Goal: Task Accomplishment & Management: Manage account settings

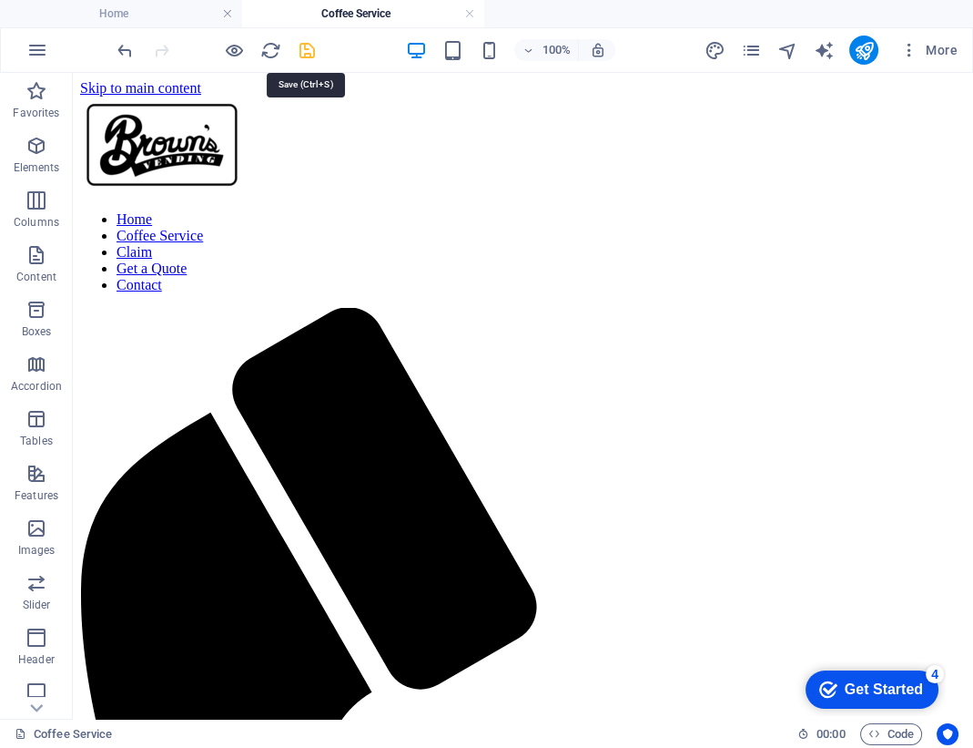
click at [305, 54] on icon "save" at bounding box center [307, 50] width 21 height 21
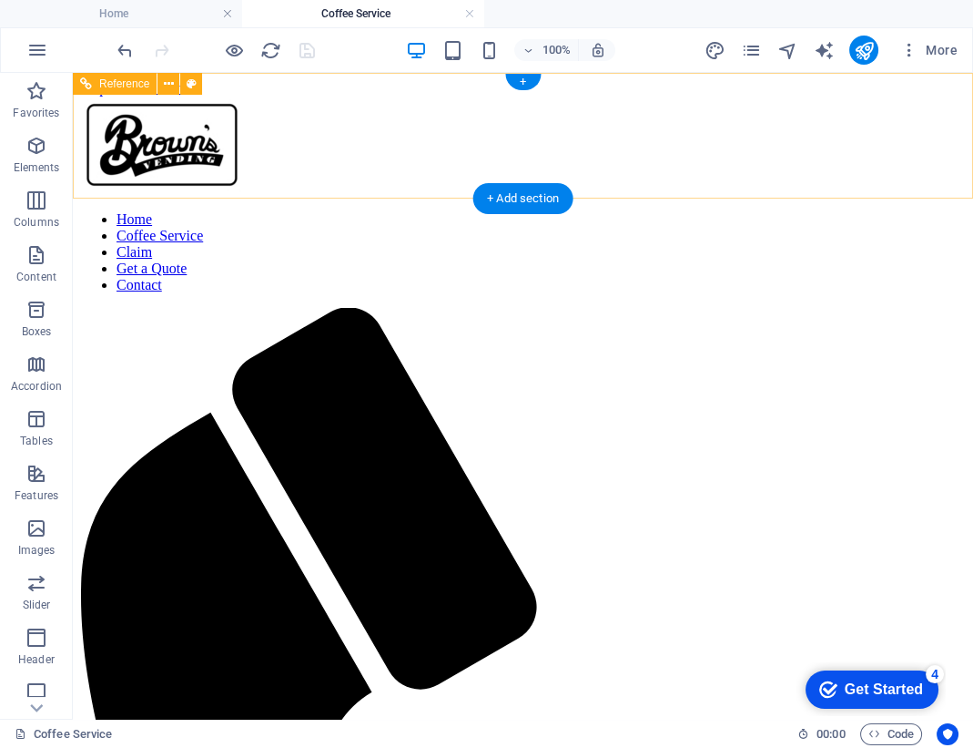
click at [657, 211] on nav "Home Coffee Service Claim Get a Quote Contact" at bounding box center [523, 252] width 886 height 82
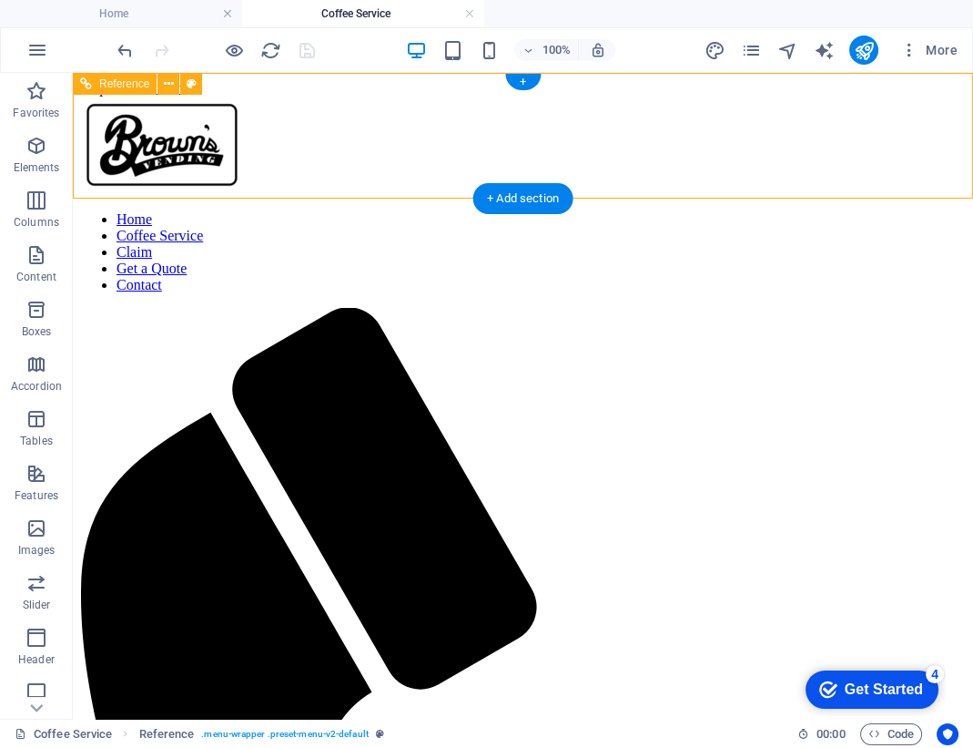
click at [665, 211] on nav "Home Coffee Service Claim Get a Quote Contact" at bounding box center [523, 252] width 886 height 82
click at [649, 211] on nav "Home Coffee Service Claim Get a Quote Contact" at bounding box center [523, 252] width 886 height 82
click at [750, 47] on icon "pages" at bounding box center [750, 50] width 21 height 21
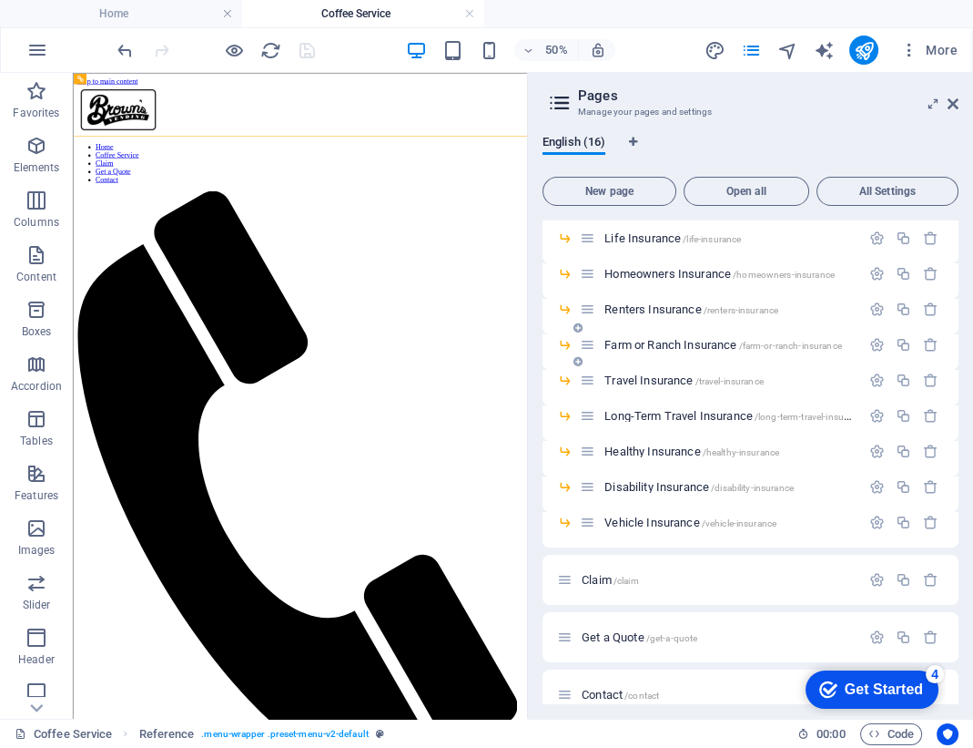
scroll to position [102, 0]
click at [589, 578] on span "Claim /claim" at bounding box center [610, 578] width 57 height 14
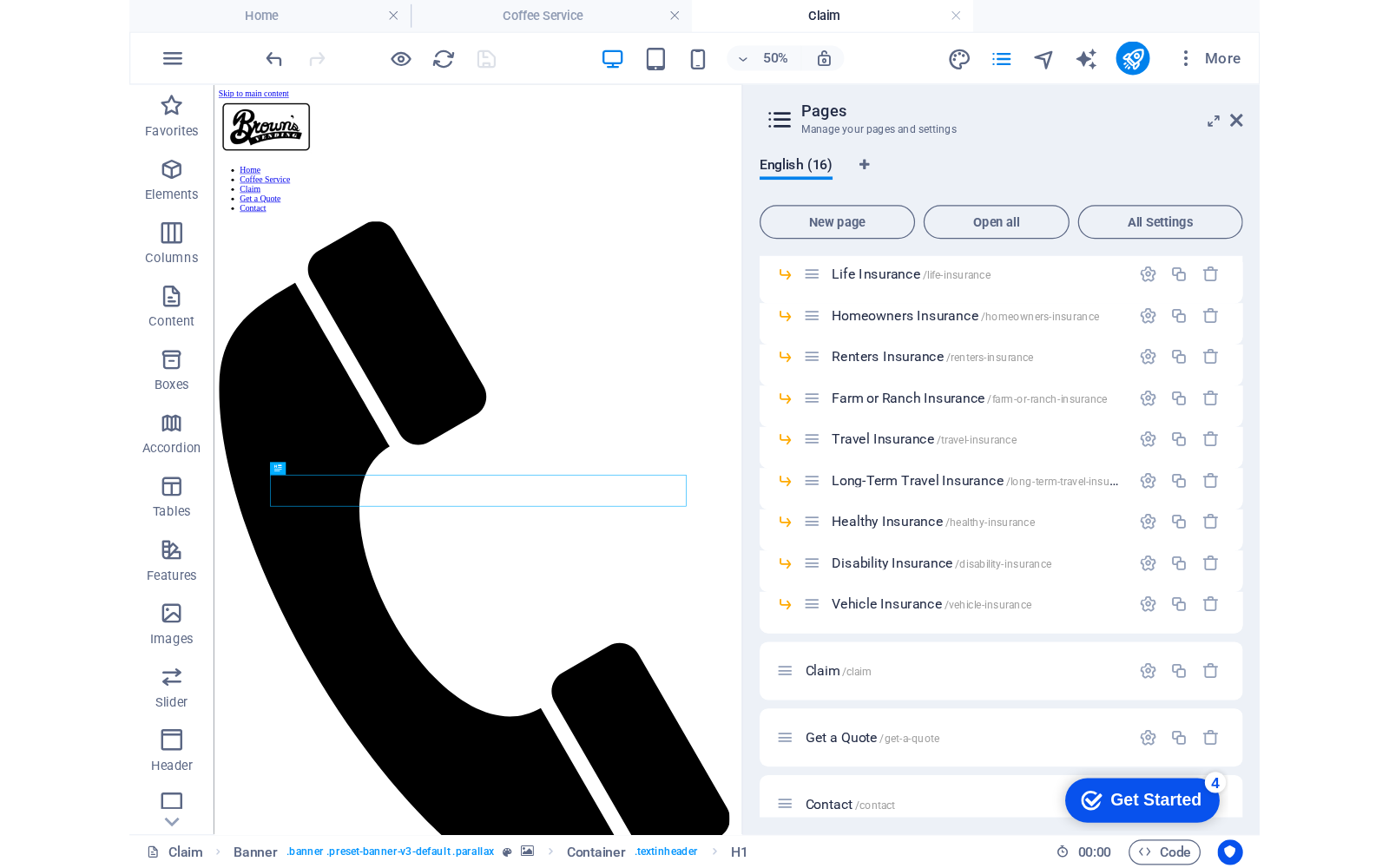
scroll to position [0, 0]
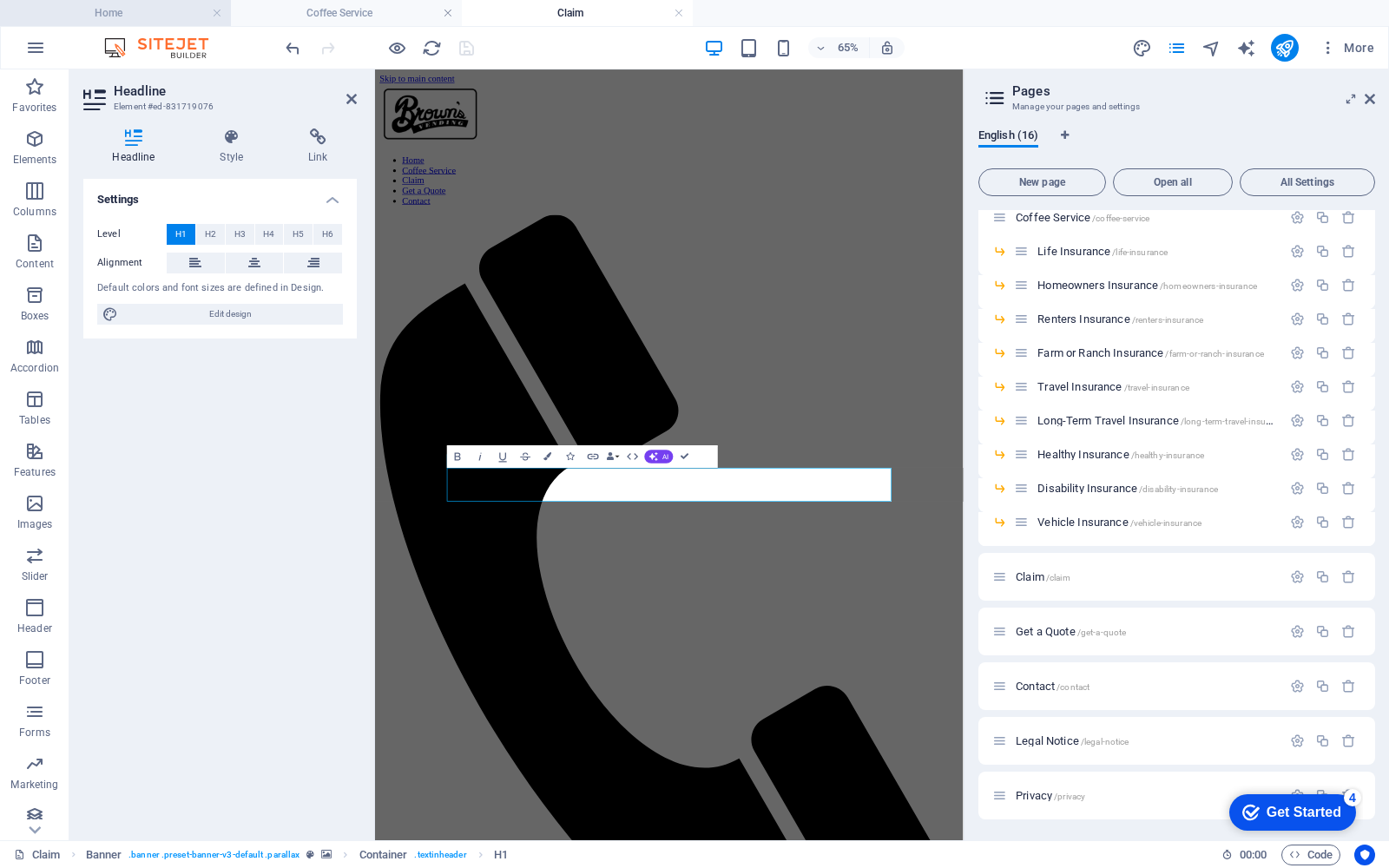
scroll to position [71, 0]
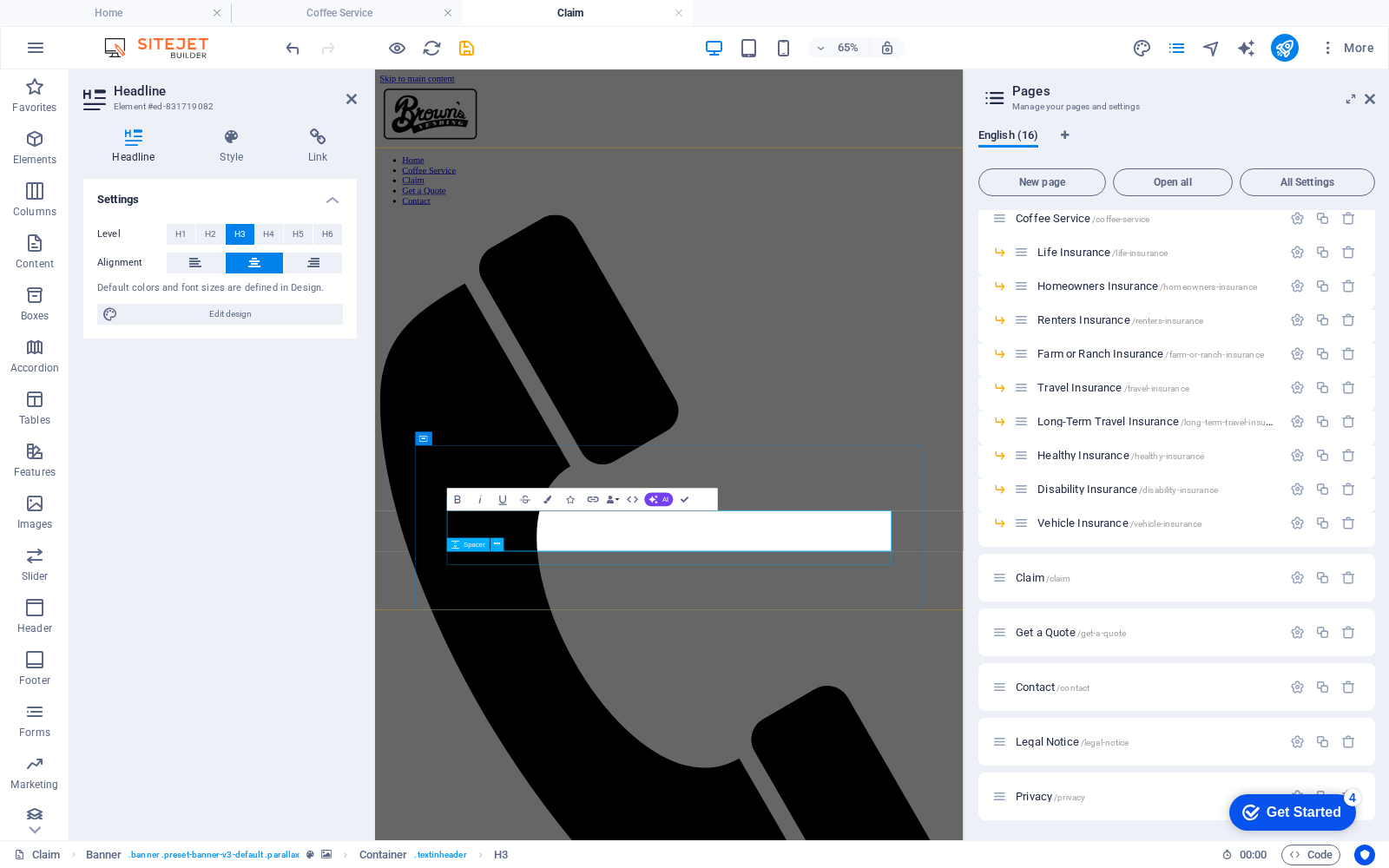
drag, startPoint x: 921, startPoint y: 558, endPoint x: 746, endPoint y: 821, distance: 315.9
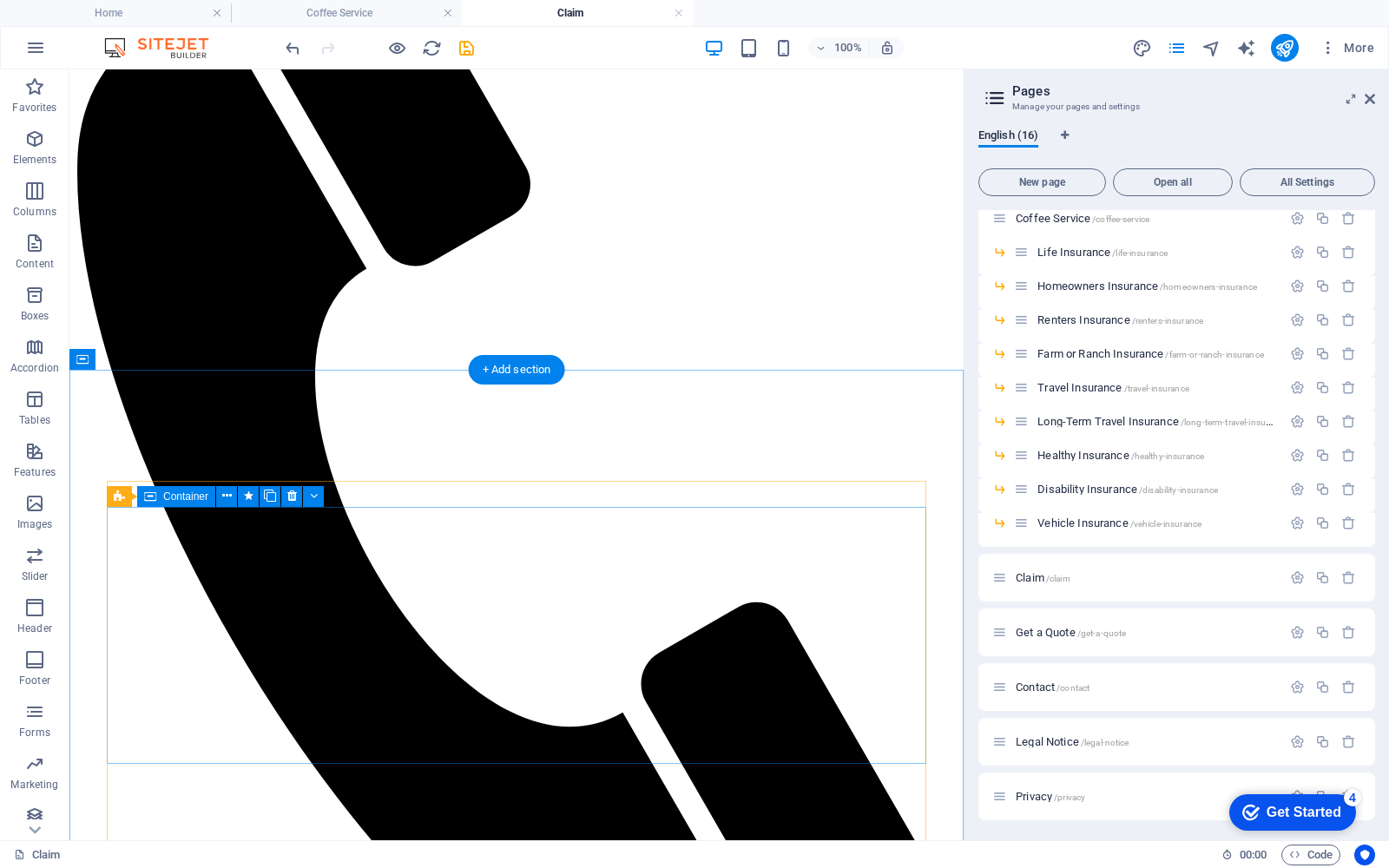
scroll to position [558, 0]
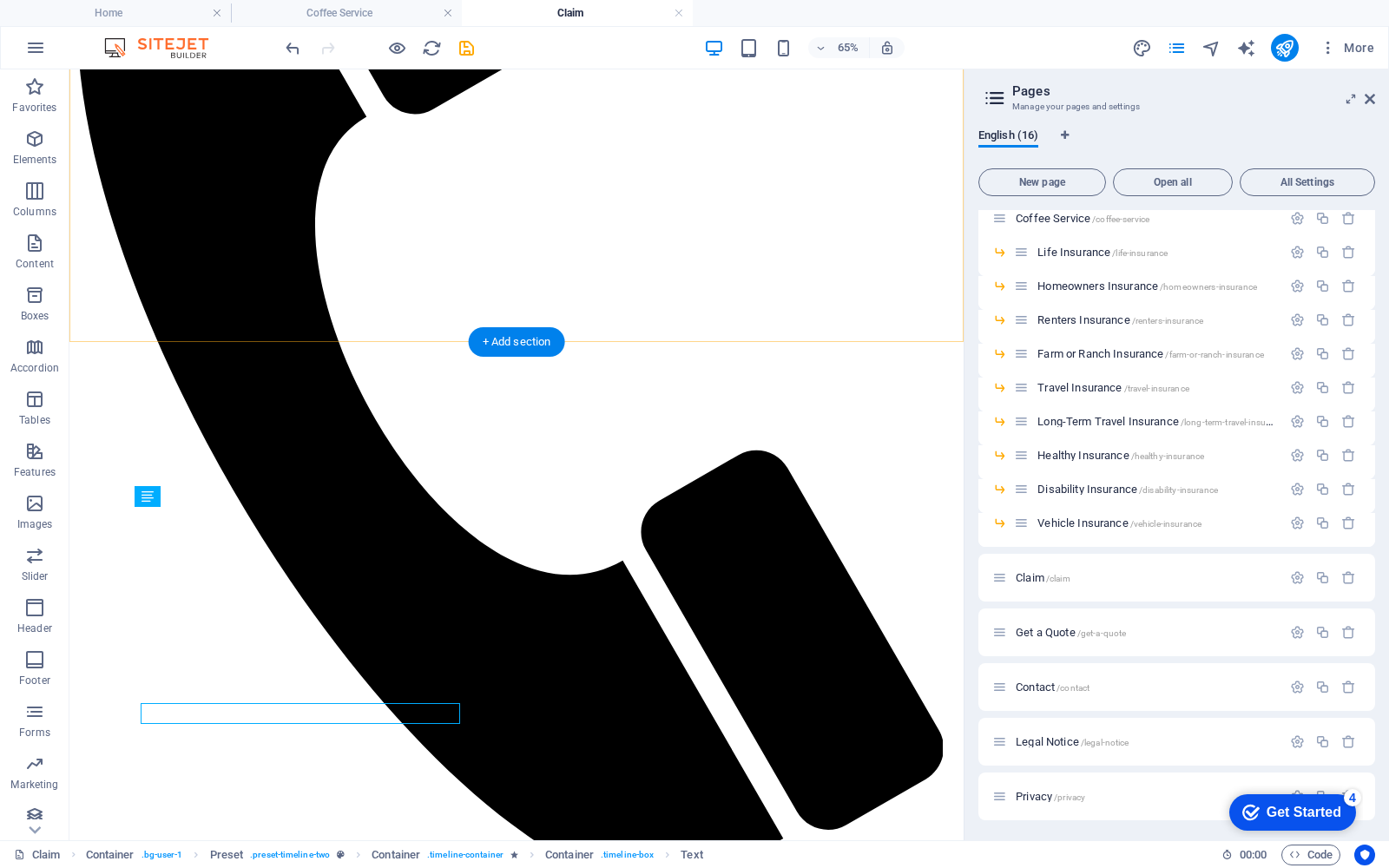
scroll to position [362, 0]
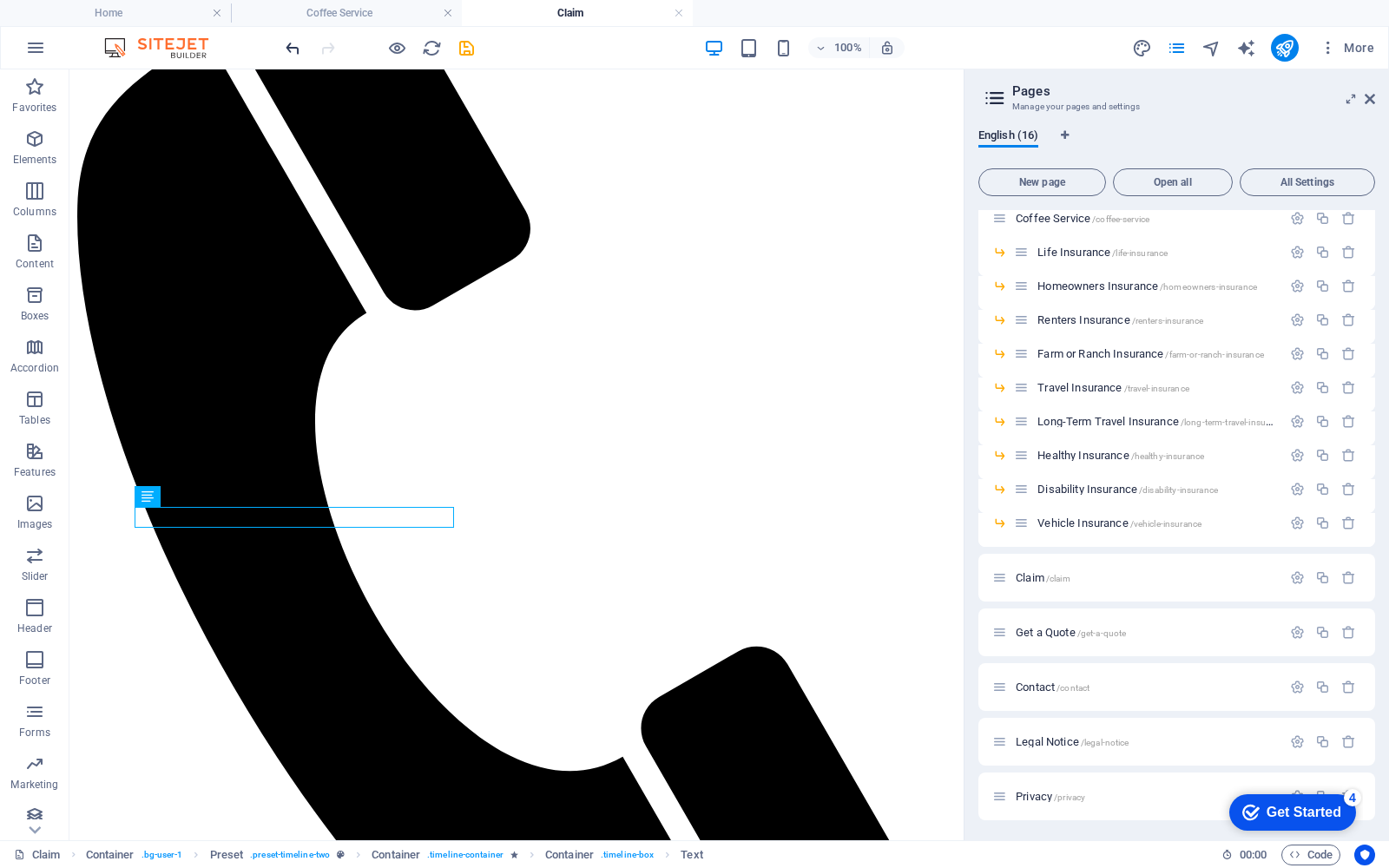
click at [289, 53] on icon "undo" at bounding box center [293, 48] width 20 height 20
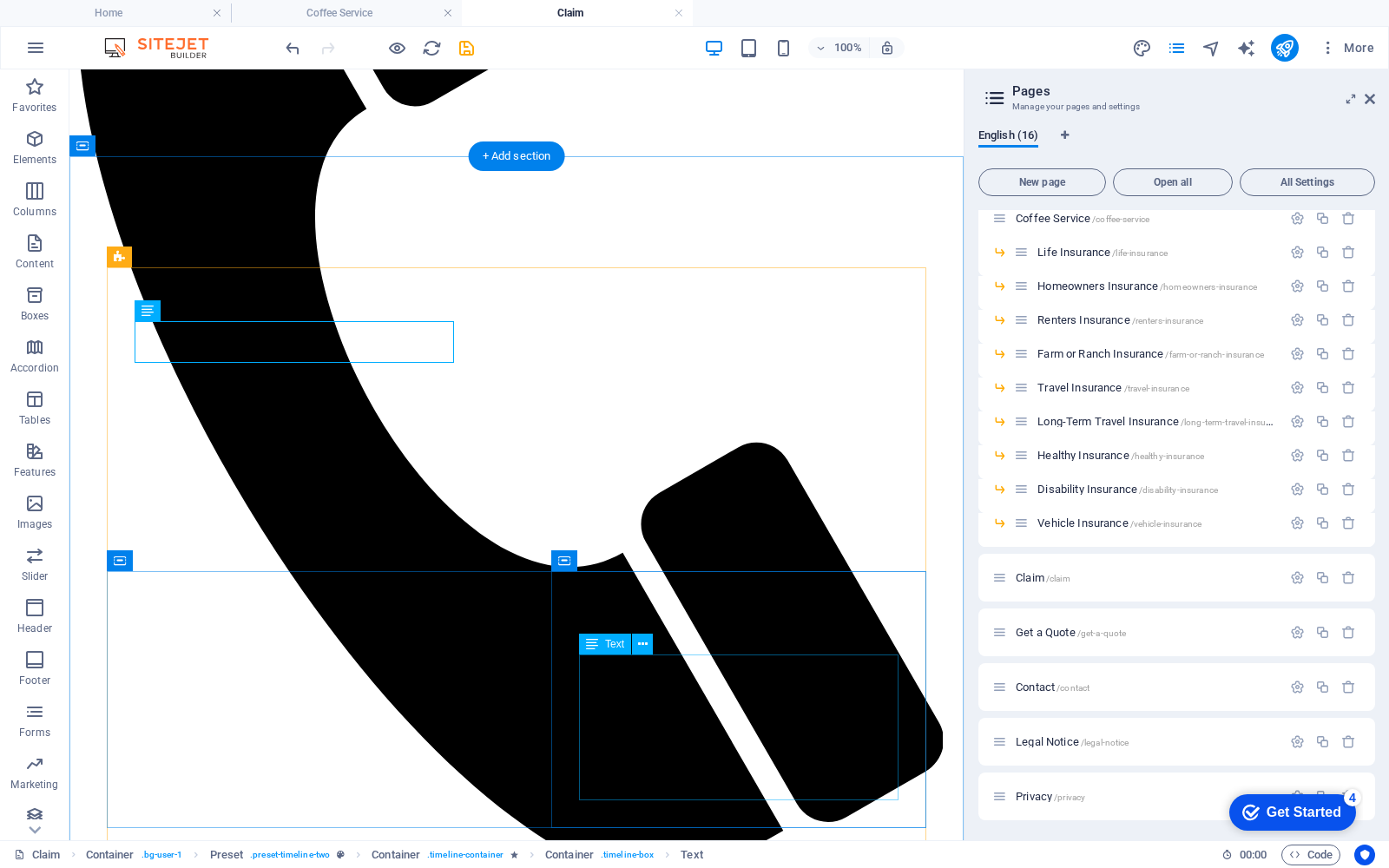
scroll to position [576, 0]
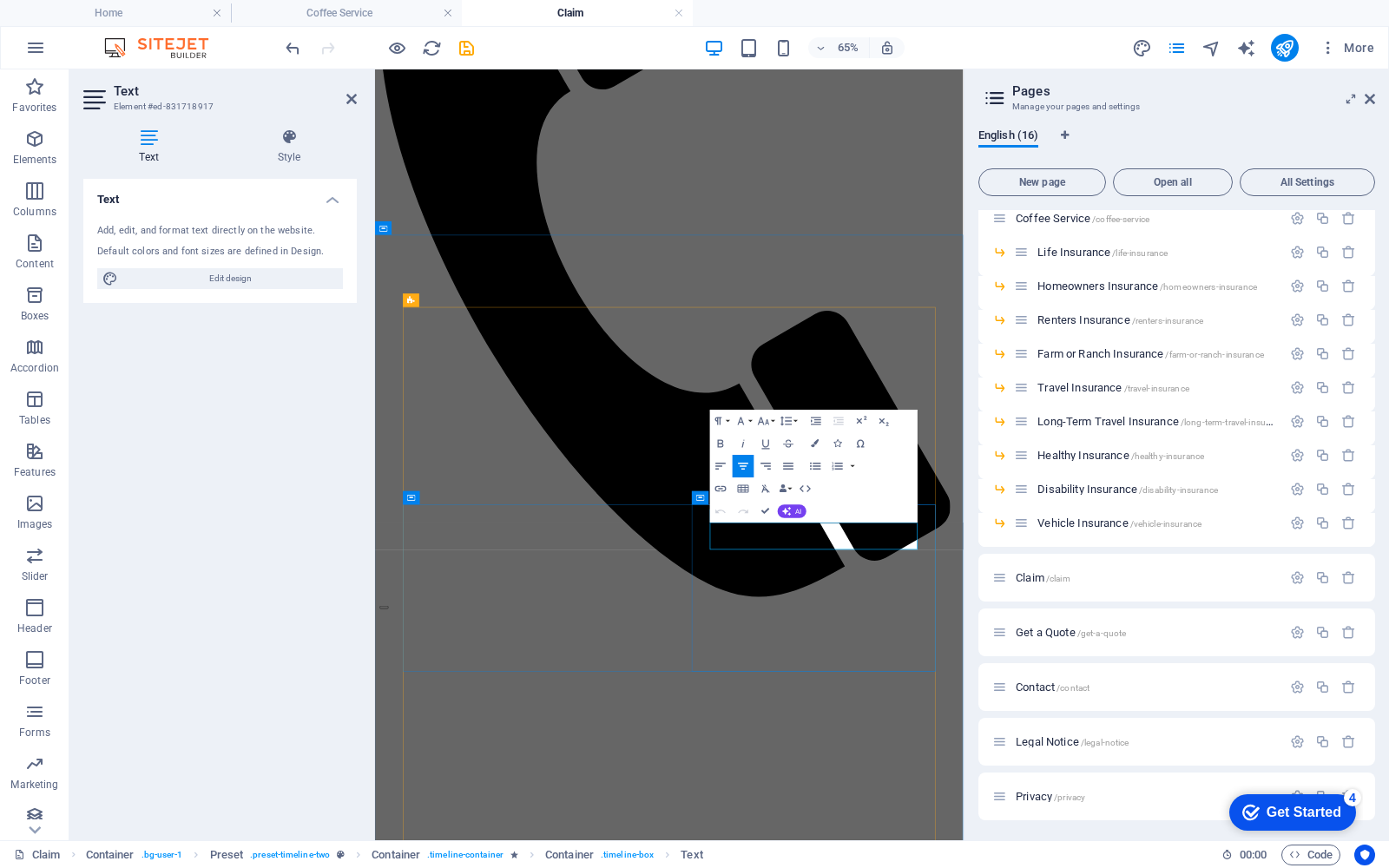
drag, startPoint x: 1116, startPoint y: 796, endPoint x: 985, endPoint y: 796, distance: 131.0
click at [718, 515] on icon "button" at bounding box center [721, 511] width 14 height 14
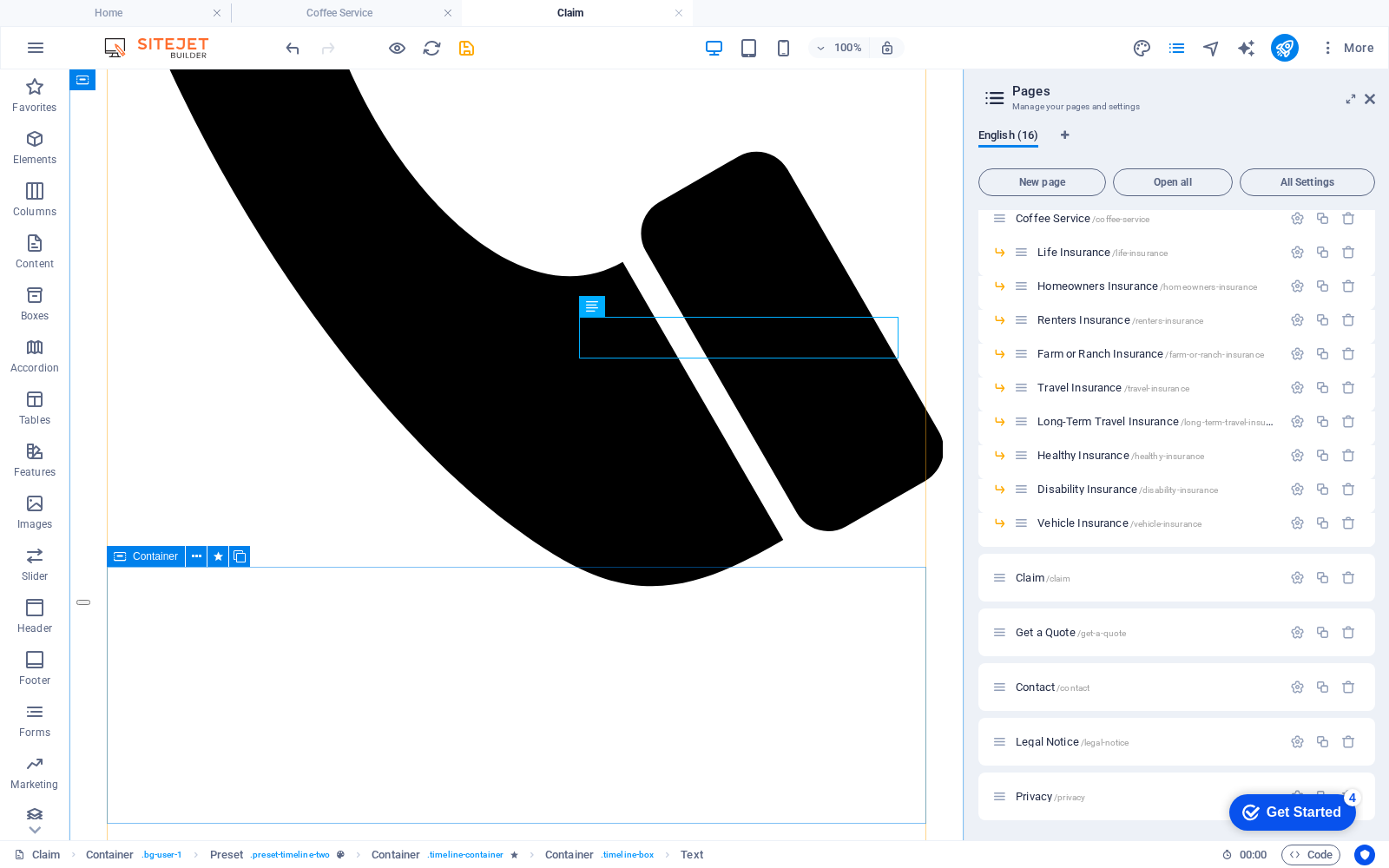
scroll to position [856, 0]
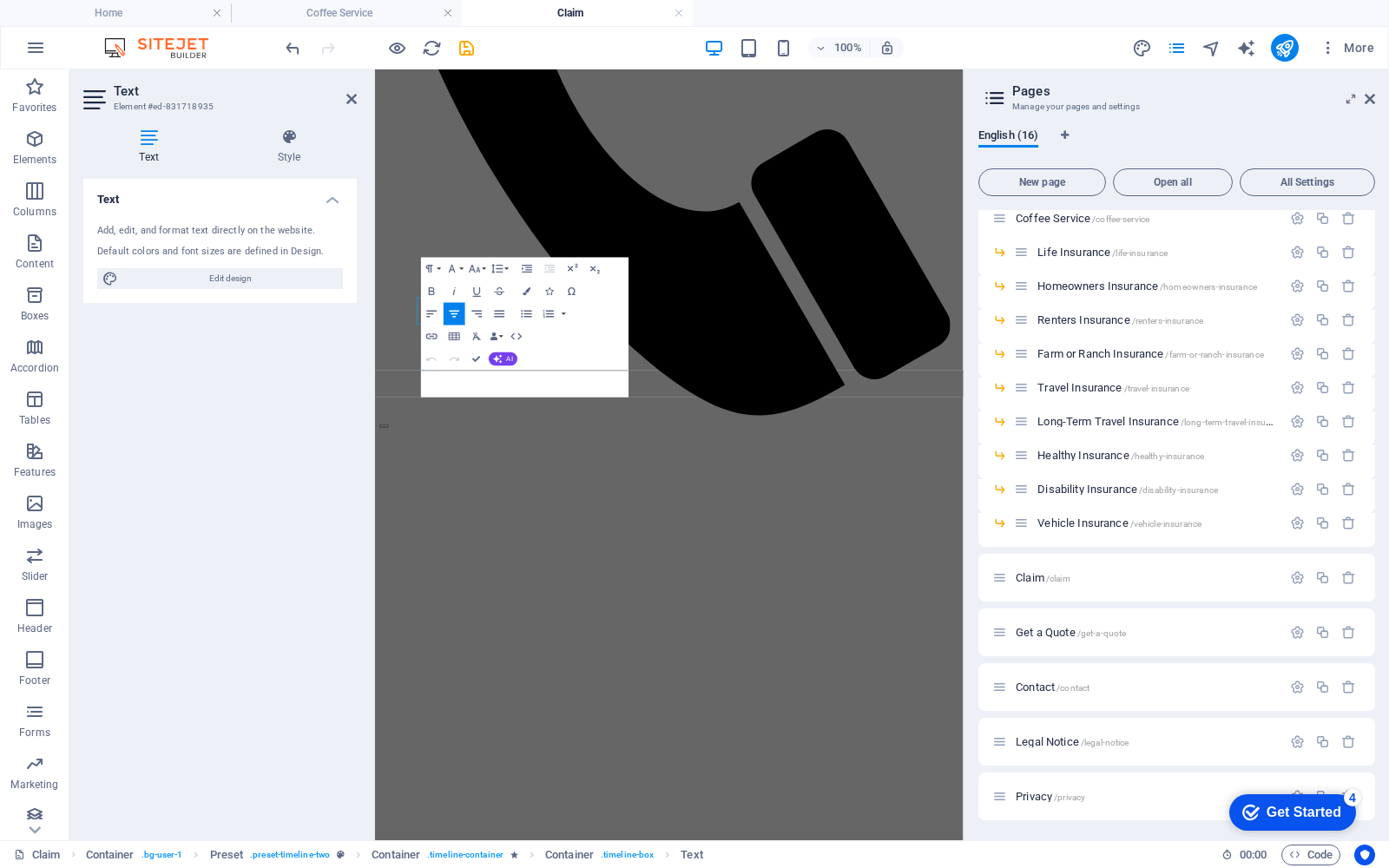
scroll to position [968, 0]
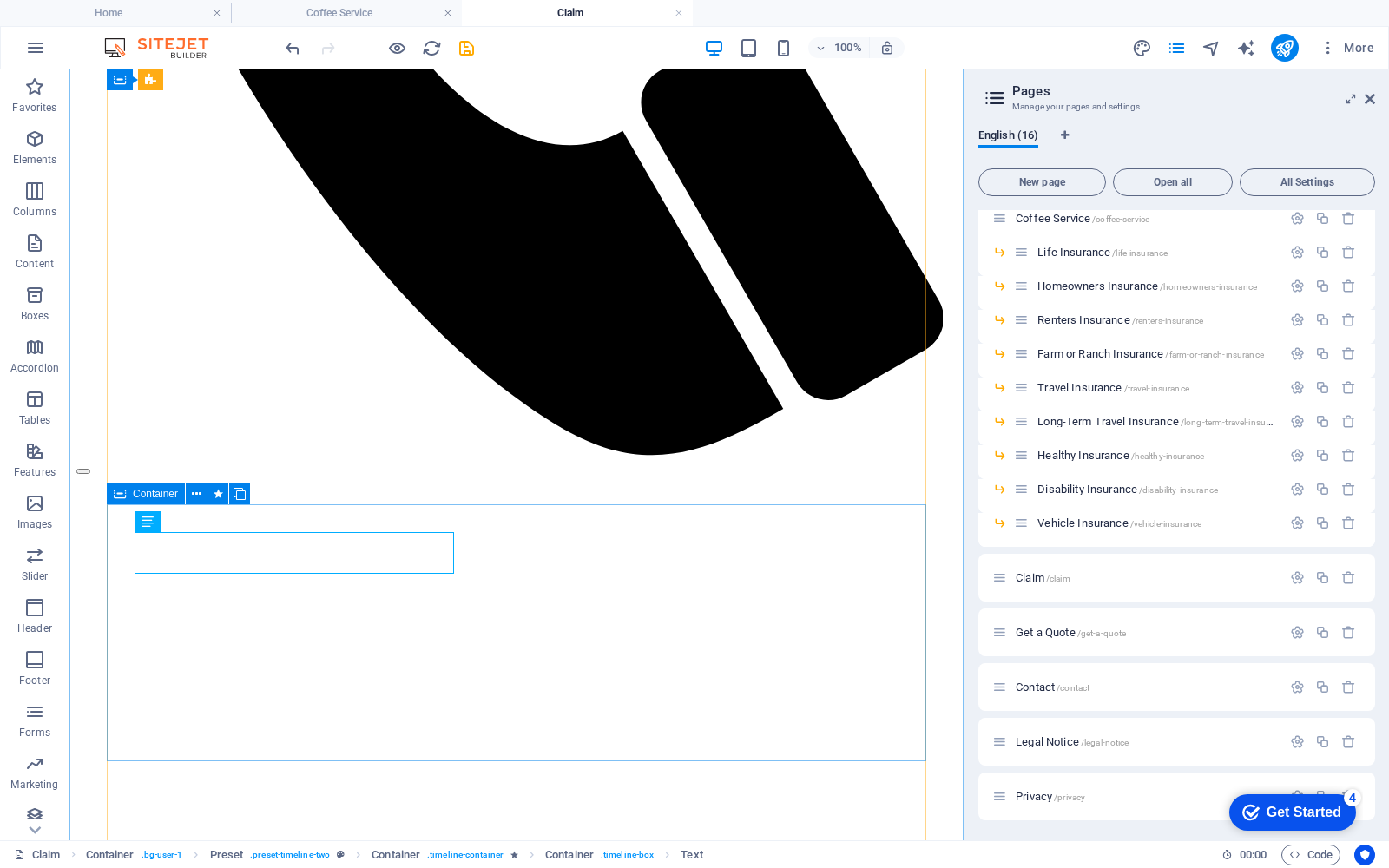
scroll to position [1127, 0]
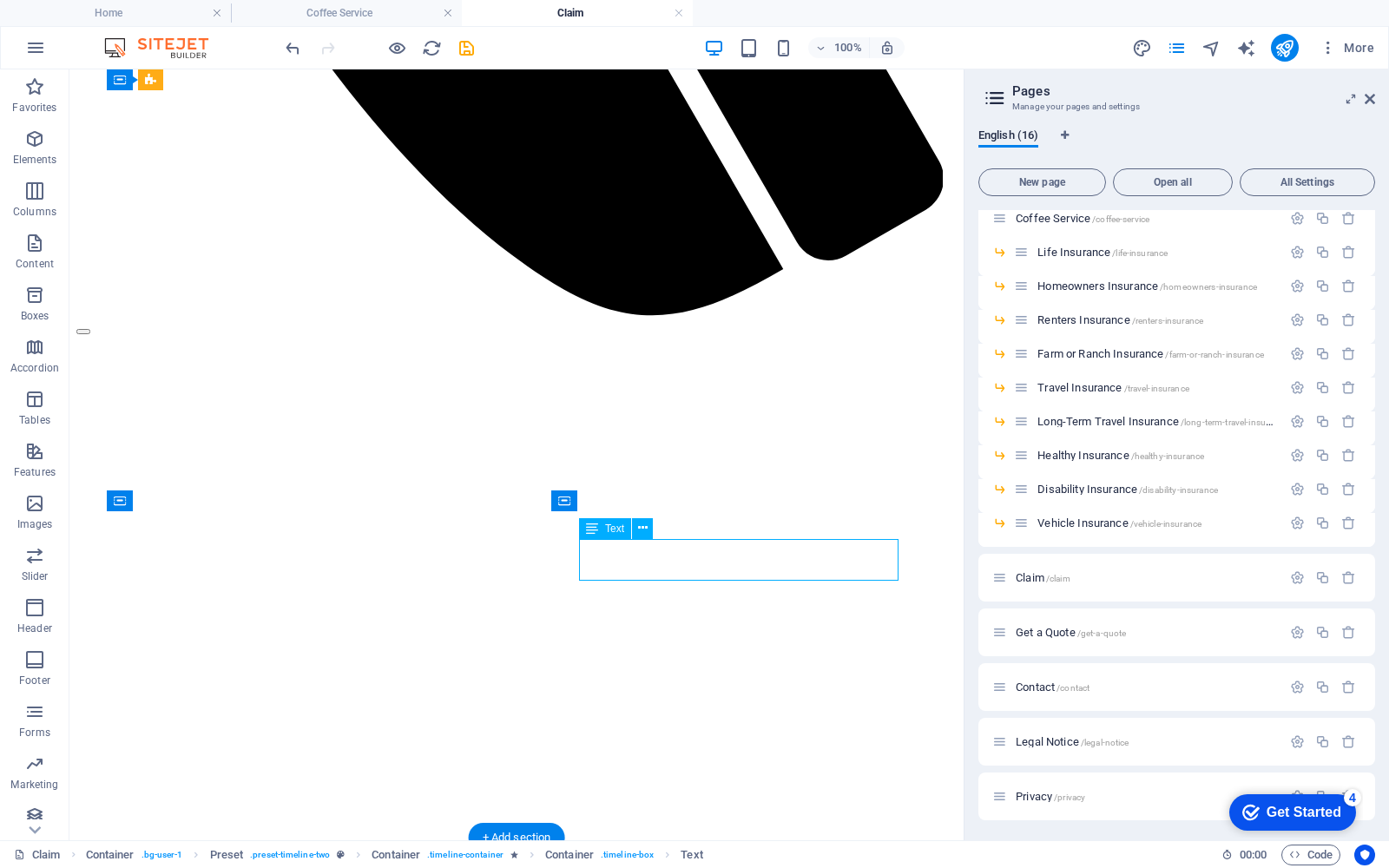
scroll to position [1239, 0]
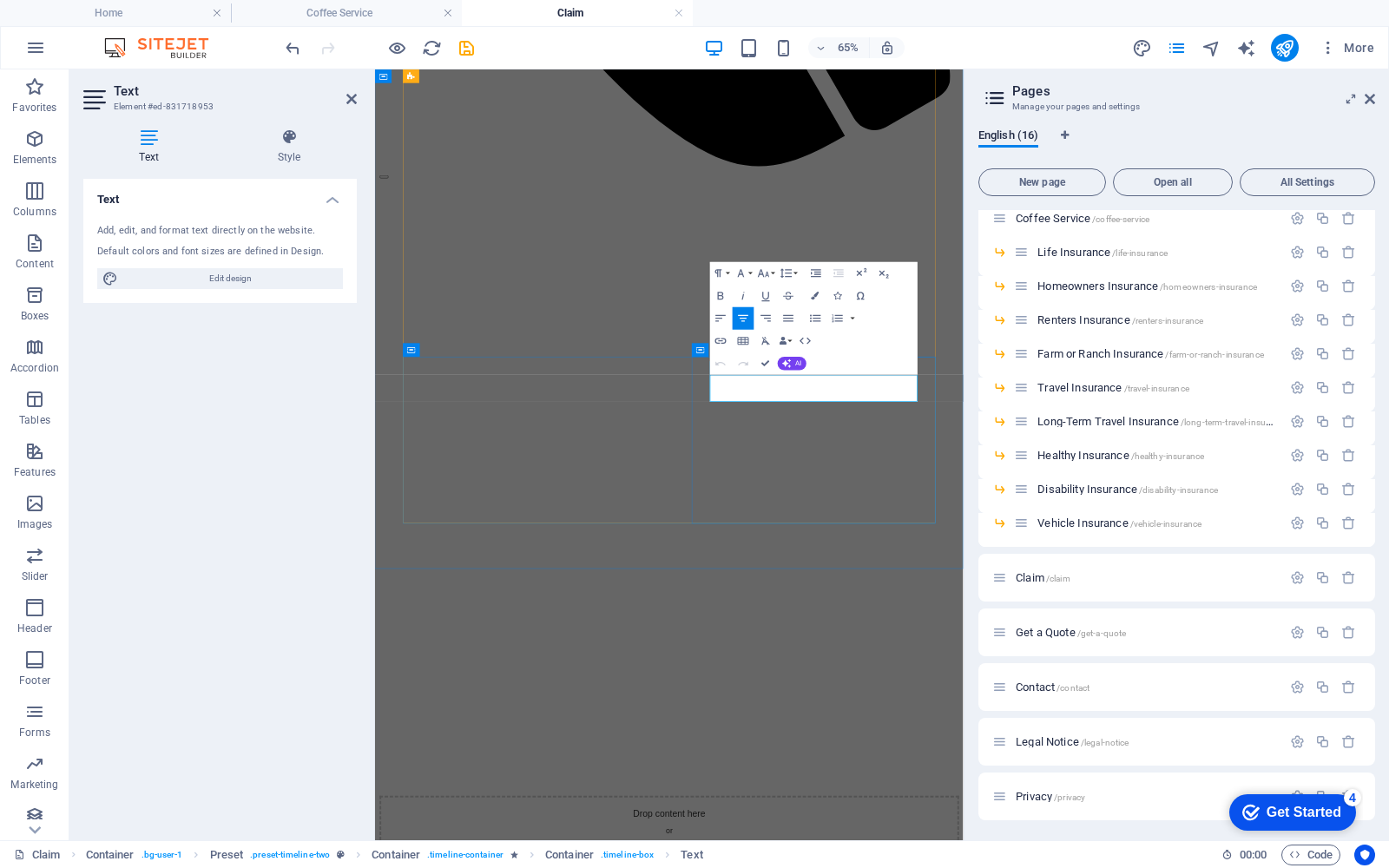
drag, startPoint x: 1121, startPoint y: 564, endPoint x: 980, endPoint y: 564, distance: 141.0
click at [718, 361] on icon "button" at bounding box center [721, 363] width 14 height 14
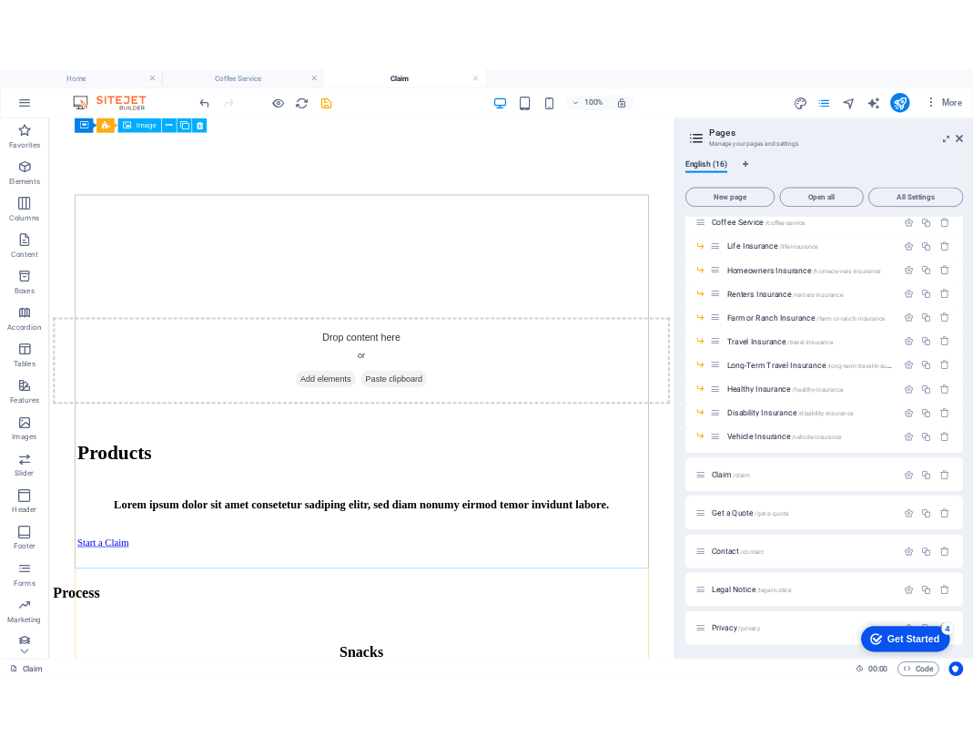
scroll to position [0, 0]
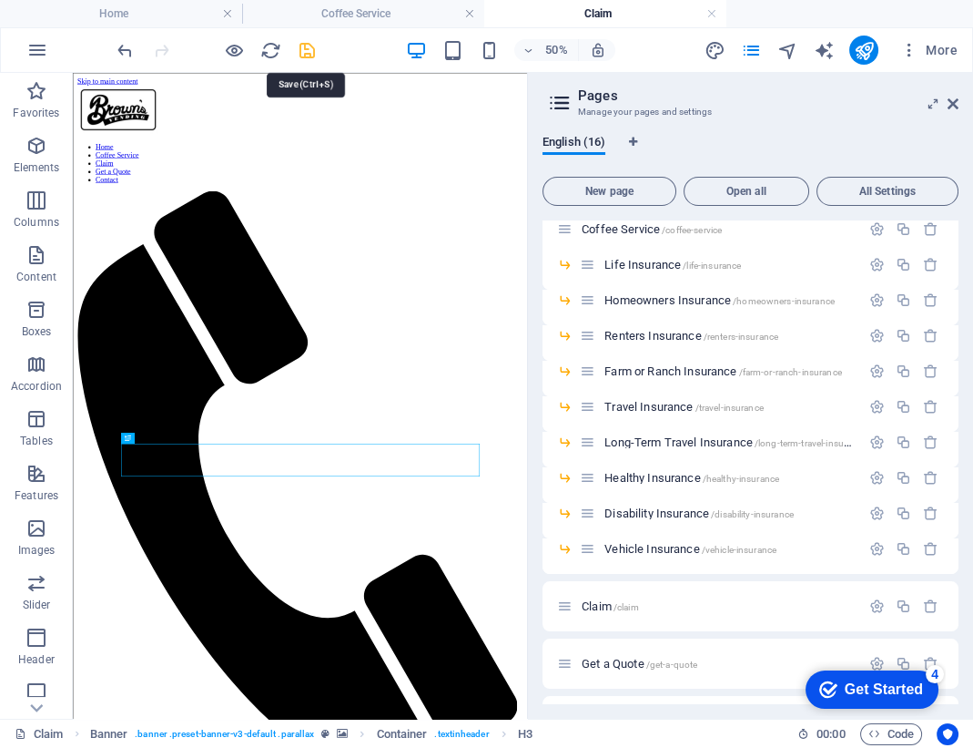
click at [307, 50] on icon "save" at bounding box center [307, 50] width 21 height 21
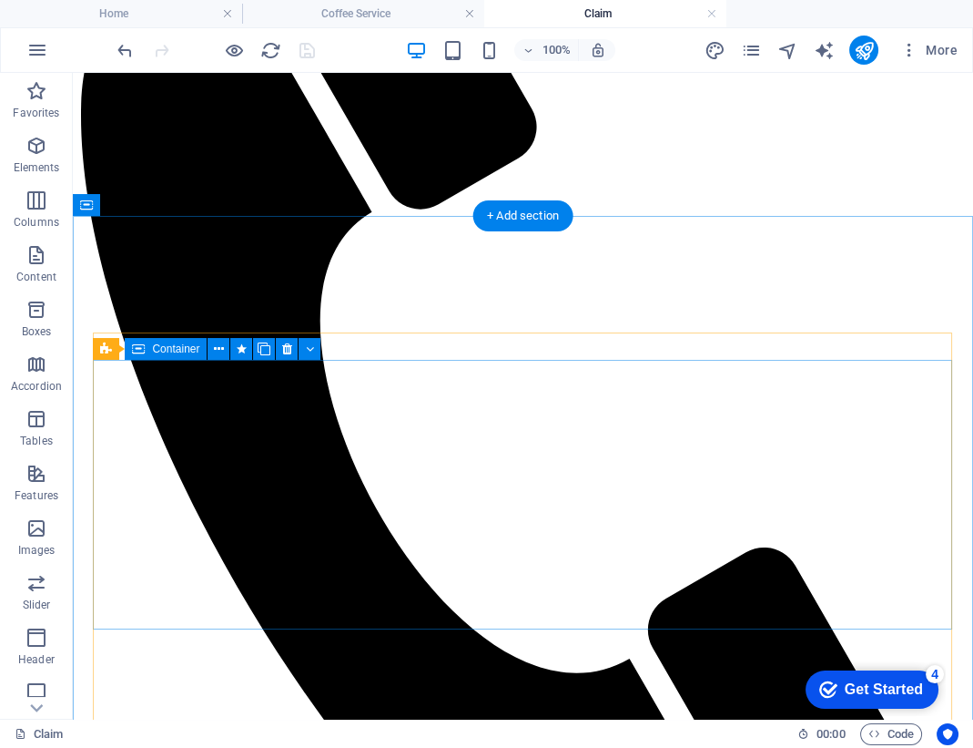
scroll to position [512, 0]
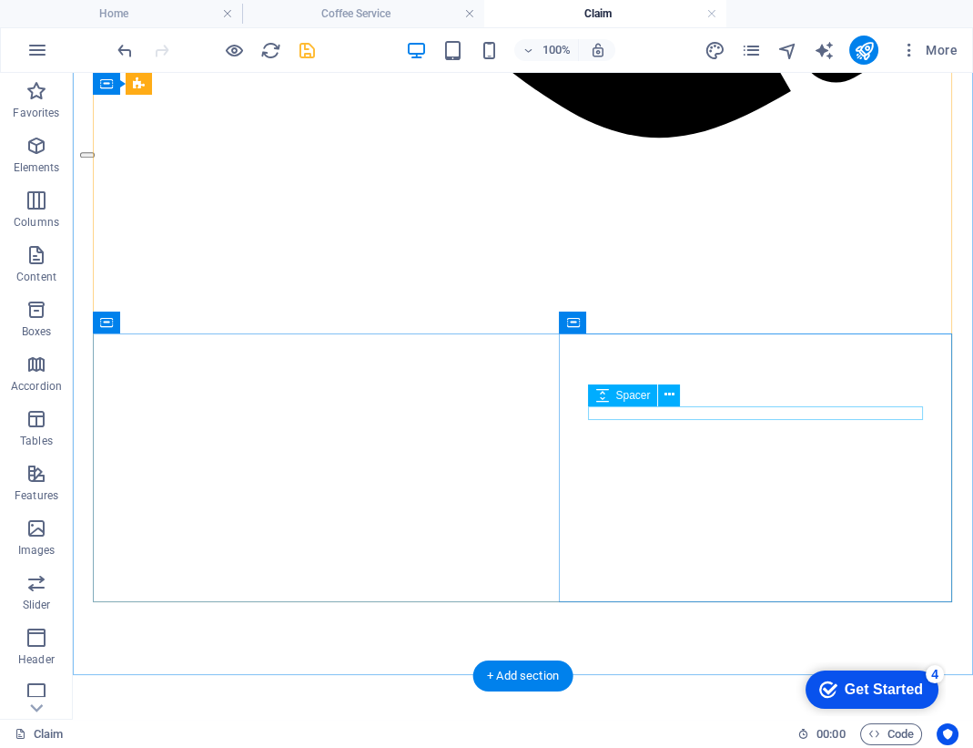
scroll to position [1337, 0]
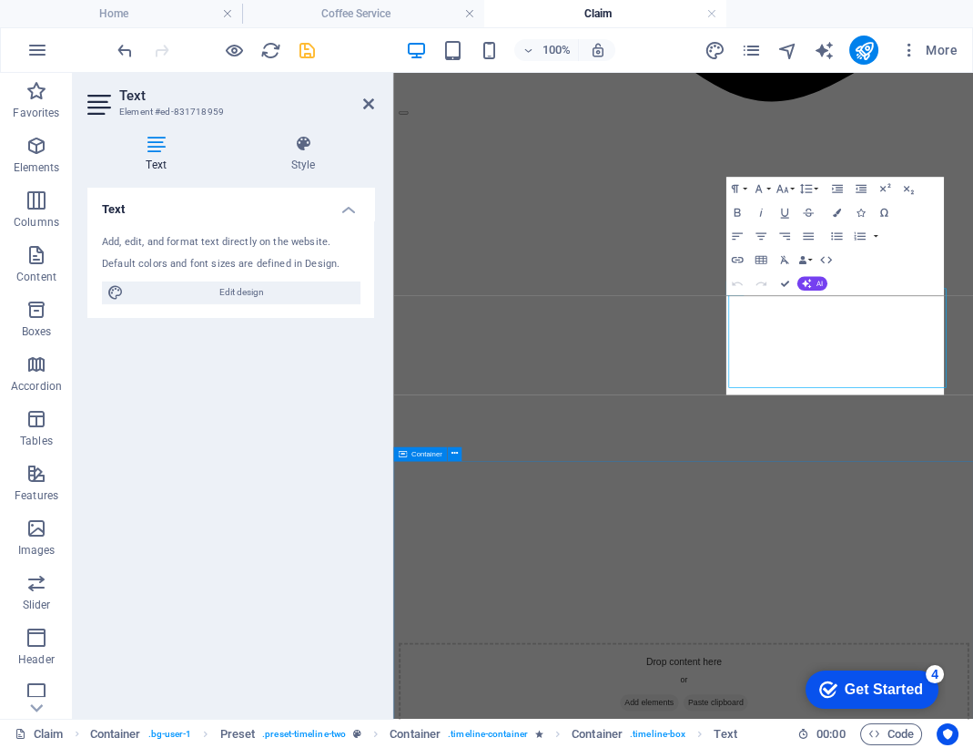
scroll to position [1348, 0]
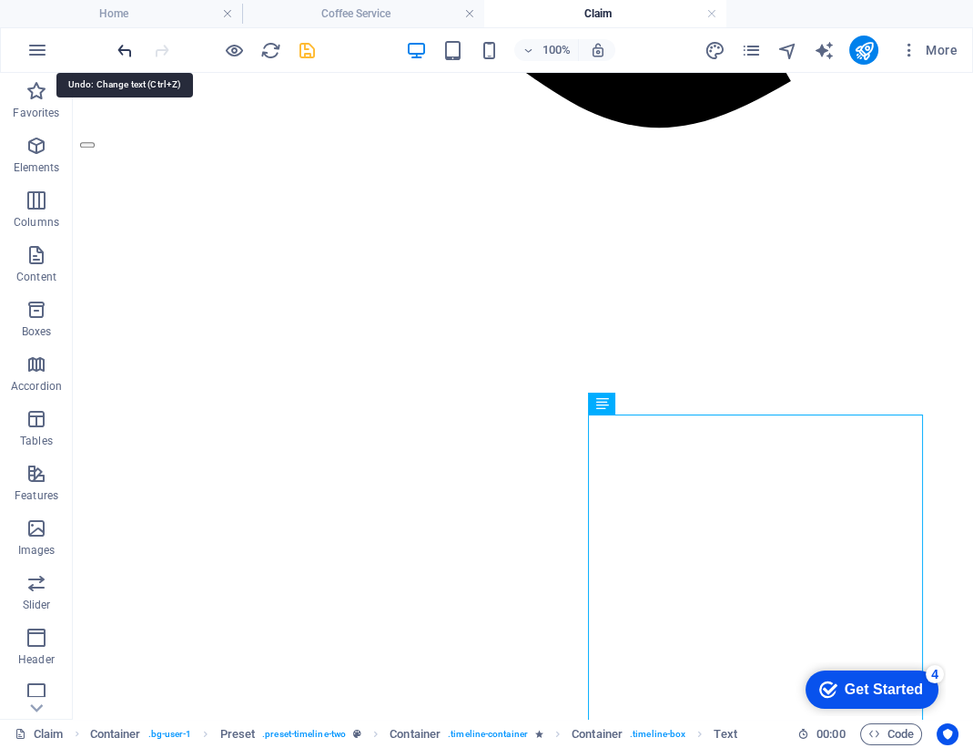
click at [119, 54] on icon "undo" at bounding box center [125, 50] width 21 height 21
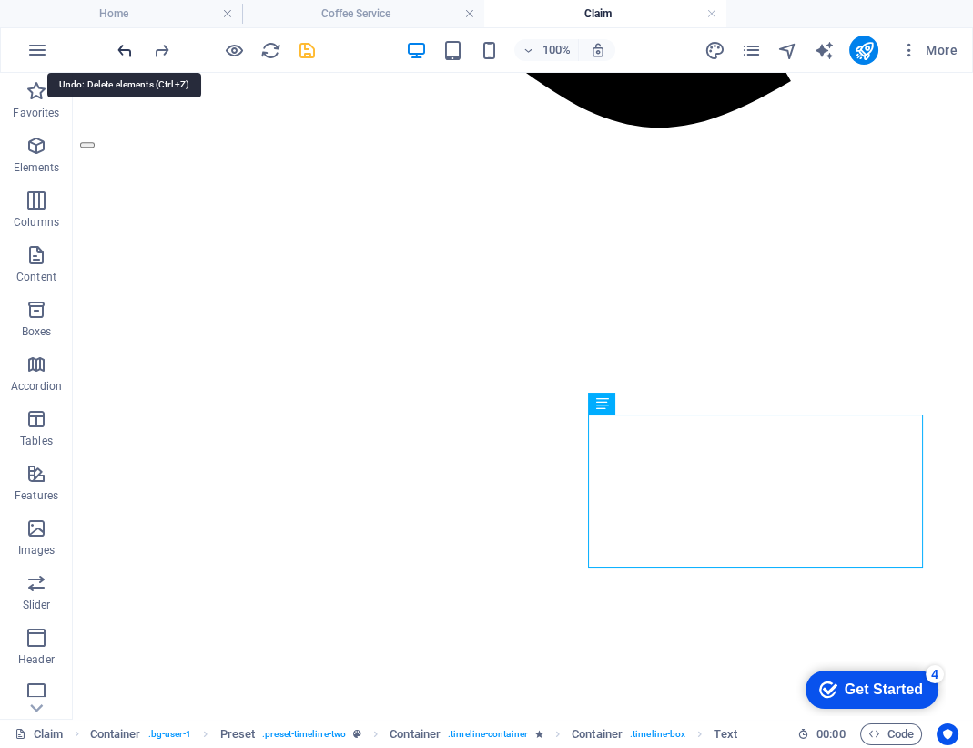
click at [119, 54] on icon "undo" at bounding box center [125, 50] width 21 height 21
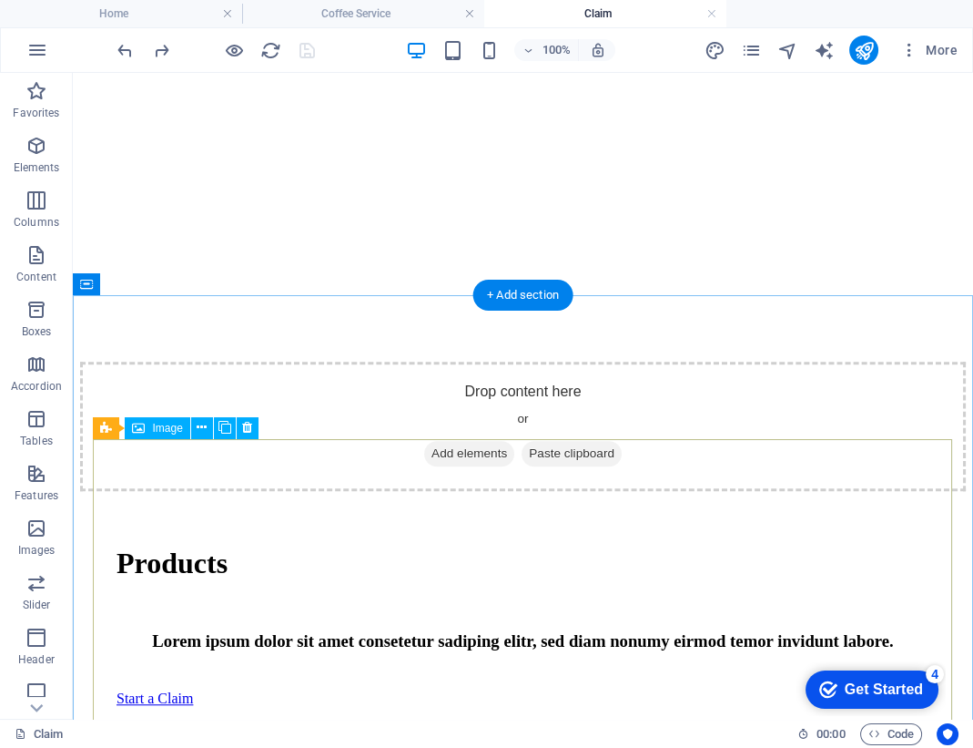
scroll to position [1401, 0]
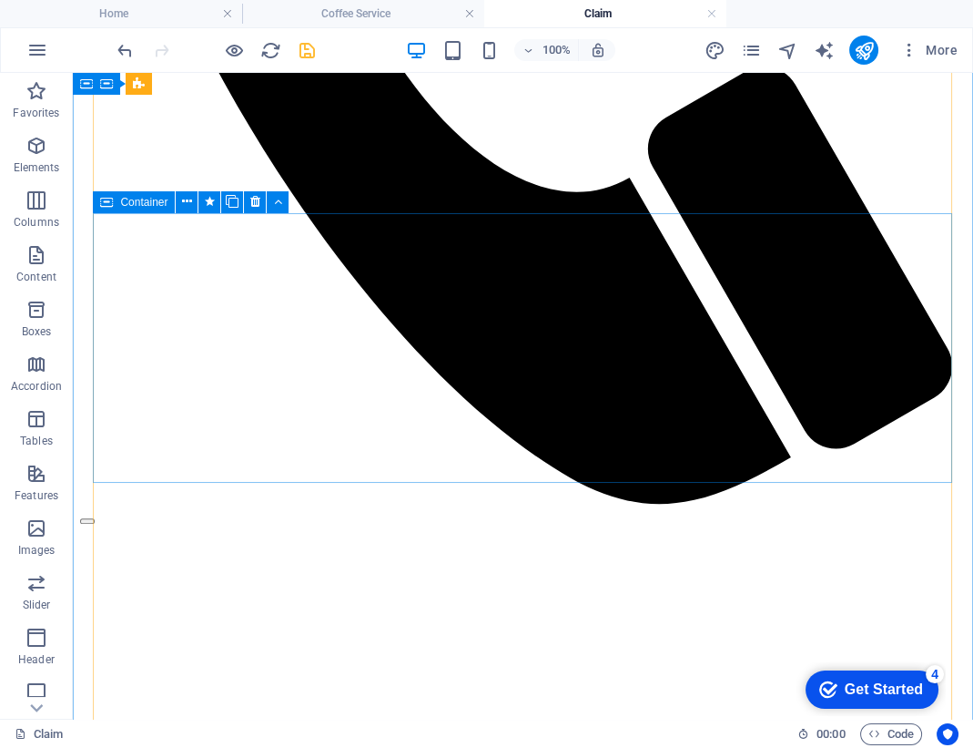
scroll to position [804, 0]
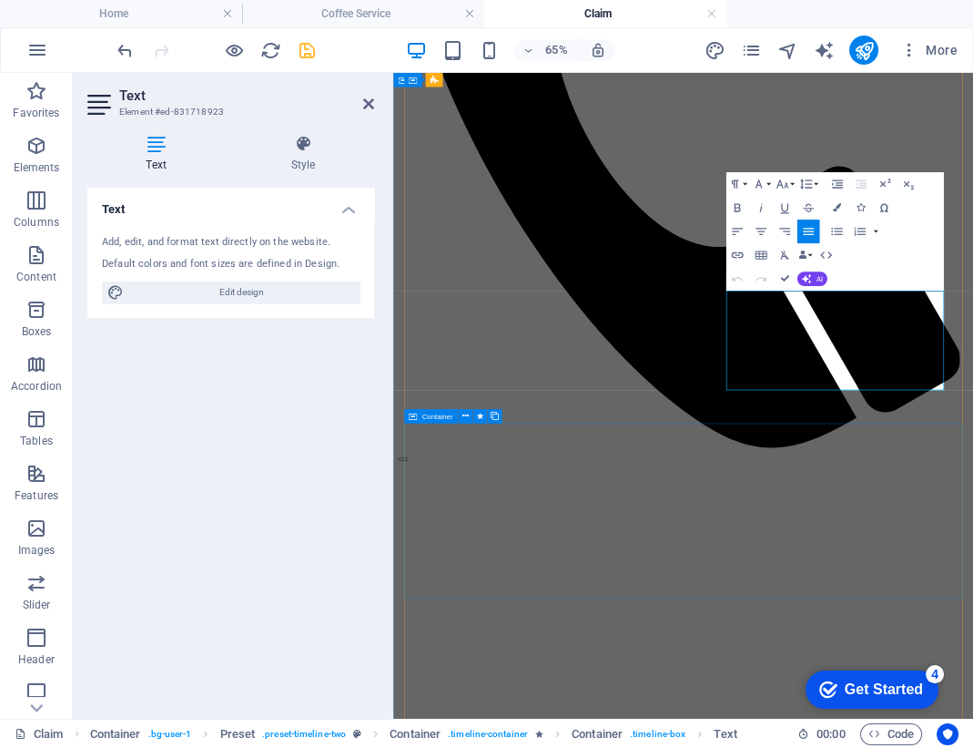
scroll to position [816, 0]
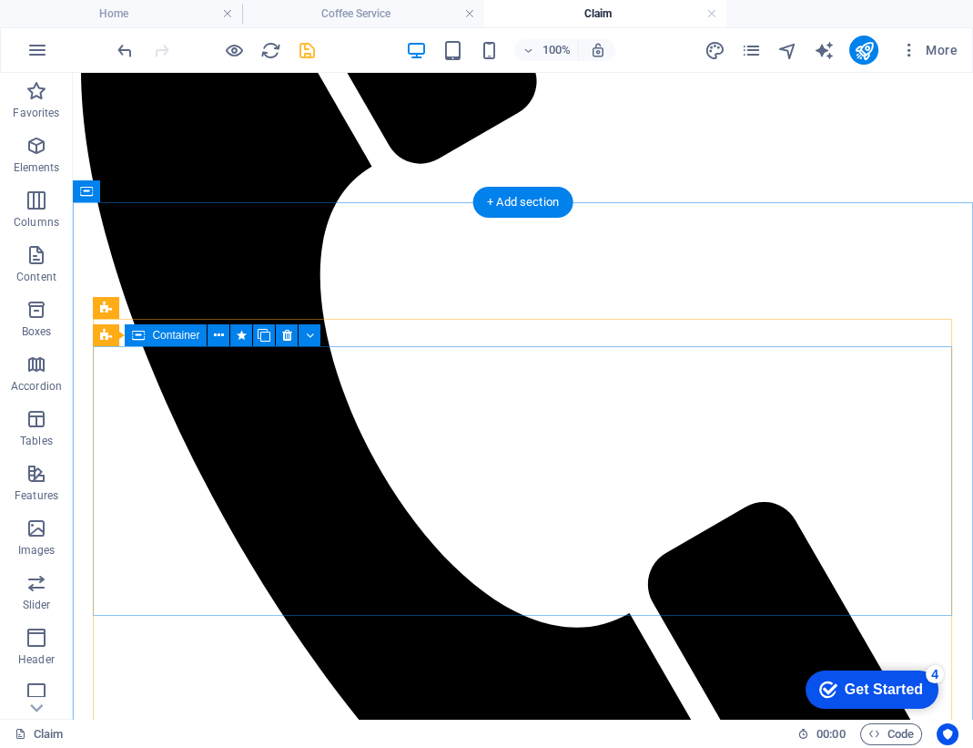
scroll to position [535, 0]
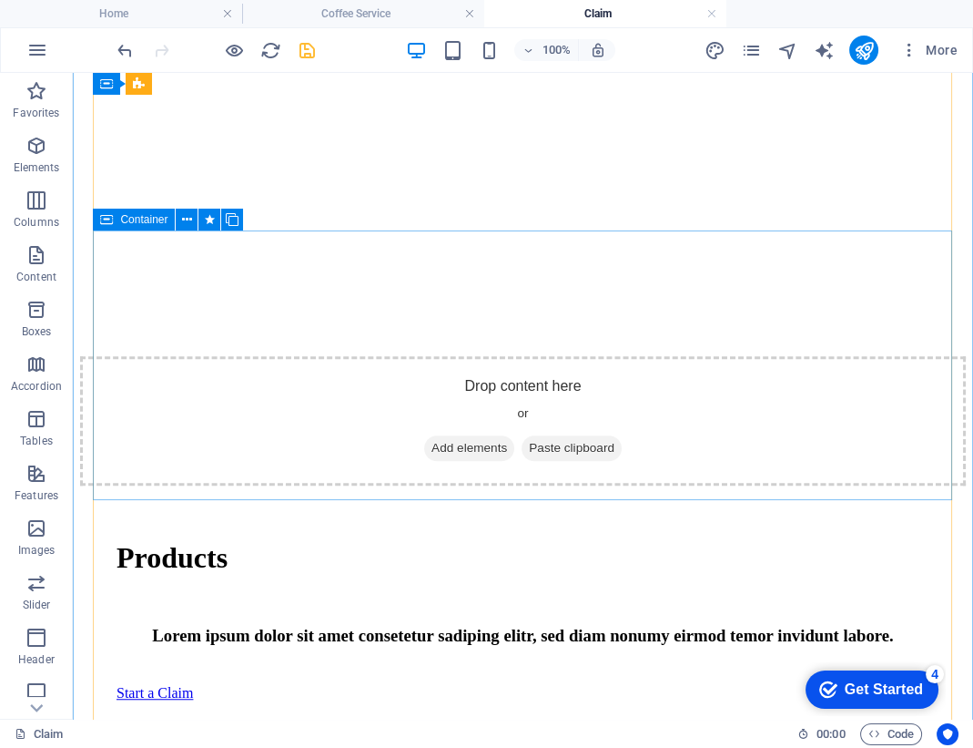
scroll to position [1729, 0]
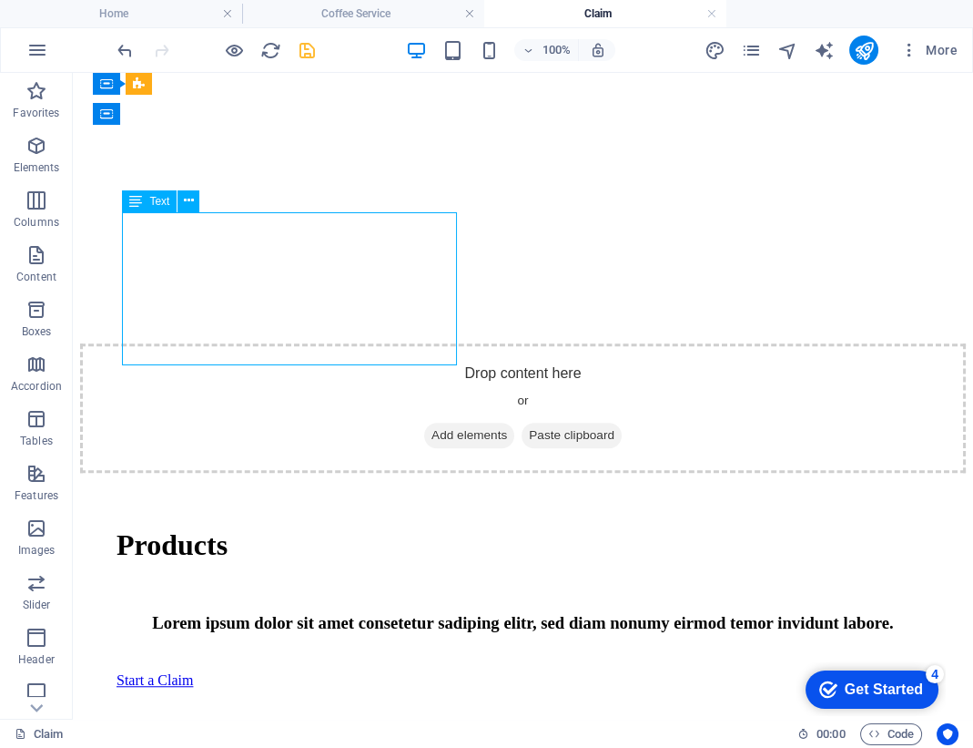
click at [290, 308] on div "Drag here to replace the existing content. Press “Ctrl” if you want to create a…" at bounding box center [523, 396] width 901 height 646
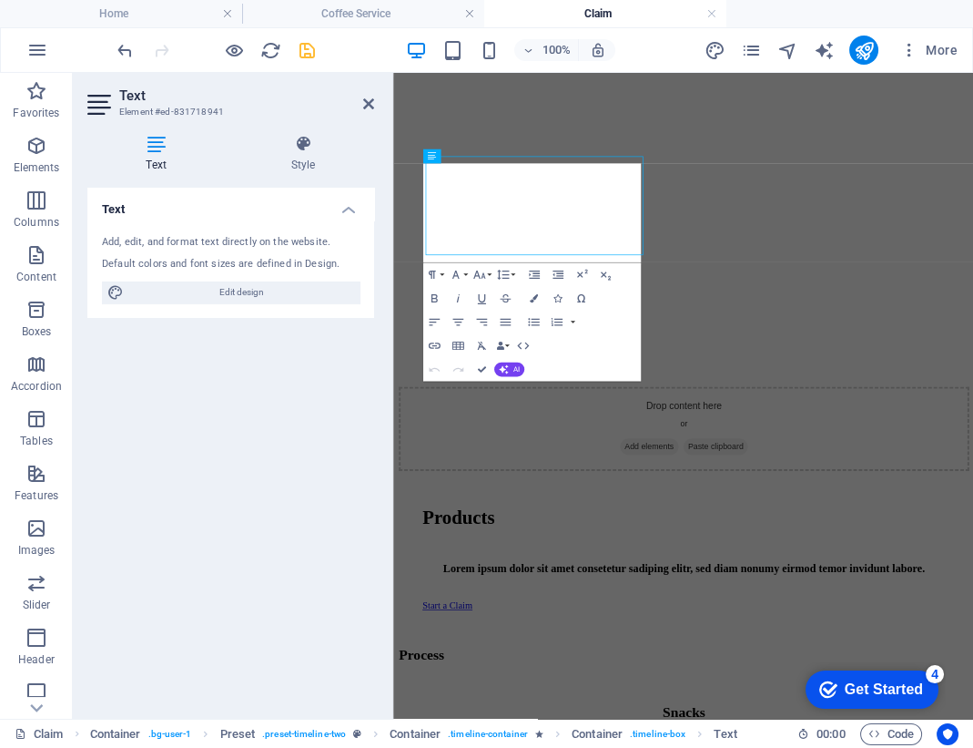
scroll to position [1740, 0]
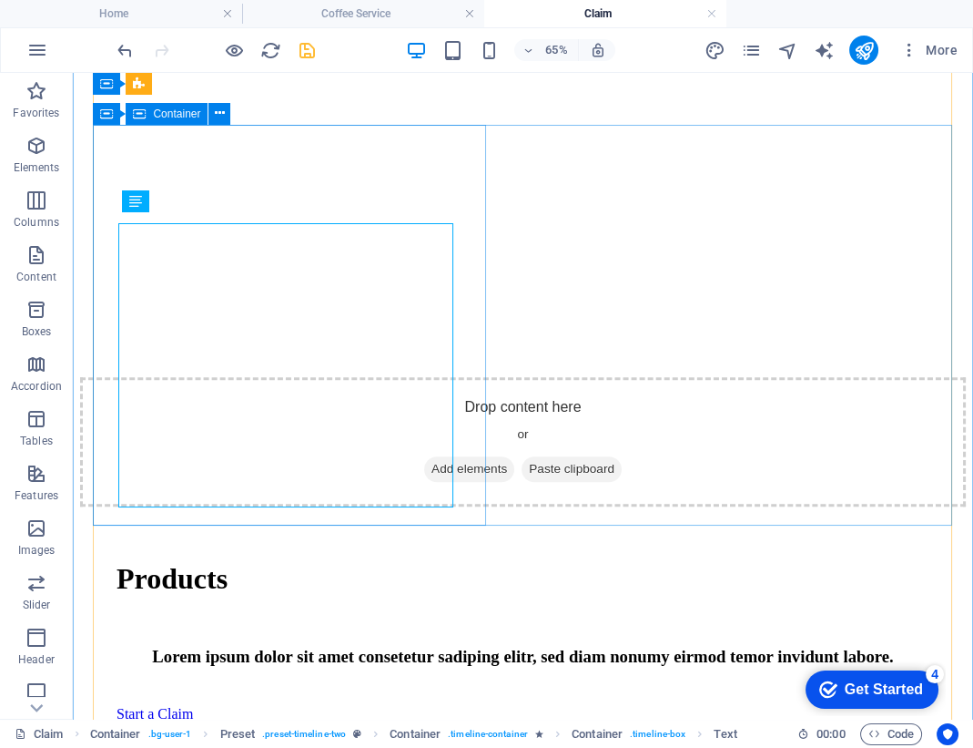
scroll to position [1729, 0]
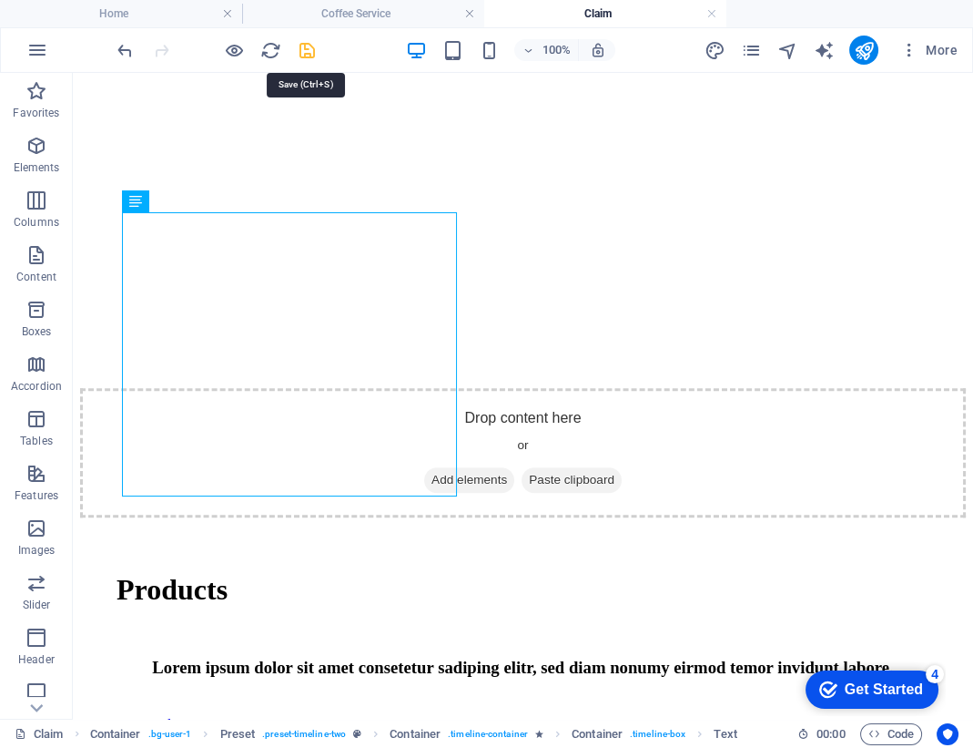
click at [303, 51] on icon "save" at bounding box center [307, 50] width 21 height 21
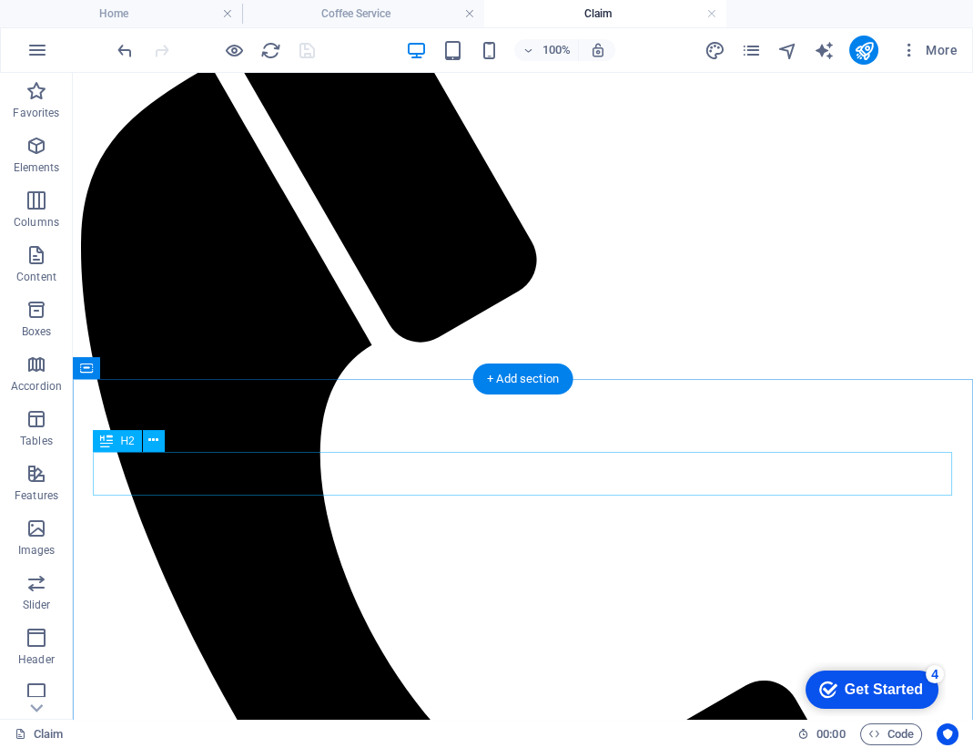
scroll to position [342, 0]
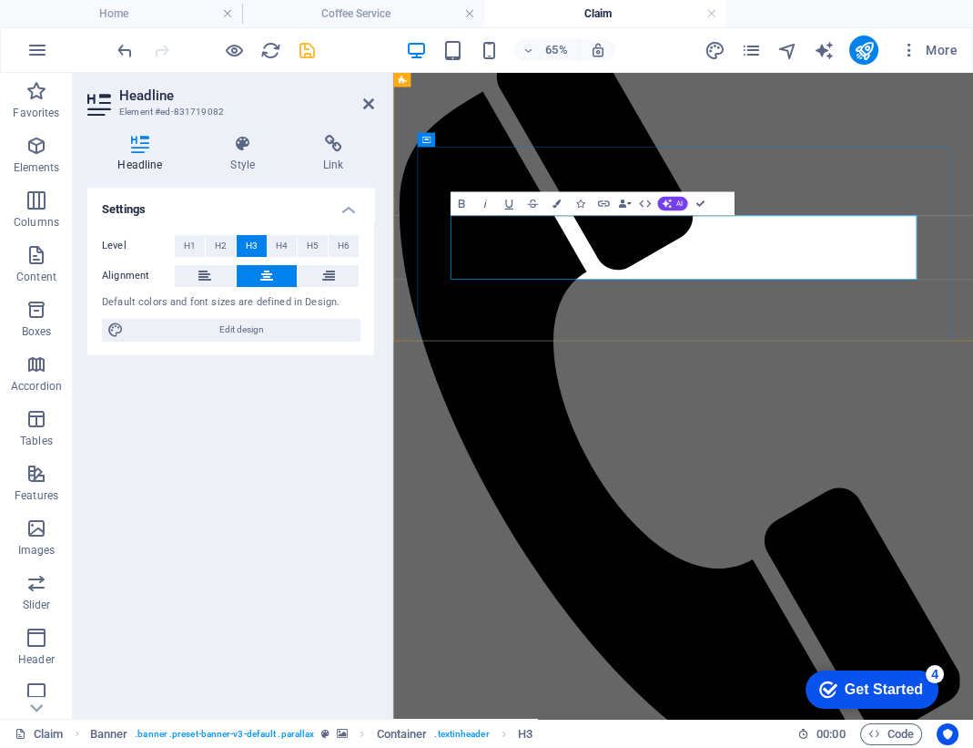
drag, startPoint x: 1143, startPoint y: 340, endPoint x: 1177, endPoint y: 357, distance: 38.7
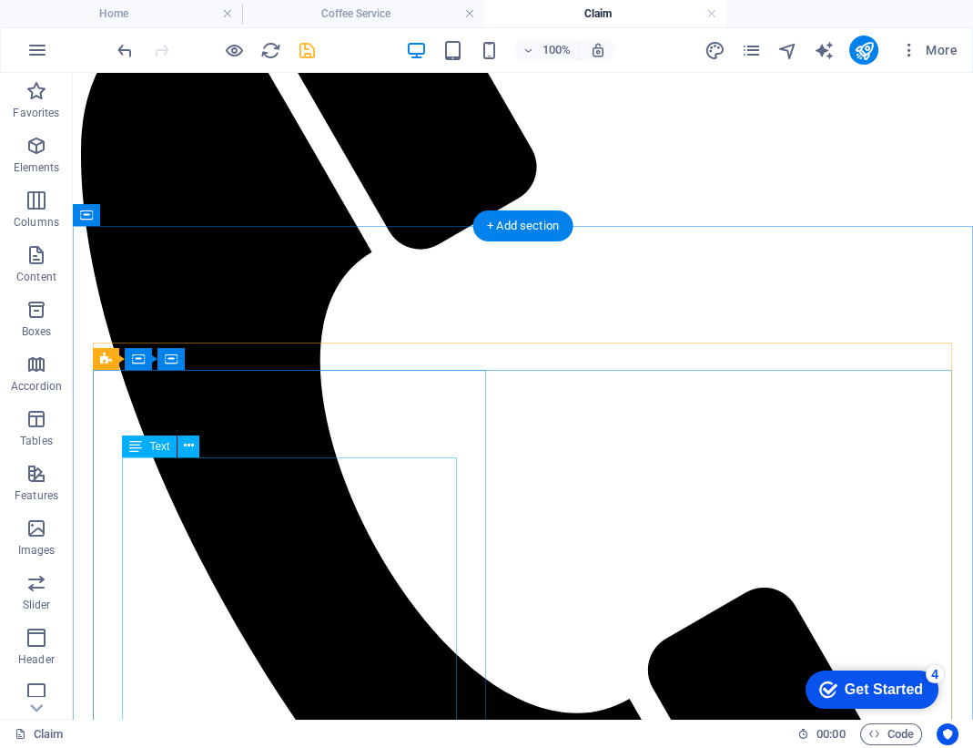
scroll to position [465, 0]
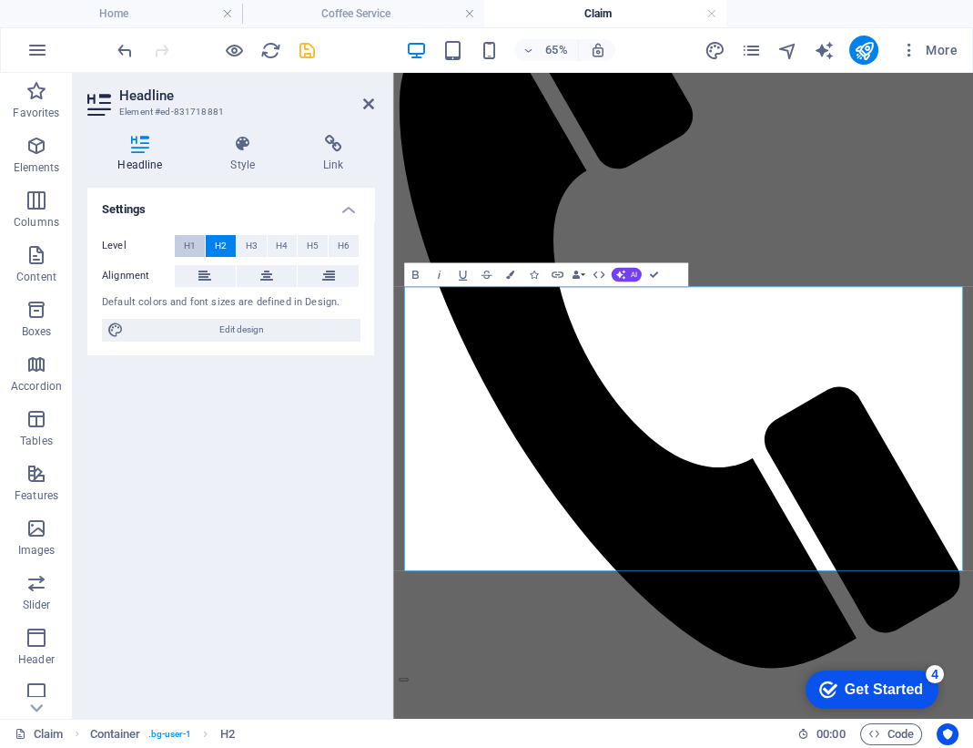
click at [191, 249] on span "H1" at bounding box center [190, 246] width 12 height 22
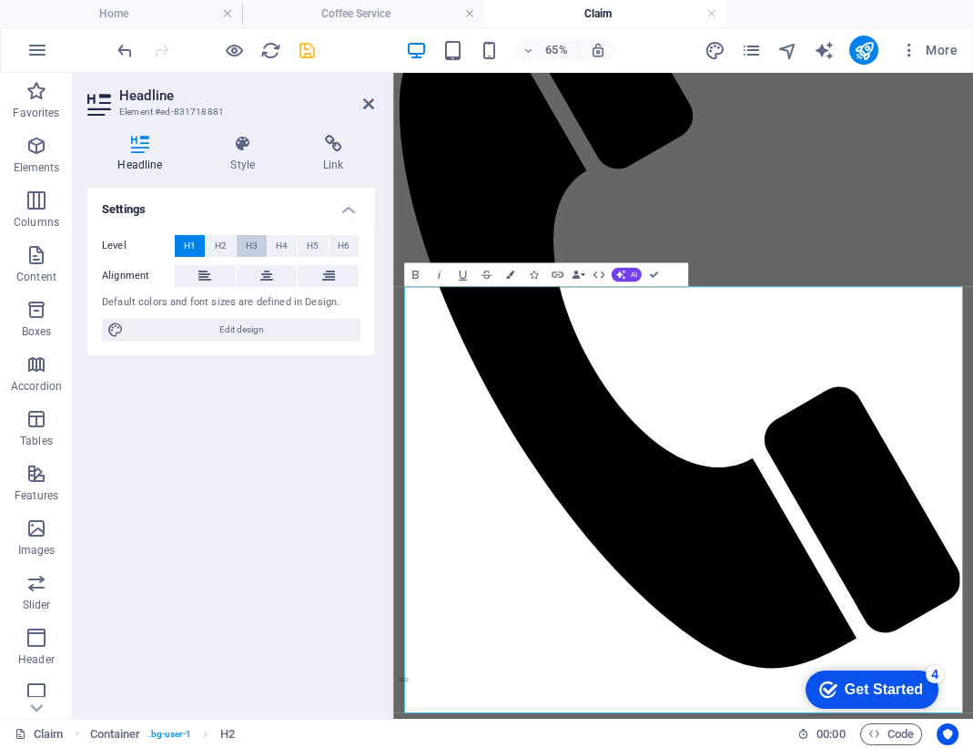
click at [263, 241] on button "H3" at bounding box center [252, 246] width 30 height 22
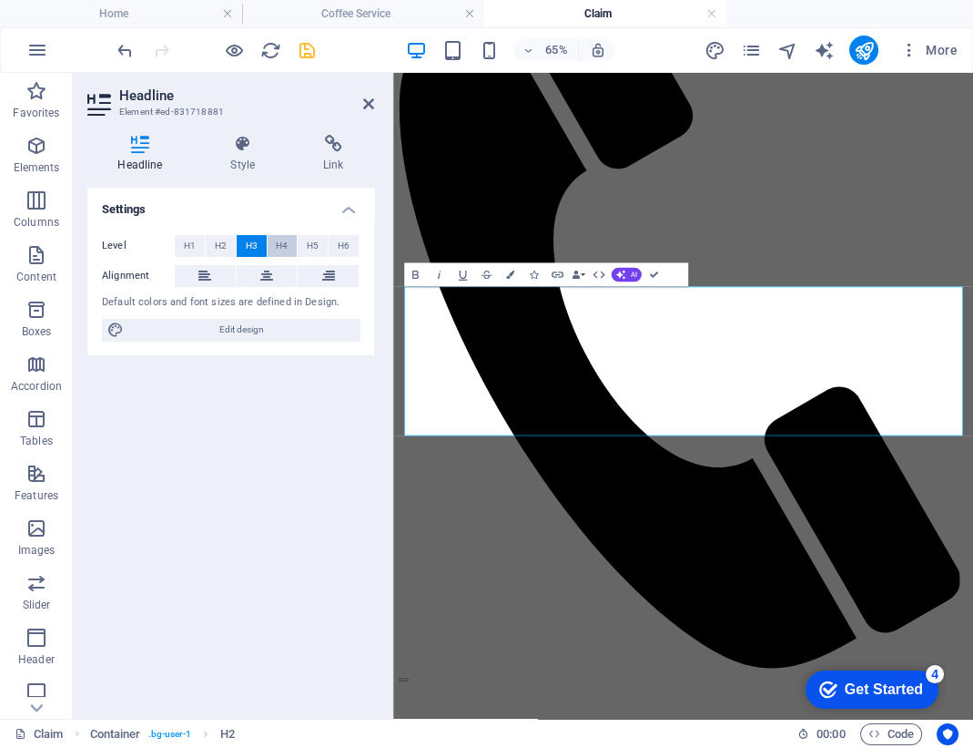
click at [284, 244] on span "H4" at bounding box center [282, 246] width 12 height 22
click at [311, 250] on span "H5" at bounding box center [313, 246] width 12 height 22
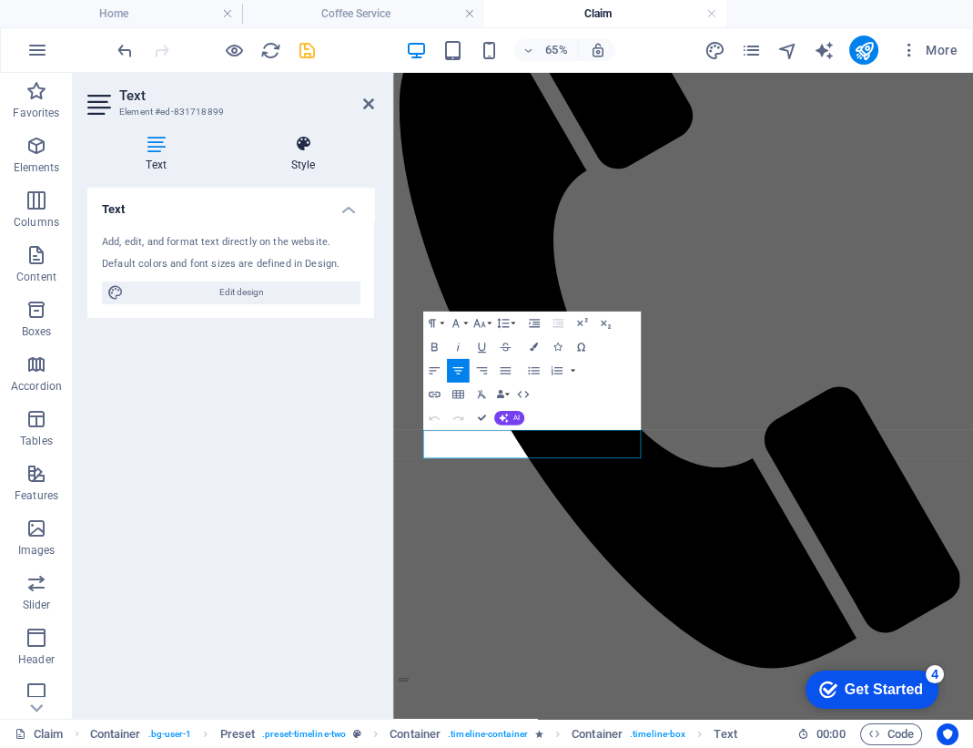
click at [304, 149] on icon at bounding box center [303, 144] width 142 height 18
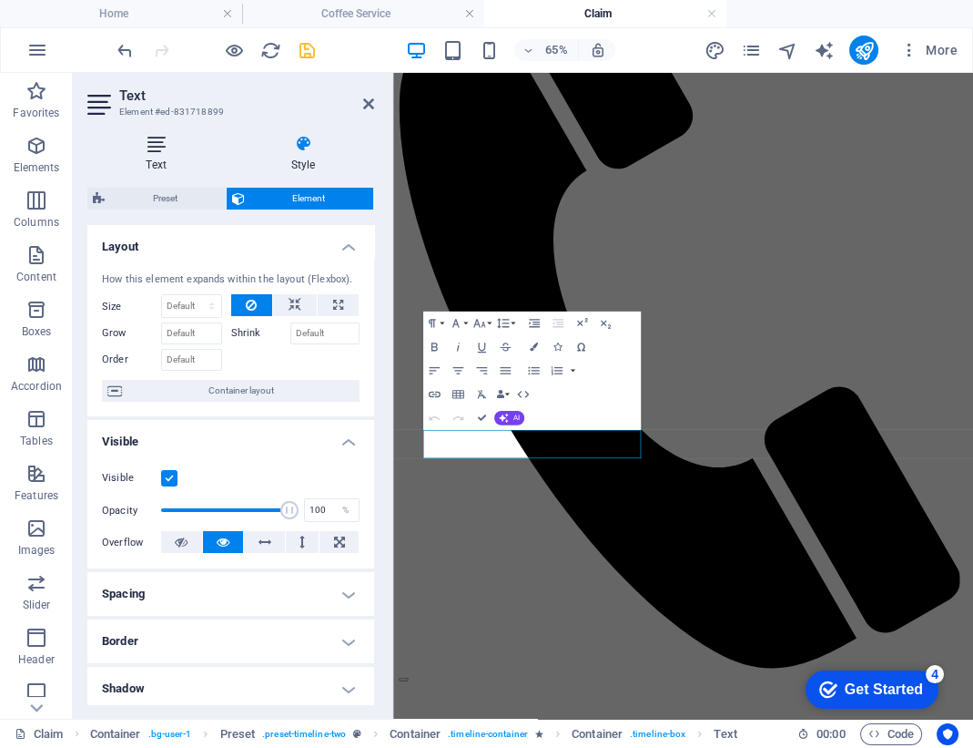
click at [163, 158] on h4 "Text" at bounding box center [159, 154] width 145 height 38
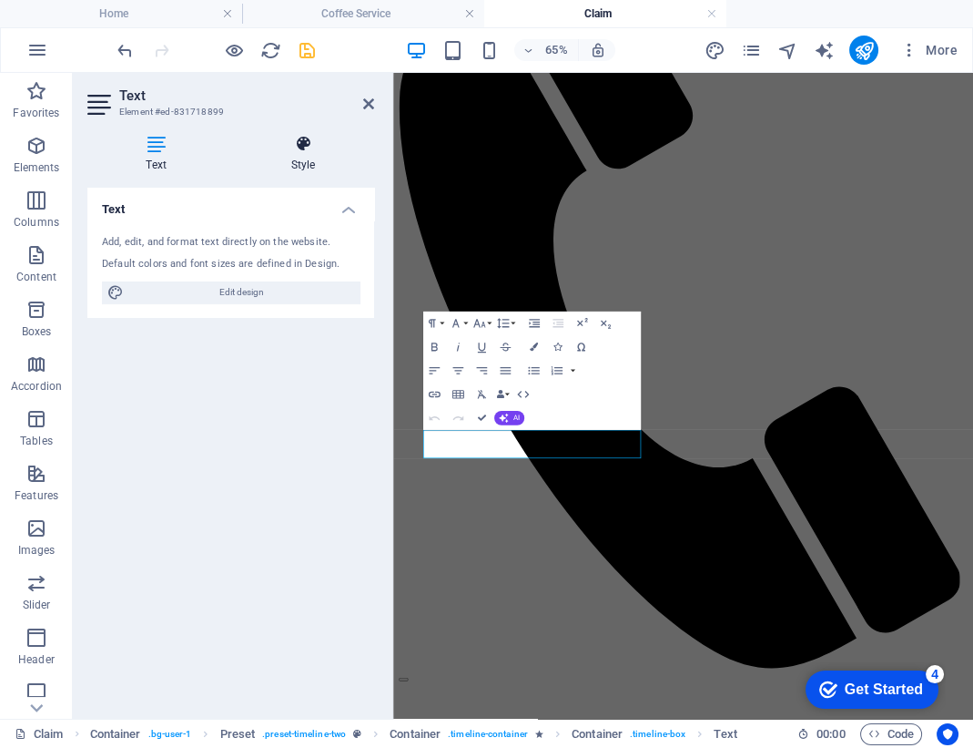
click at [319, 153] on h4 "Style" at bounding box center [303, 154] width 142 height 38
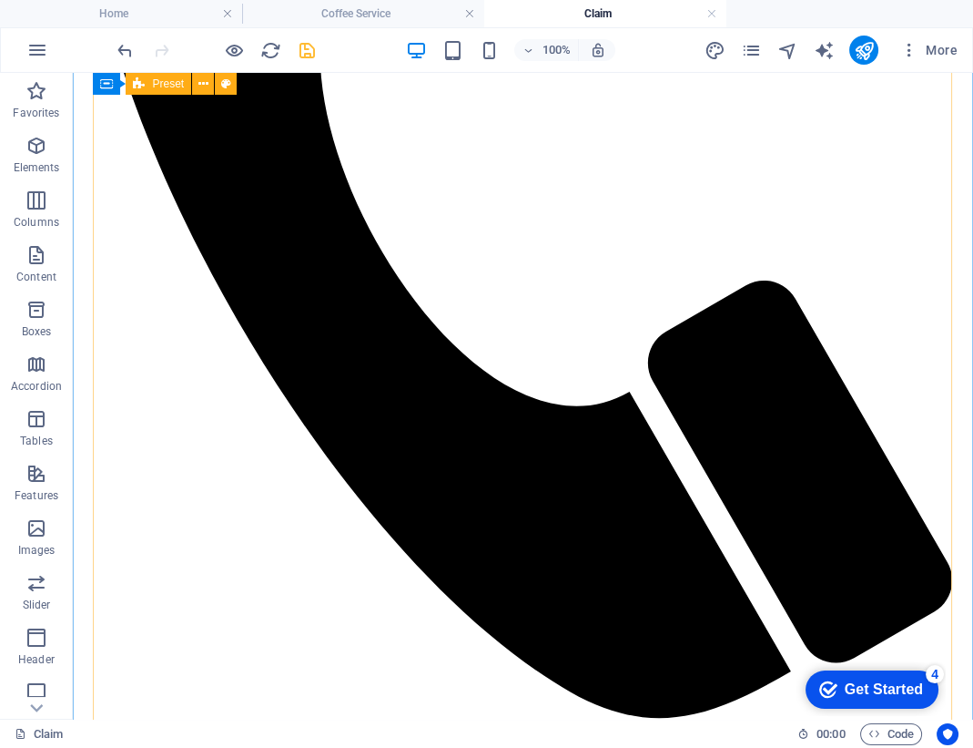
scroll to position [674, 0]
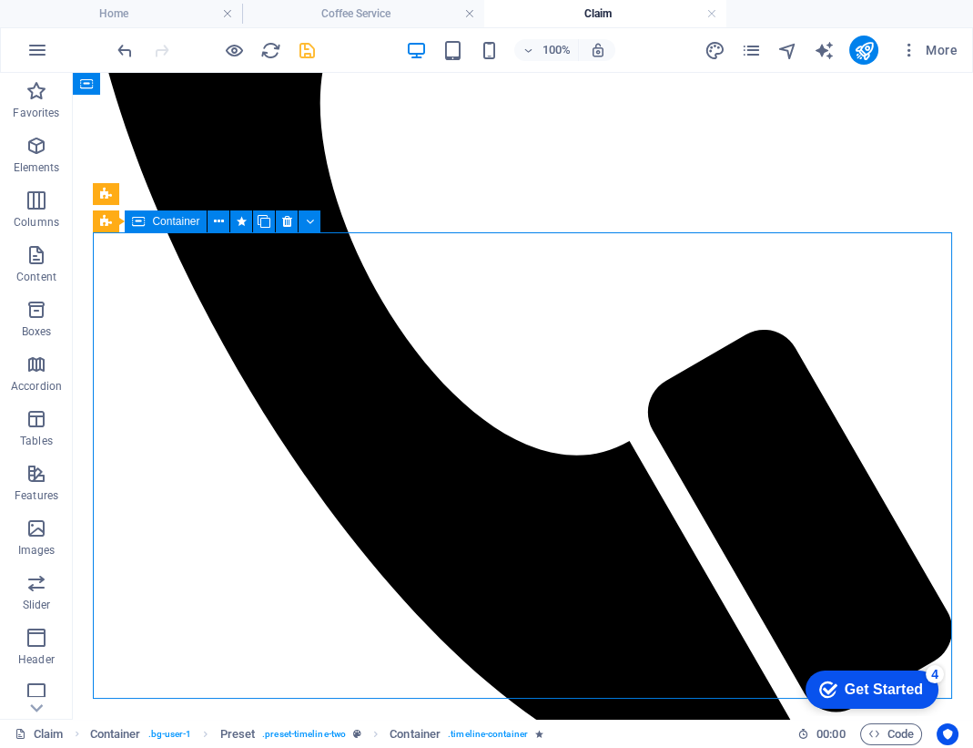
scroll to position [699, 0]
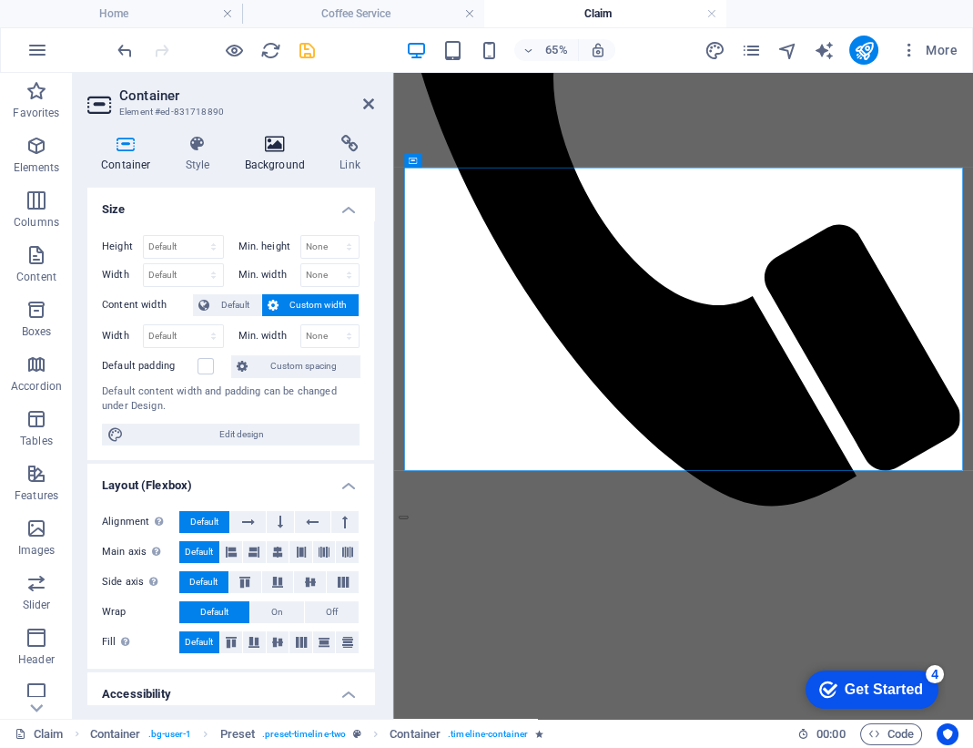
click at [268, 148] on icon at bounding box center [275, 144] width 88 height 18
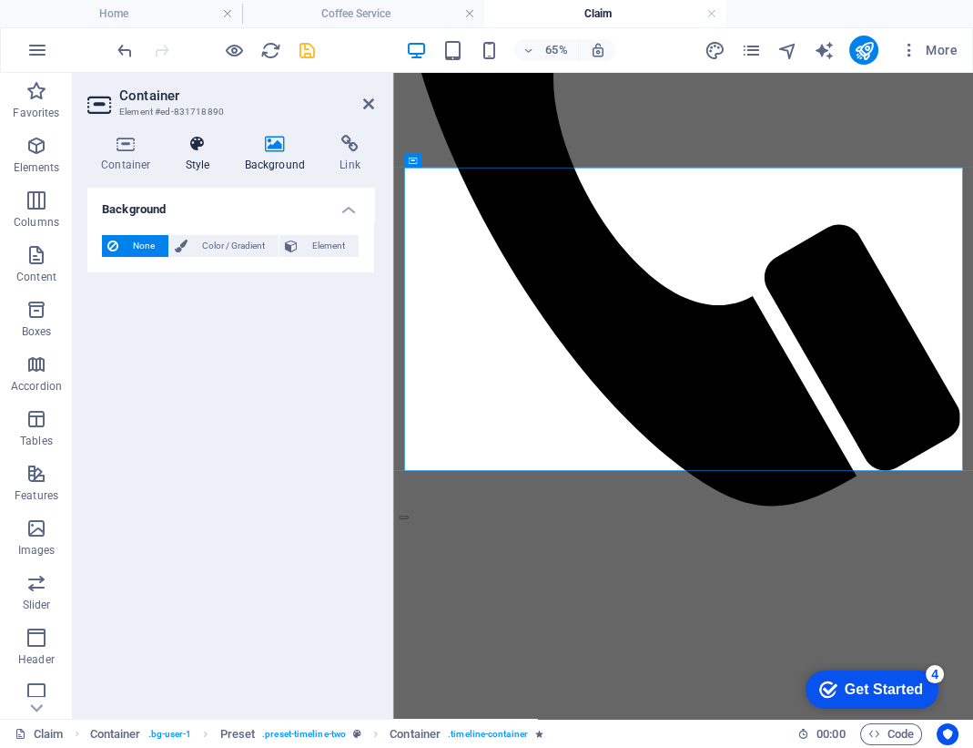
click at [181, 141] on icon at bounding box center [198, 144] width 52 height 18
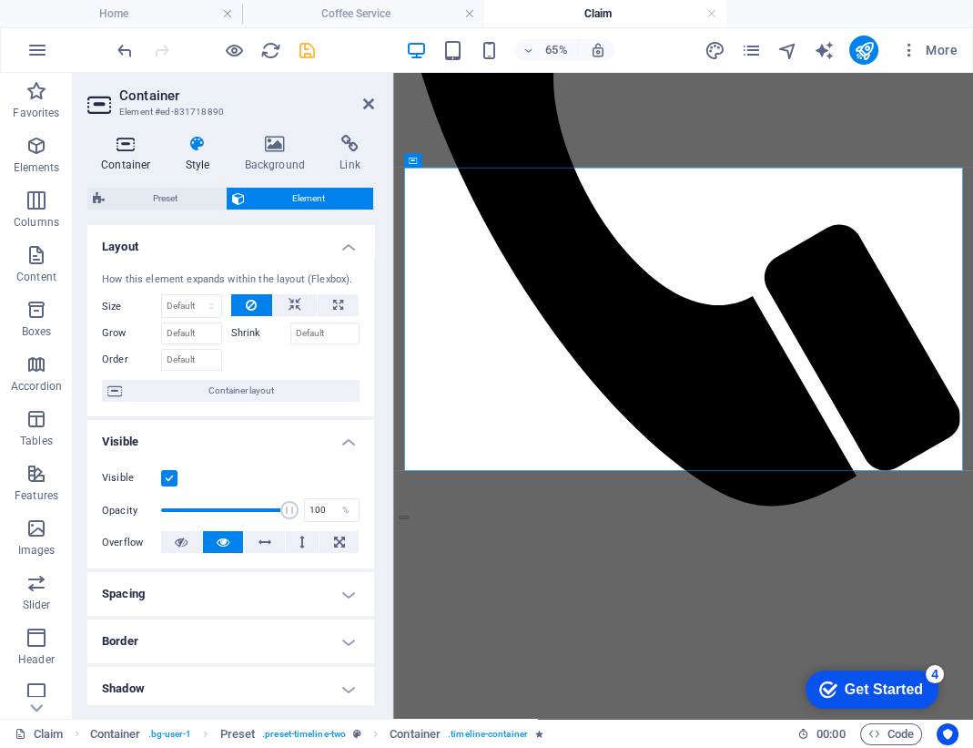
click at [127, 147] on icon at bounding box center [125, 144] width 77 height 18
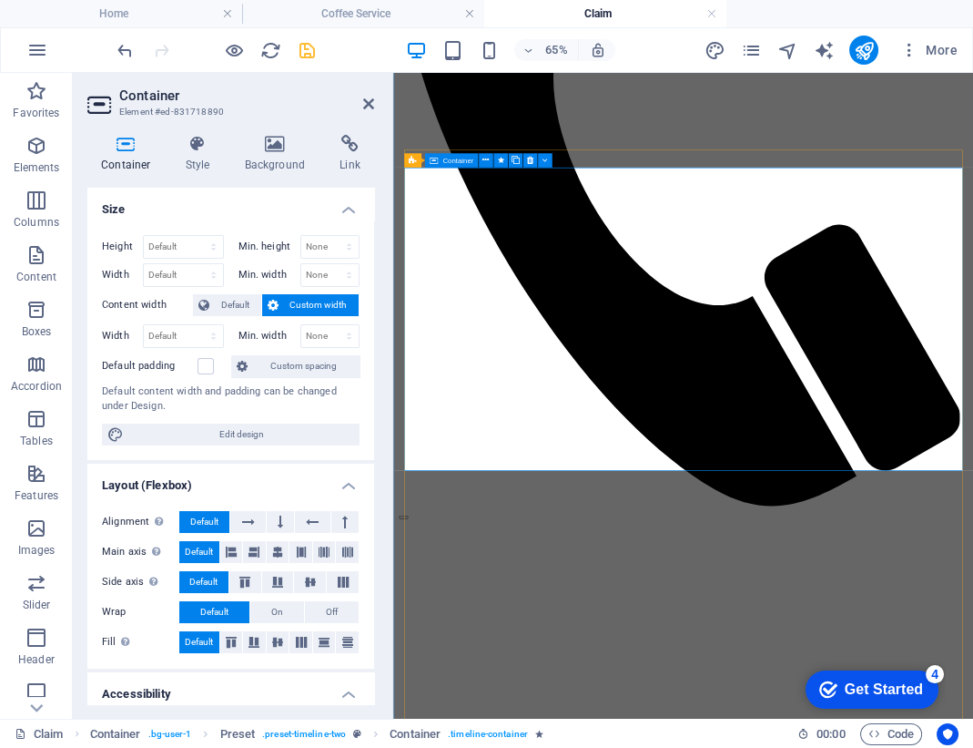
click at [36, 525] on icon "button" at bounding box center [36, 528] width 22 height 22
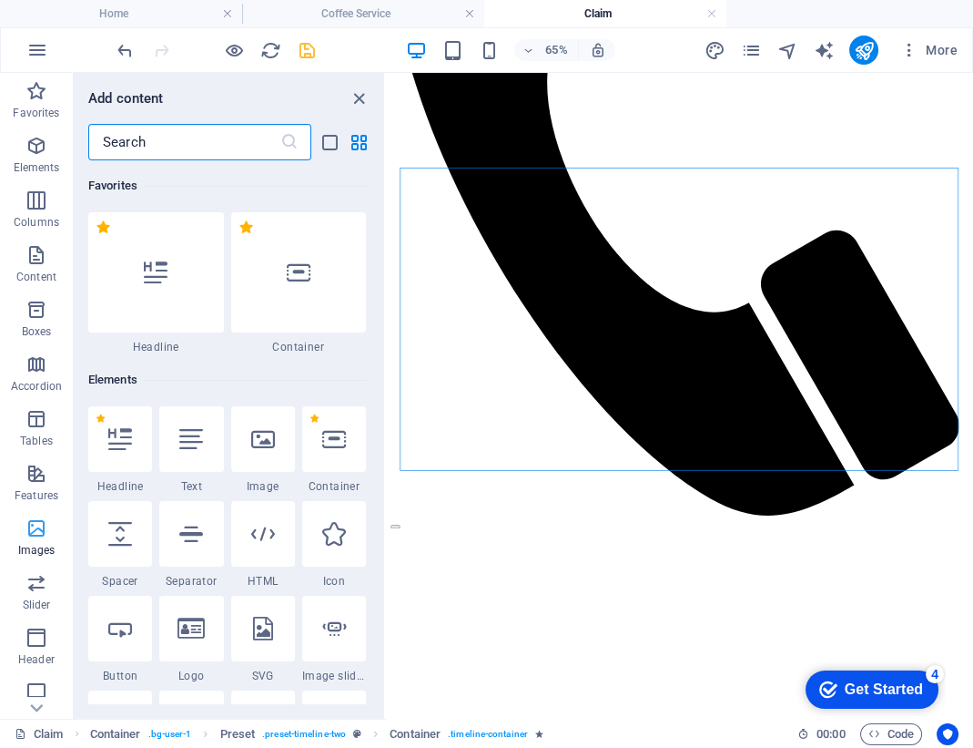
scroll to position [9232, 0]
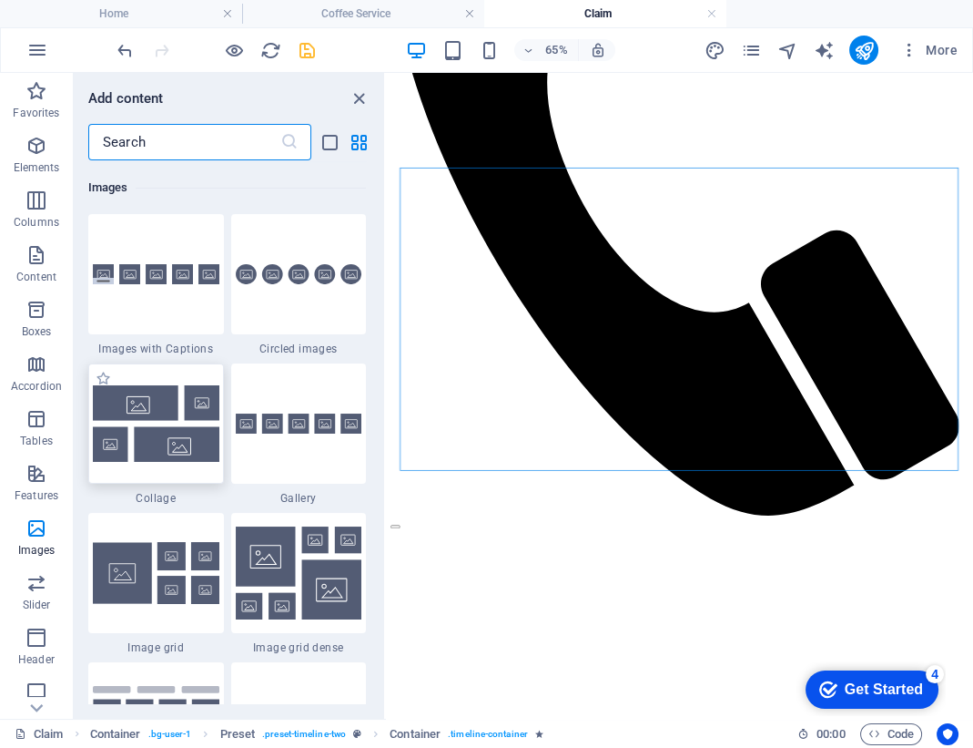
click at [205, 403] on img at bounding box center [156, 423] width 127 height 76
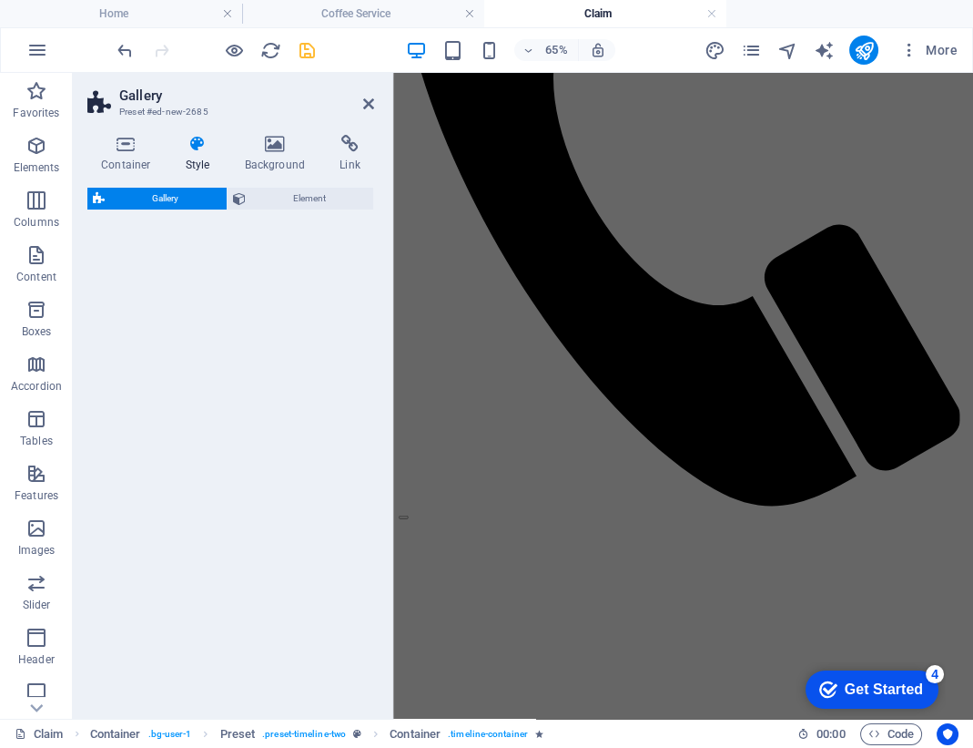
scroll to position [4187, 0]
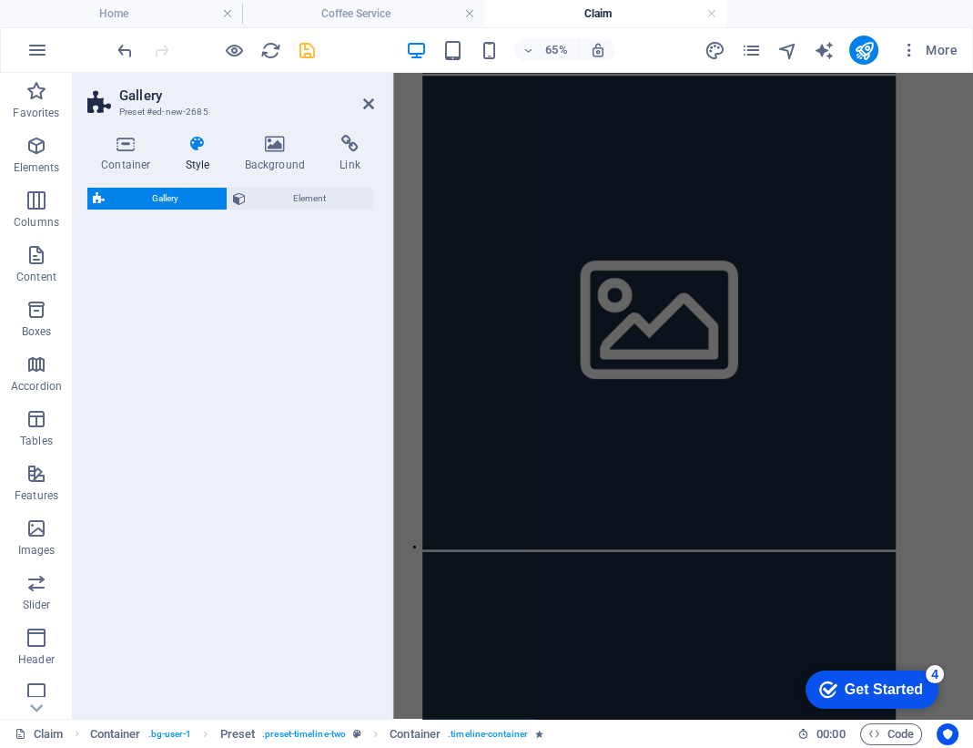
select select "rem"
select select "preset-gallery-v3-collage"
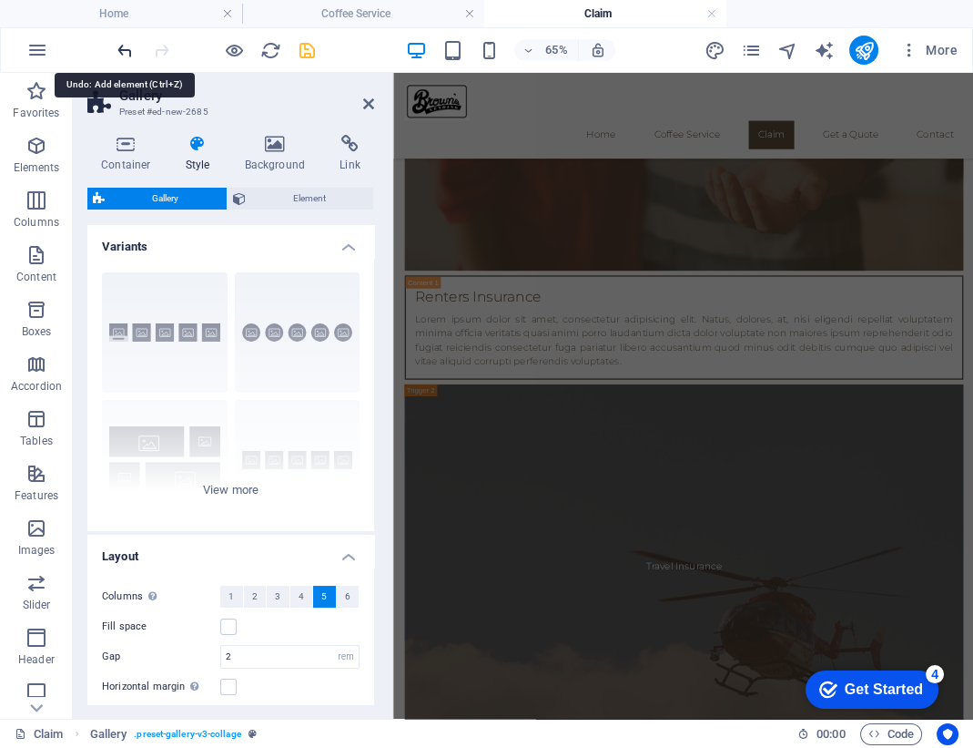
click at [121, 52] on icon "undo" at bounding box center [125, 50] width 21 height 21
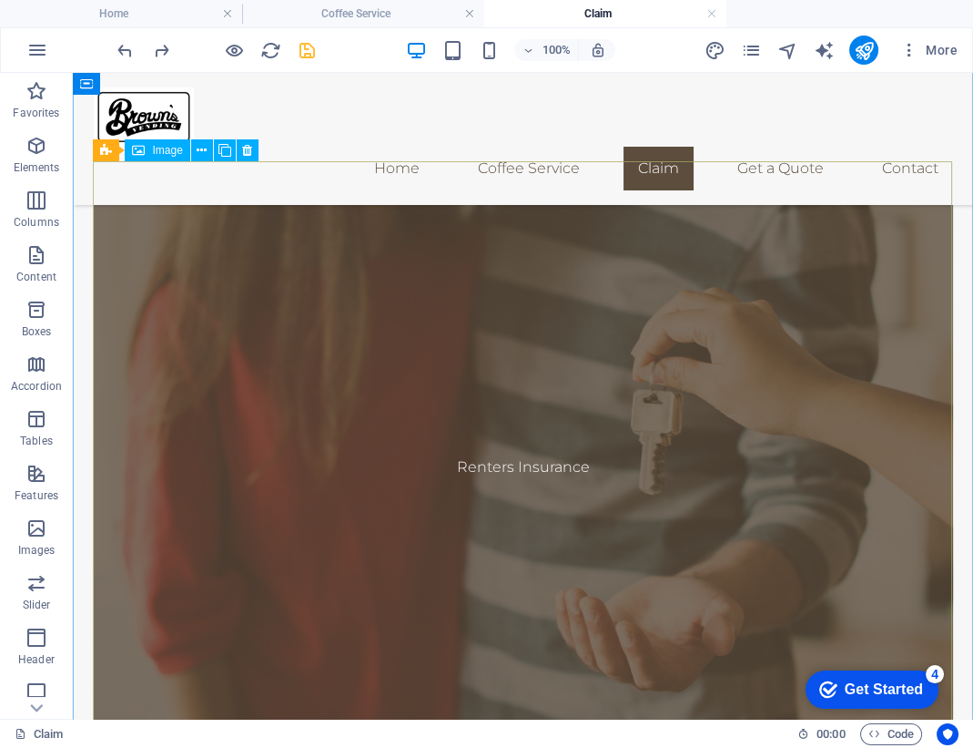
scroll to position [2903, 0]
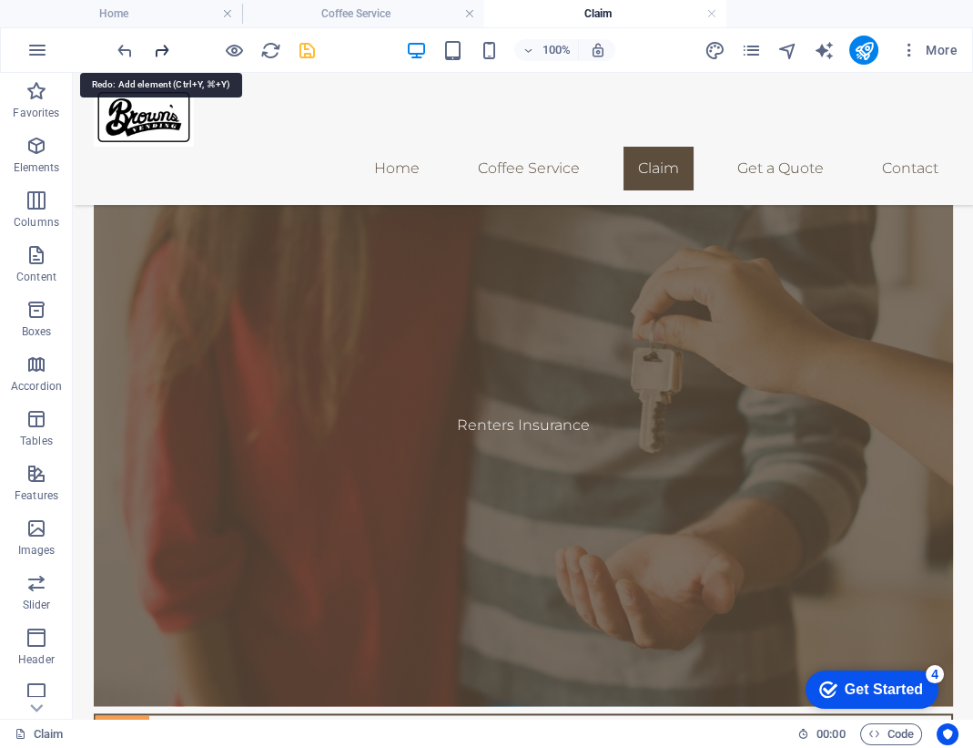
click at [164, 43] on icon "redo" at bounding box center [161, 50] width 21 height 21
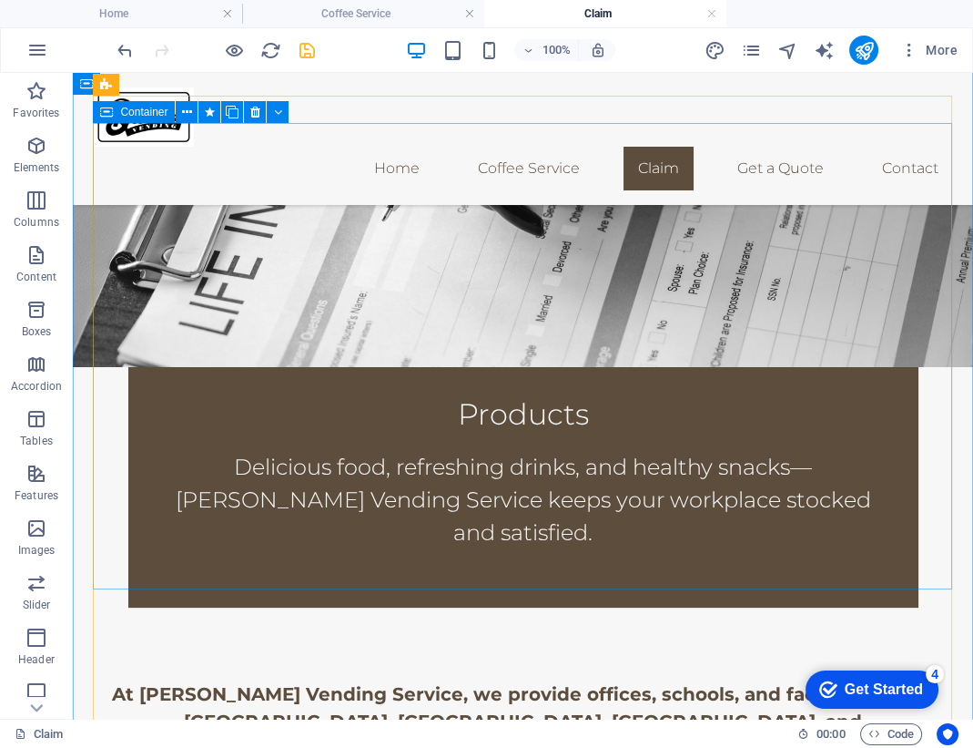
scroll to position [634, 0]
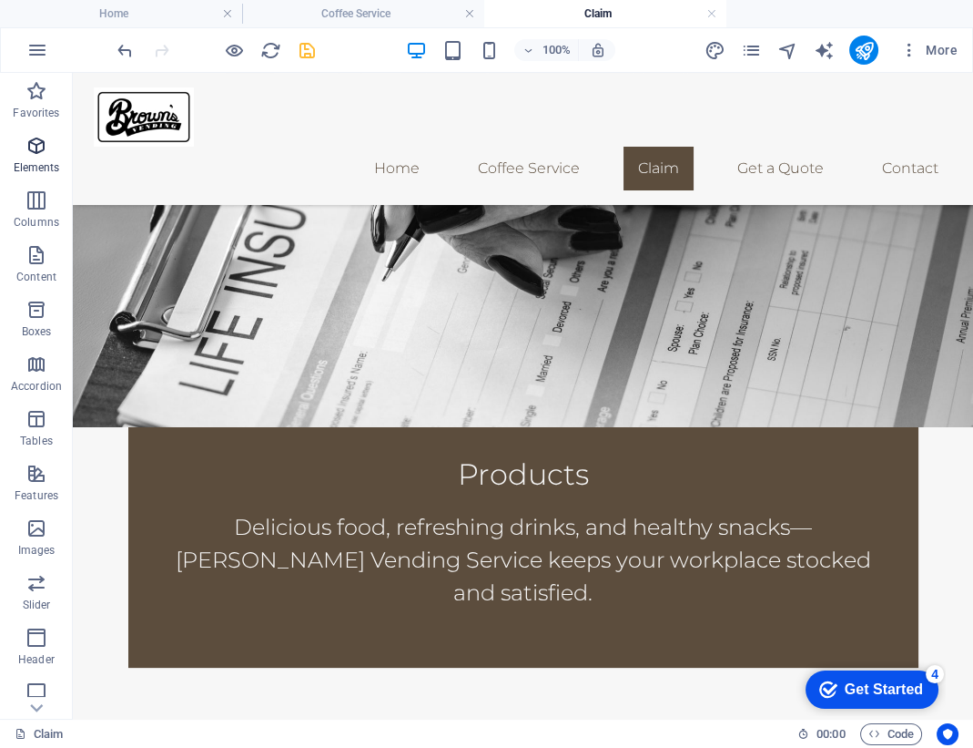
click at [39, 157] on span "Elements" at bounding box center [36, 157] width 73 height 44
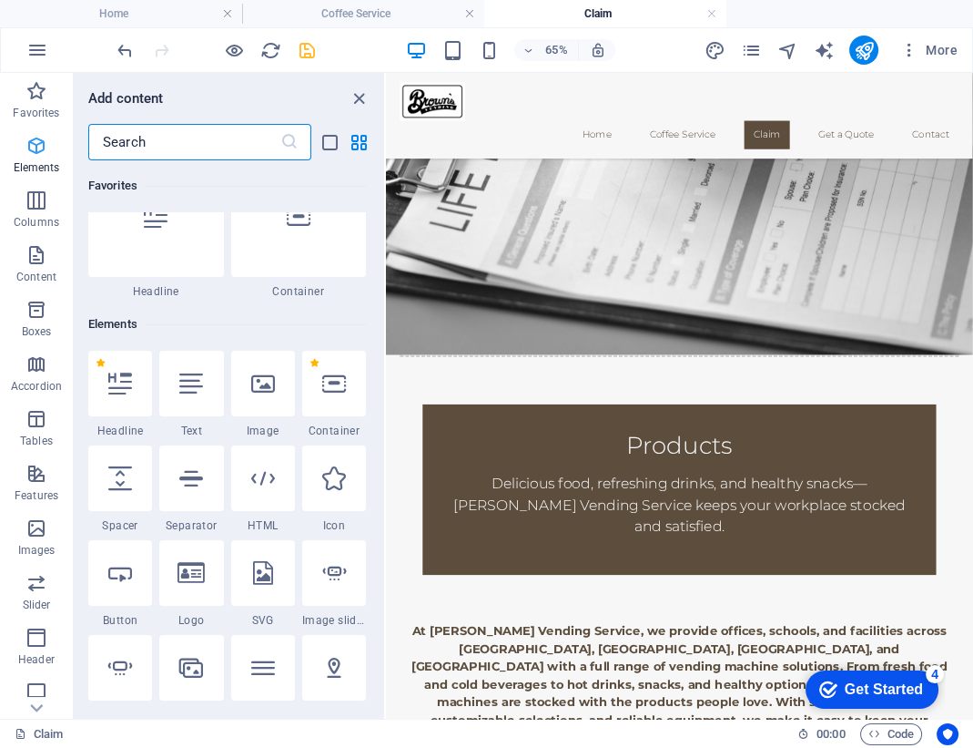
scroll to position [193, 0]
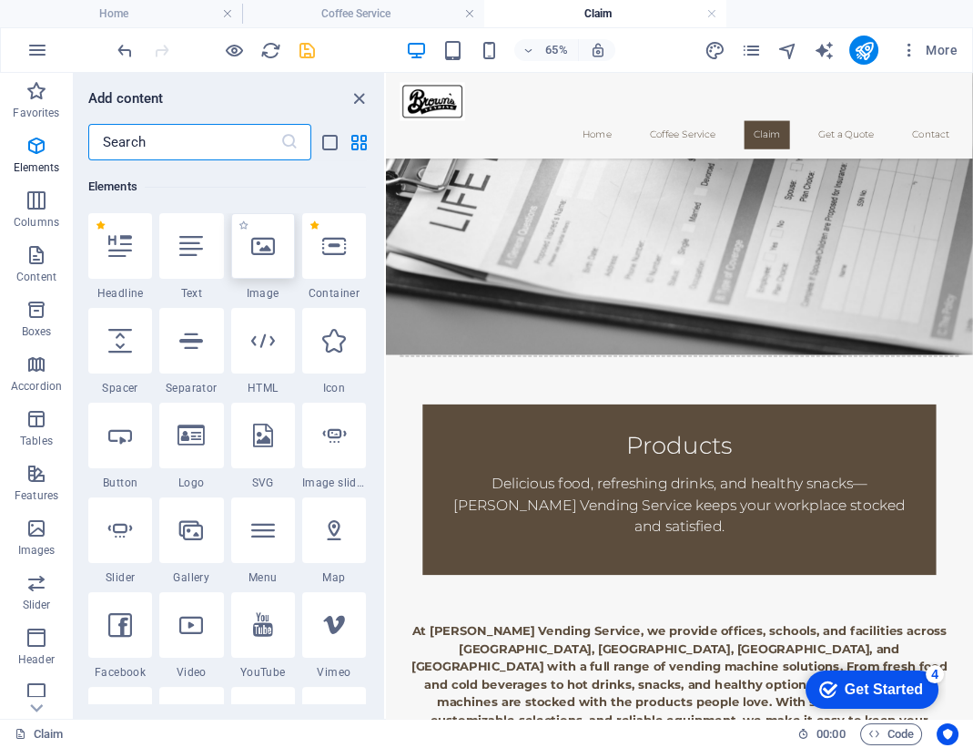
click at [250, 239] on div at bounding box center [263, 246] width 64 height 66
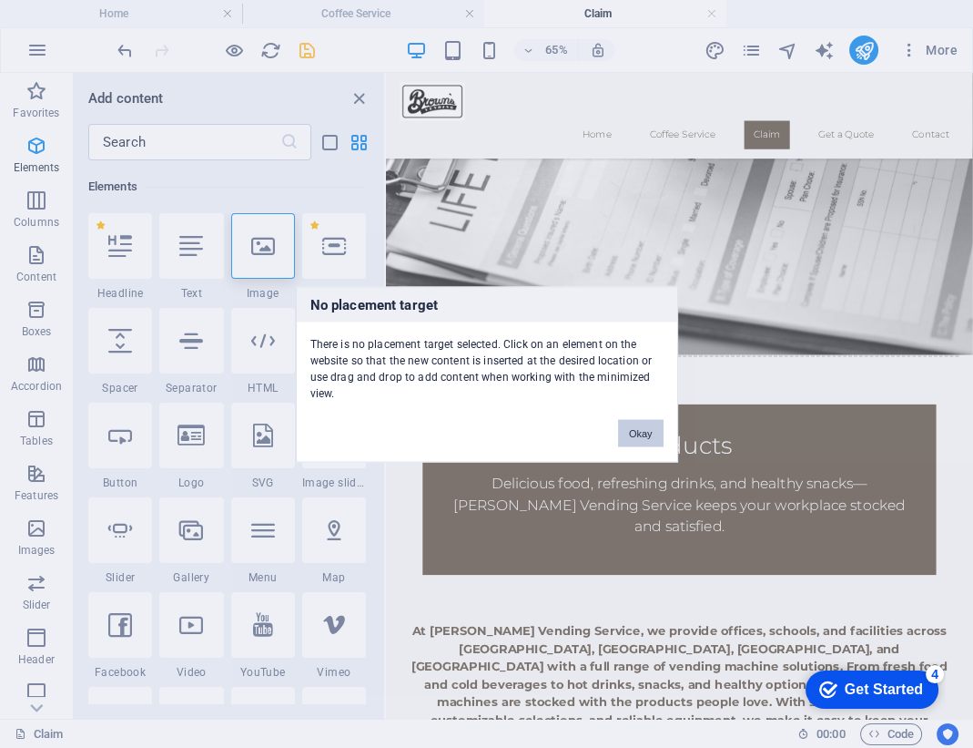
click at [633, 431] on button "Okay" at bounding box center [641, 432] width 46 height 27
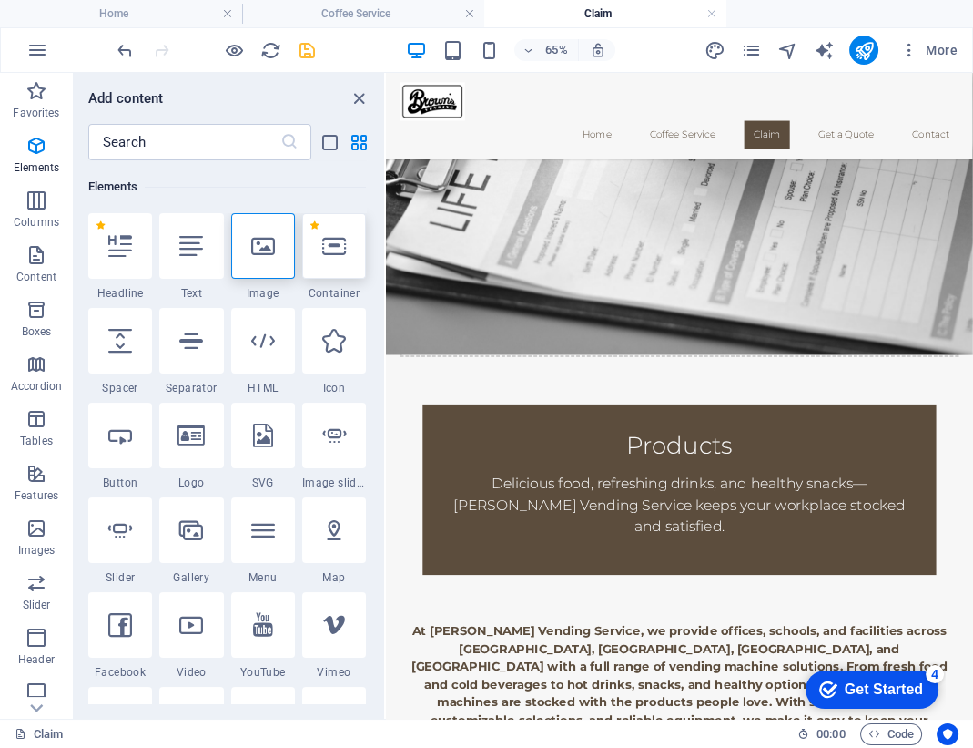
click at [338, 258] on div at bounding box center [334, 246] width 64 height 66
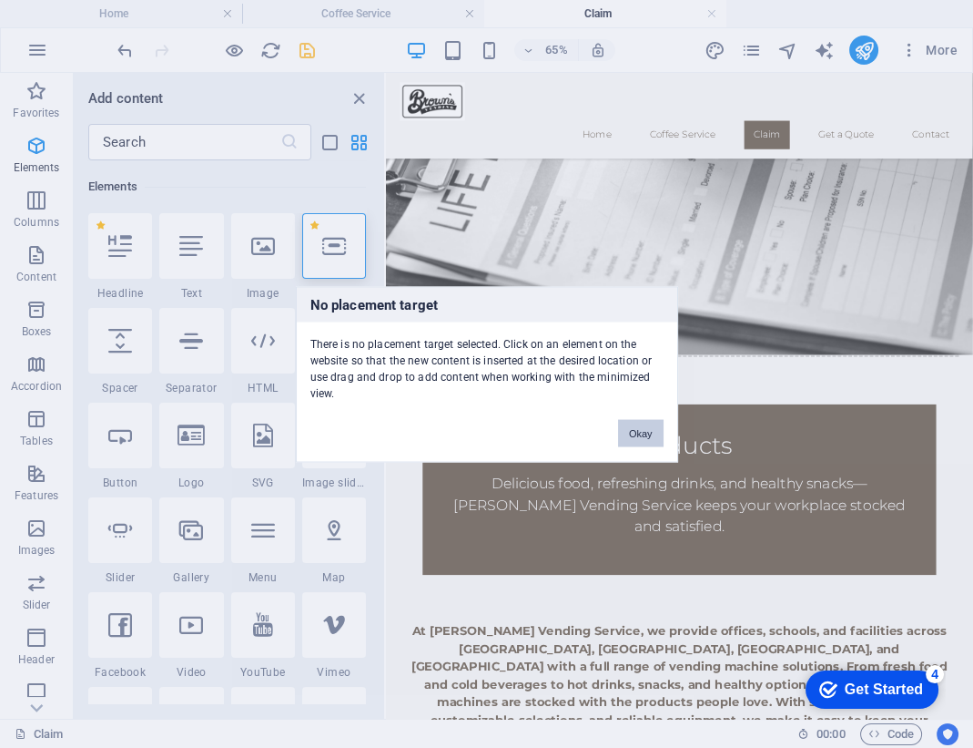
click at [637, 435] on button "Okay" at bounding box center [641, 432] width 46 height 27
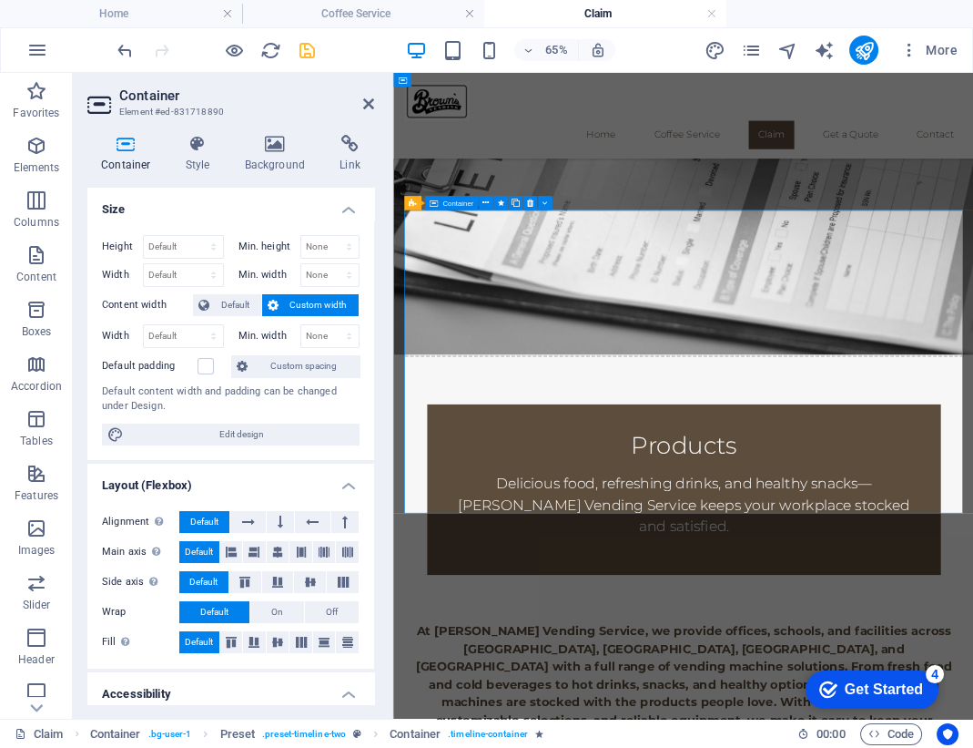
click at [36, 163] on p "Elements" at bounding box center [37, 167] width 46 height 15
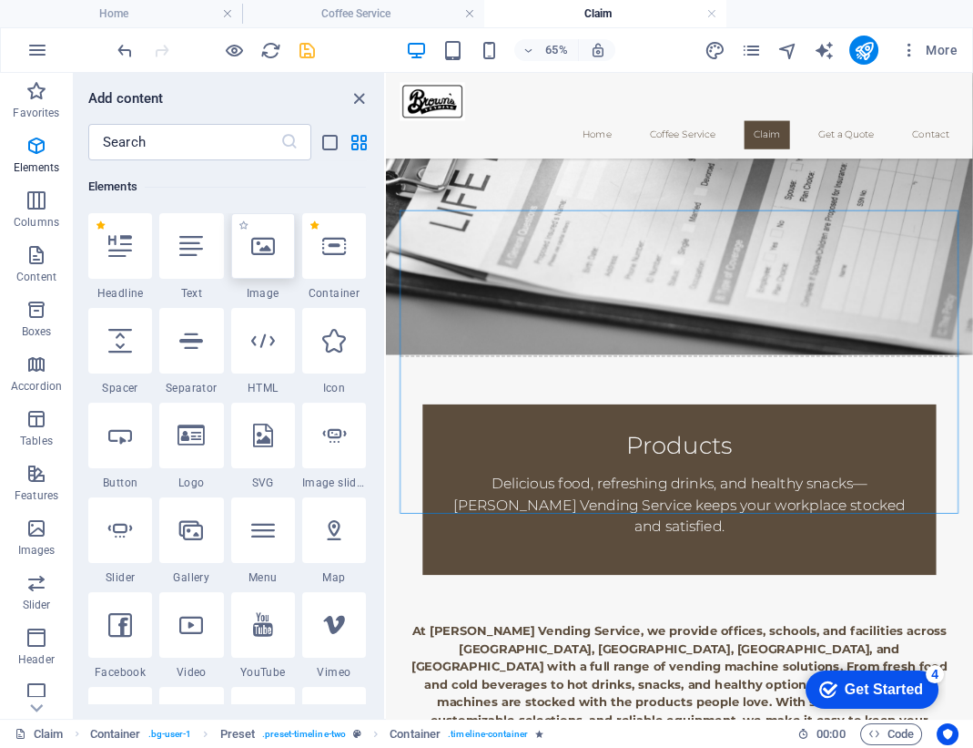
click at [276, 266] on div at bounding box center [263, 246] width 64 height 66
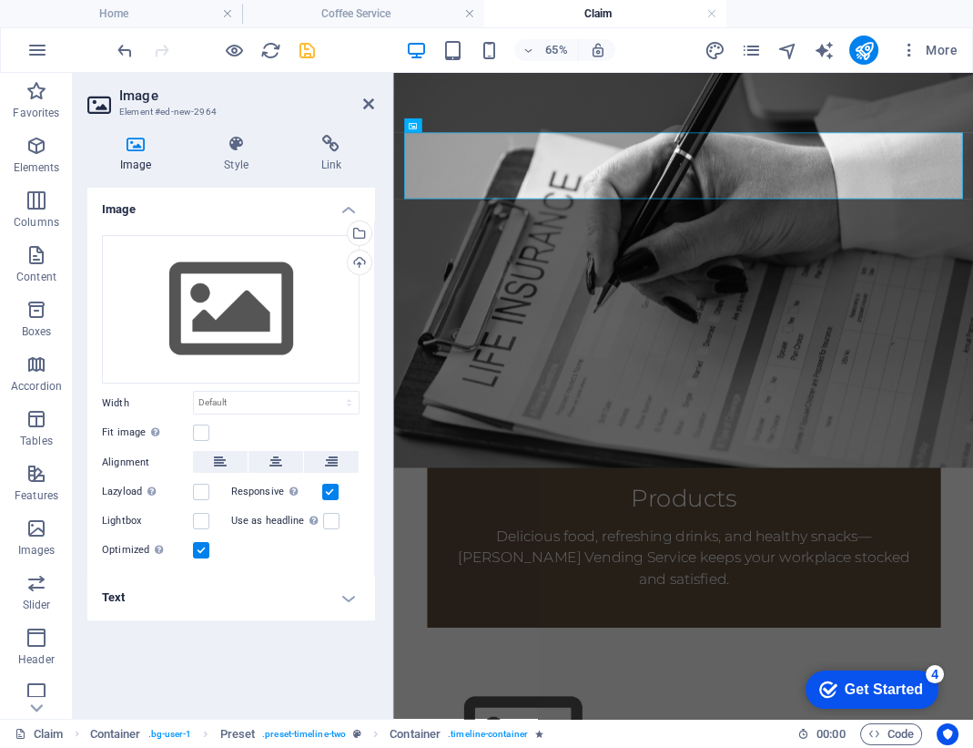
scroll to position [671, 0]
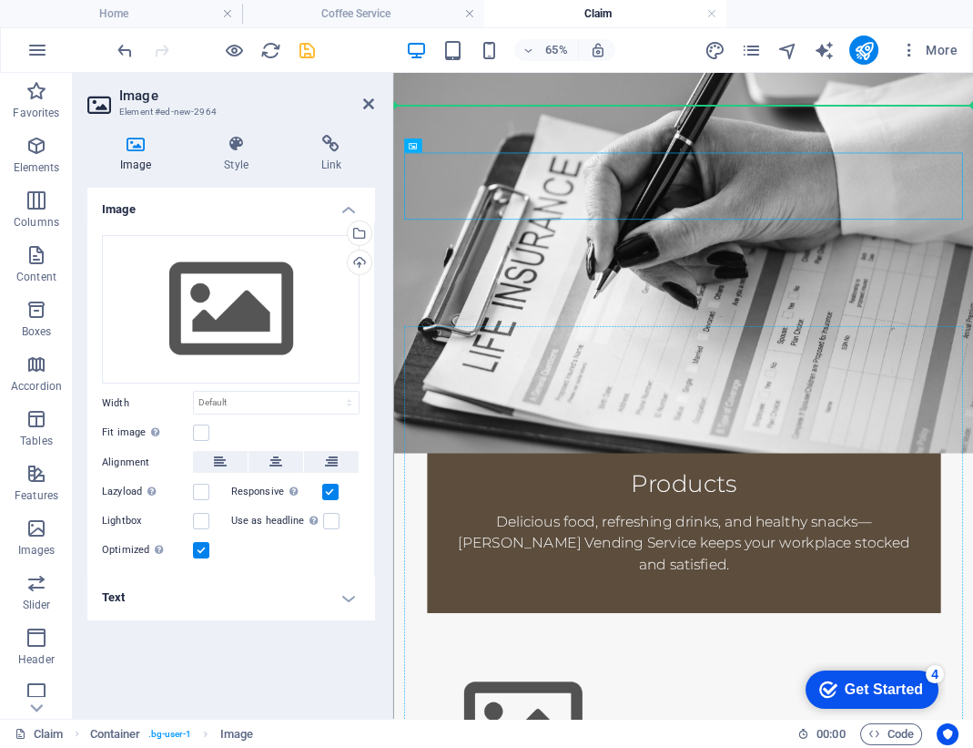
drag, startPoint x: 504, startPoint y: 244, endPoint x: 923, endPoint y: 625, distance: 566.0
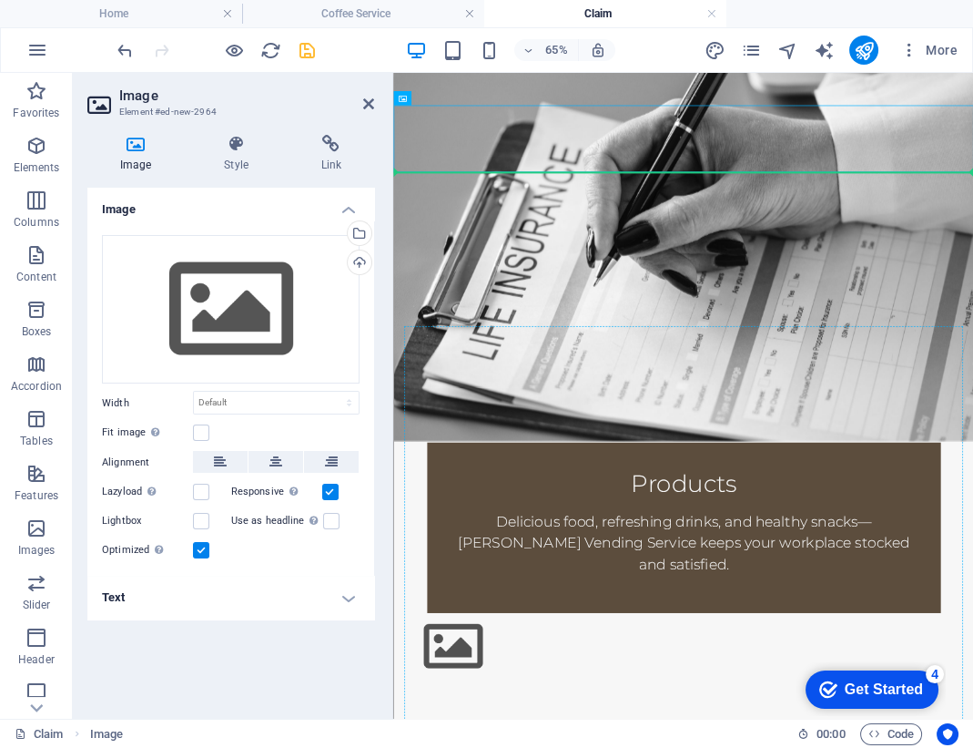
drag, startPoint x: 486, startPoint y: 181, endPoint x: 951, endPoint y: 651, distance: 660.7
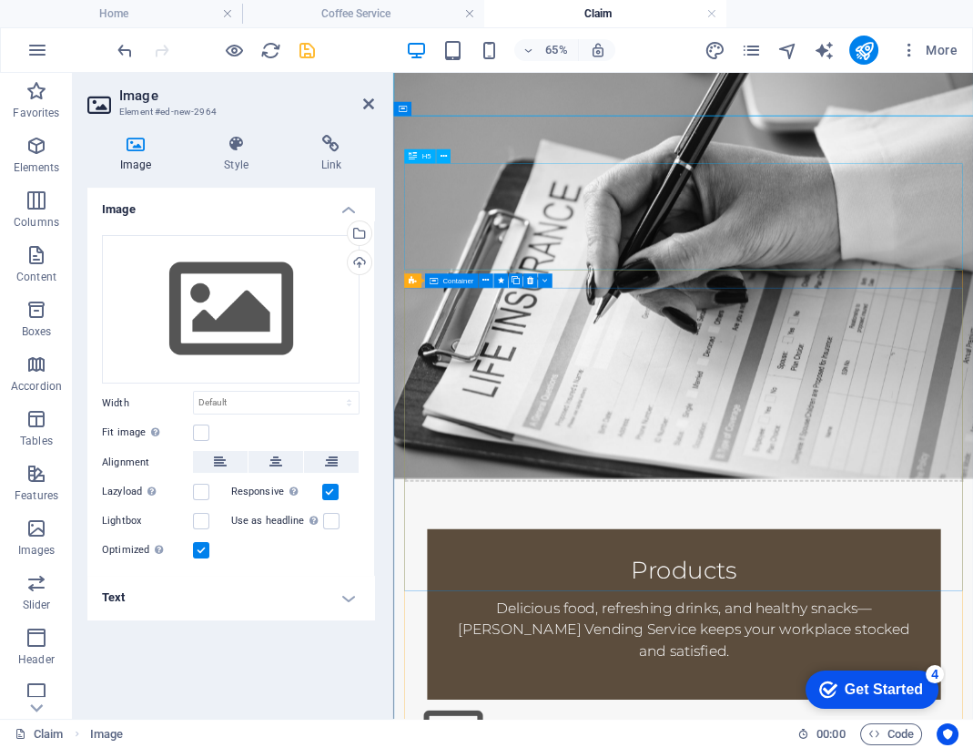
scroll to position [514, 0]
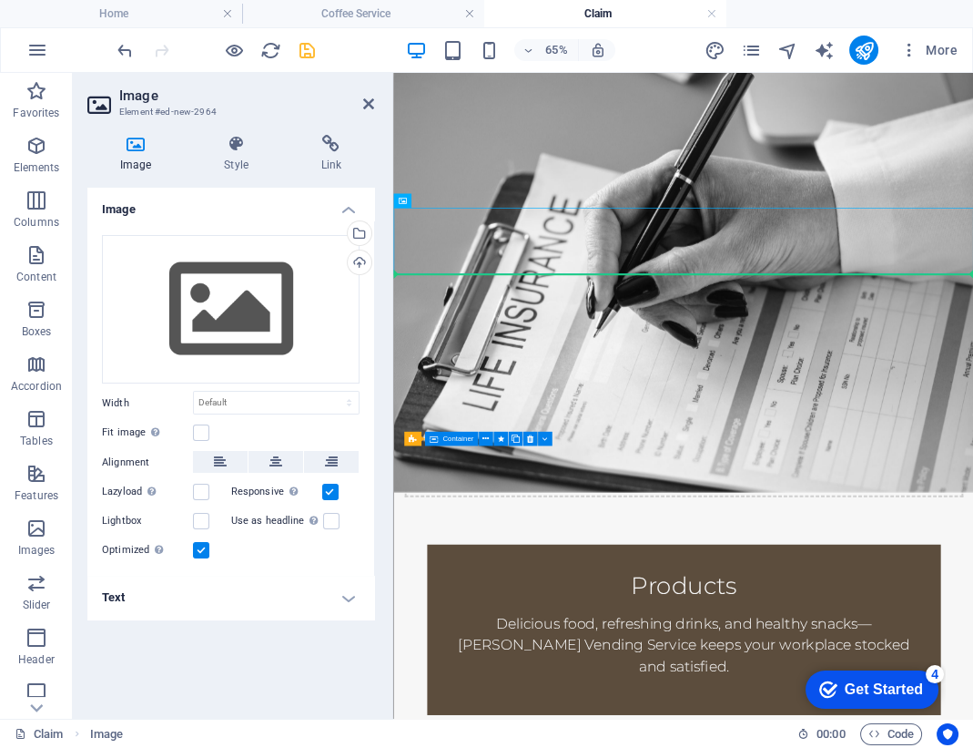
drag, startPoint x: 470, startPoint y: 329, endPoint x: 544, endPoint y: 456, distance: 147.3
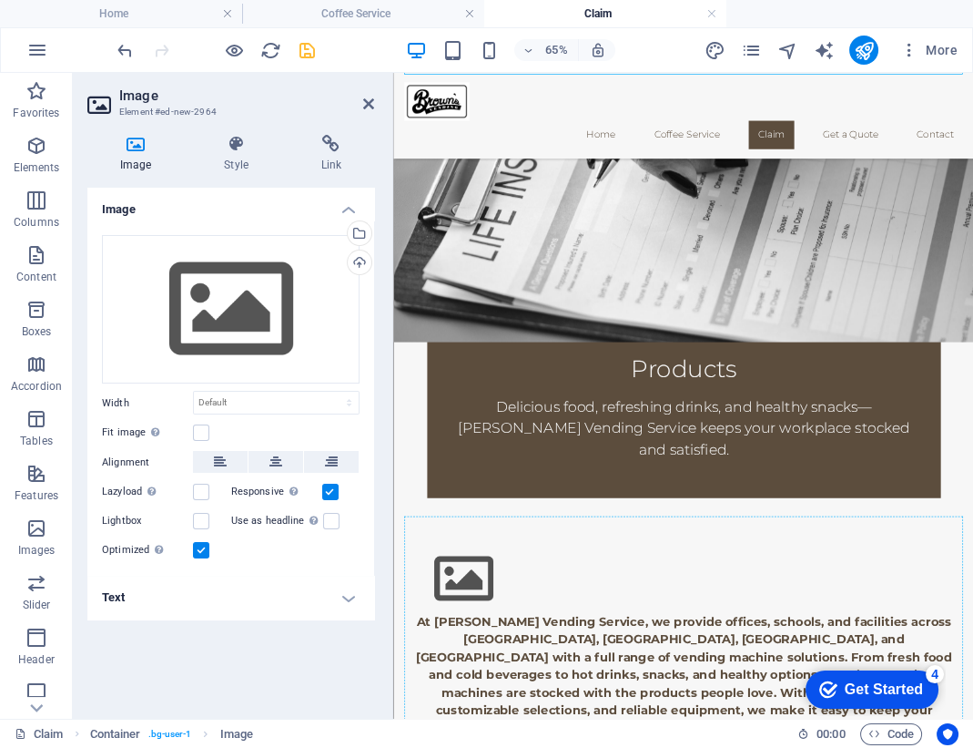
scroll to position [769, 0]
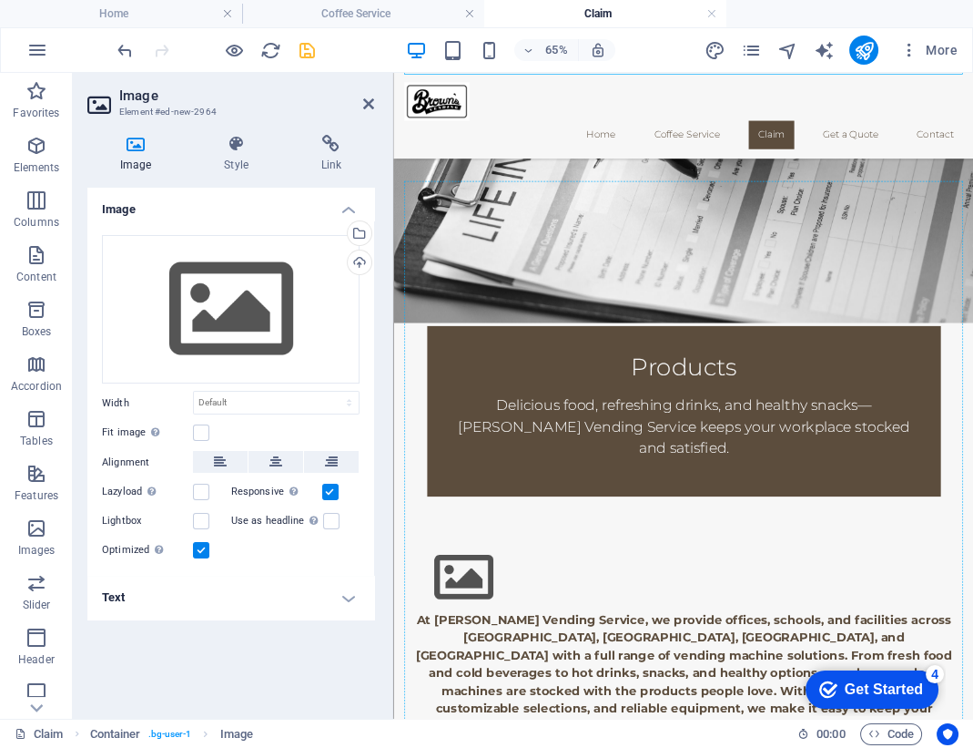
drag, startPoint x: 539, startPoint y: 410, endPoint x: 959, endPoint y: 491, distance: 427.5
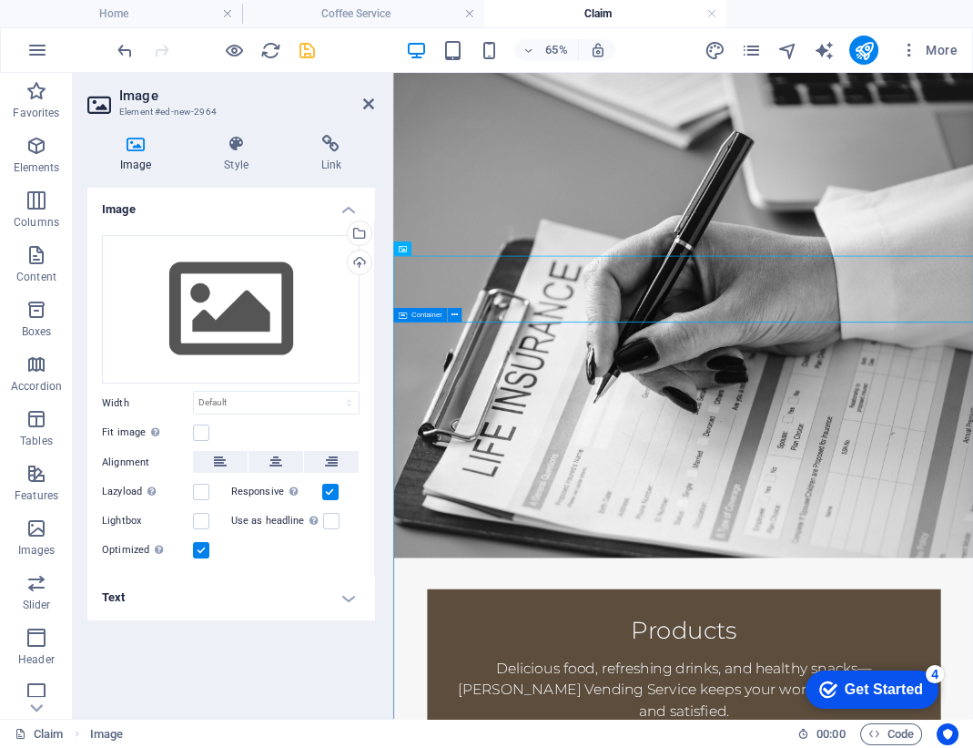
scroll to position [453, 0]
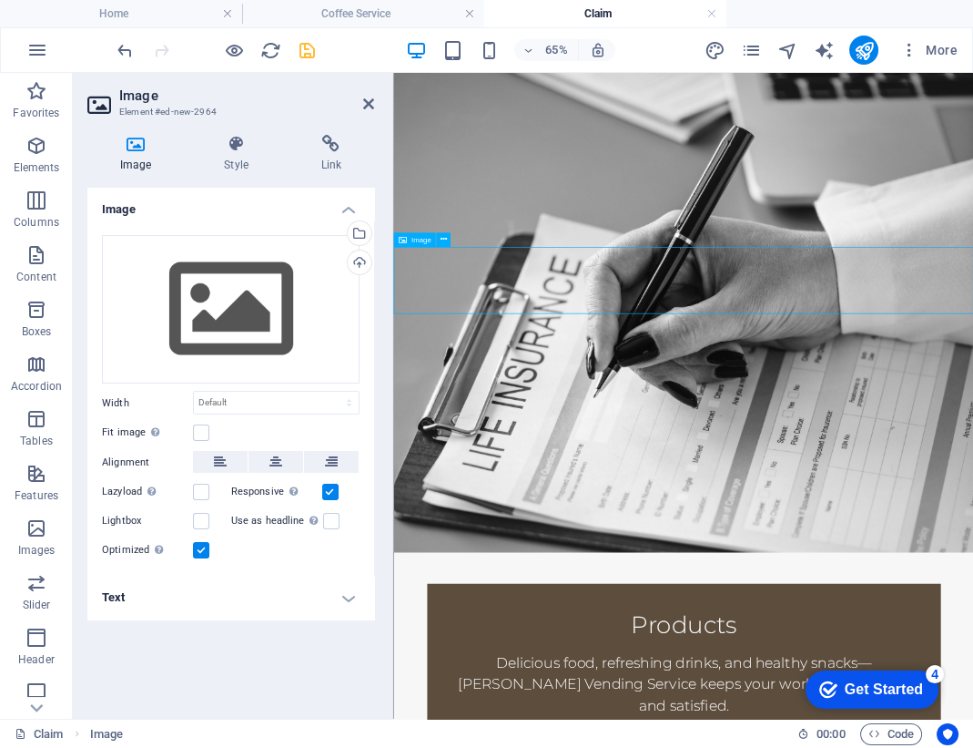
drag, startPoint x: 505, startPoint y: 400, endPoint x: 1022, endPoint y: 829, distance: 671.2
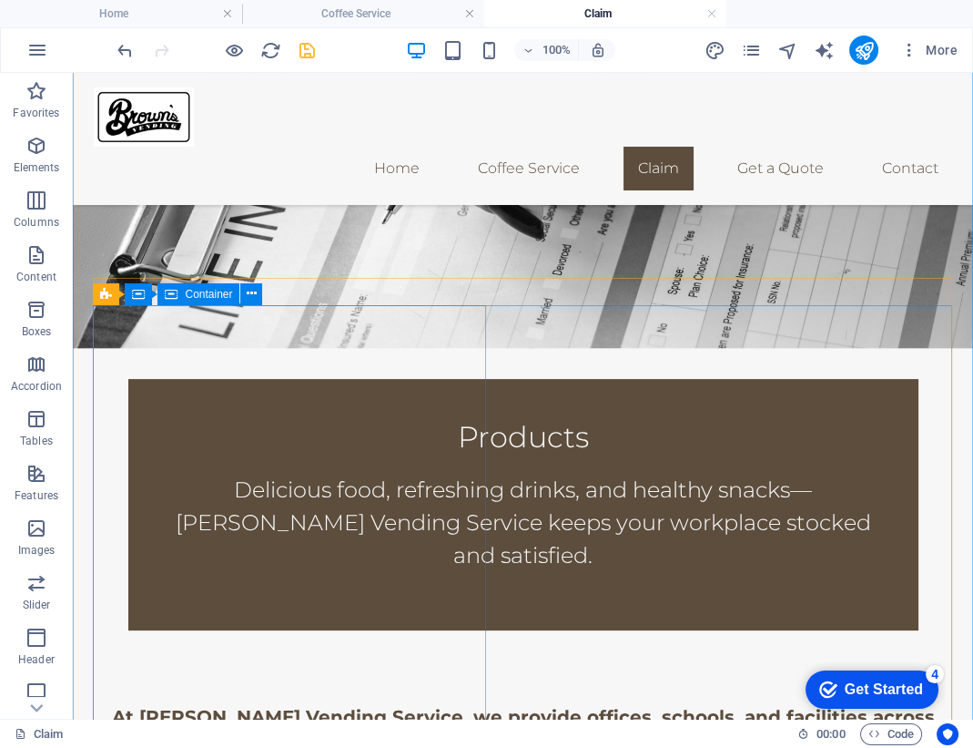
scroll to position [608, 0]
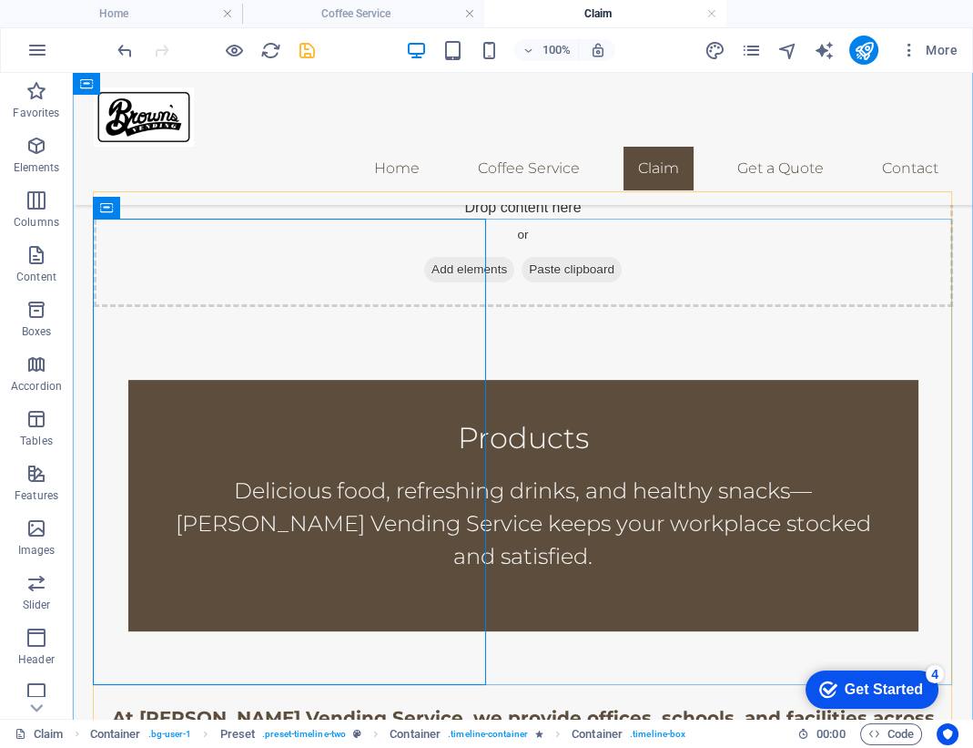
scroll to position [667, 0]
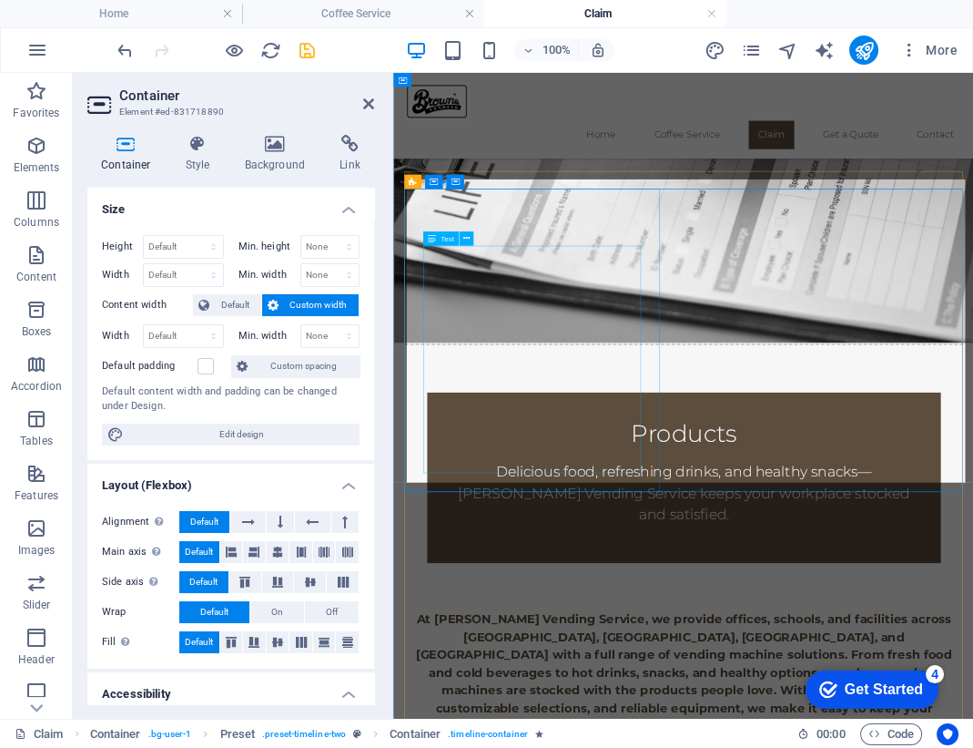
scroll to position [681, 0]
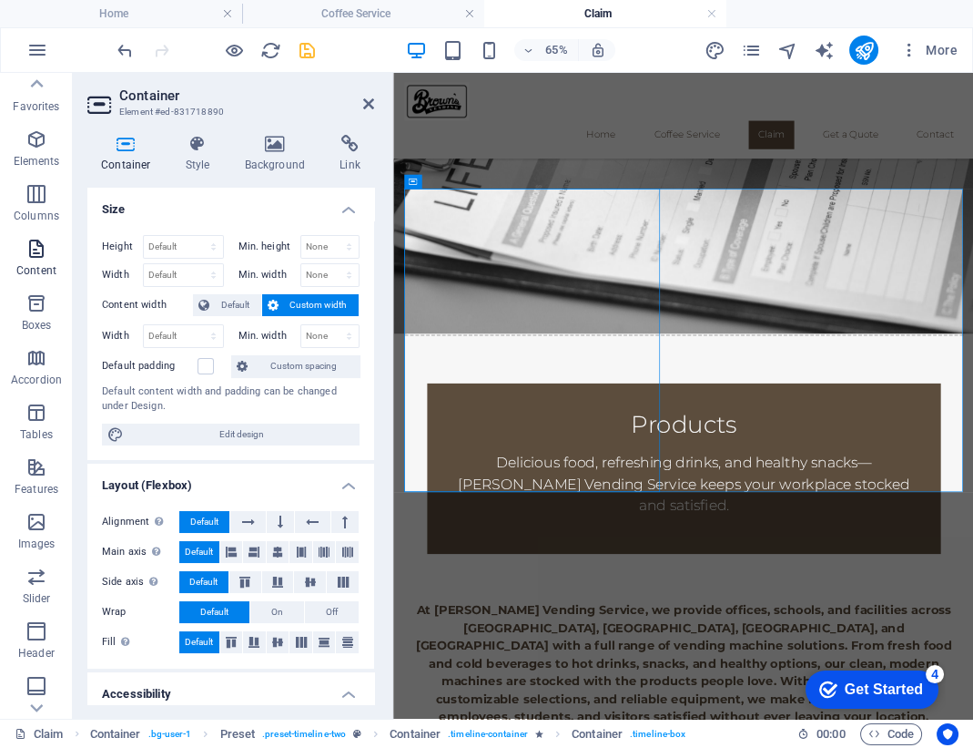
scroll to position [0, 0]
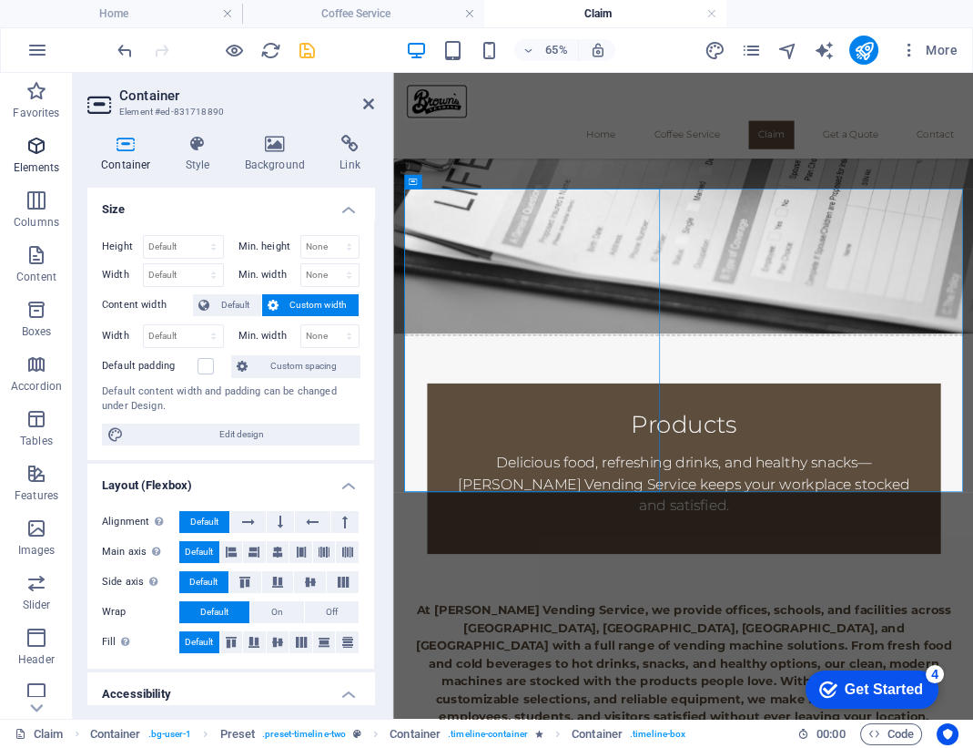
click at [38, 158] on span "Elements" at bounding box center [36, 157] width 73 height 44
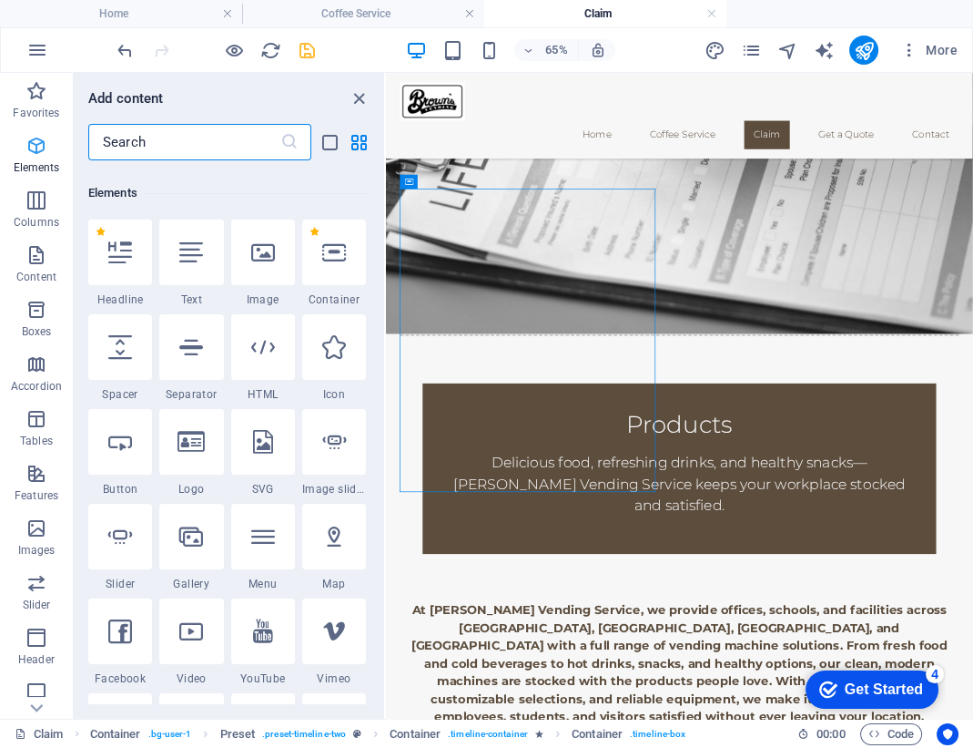
scroll to position [193, 0]
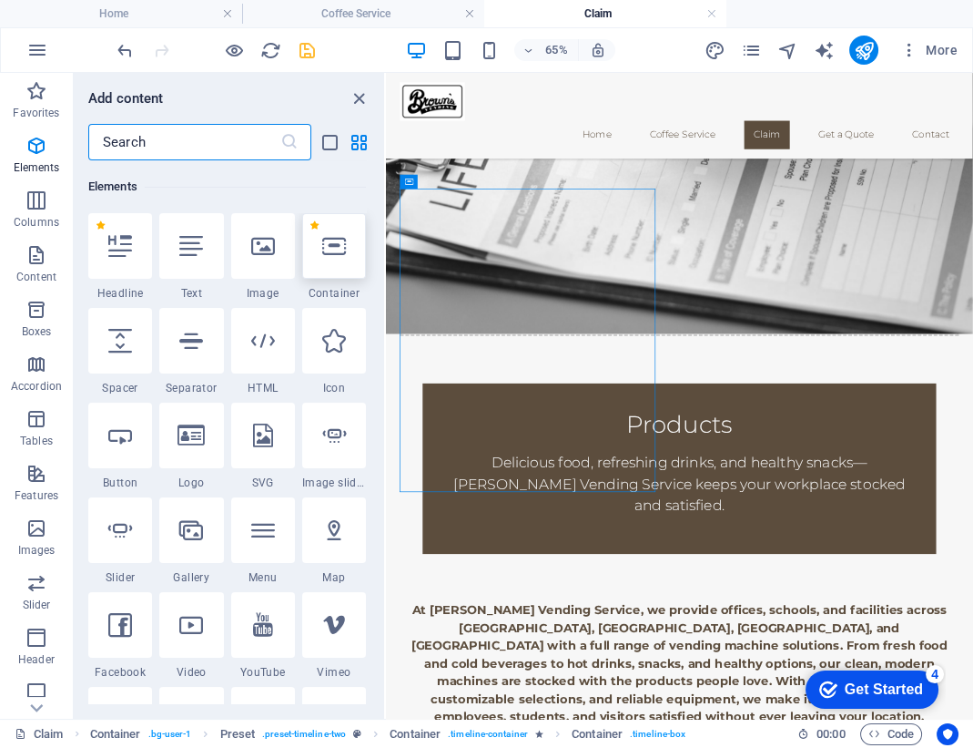
click at [333, 246] on icon at bounding box center [334, 246] width 24 height 24
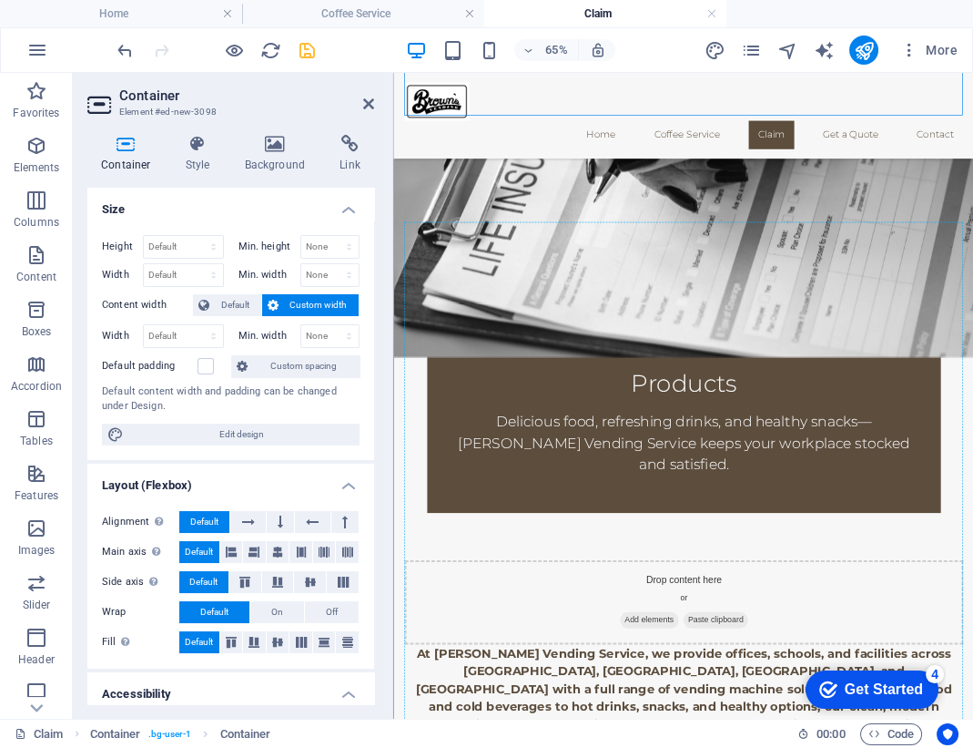
scroll to position [732, 0]
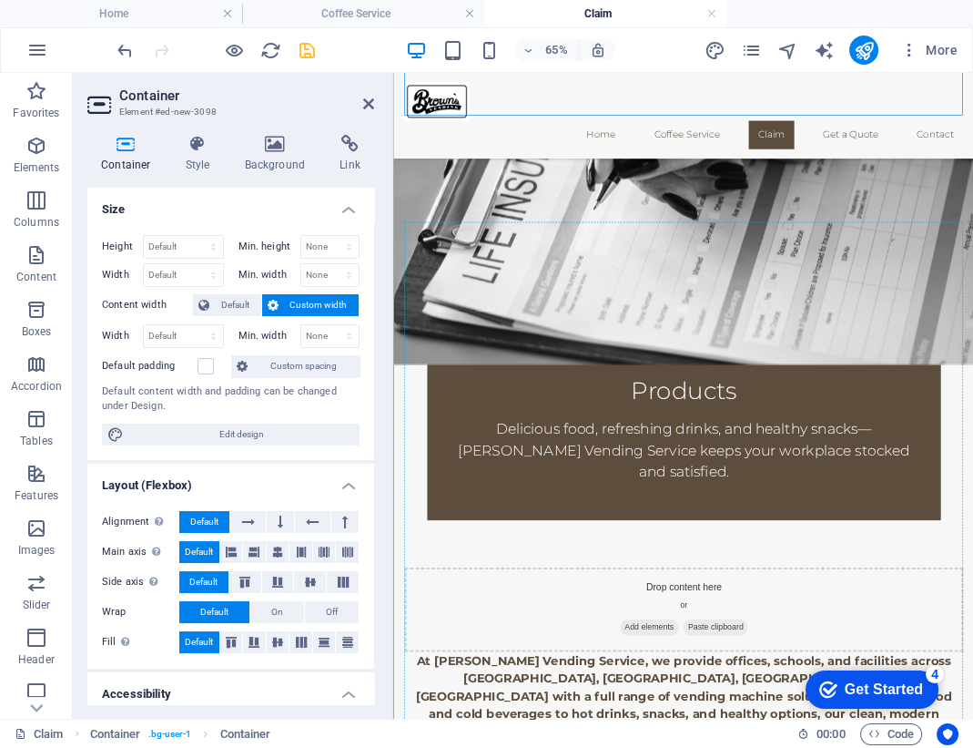
drag, startPoint x: 718, startPoint y: 572, endPoint x: 962, endPoint y: 589, distance: 243.7
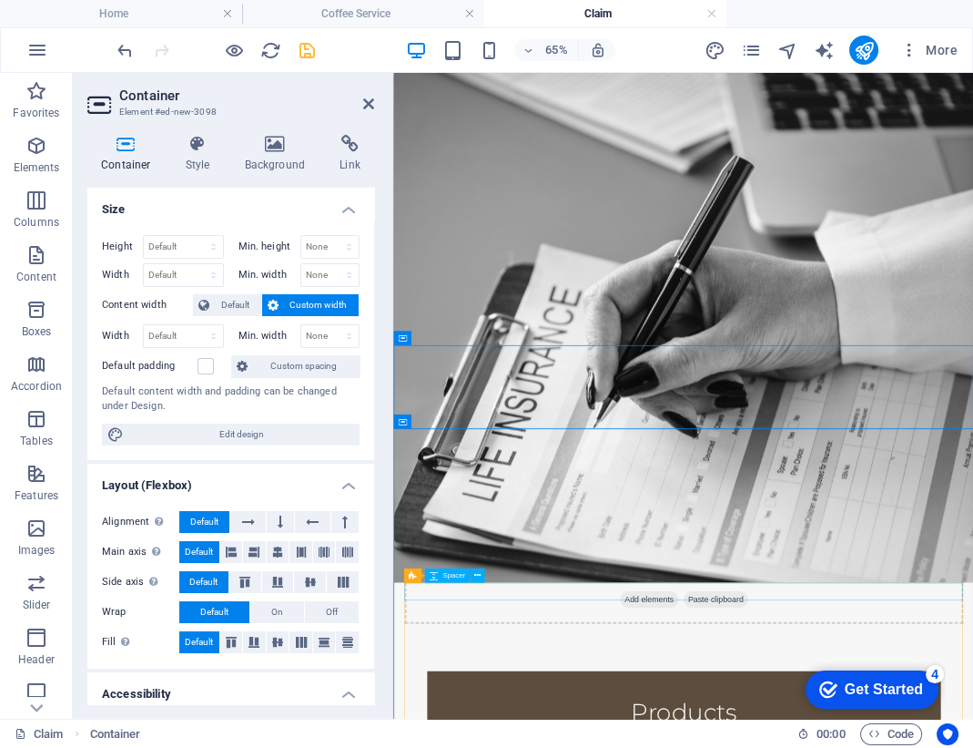
scroll to position [326, 0]
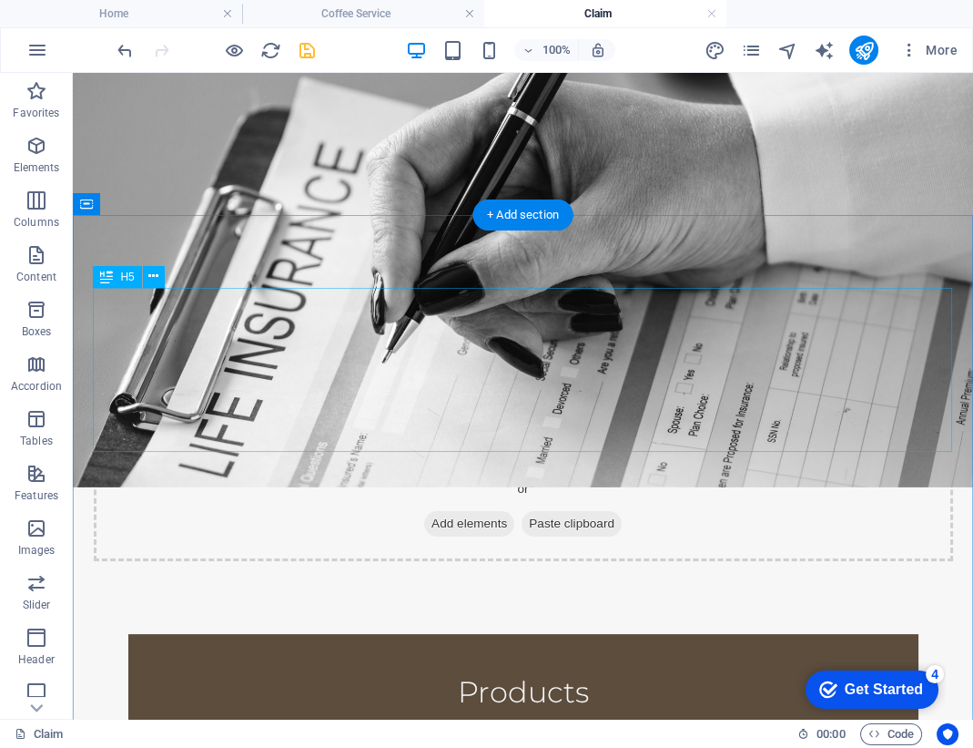
scroll to position [592, 0]
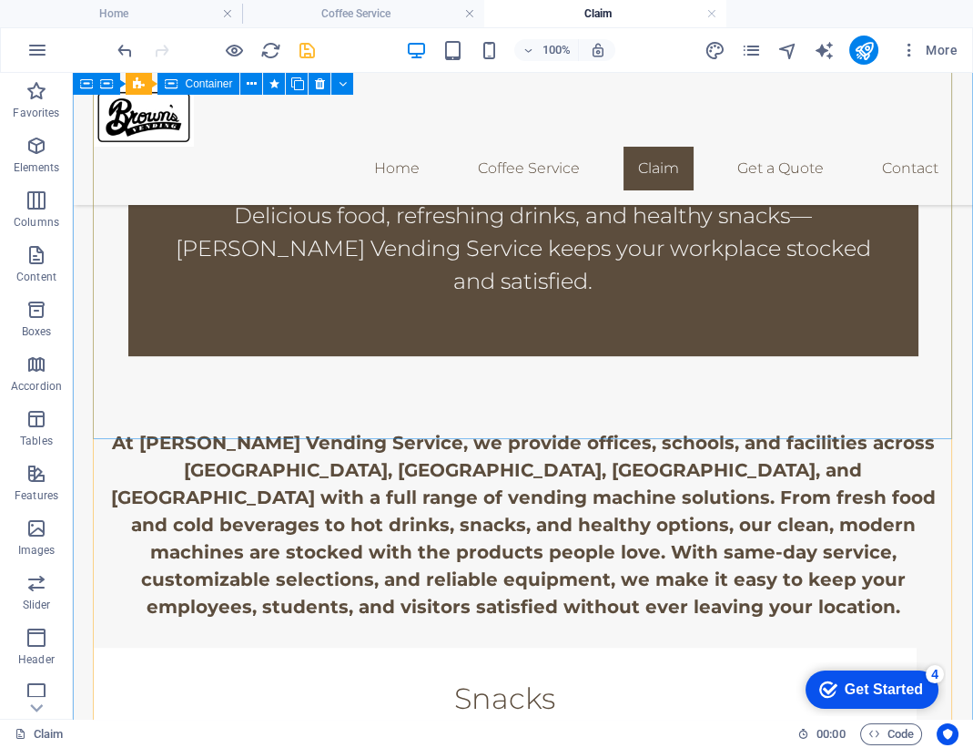
scroll to position [928, 0]
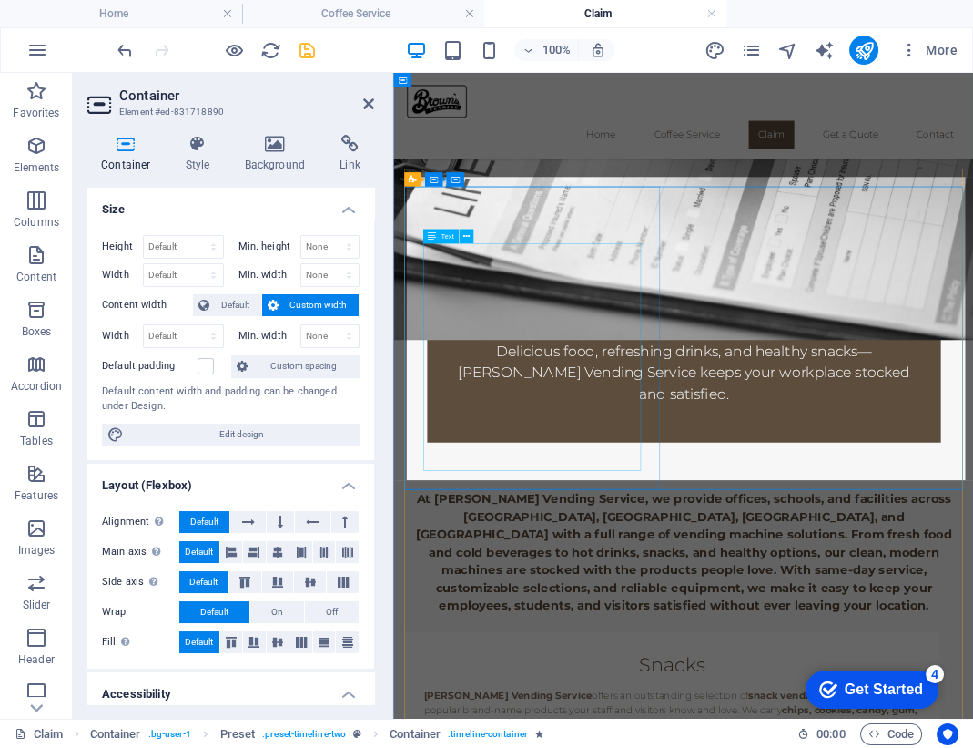
scroll to position [685, 0]
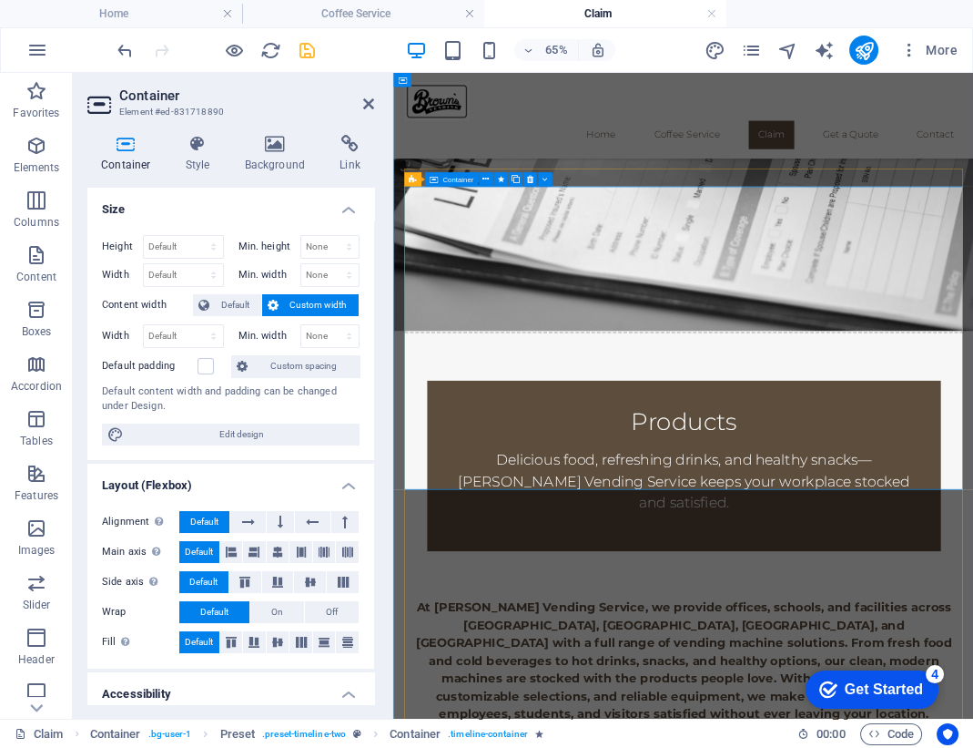
click at [269, 160] on h4 "Background" at bounding box center [279, 154] width 96 height 38
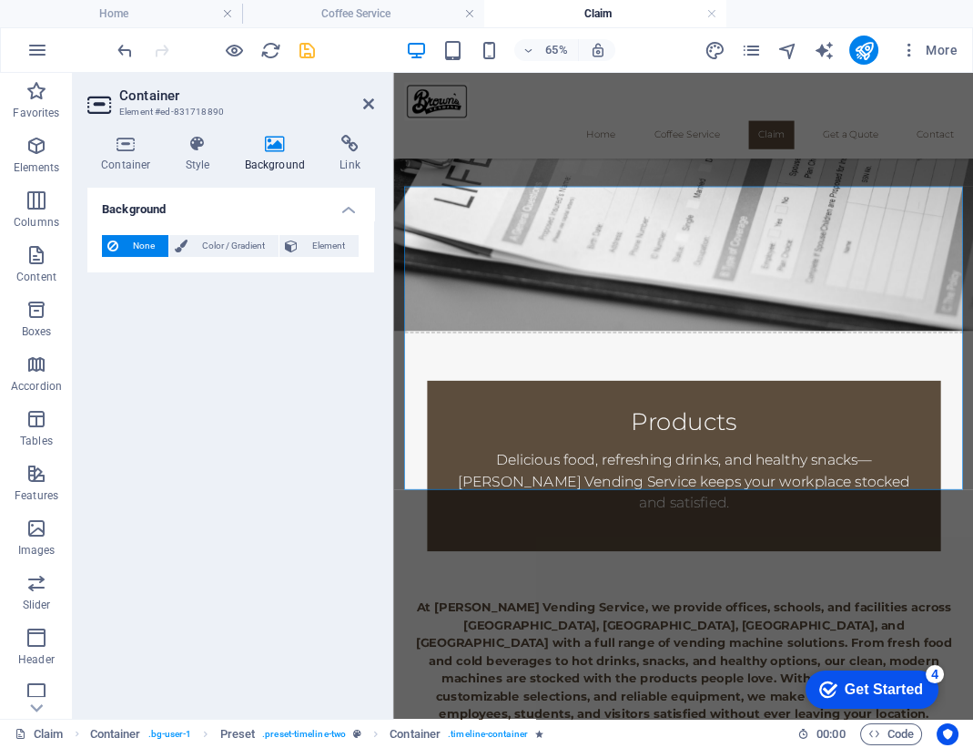
click at [350, 209] on h4 "Background" at bounding box center [230, 204] width 287 height 33
click at [350, 209] on h4 "Background" at bounding box center [230, 210] width 287 height 44
click at [40, 519] on icon "button" at bounding box center [36, 528] width 22 height 22
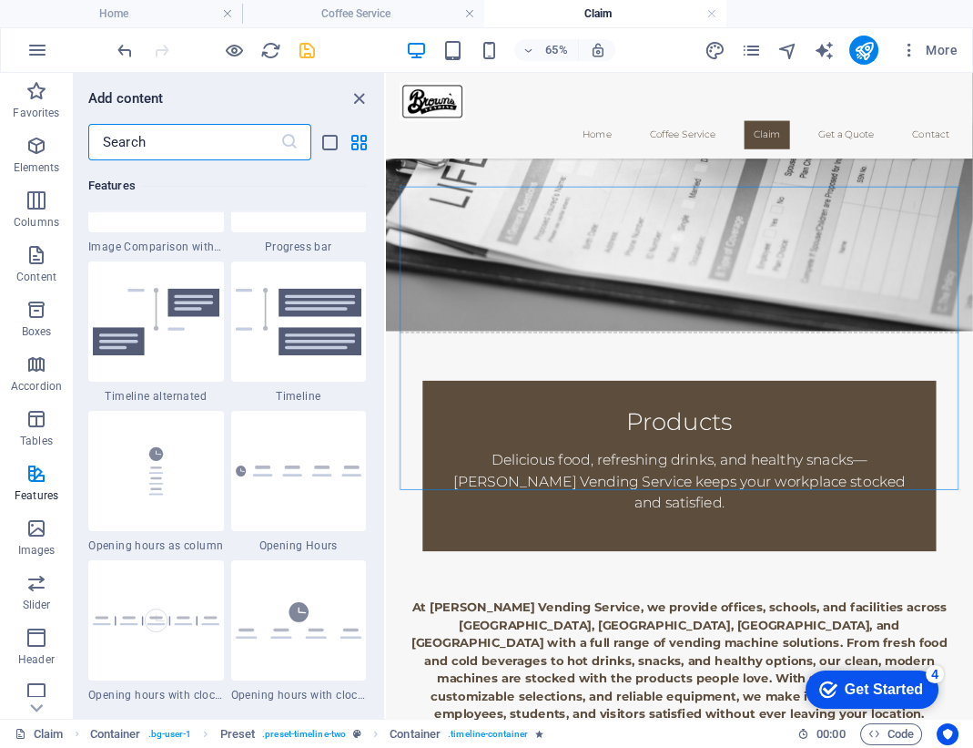
scroll to position [7643, 0]
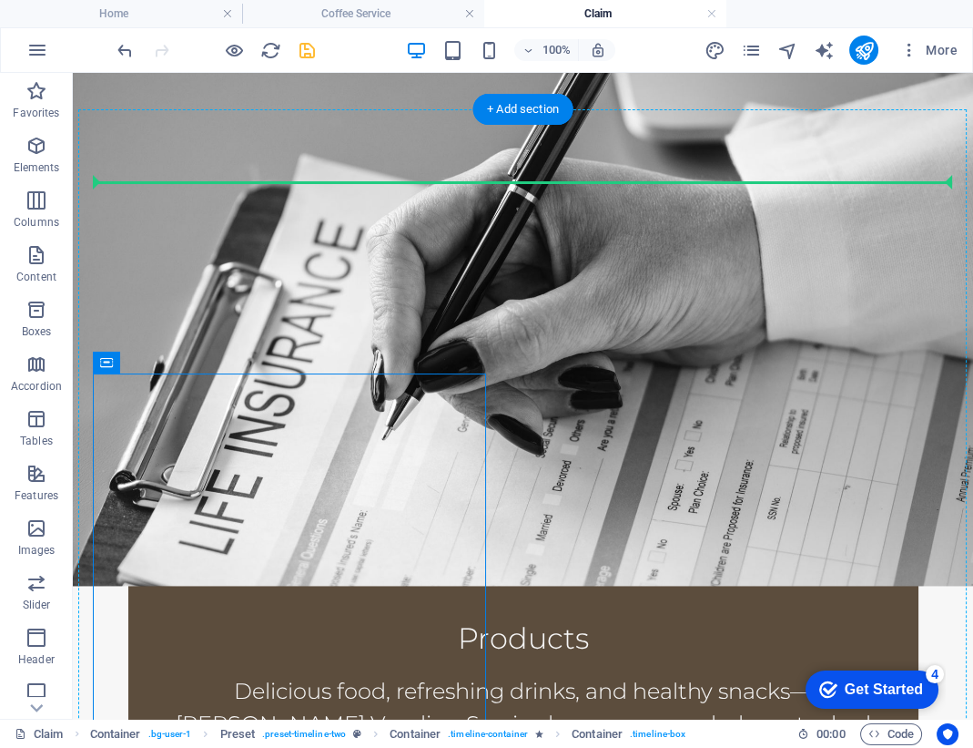
drag, startPoint x: 519, startPoint y: 260, endPoint x: 683, endPoint y: 201, distance: 174.0
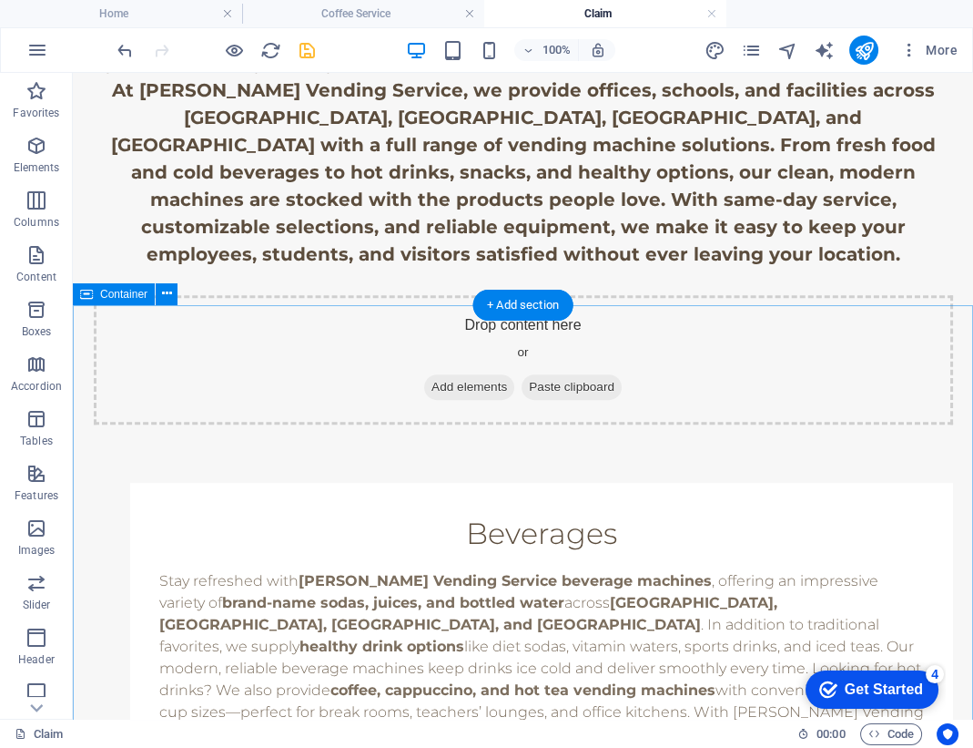
scroll to position [352, 0]
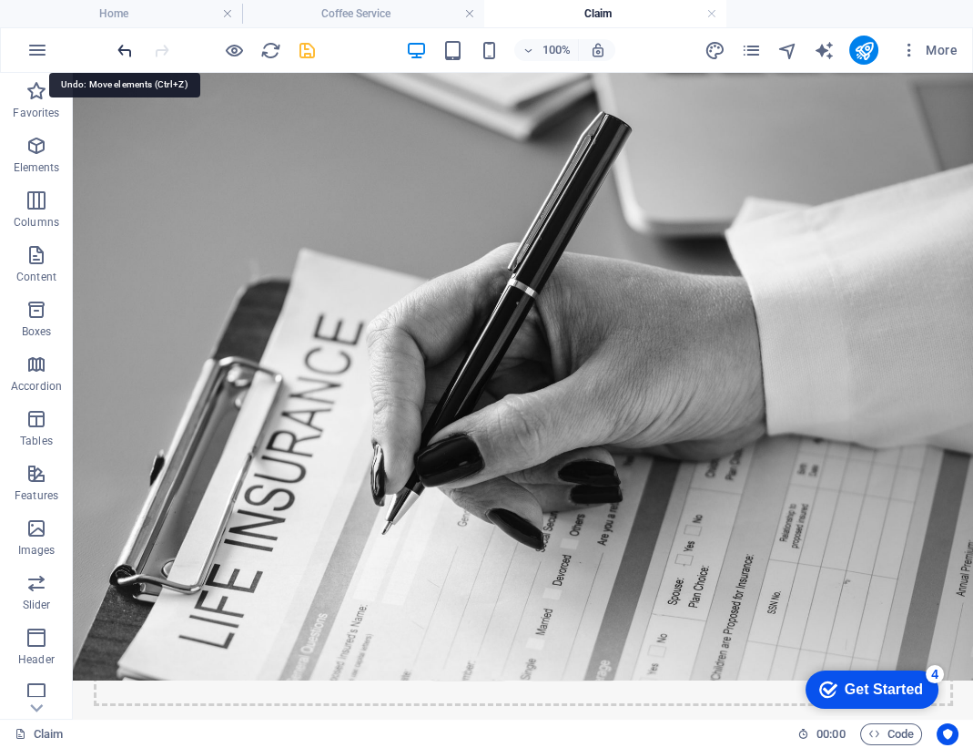
click at [119, 52] on icon "undo" at bounding box center [125, 50] width 21 height 21
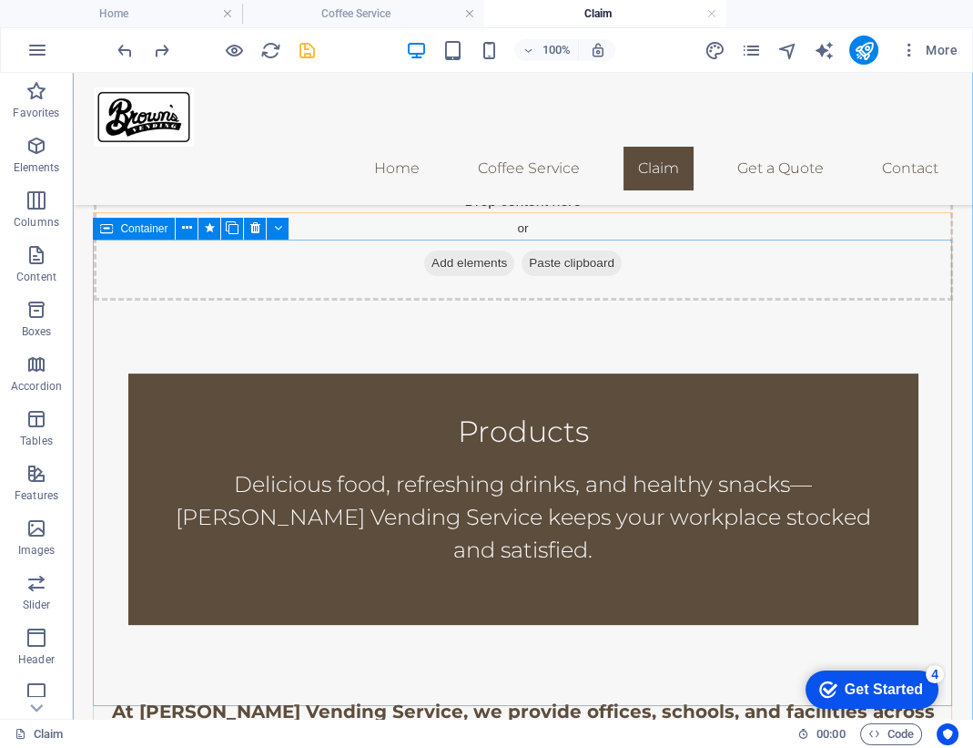
scroll to position [674, 0]
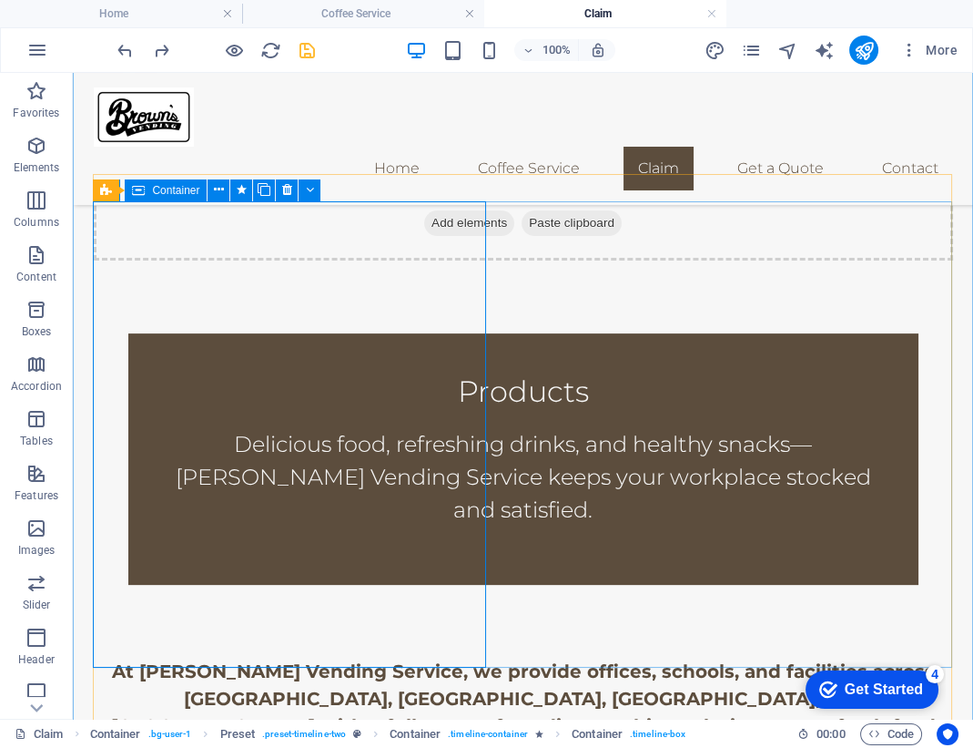
scroll to position [719, 0]
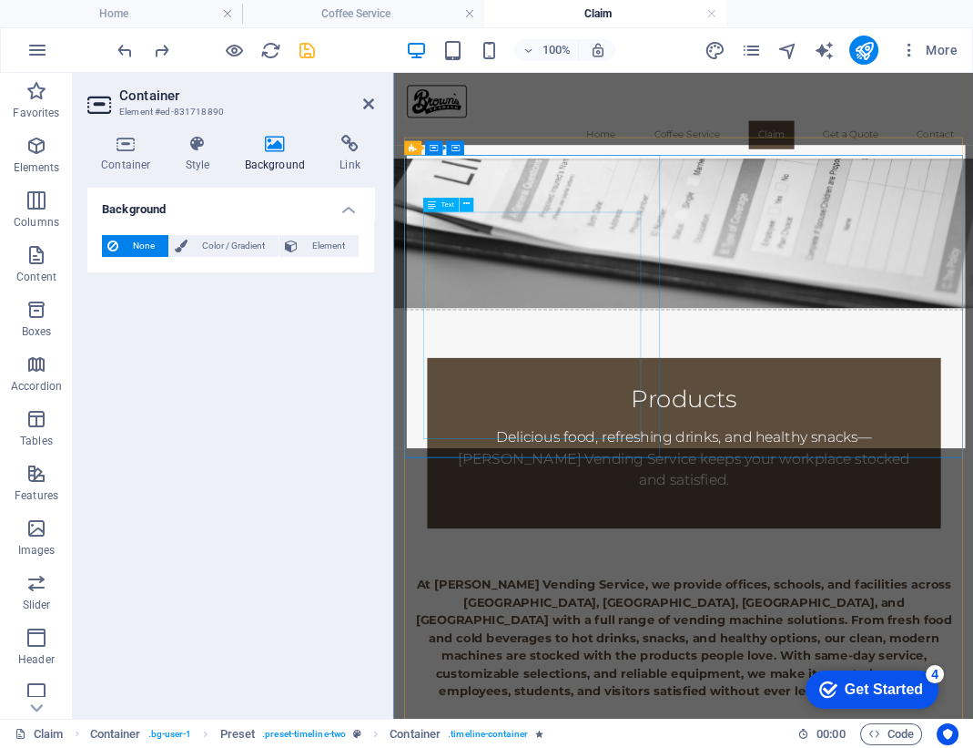
scroll to position [734, 0]
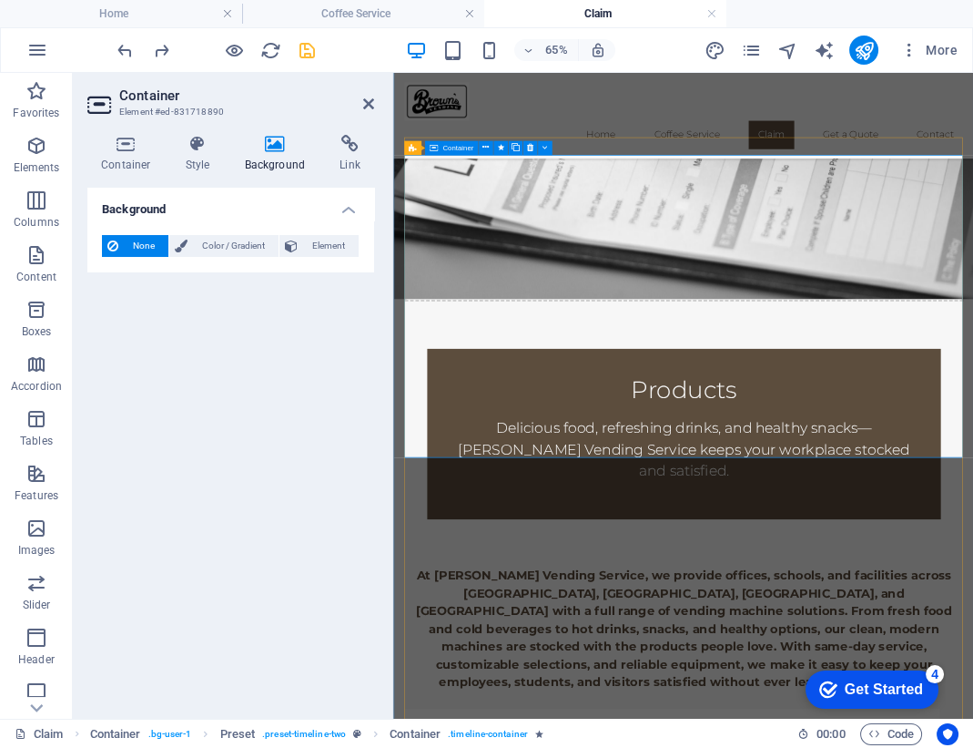
click at [40, 144] on icon "button" at bounding box center [36, 146] width 22 height 22
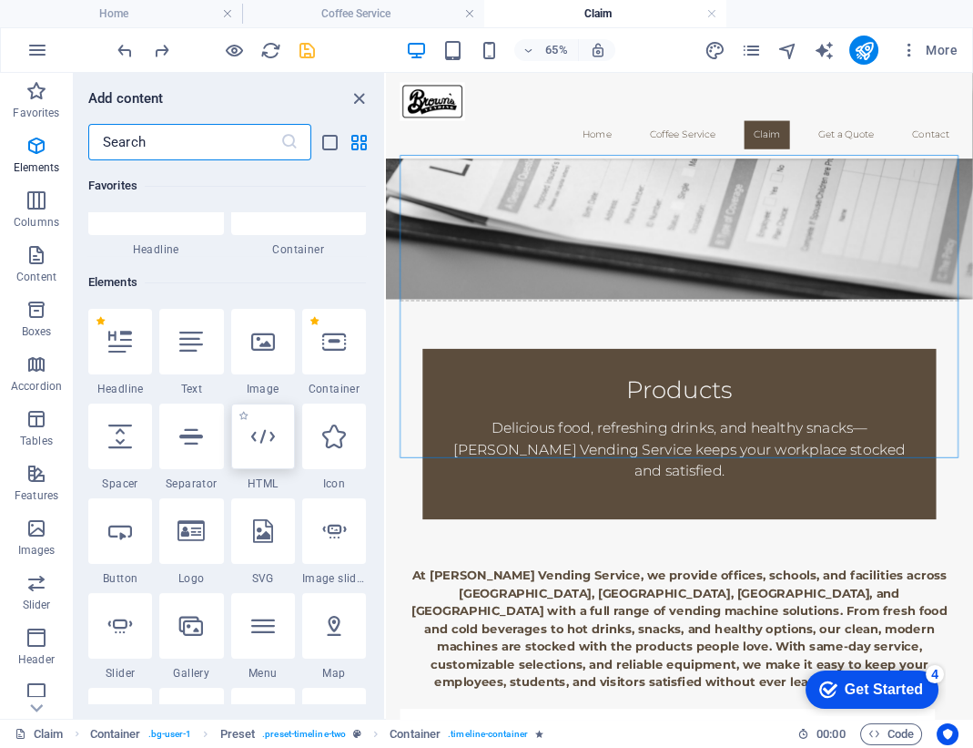
scroll to position [193, 0]
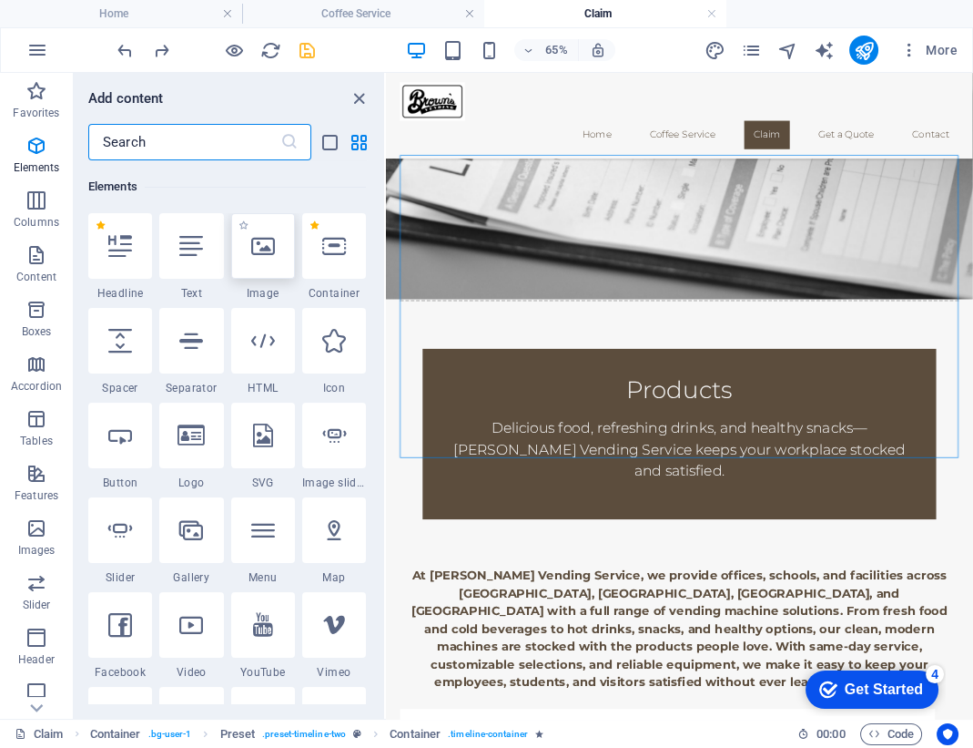
click at [257, 257] on div at bounding box center [263, 246] width 64 height 66
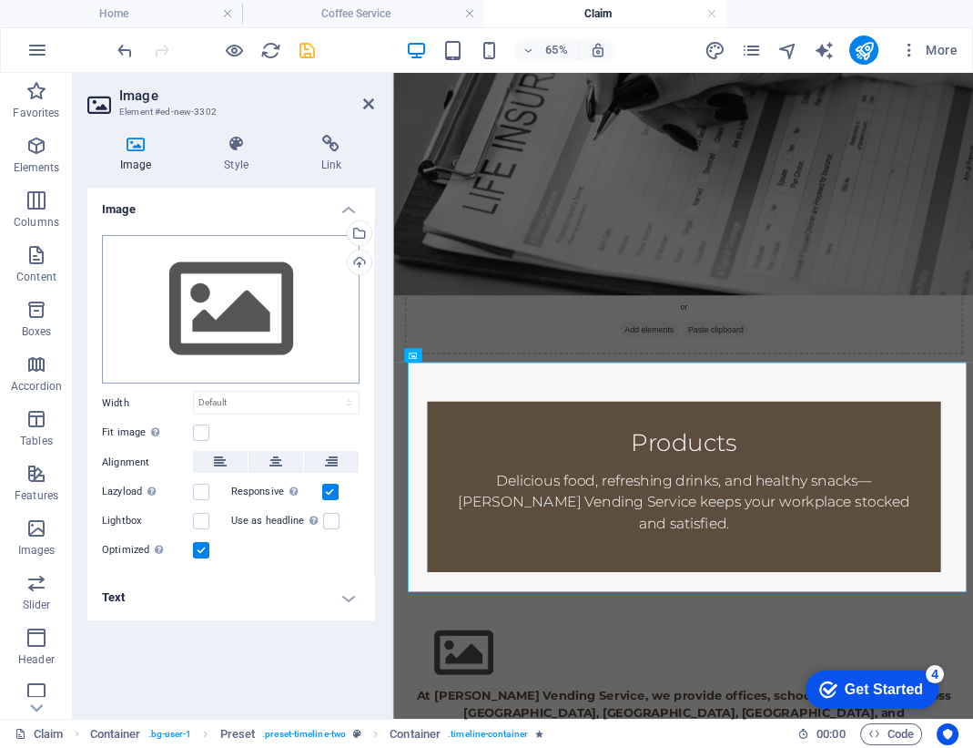
scroll to position [223, 0]
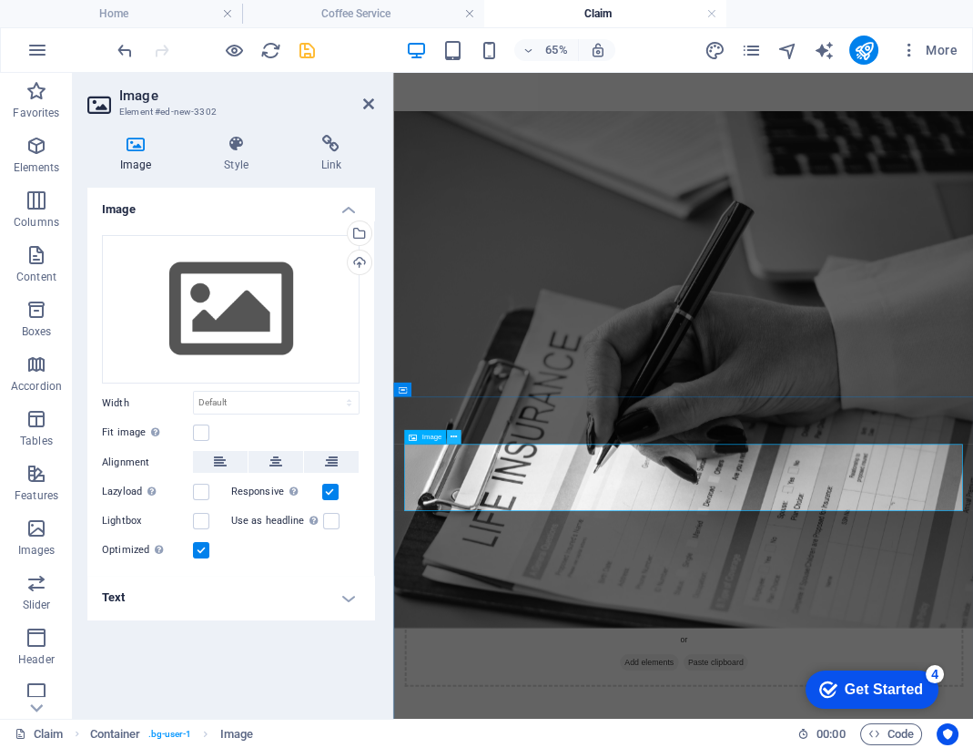
click at [457, 433] on button at bounding box center [454, 437] width 15 height 15
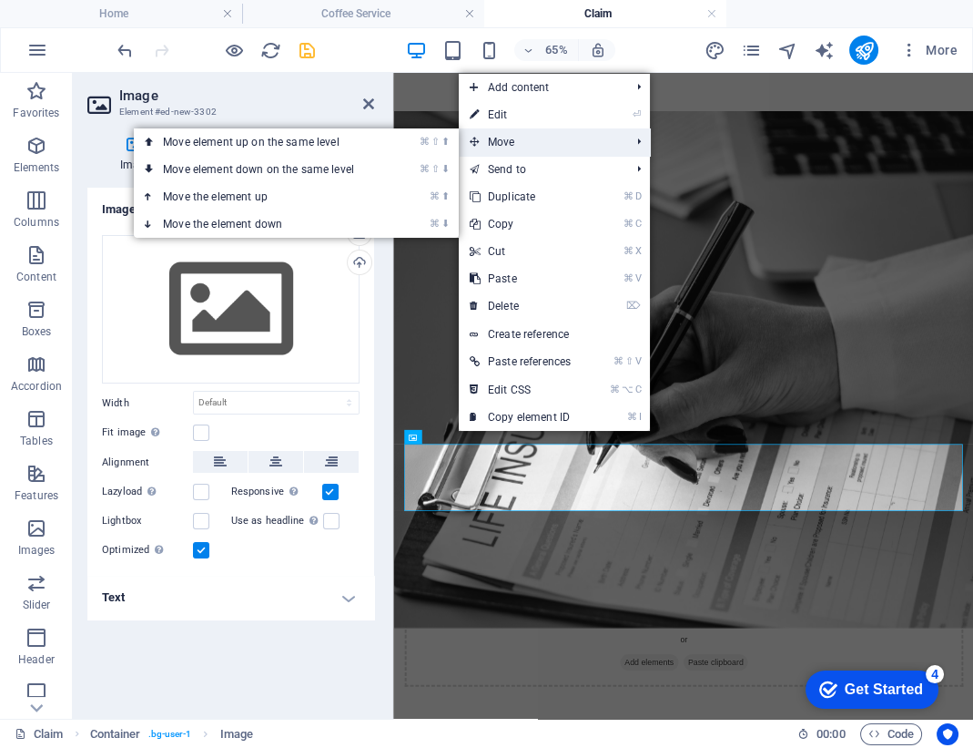
click at [596, 146] on span "Move" at bounding box center [541, 141] width 164 height 27
click at [636, 141] on li "Move ⌘ ⇧ ⬆ Move element up on the same level ⌘ ⇧ ⬇ Move element down on the sam…" at bounding box center [554, 141] width 191 height 27
click at [321, 224] on link "⌘ ⬇ Move the element down" at bounding box center [262, 223] width 257 height 27
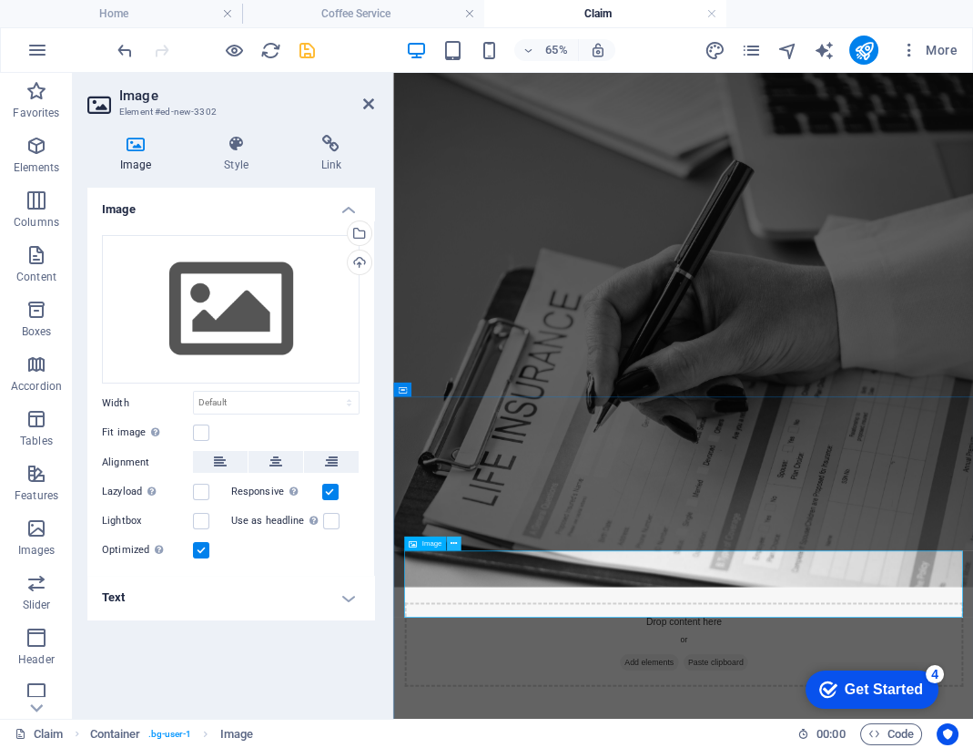
click at [453, 543] on icon at bounding box center [454, 543] width 6 height 13
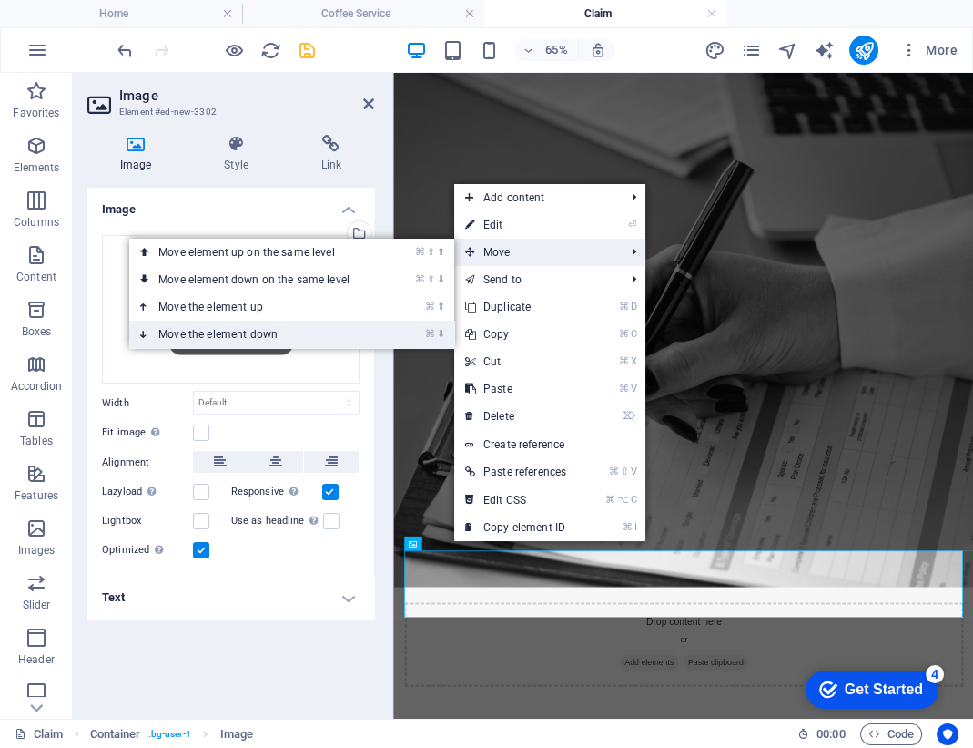
click at [263, 332] on link "⌘ ⬇ Move the element down" at bounding box center [257, 334] width 257 height 27
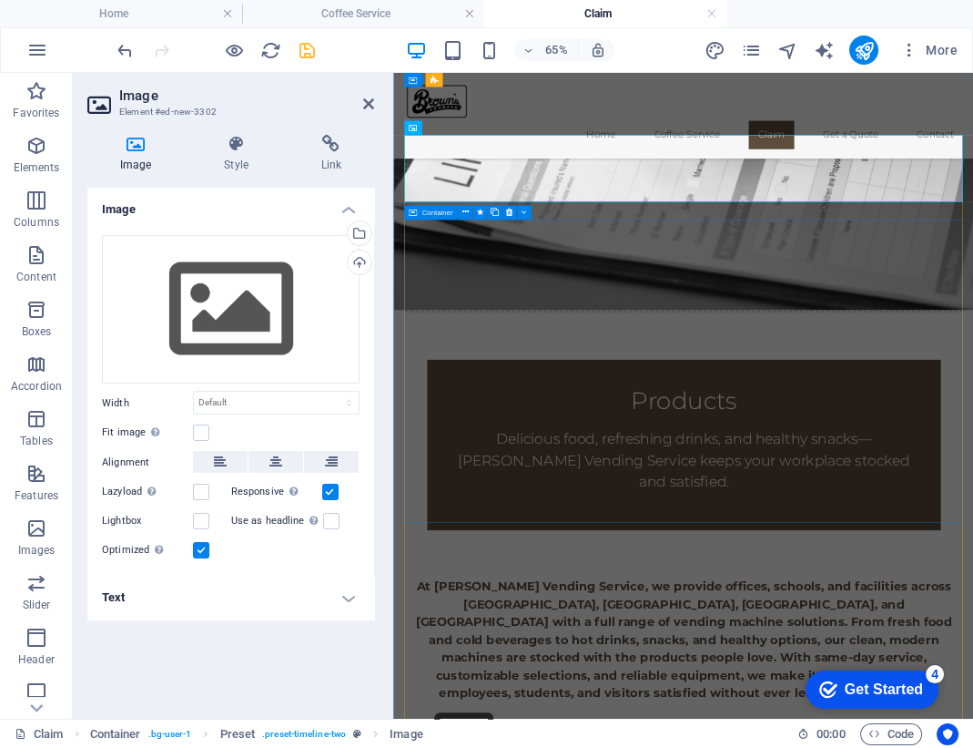
scroll to position [716, 0]
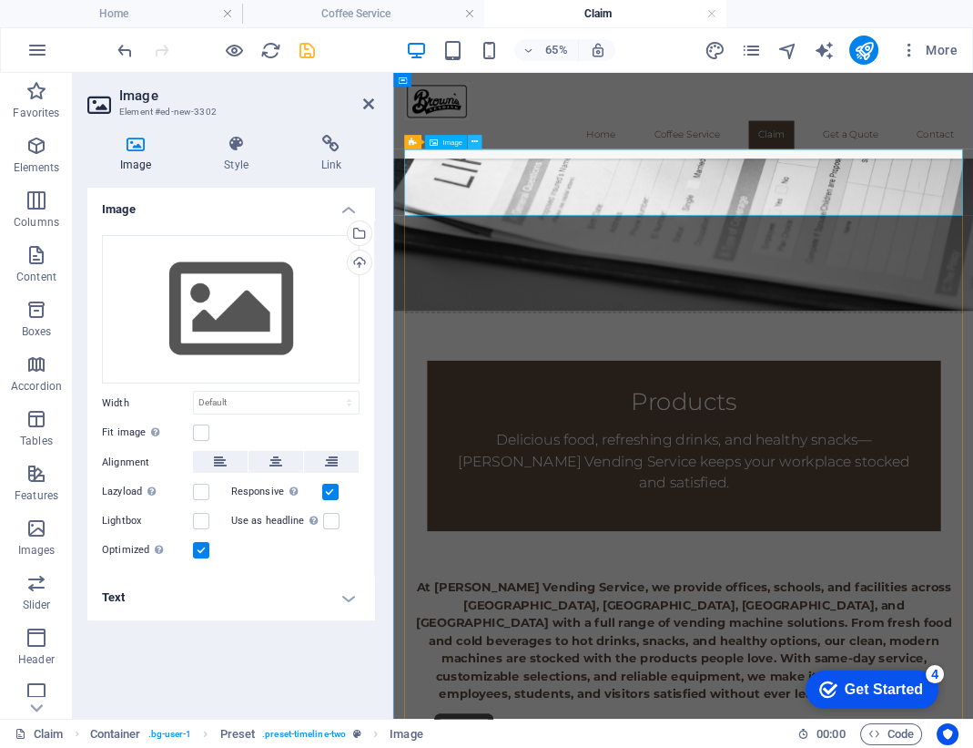
click at [472, 143] on icon at bounding box center [475, 142] width 6 height 13
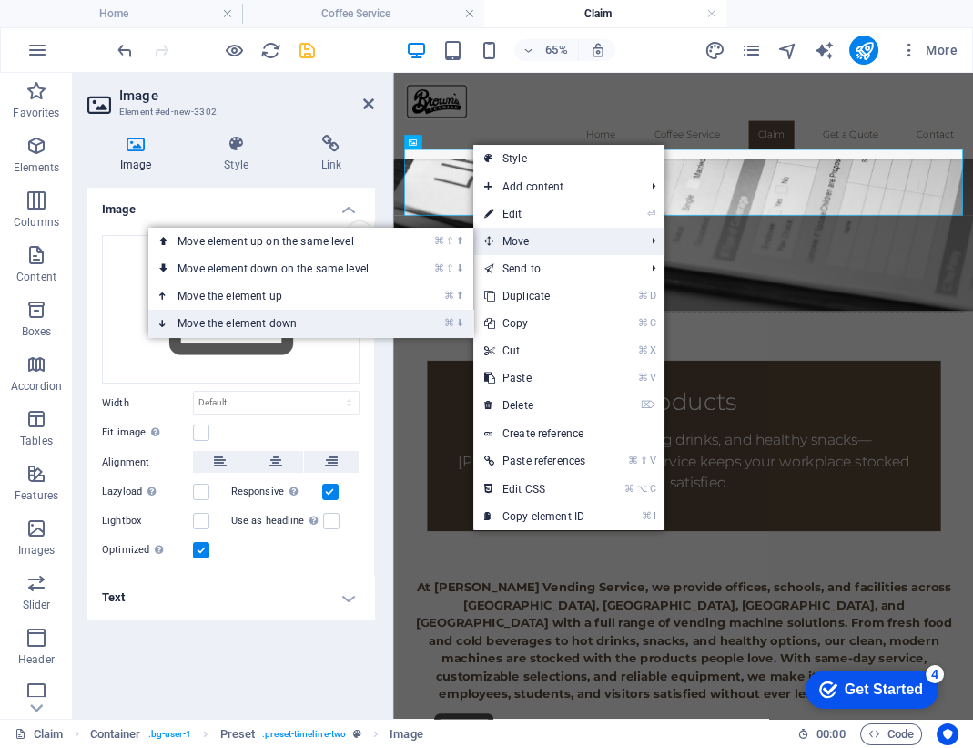
click at [333, 313] on link "⌘ ⬇ Move the element down" at bounding box center [276, 323] width 257 height 27
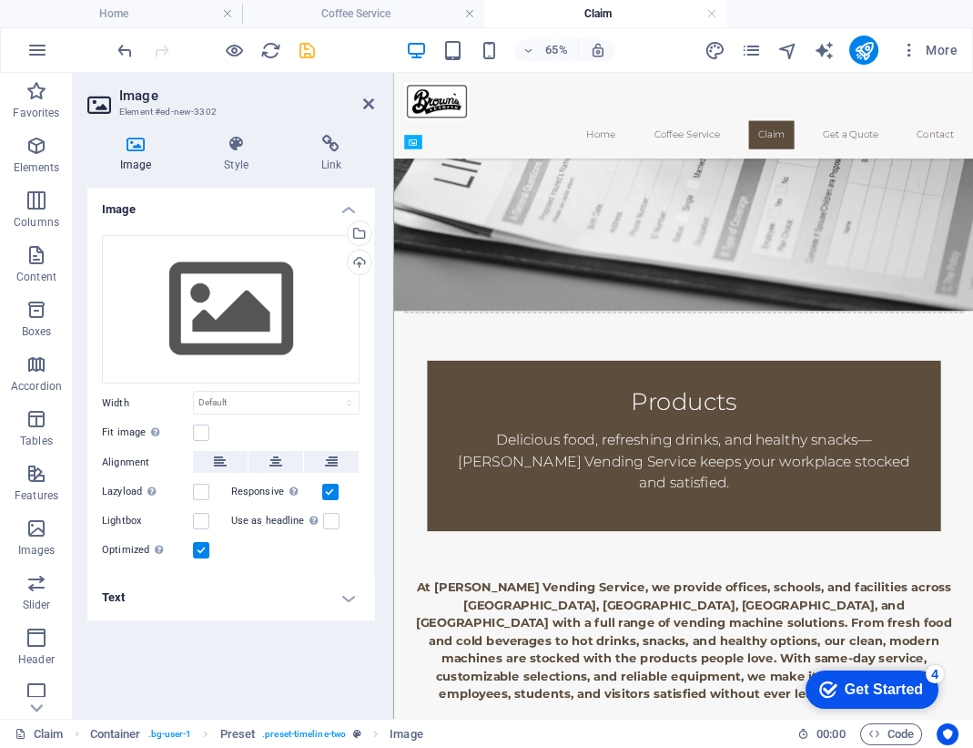
drag, startPoint x: 857, startPoint y: 281, endPoint x: 890, endPoint y: 429, distance: 151.1
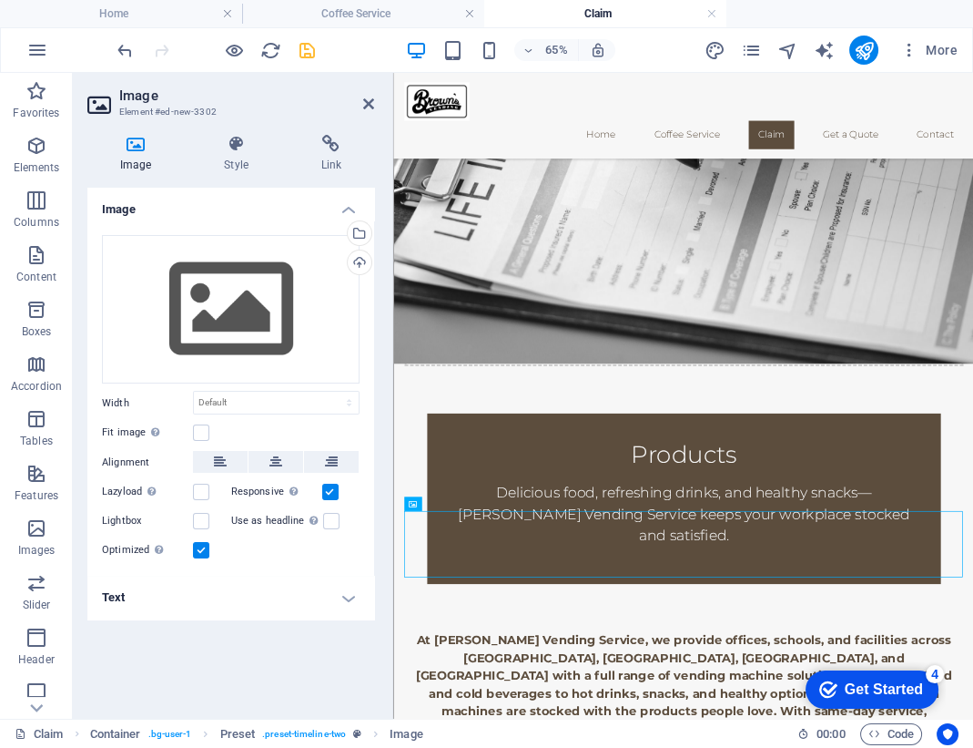
scroll to position [603, 0]
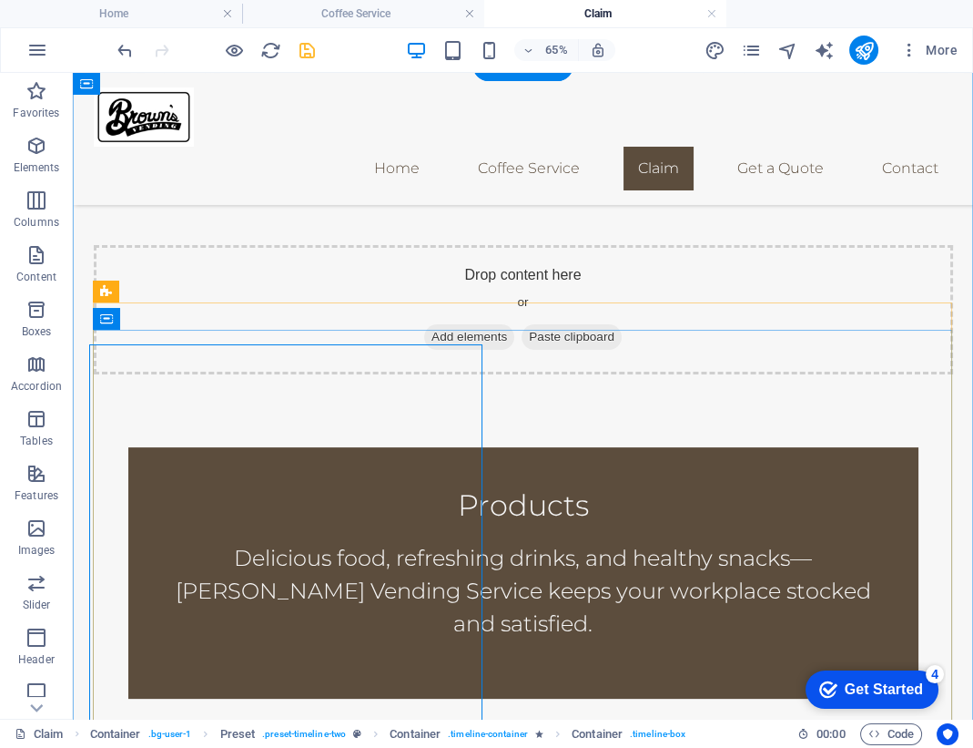
scroll to position [588, 0]
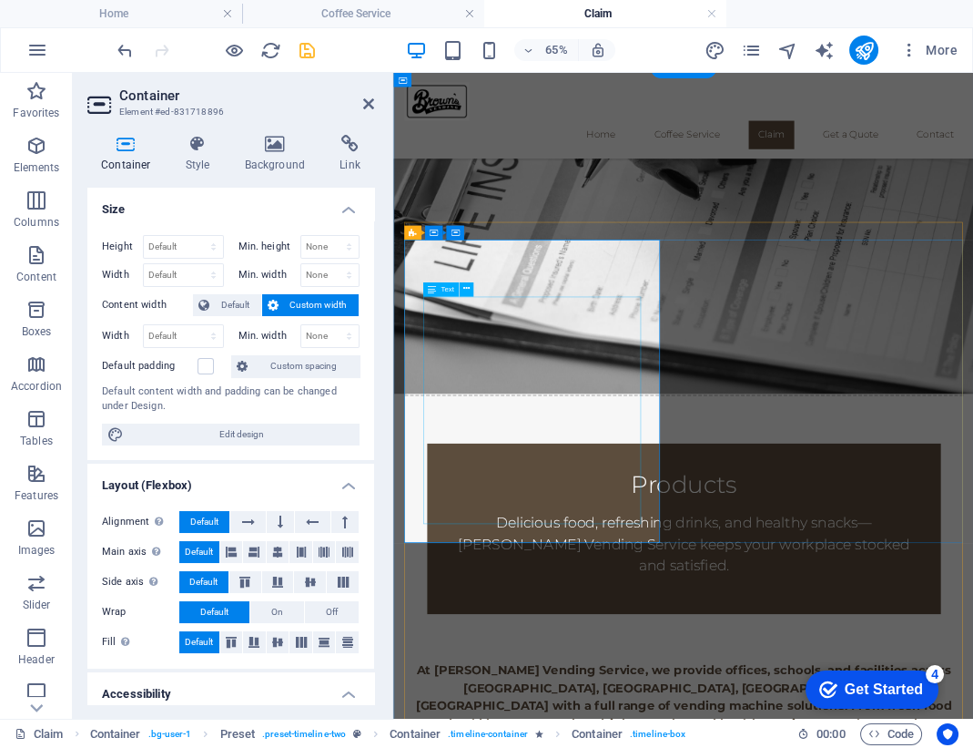
scroll to position [603, 0]
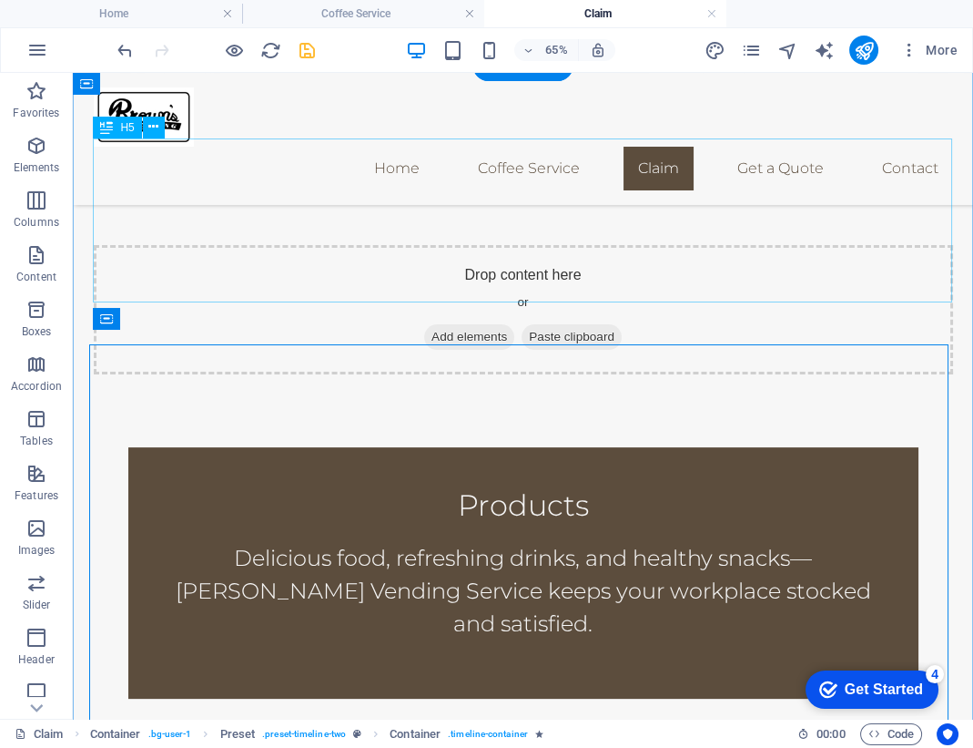
scroll to position [588, 0]
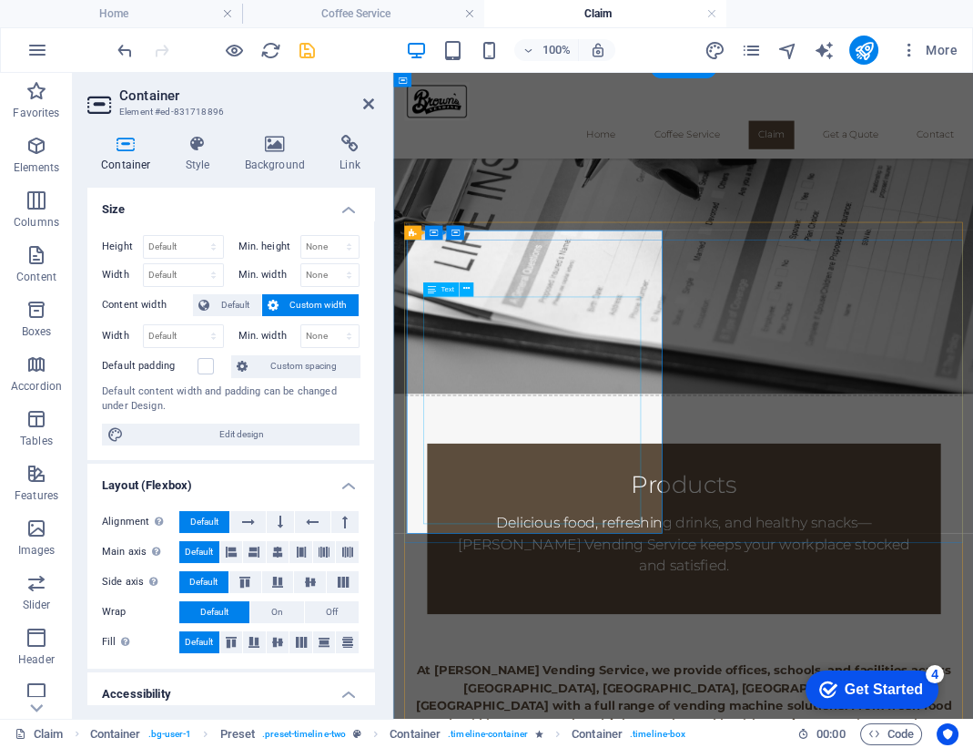
scroll to position [603, 0]
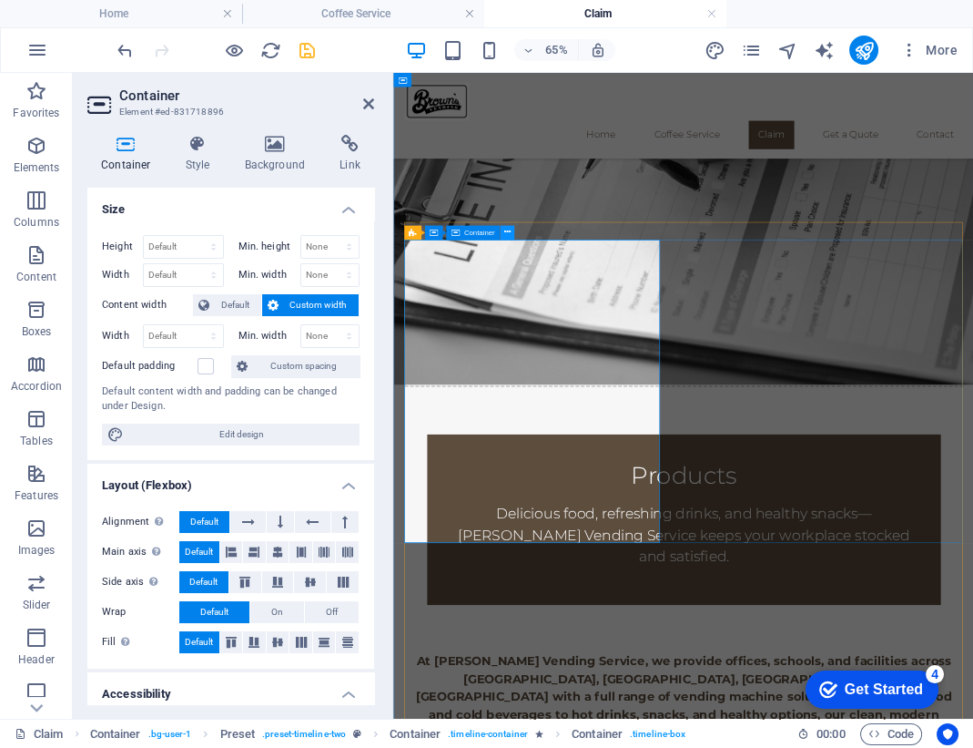
click at [508, 234] on icon at bounding box center [507, 233] width 6 height 13
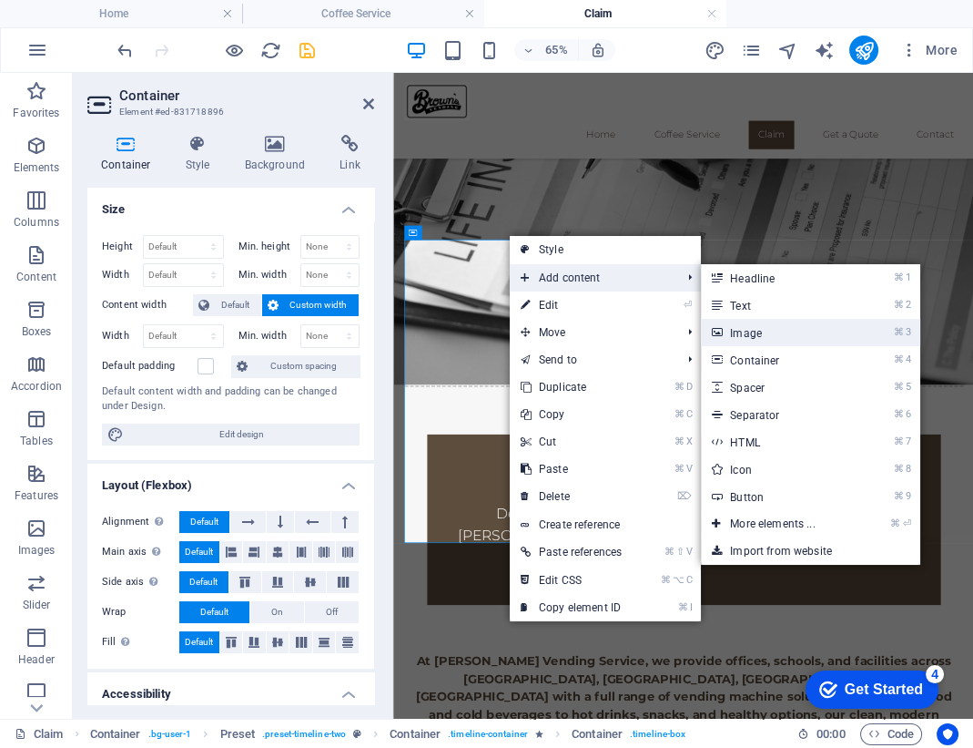
click at [774, 327] on link "⌘ 3 Image" at bounding box center [776, 332] width 150 height 27
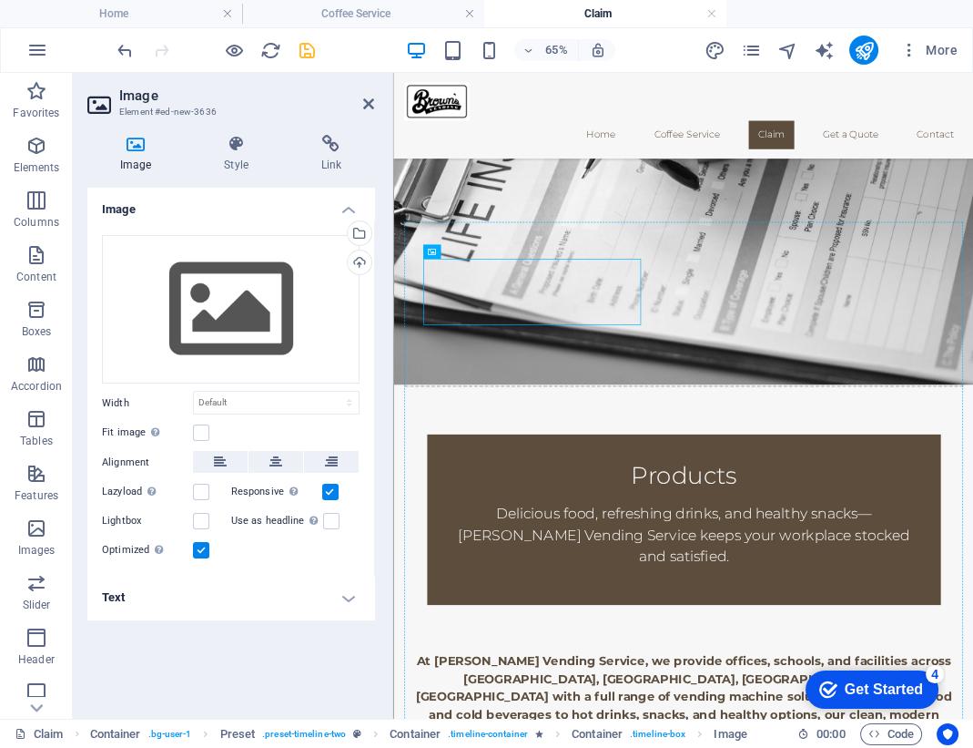
drag, startPoint x: 652, startPoint y: 414, endPoint x: 1004, endPoint y: 507, distance: 364.4
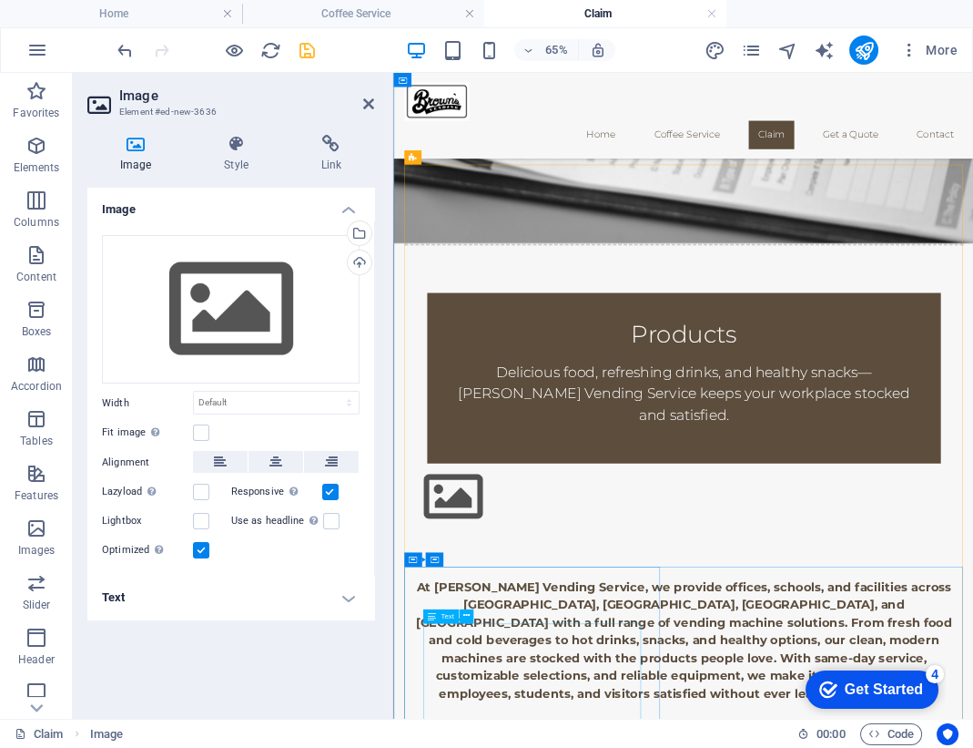
scroll to position [816, 0]
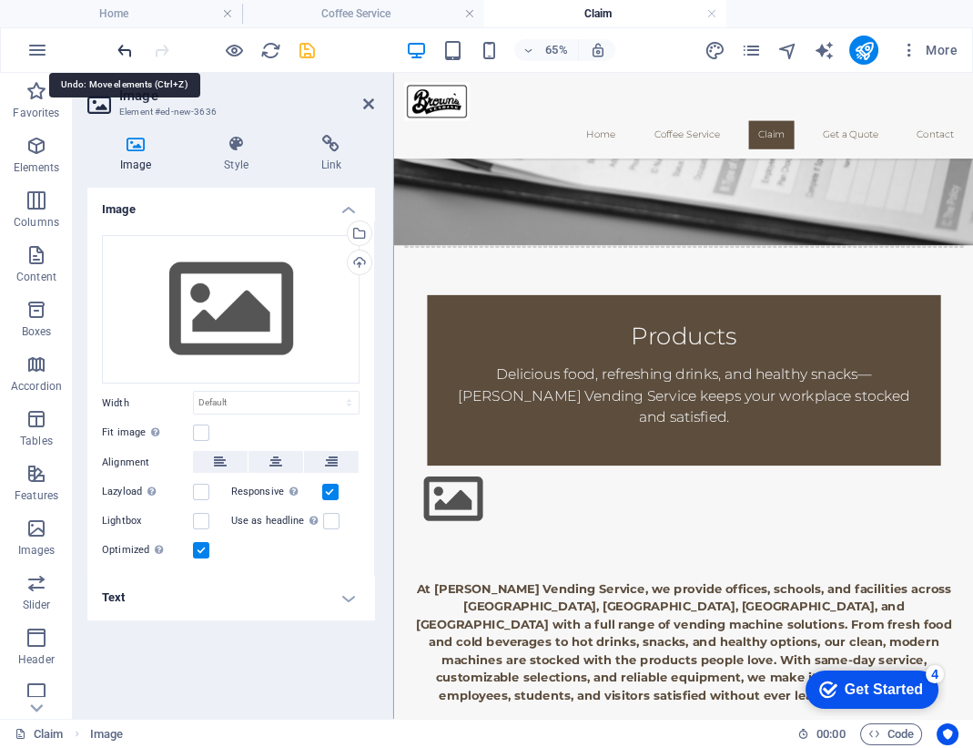
click at [125, 53] on icon "undo" at bounding box center [125, 50] width 21 height 21
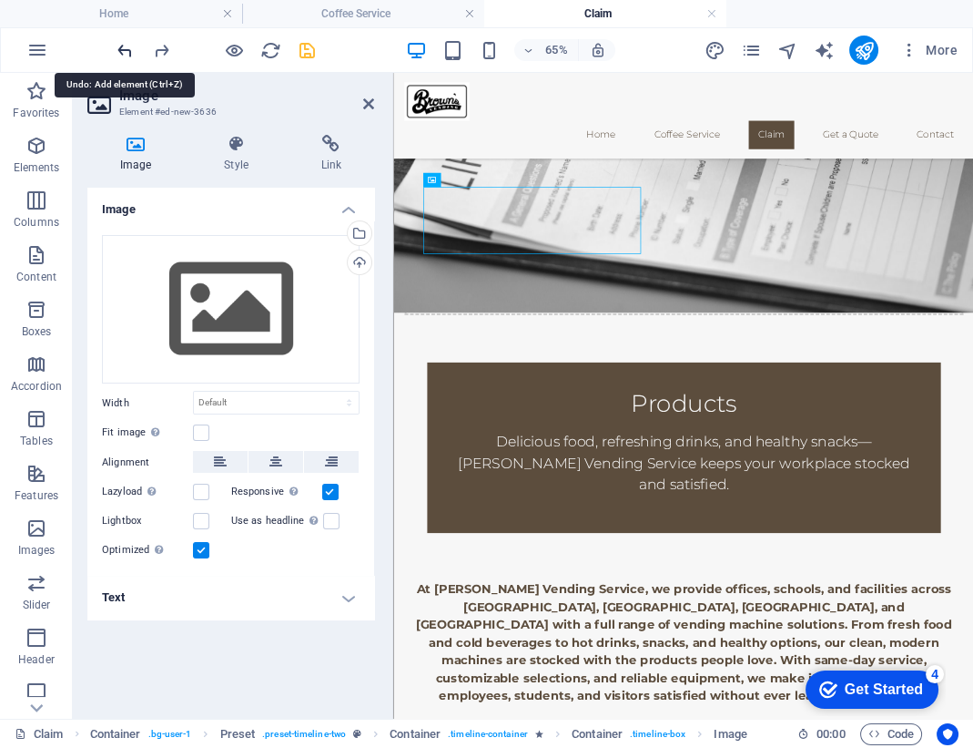
click at [125, 53] on icon "undo" at bounding box center [125, 50] width 21 height 21
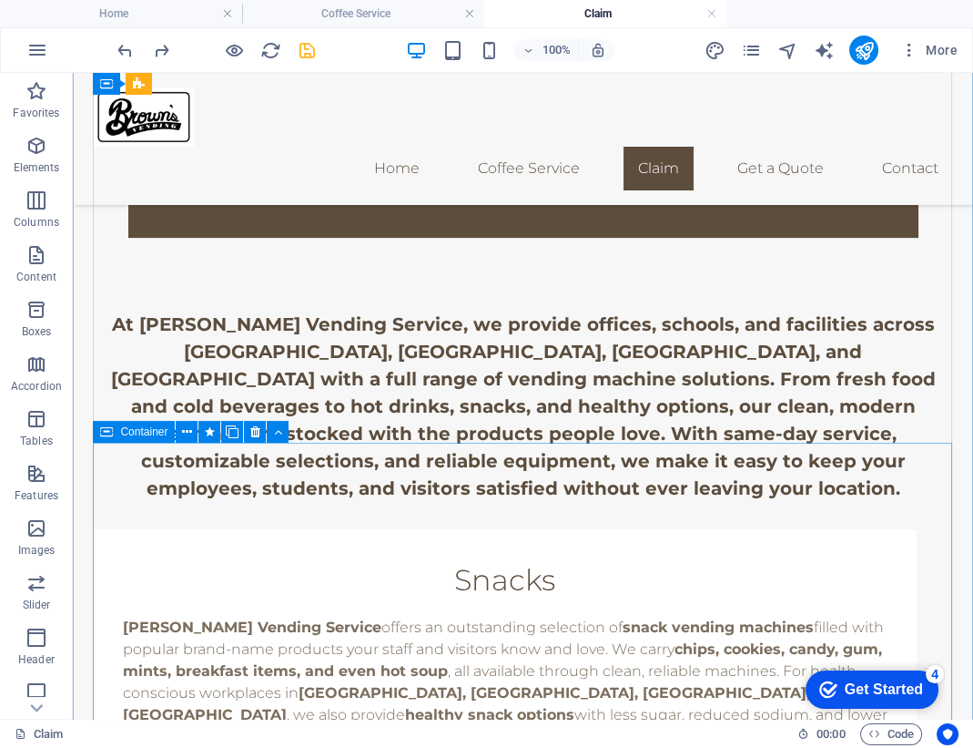
scroll to position [1068, 0]
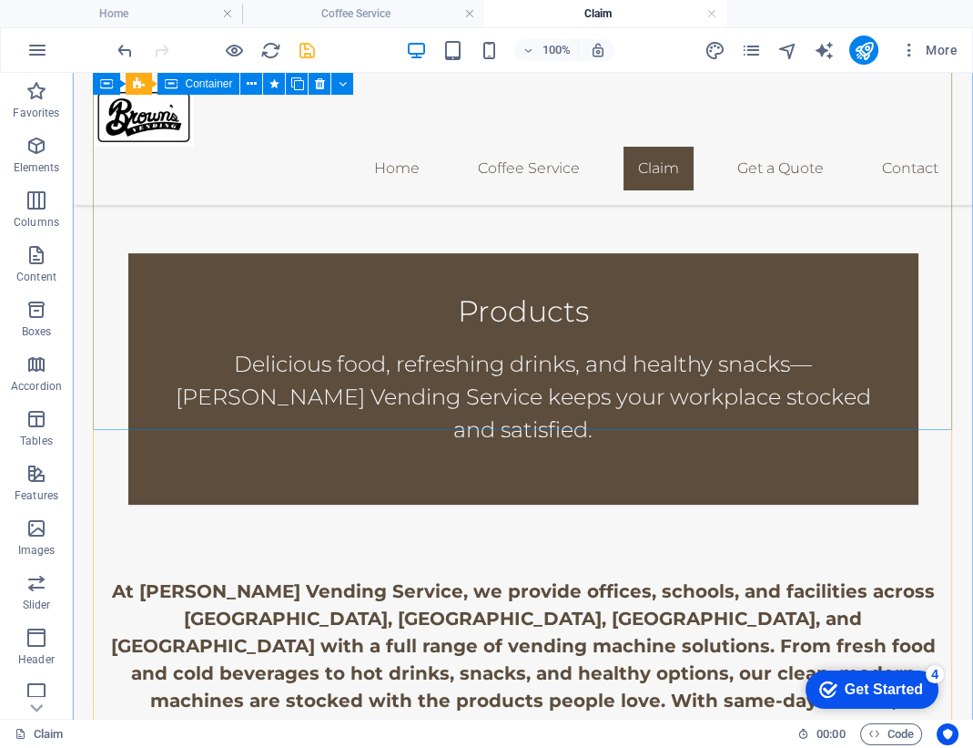
scroll to position [651, 0]
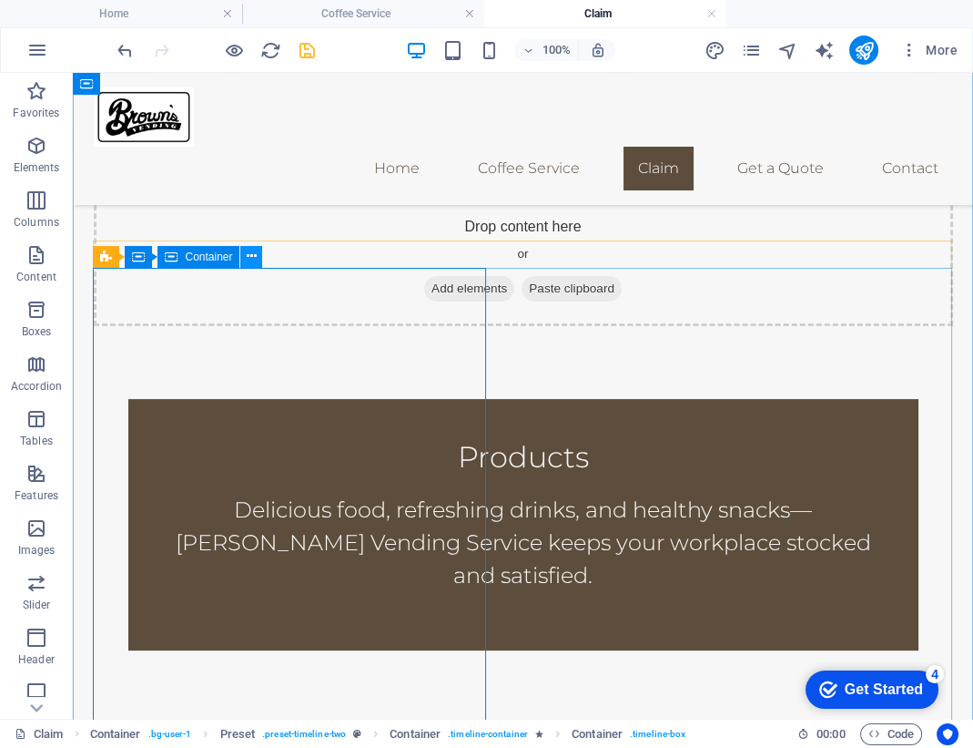
click at [249, 260] on icon at bounding box center [252, 256] width 10 height 19
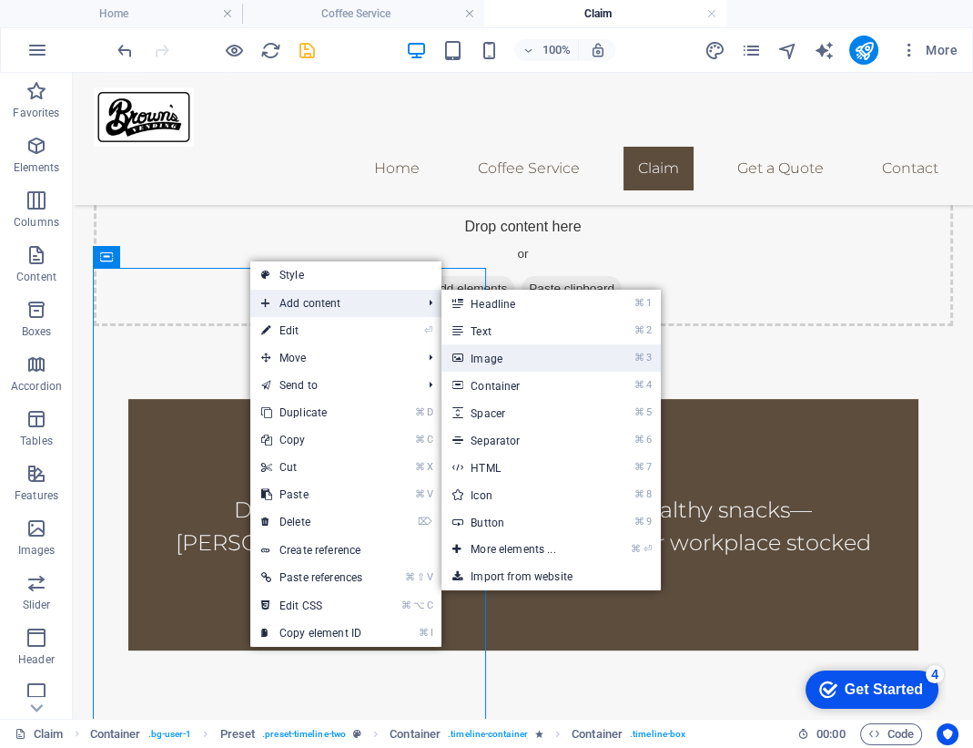
click at [525, 359] on link "⌘ 3 Image" at bounding box center [517, 357] width 150 height 27
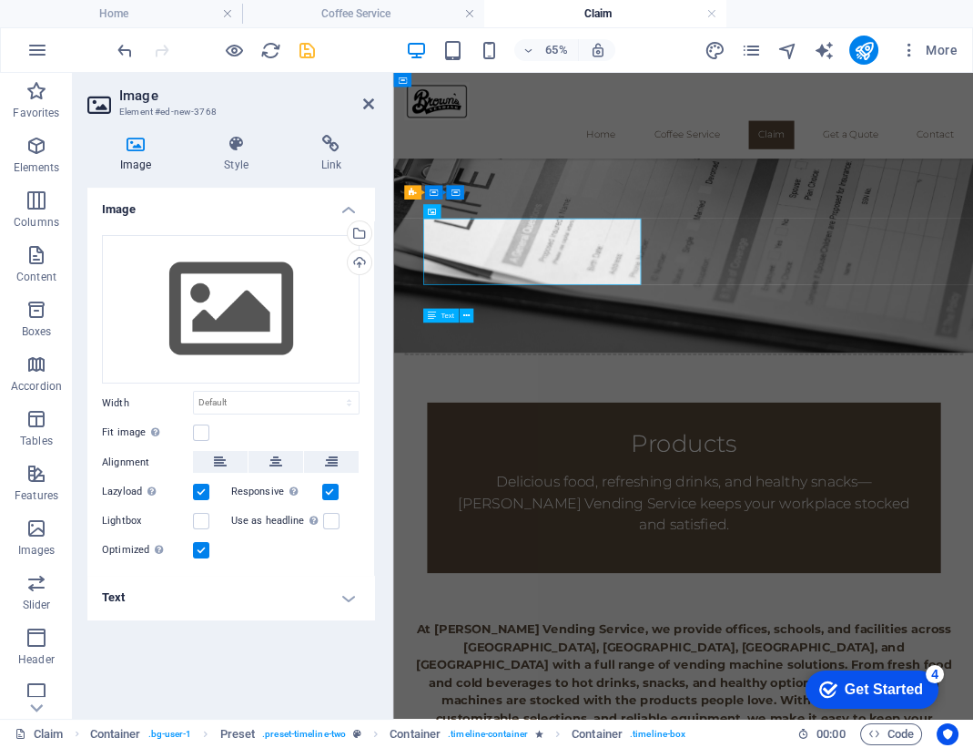
scroll to position [666, 0]
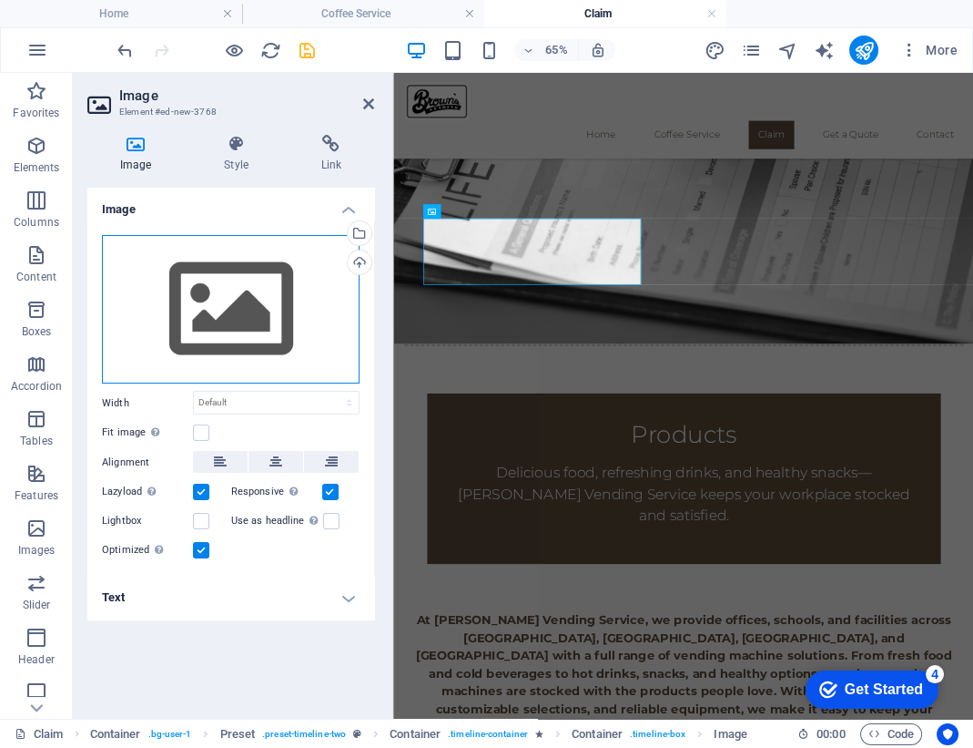
click at [253, 308] on div "Drag files here, click to choose files or select files from Files or our free s…" at bounding box center [231, 309] width 258 height 149
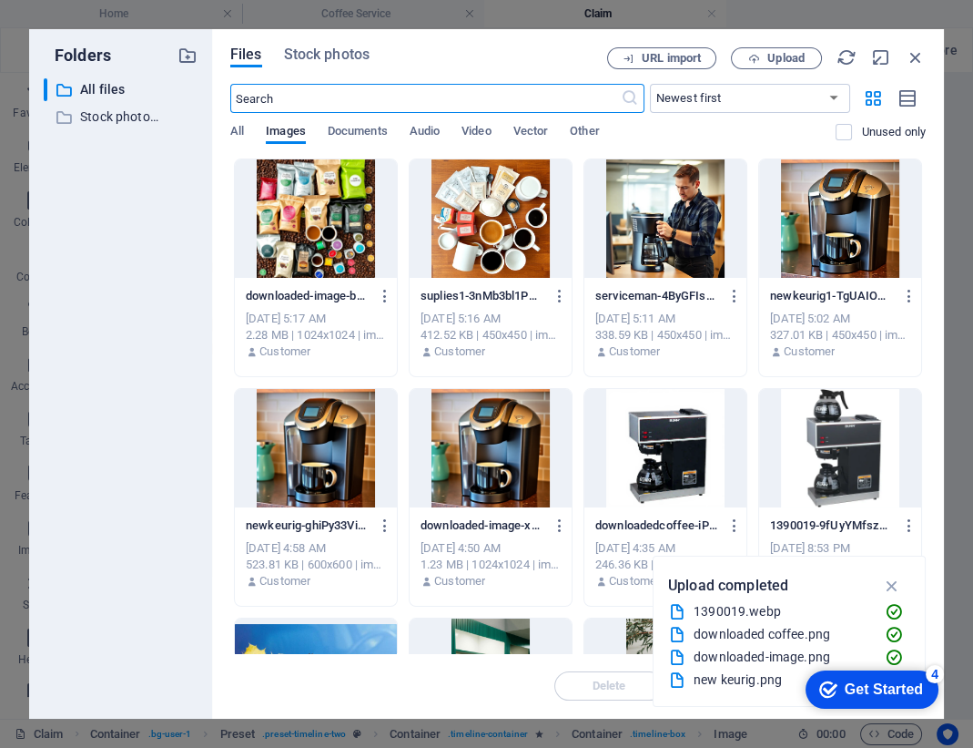
scroll to position [2644, 0]
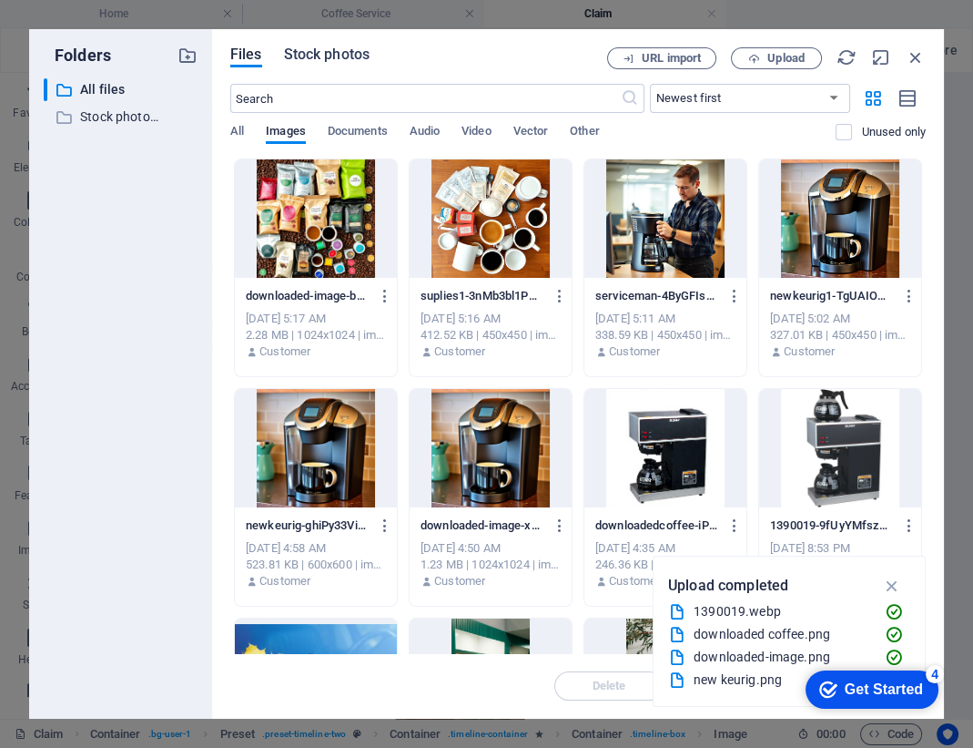
click at [343, 61] on span "Stock photos" at bounding box center [327, 55] width 86 height 22
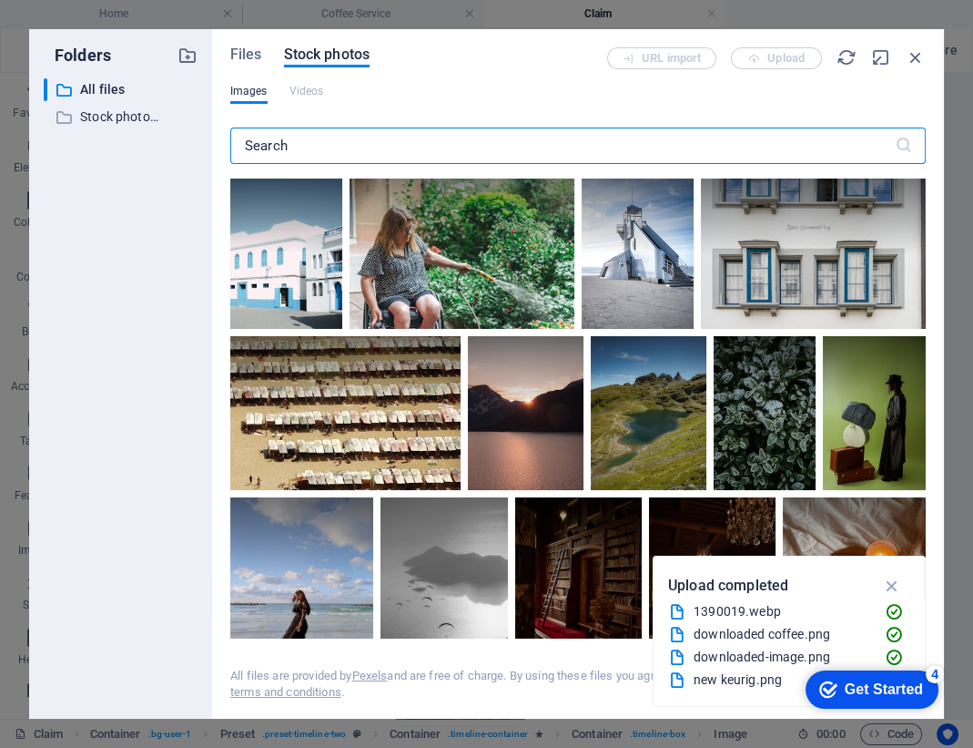
click at [360, 138] on input "text" at bounding box center [562, 145] width 665 height 36
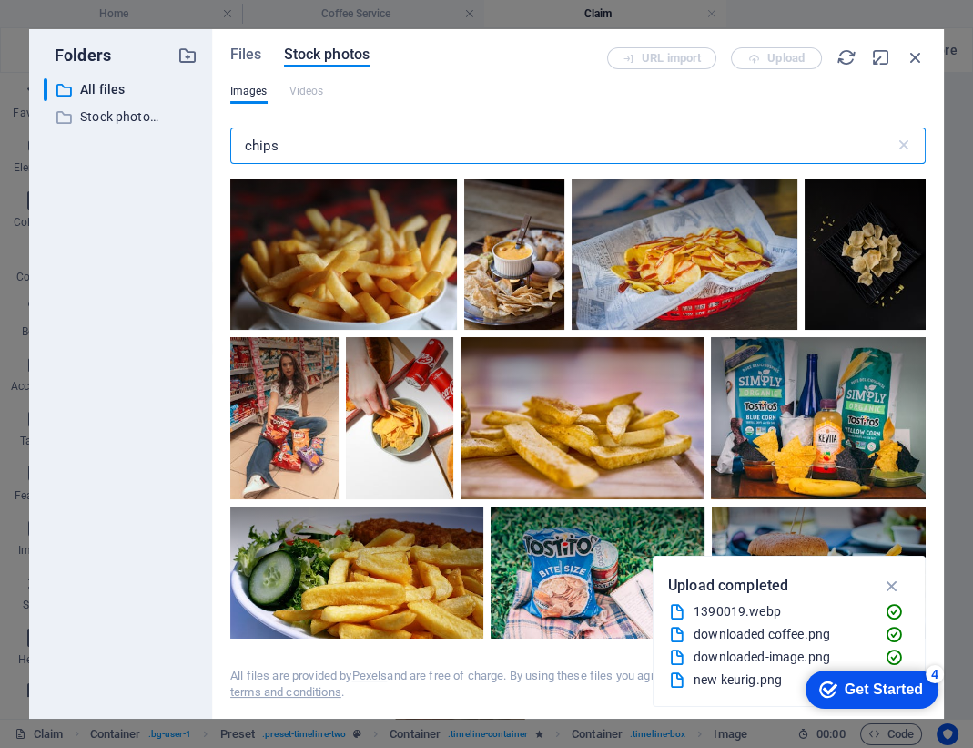
type input "chips"
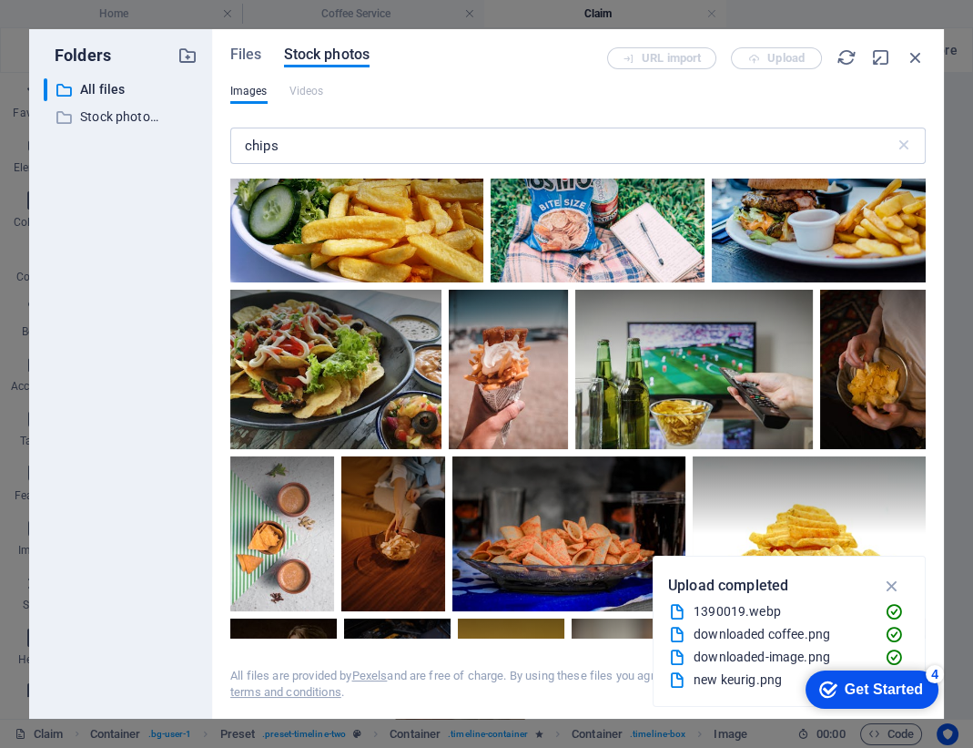
scroll to position [0, 0]
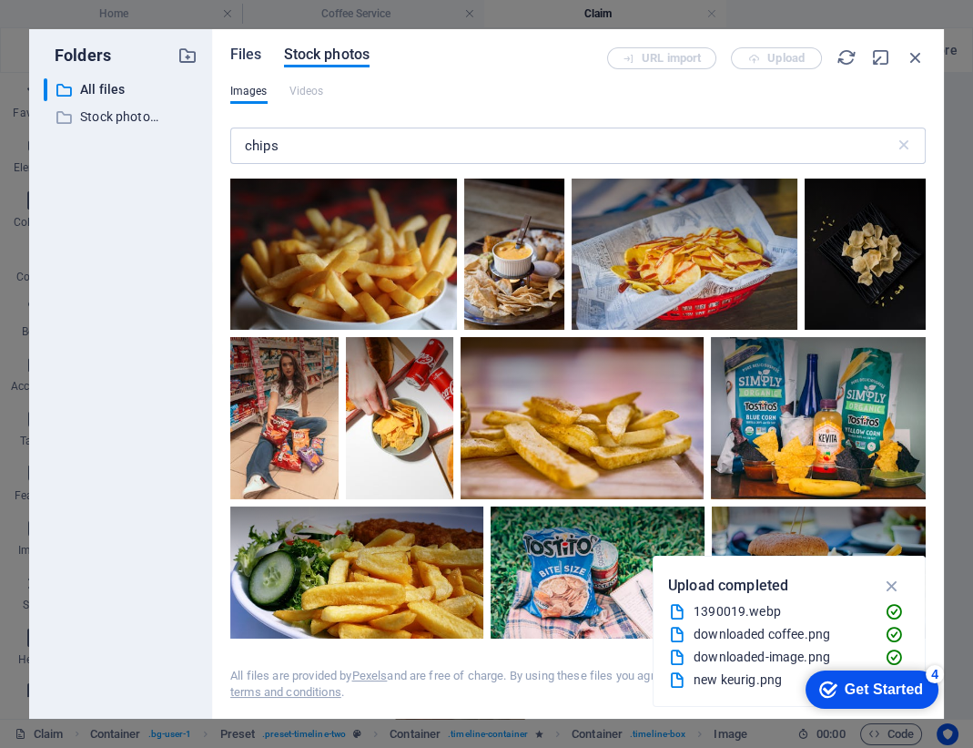
click at [253, 60] on span "Files" at bounding box center [246, 55] width 32 height 22
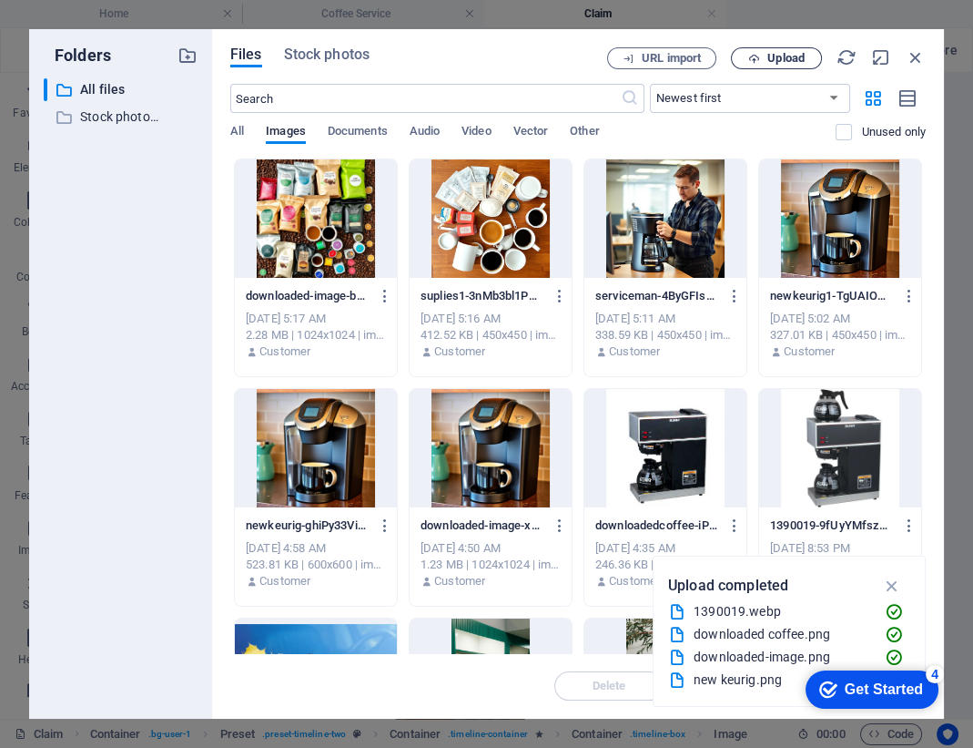
click at [763, 55] on span "Upload" at bounding box center [776, 59] width 75 height 12
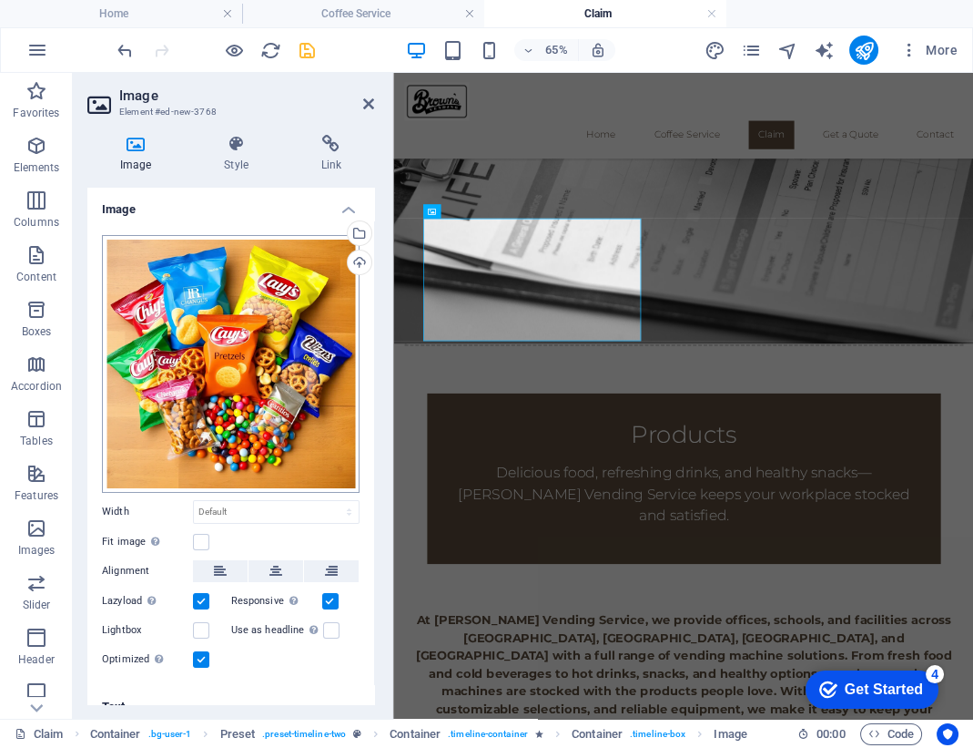
scroll to position [19, 0]
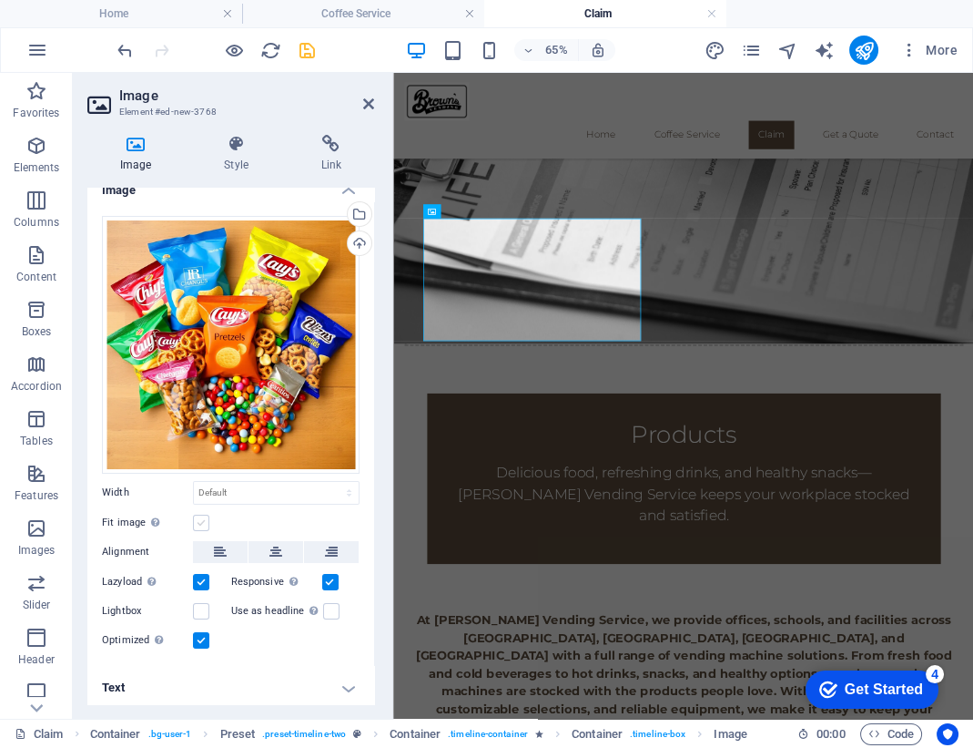
click at [197, 517] on label at bounding box center [201, 522] width 16 height 16
click at [0, 0] on input "Fit image Automatically fit image to a fixed width and height" at bounding box center [0, 0] width 0 height 0
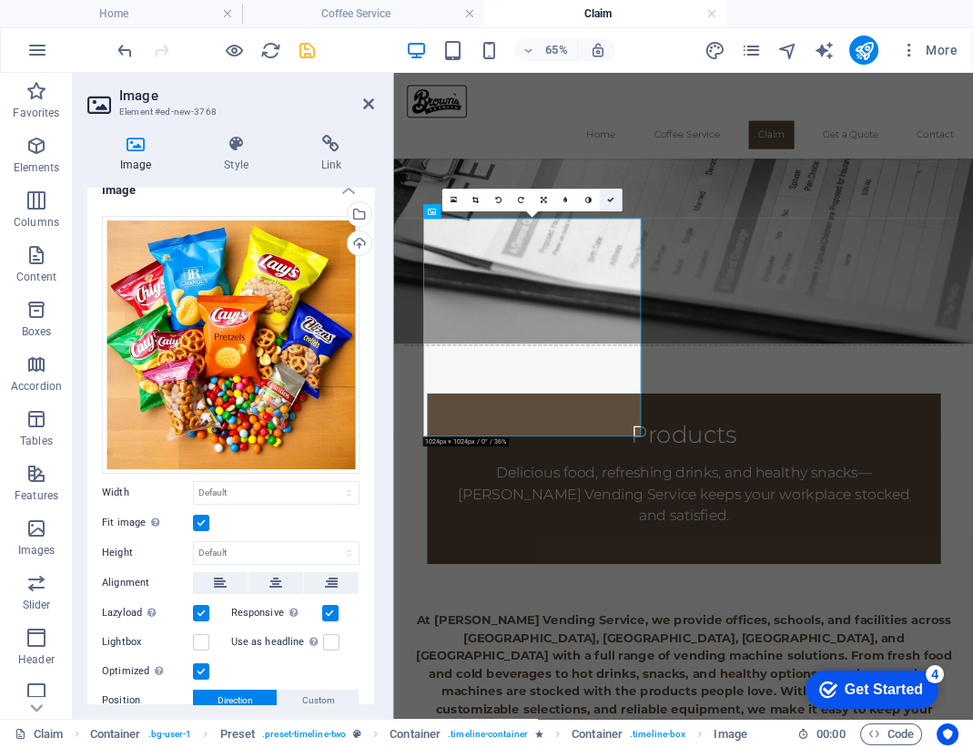
click at [611, 197] on icon at bounding box center [610, 200] width 7 height 7
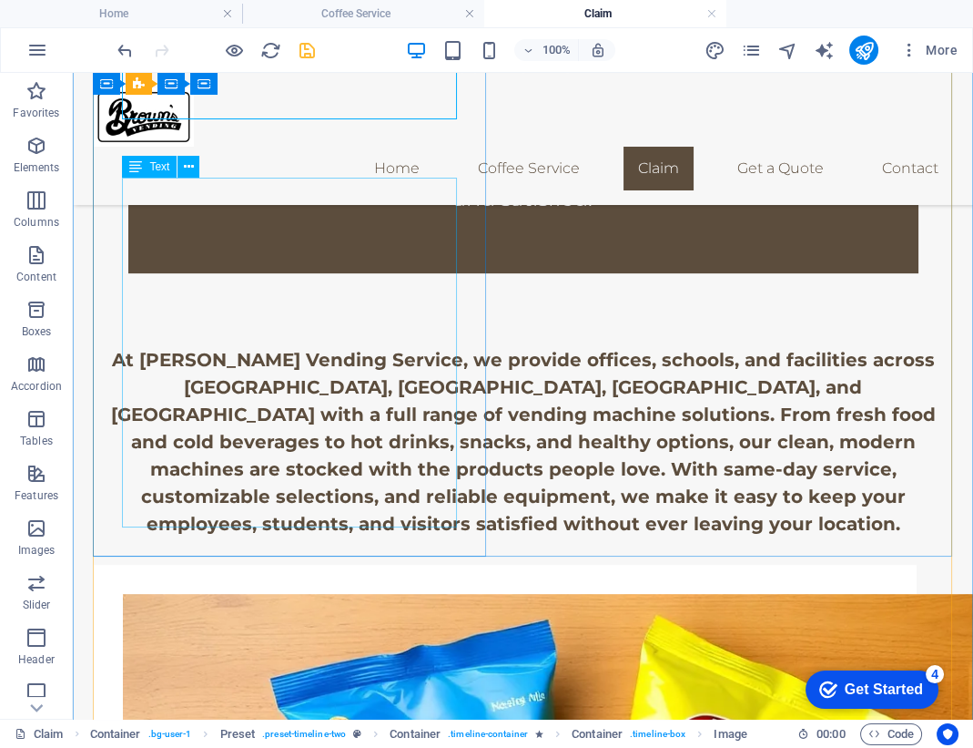
scroll to position [931, 0]
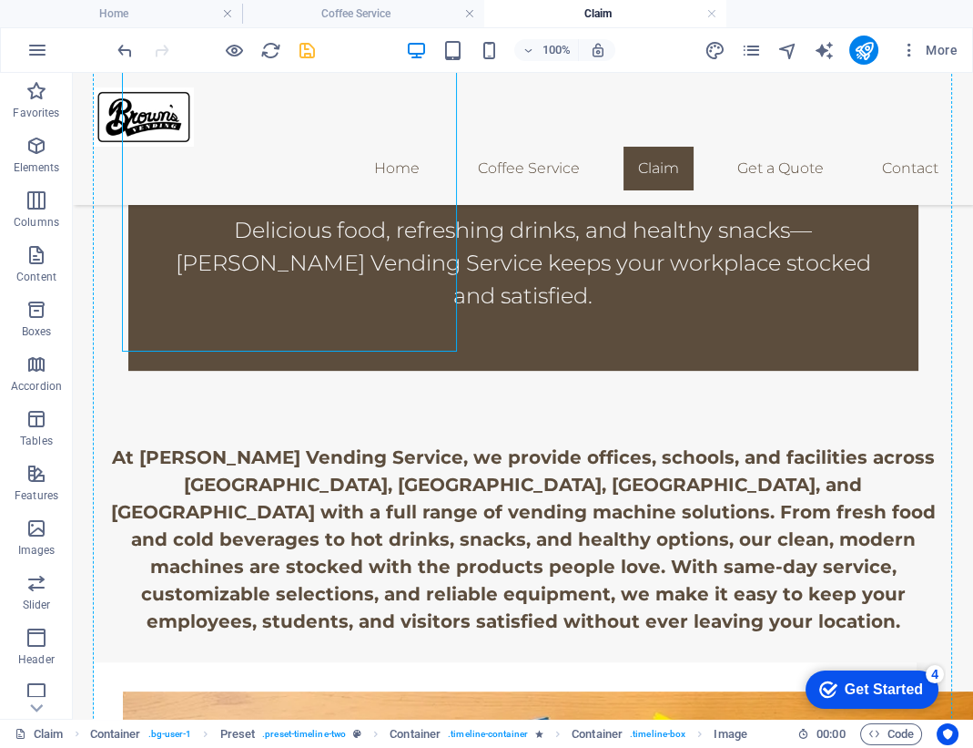
drag, startPoint x: 384, startPoint y: 302, endPoint x: 784, endPoint y: 468, distance: 432.8
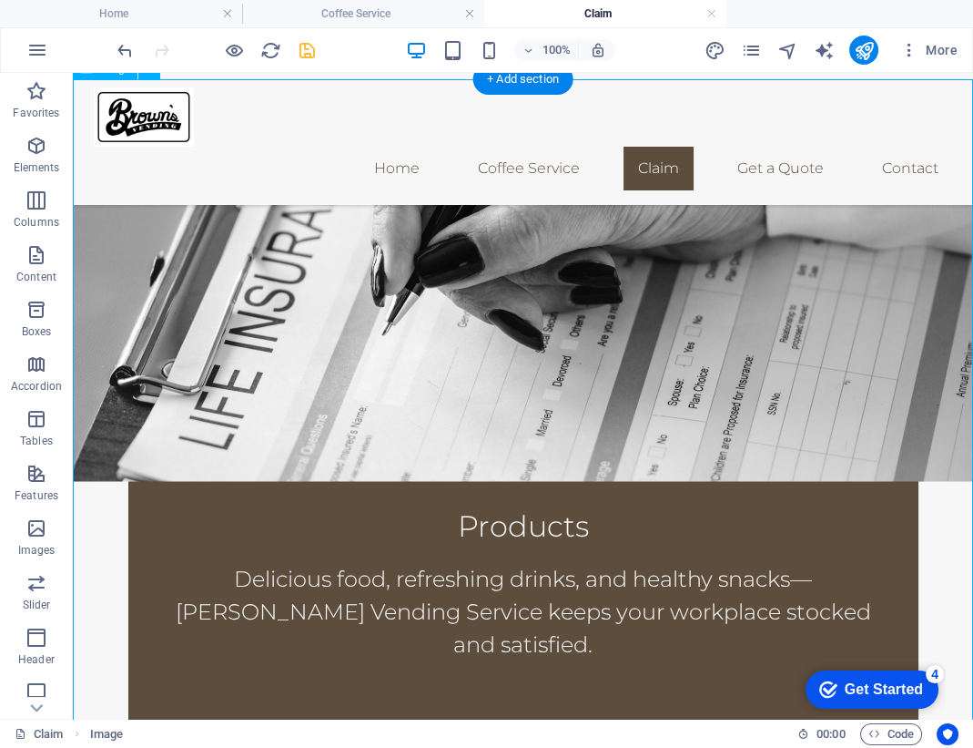
scroll to position [586, 0]
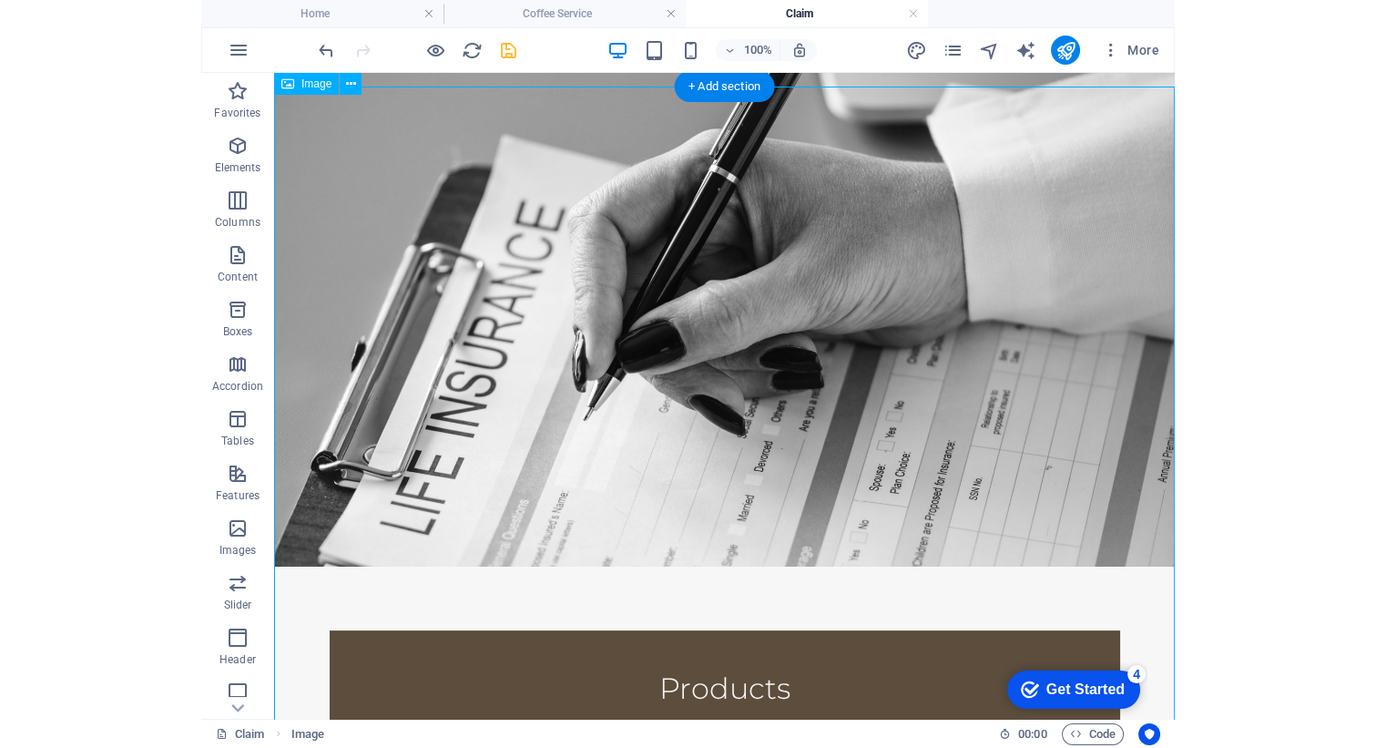
scroll to position [401, 0]
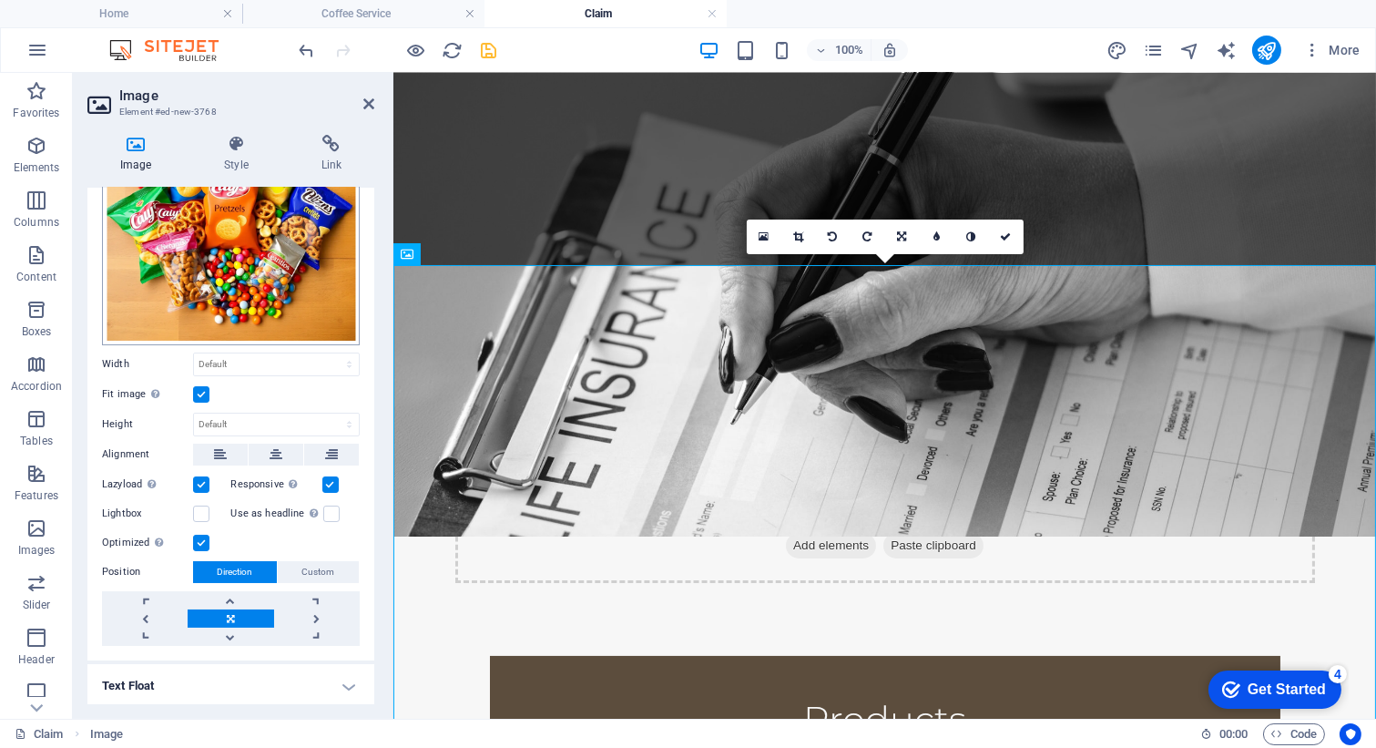
scroll to position [148, 0]
click at [278, 453] on icon at bounding box center [276, 454] width 13 height 22
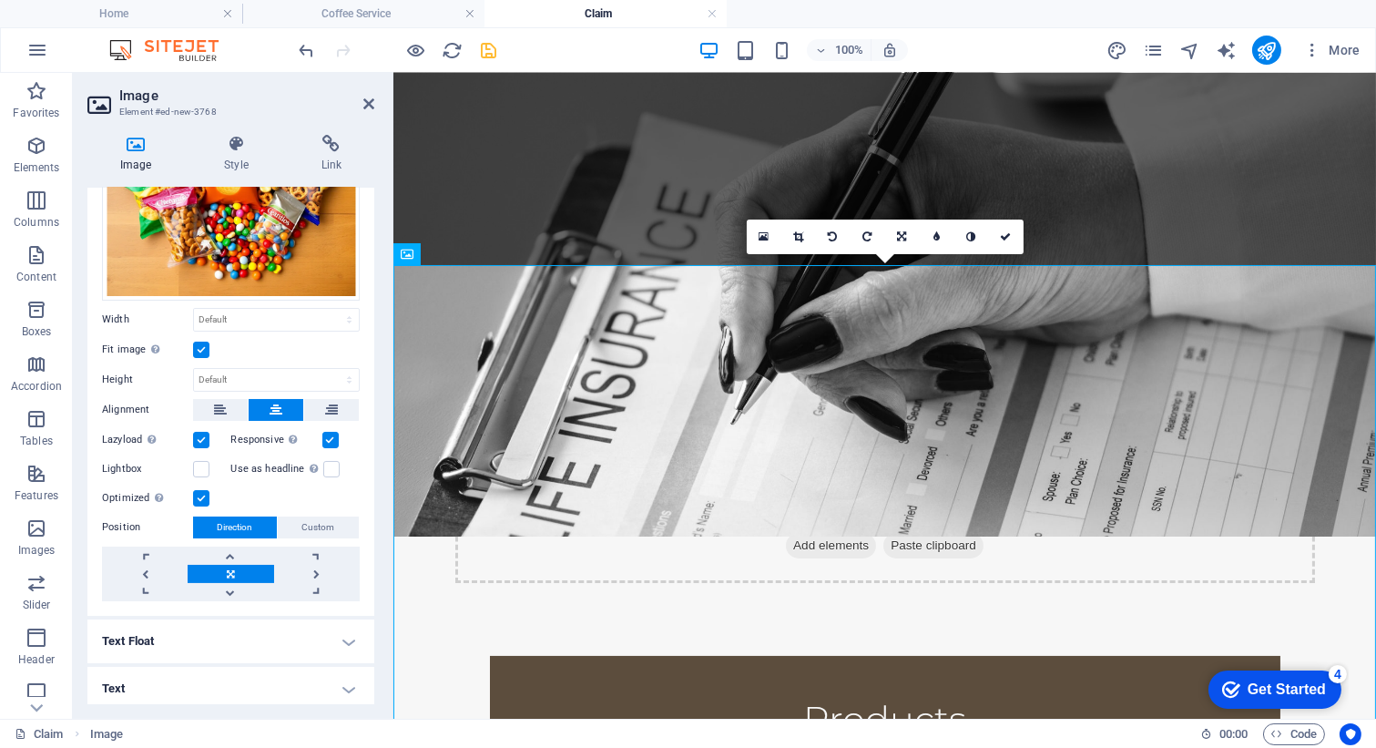
scroll to position [0, 0]
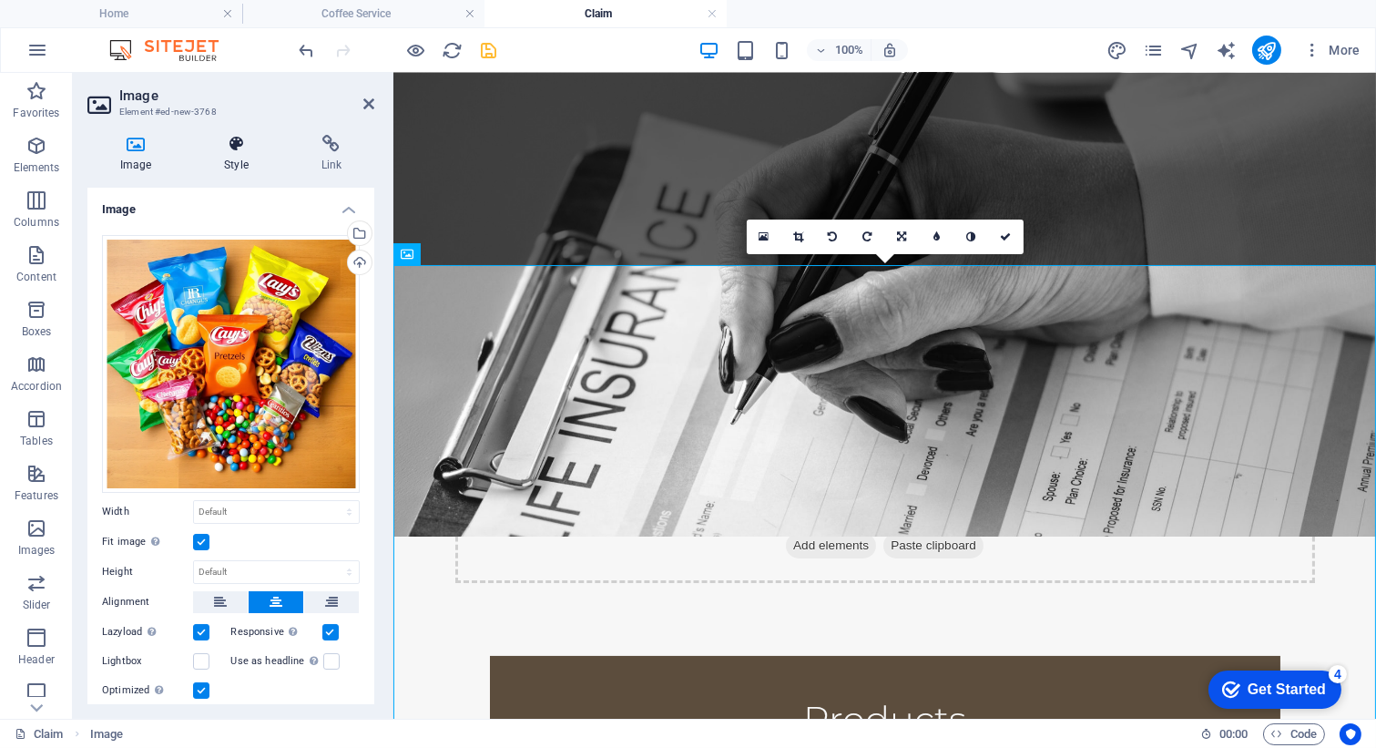
click at [231, 153] on h4 "Style" at bounding box center [239, 154] width 97 height 38
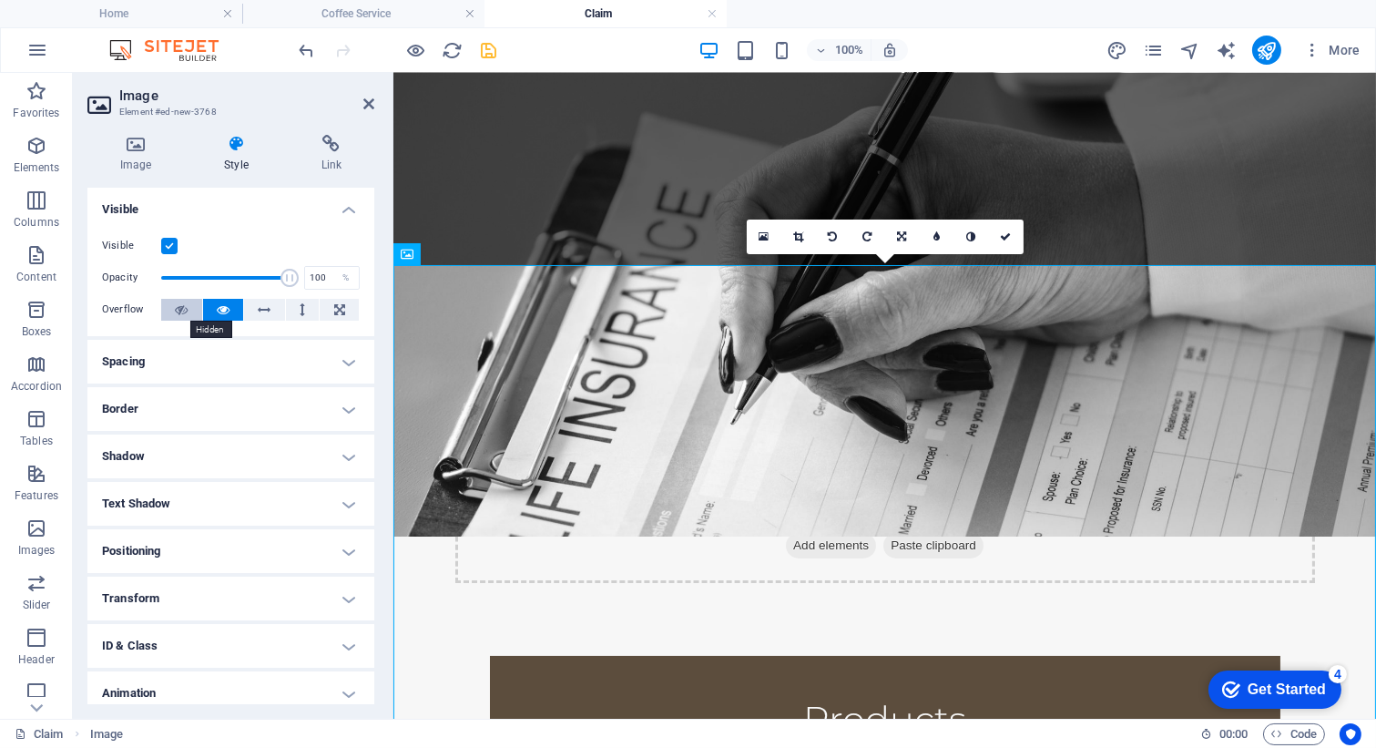
click at [186, 311] on icon at bounding box center [181, 310] width 13 height 22
click at [227, 311] on icon at bounding box center [223, 310] width 13 height 22
click at [127, 155] on h4 "Image" at bounding box center [139, 154] width 104 height 38
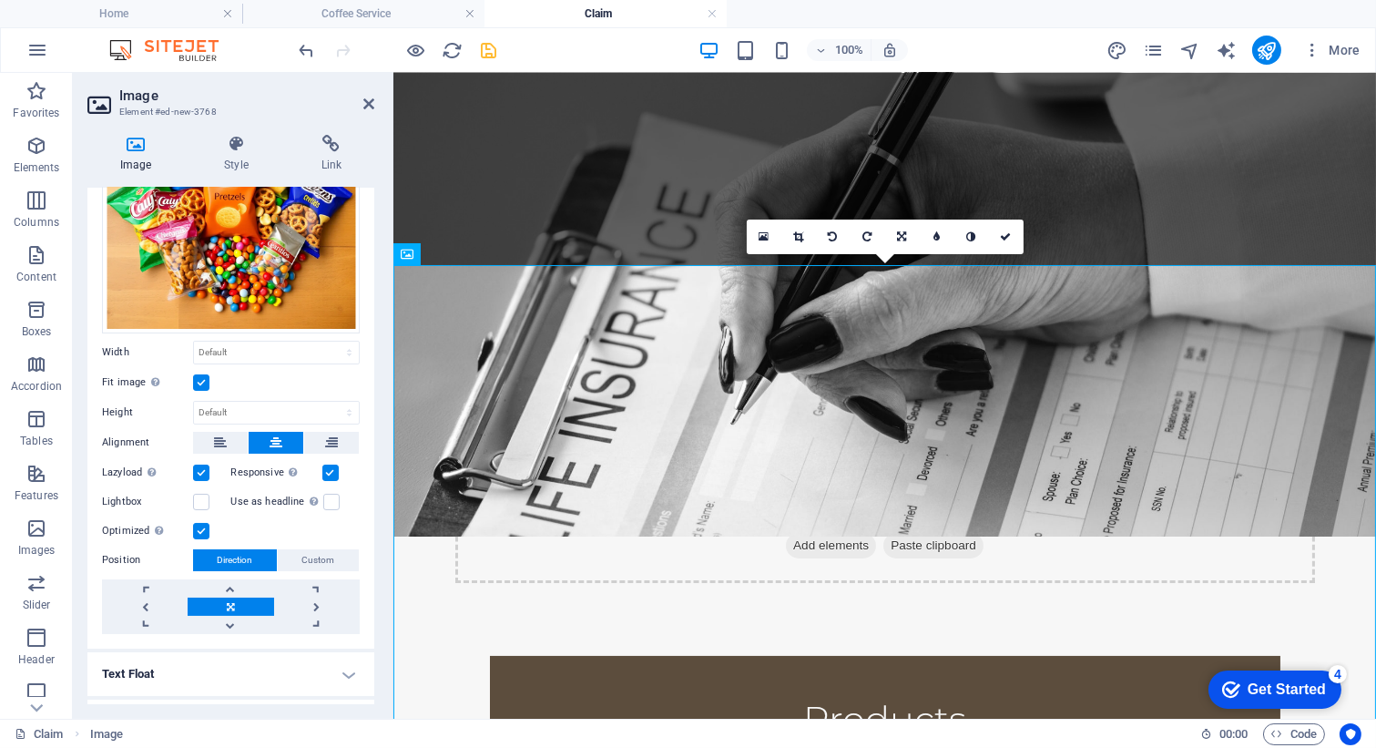
scroll to position [192, 0]
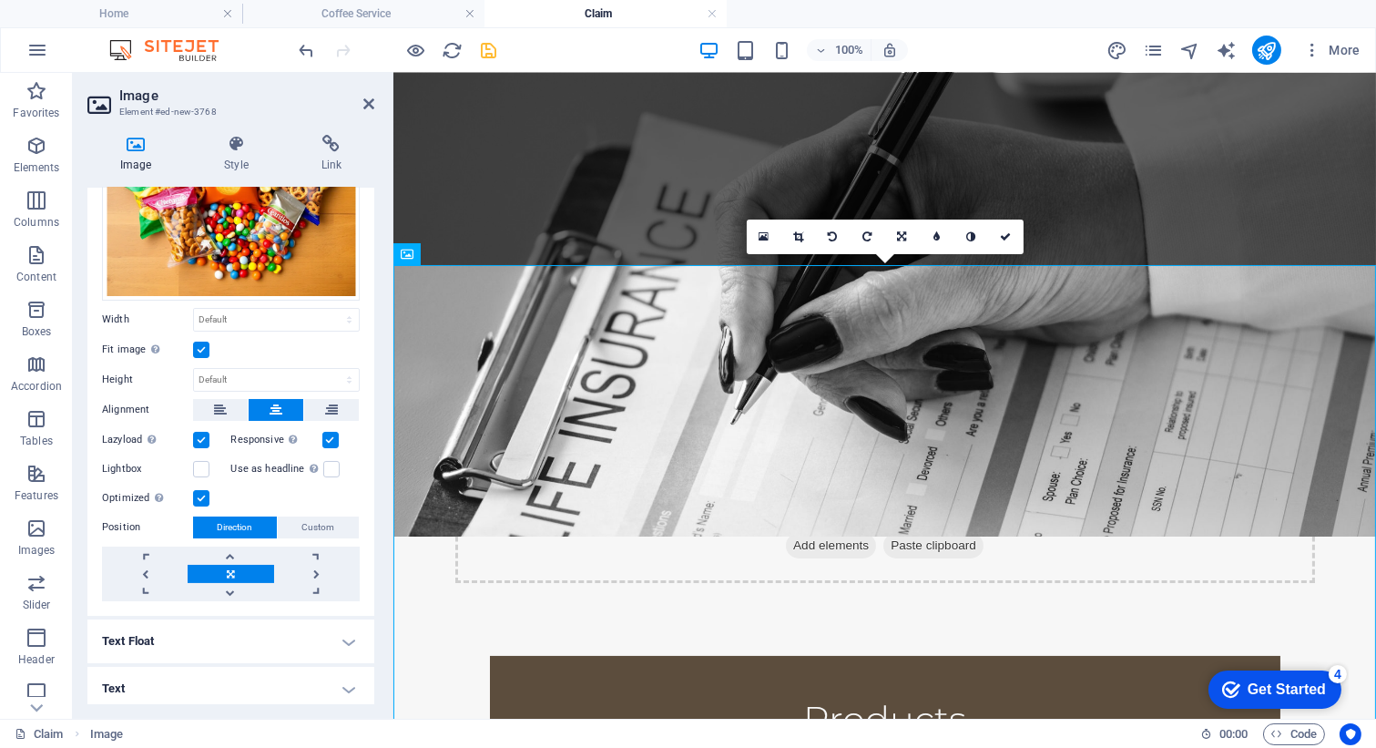
click at [198, 640] on h4 "Text Float" at bounding box center [230, 641] width 287 height 44
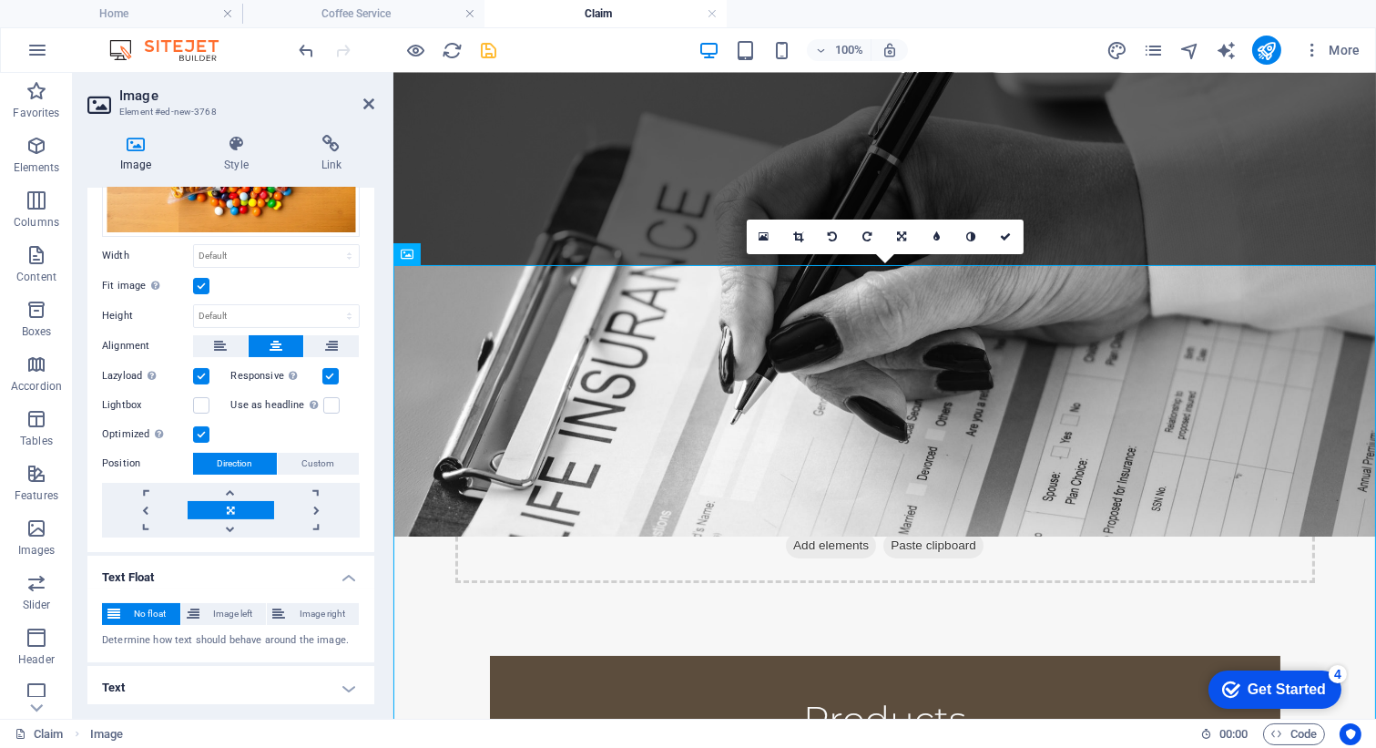
scroll to position [0, 0]
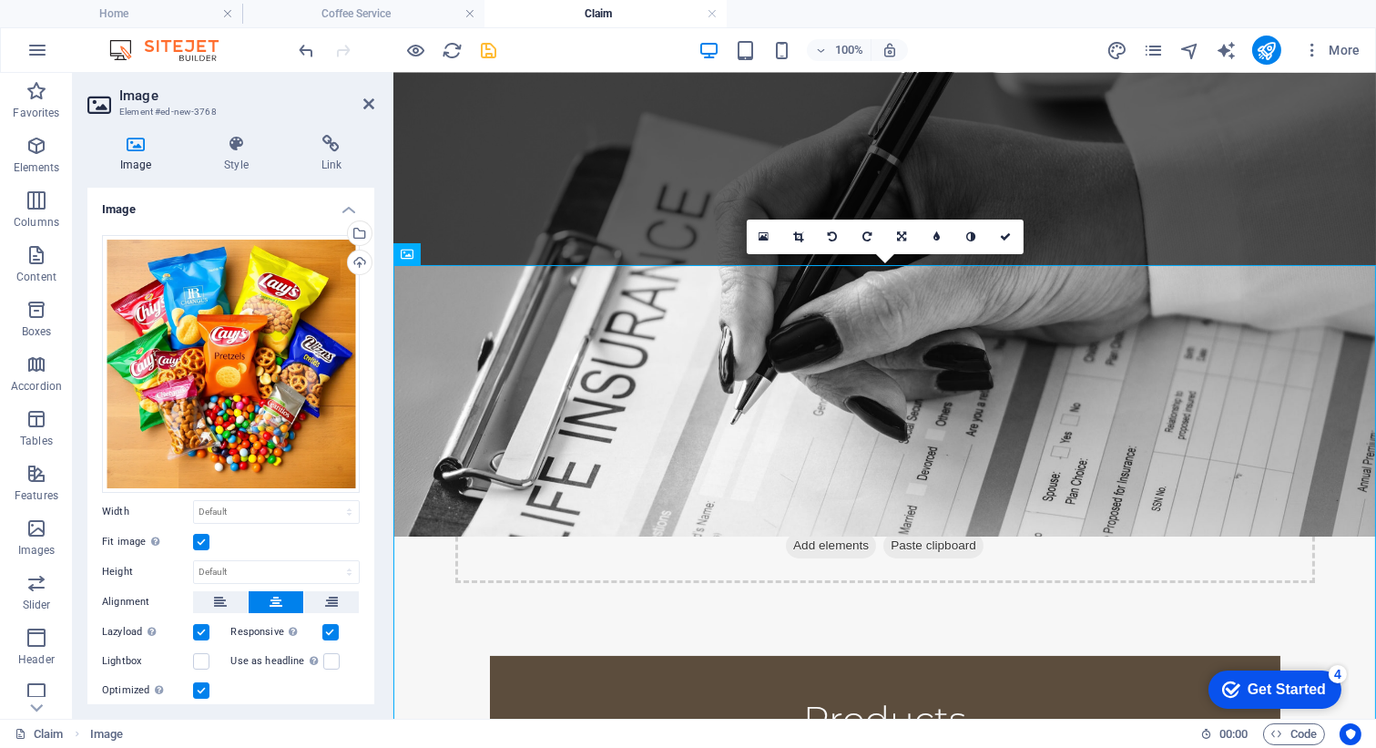
click at [351, 204] on h4 "Image" at bounding box center [230, 204] width 287 height 33
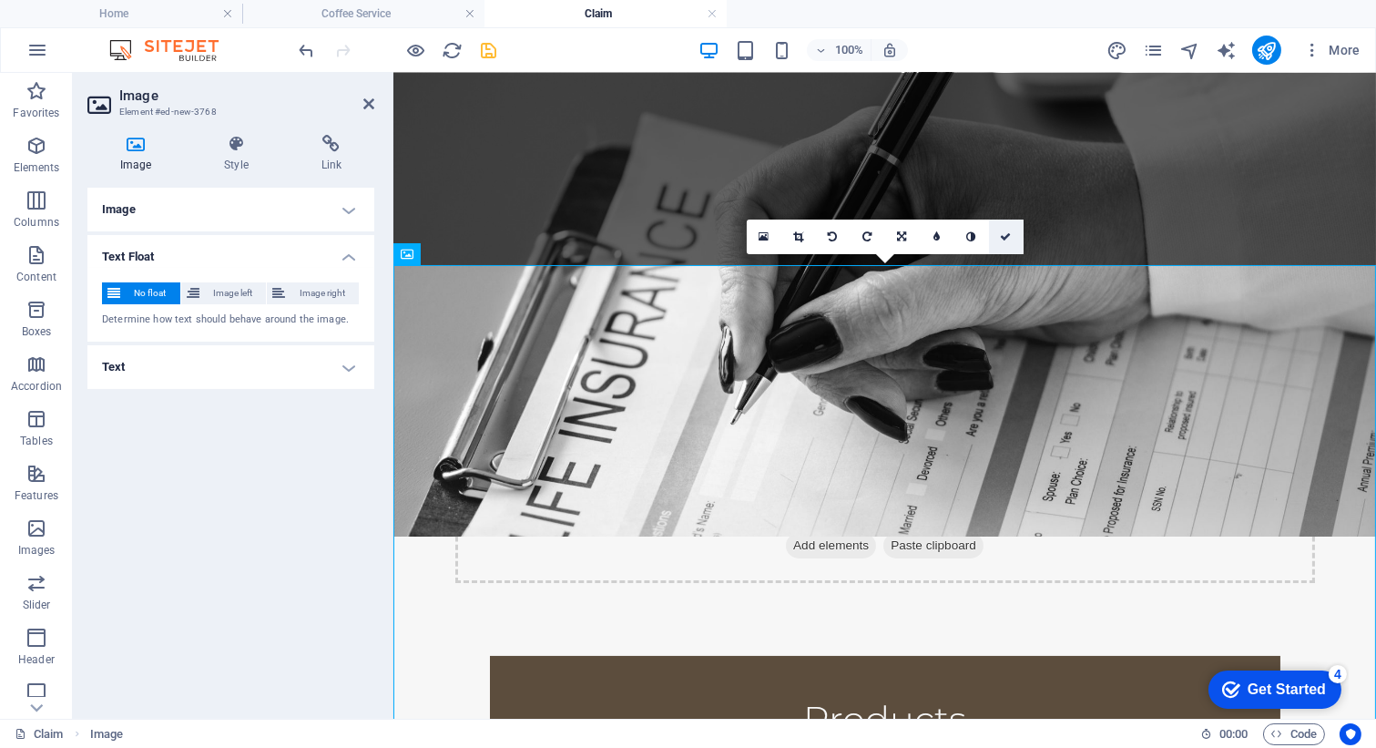
click at [973, 250] on link at bounding box center [1006, 236] width 35 height 35
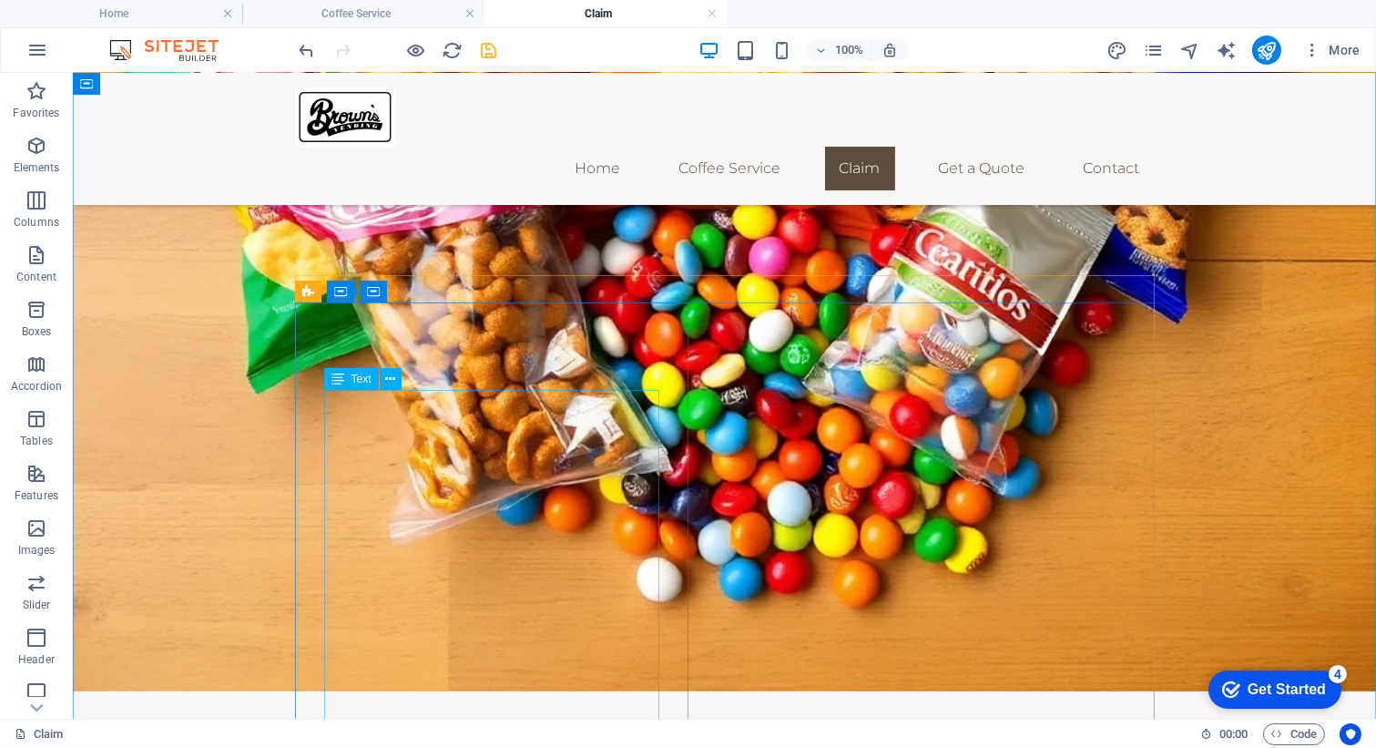
scroll to position [1912, 0]
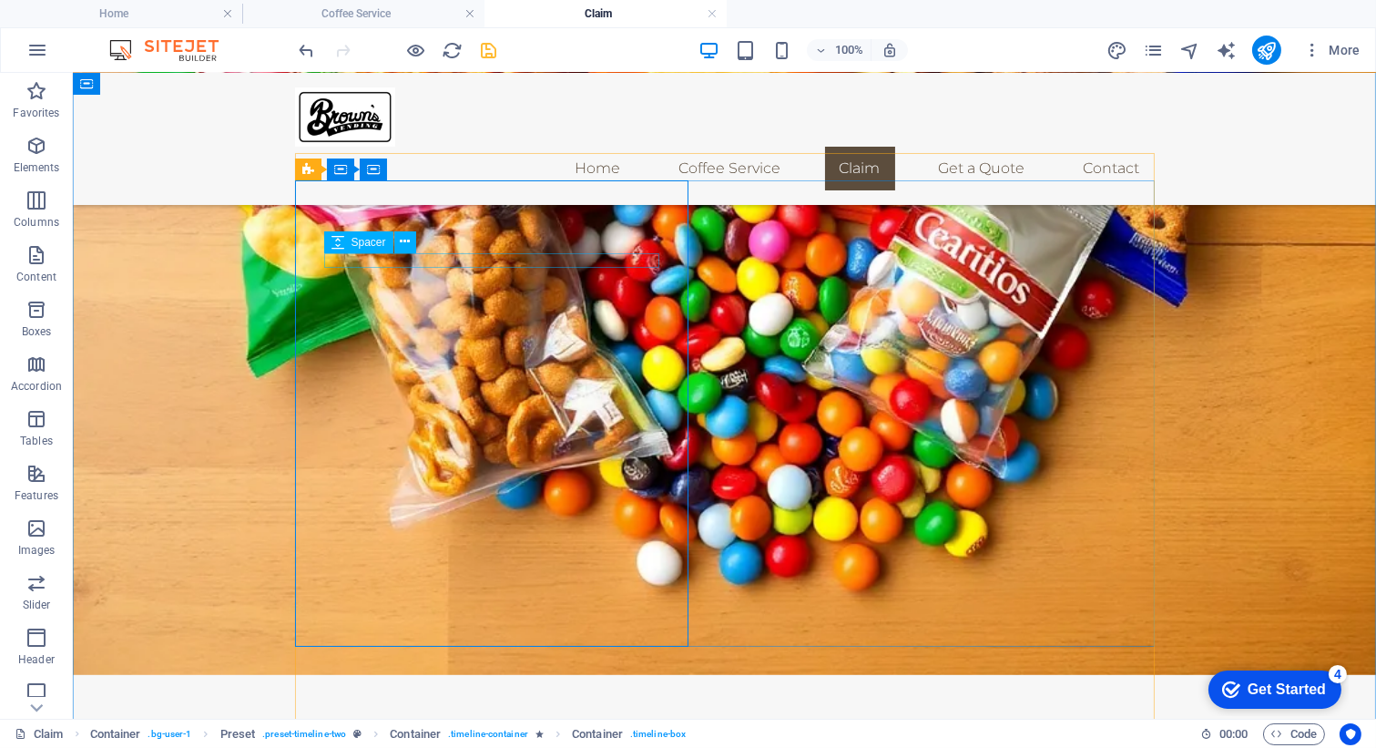
scroll to position [1930, 0]
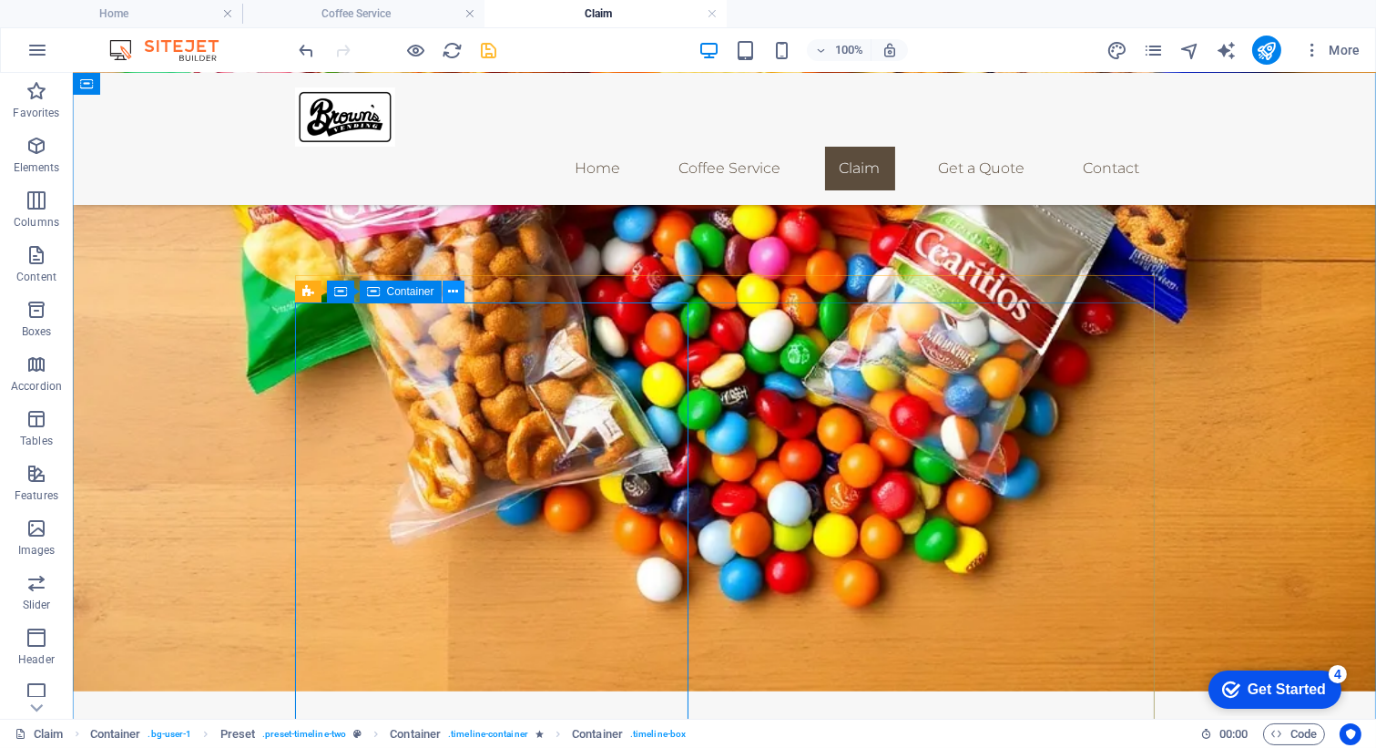
click at [451, 293] on icon at bounding box center [453, 291] width 10 height 19
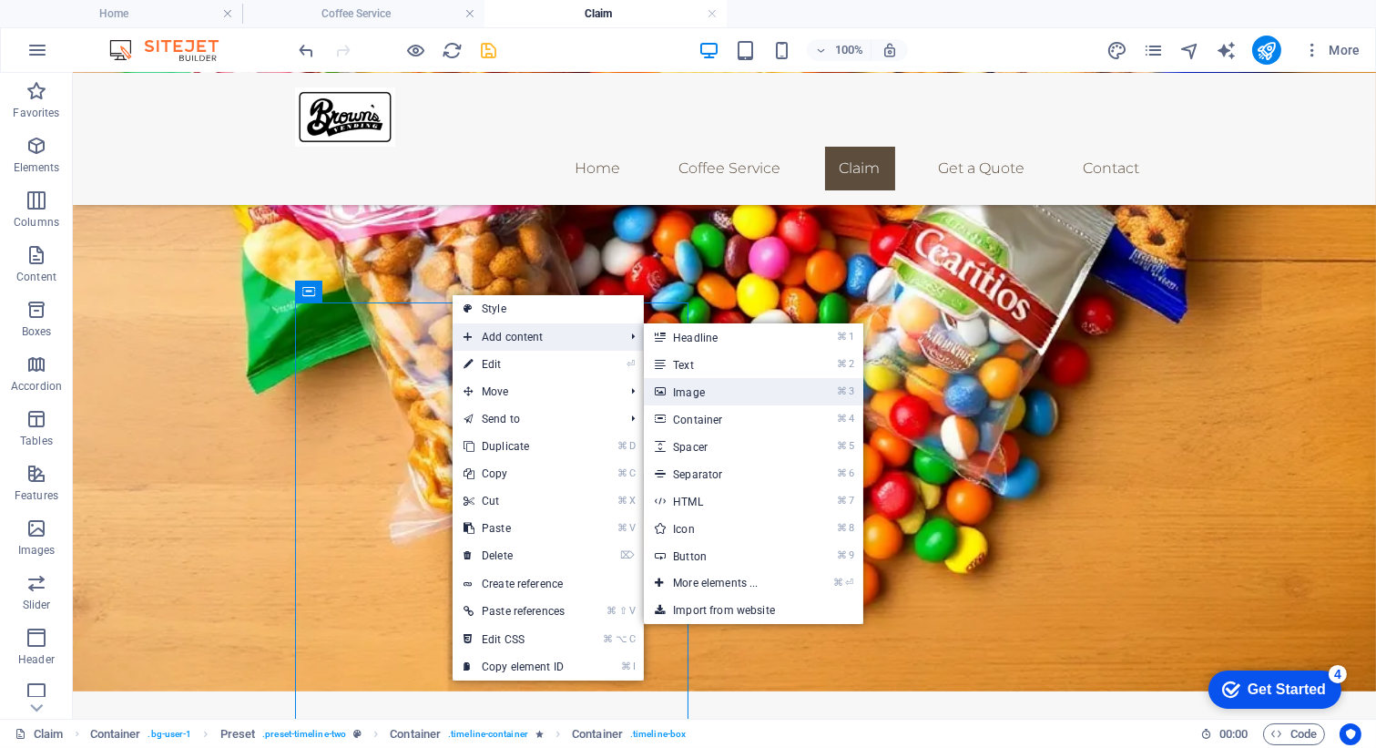
click at [711, 389] on link "⌘ 3 Image" at bounding box center [719, 391] width 150 height 27
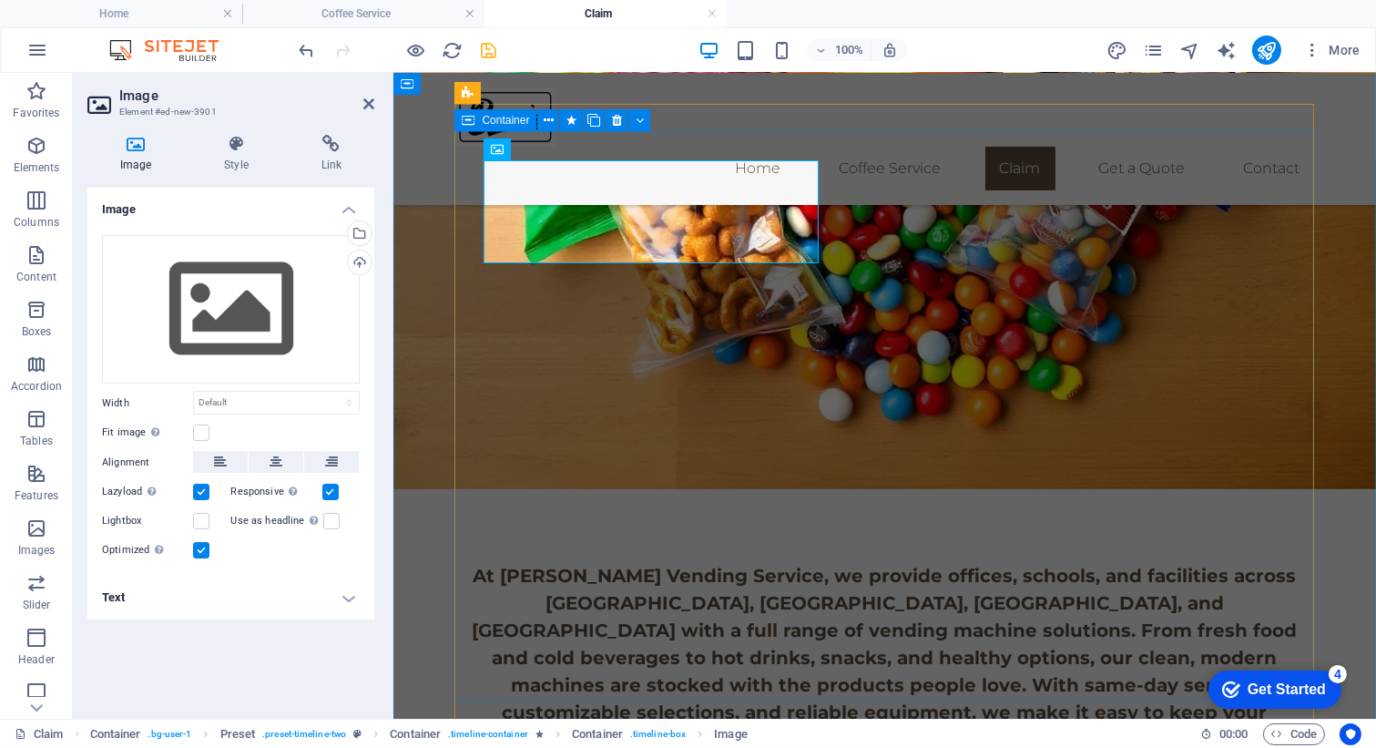
scroll to position [1813, 0]
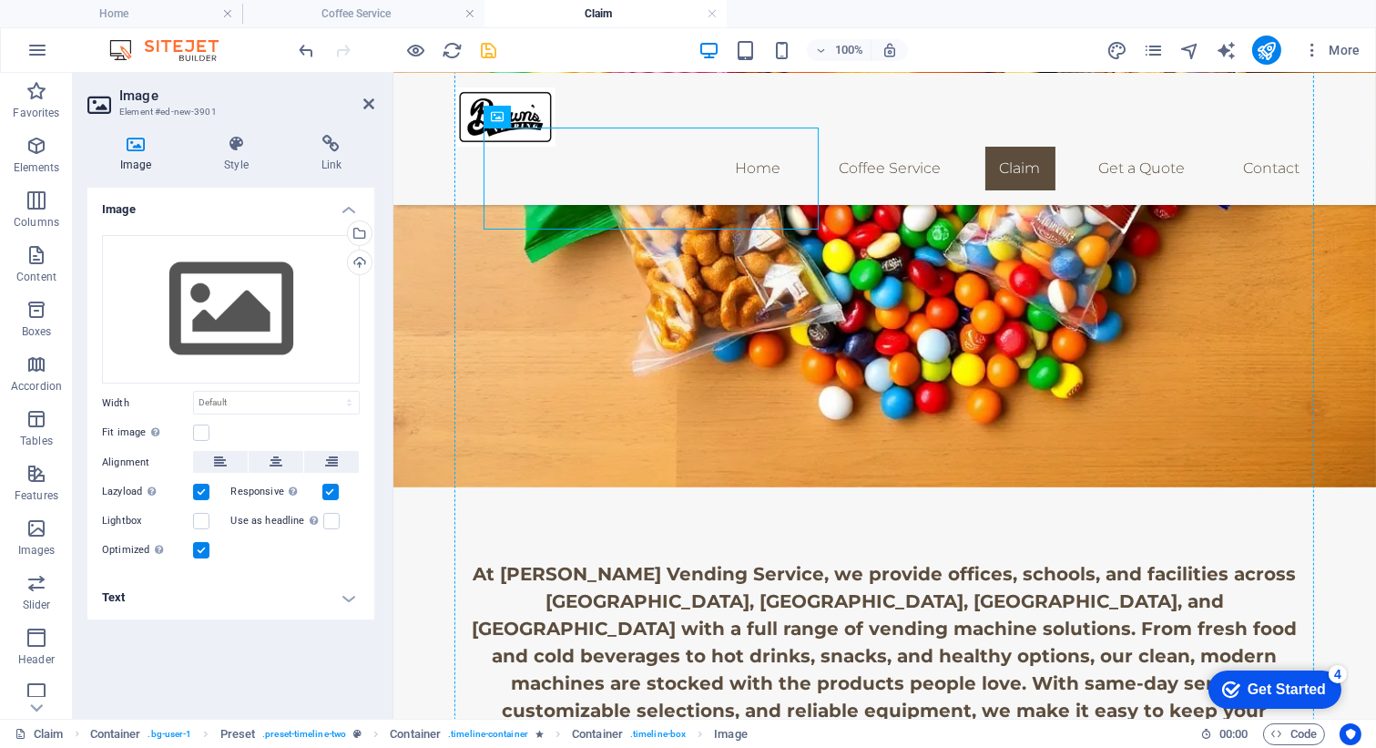
drag, startPoint x: 755, startPoint y: 220, endPoint x: 866, endPoint y: 486, distance: 288.2
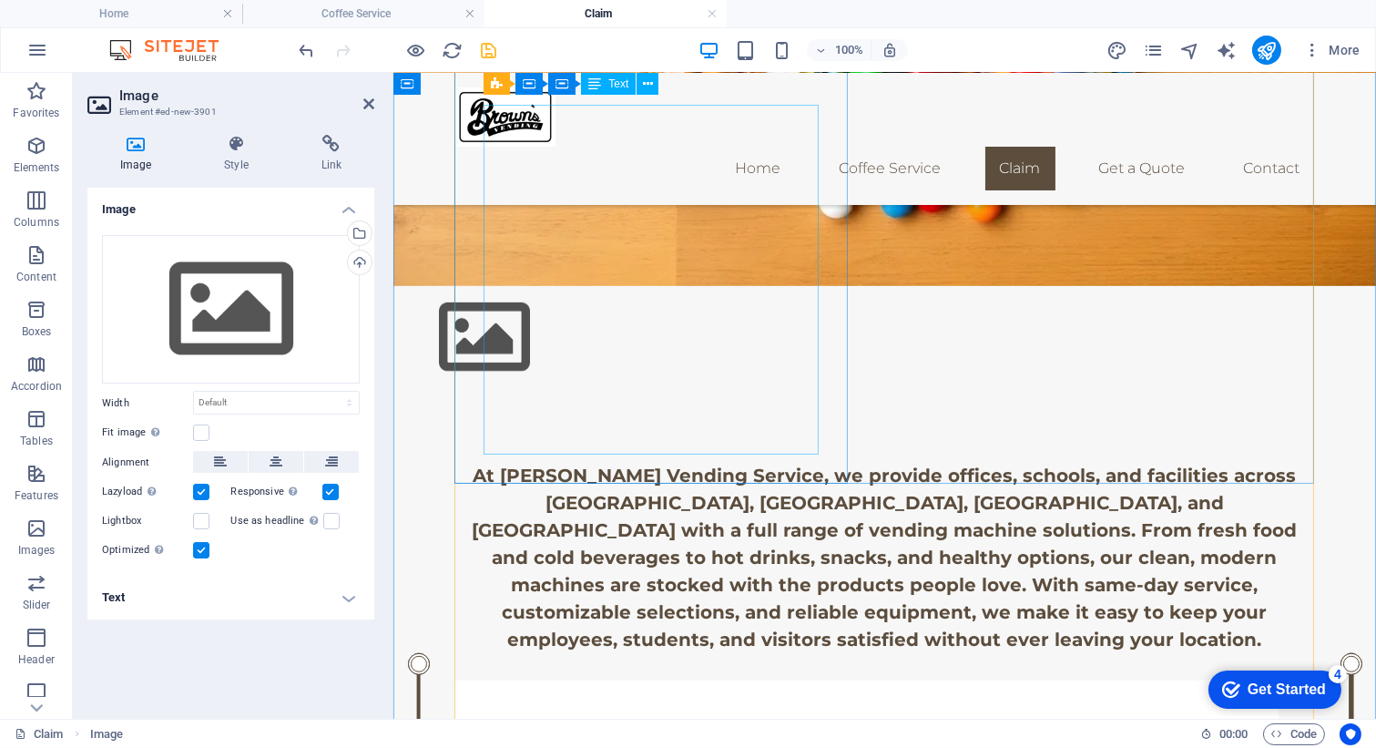
scroll to position [1996, 0]
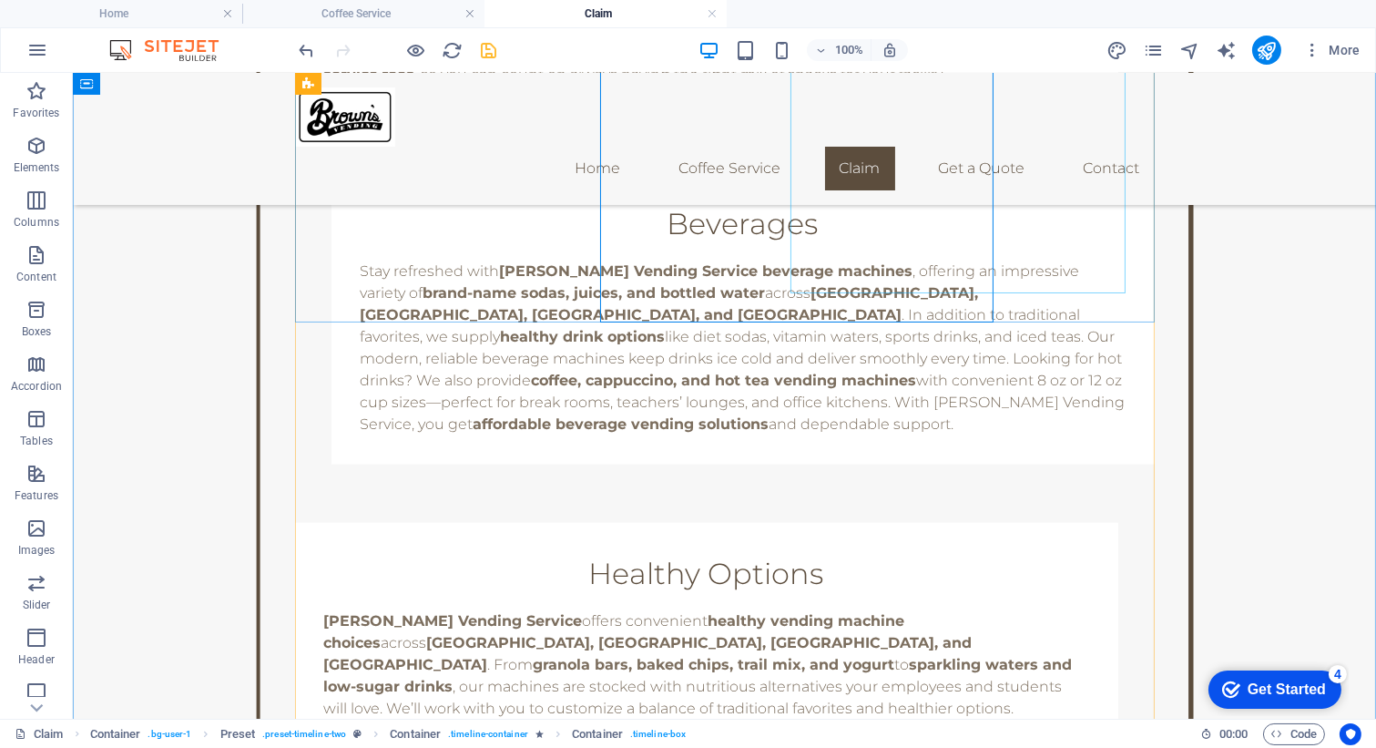
scroll to position [3215, 0]
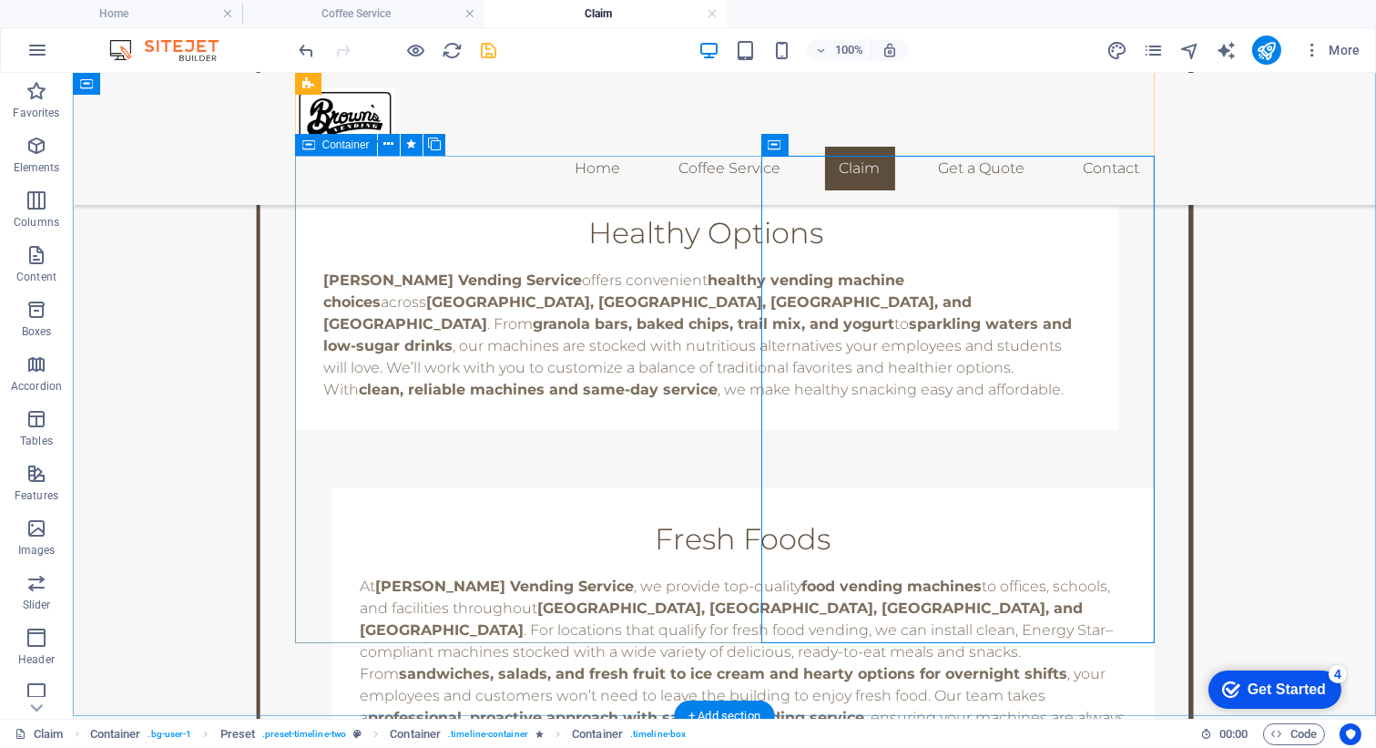
scroll to position [3497, 0]
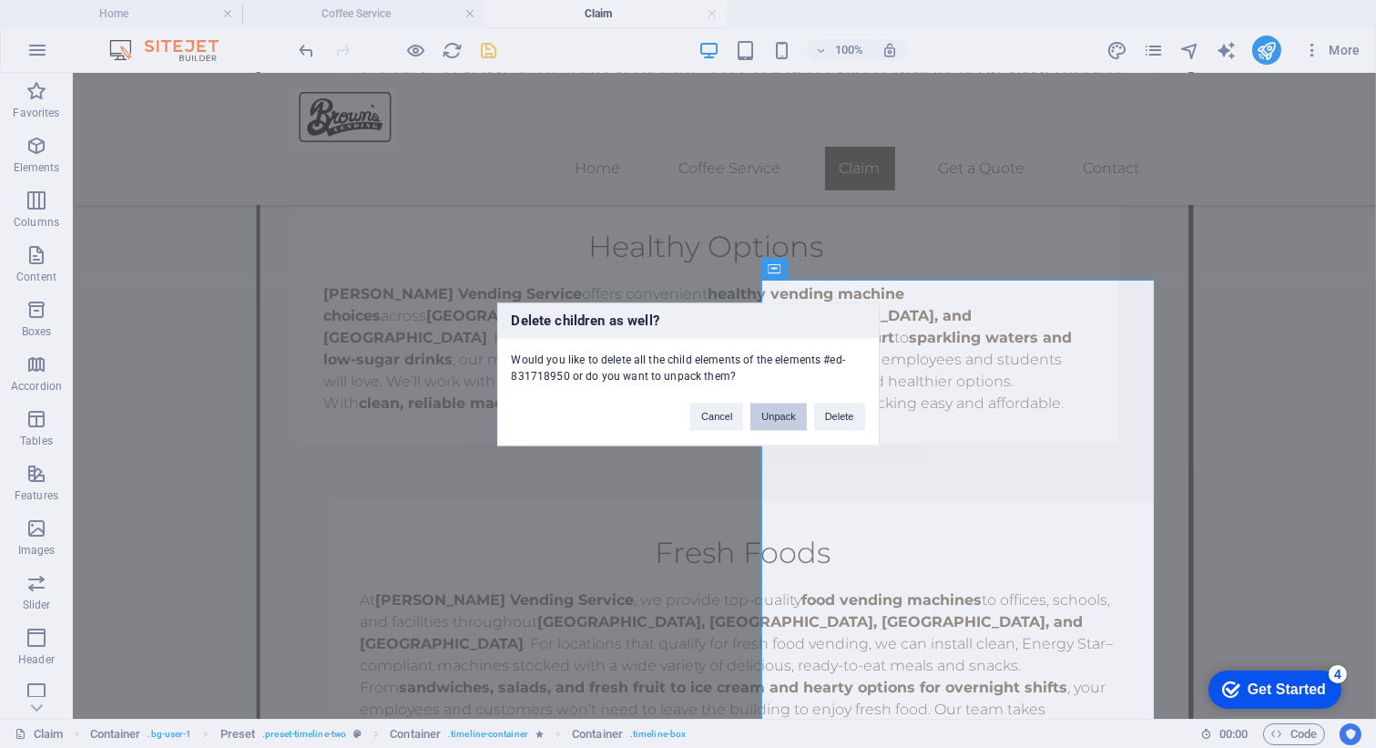
click at [781, 423] on button "Unpack" at bounding box center [778, 415] width 56 height 27
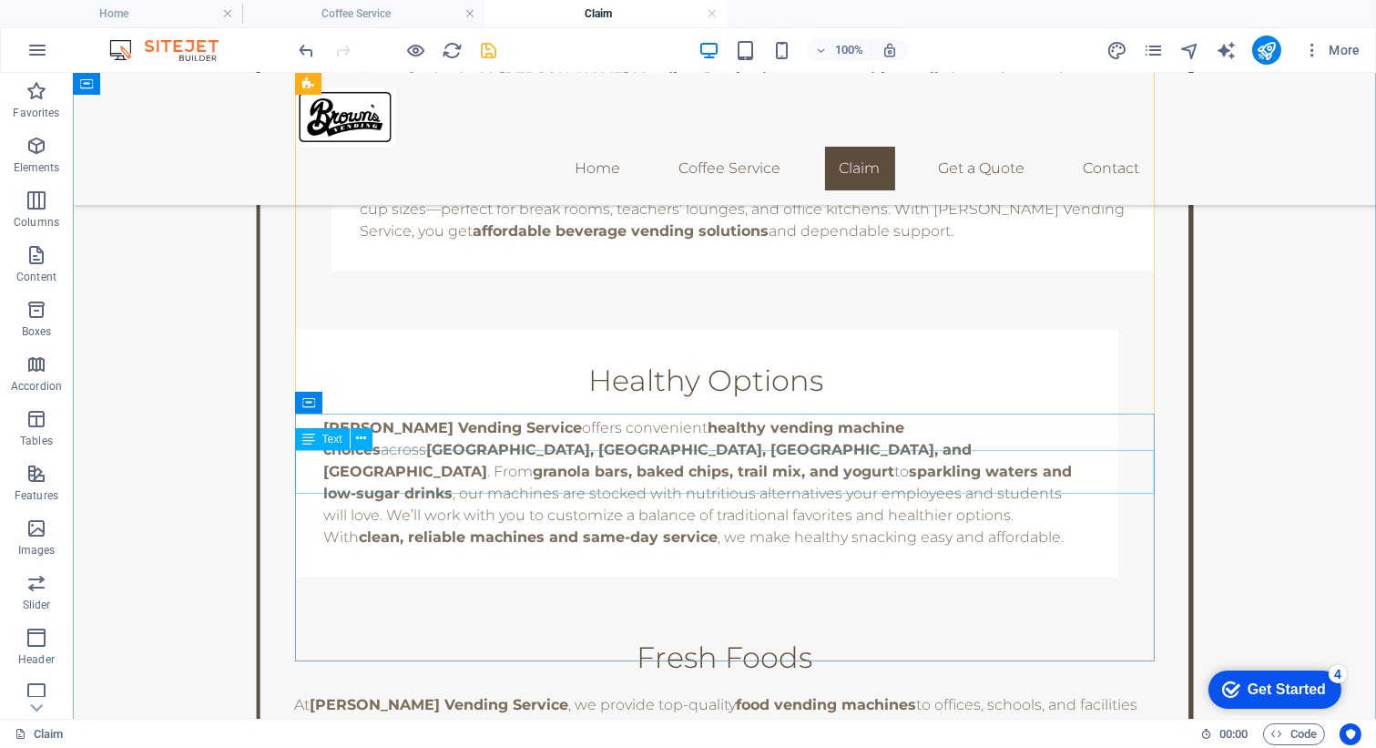
scroll to position [3021, 0]
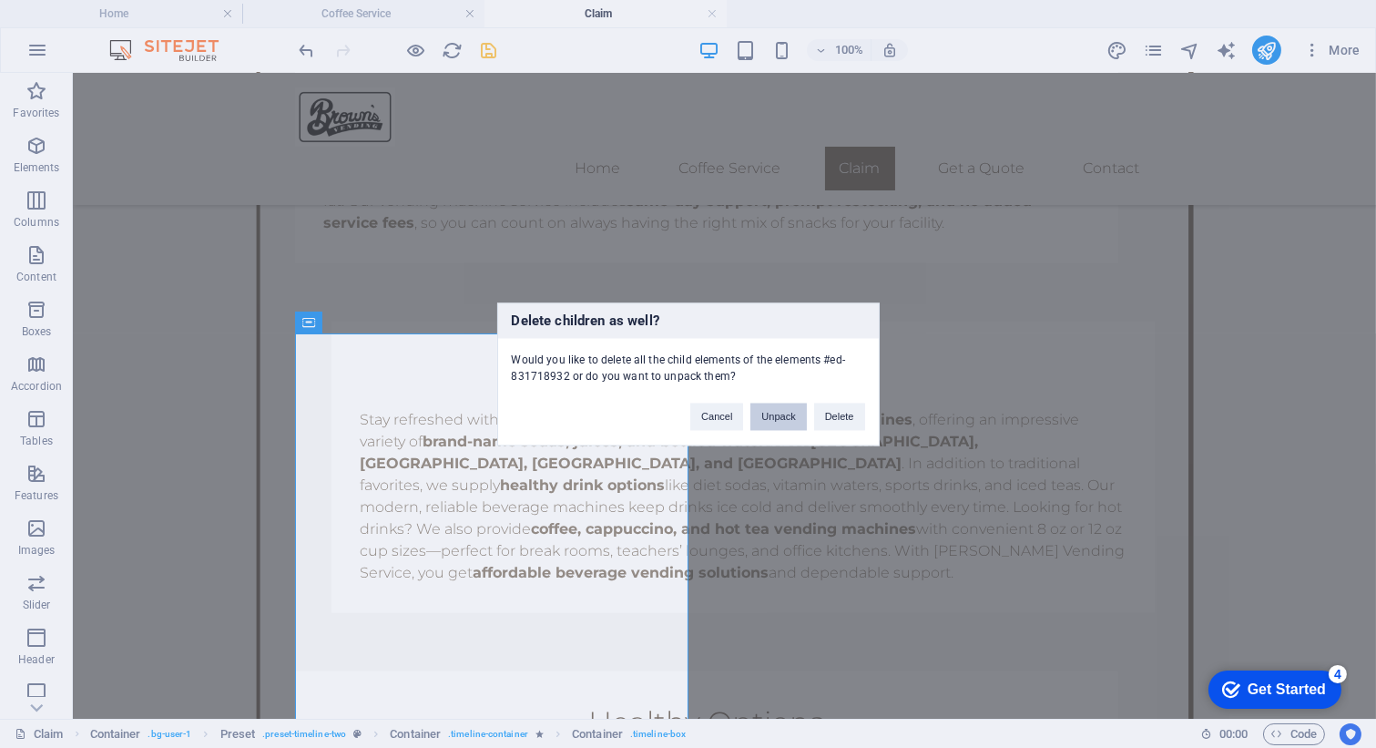
click at [761, 418] on button "Unpack" at bounding box center [778, 415] width 56 height 27
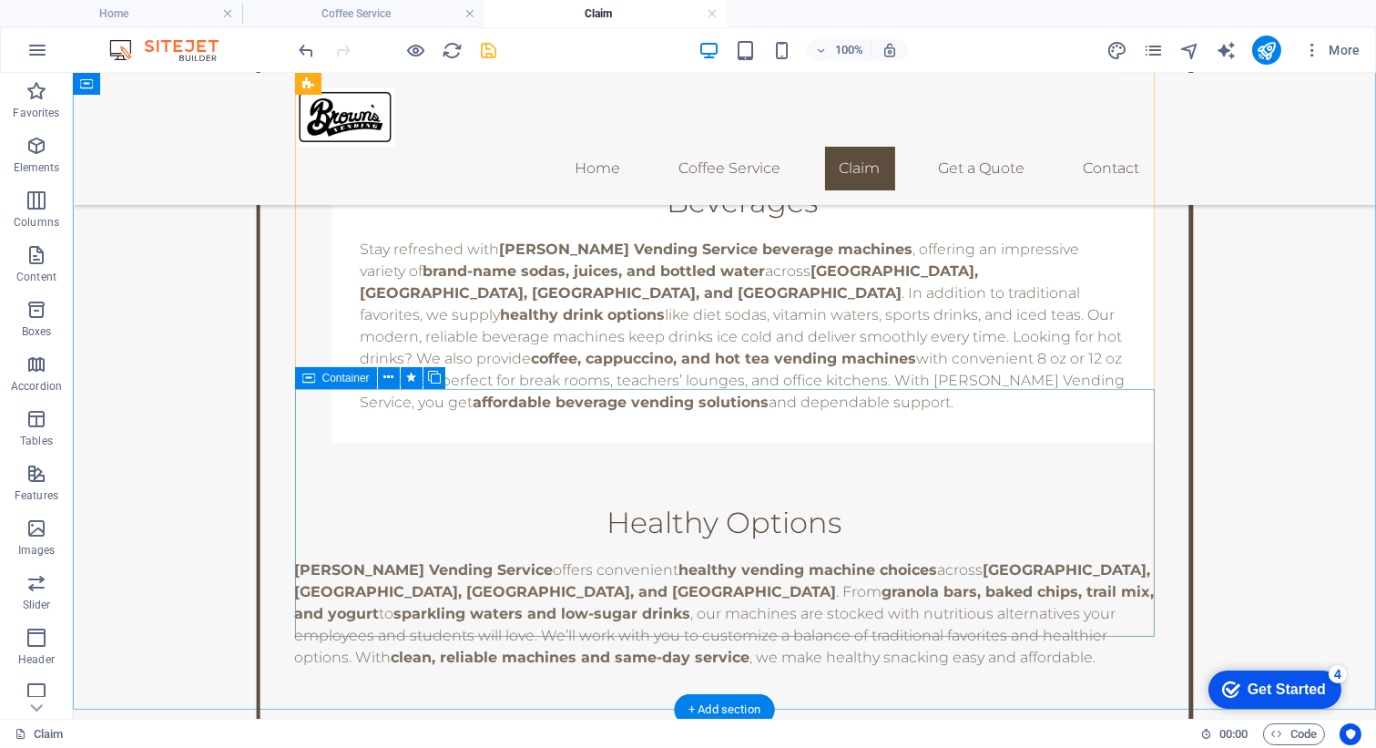
scroll to position [3079, 0]
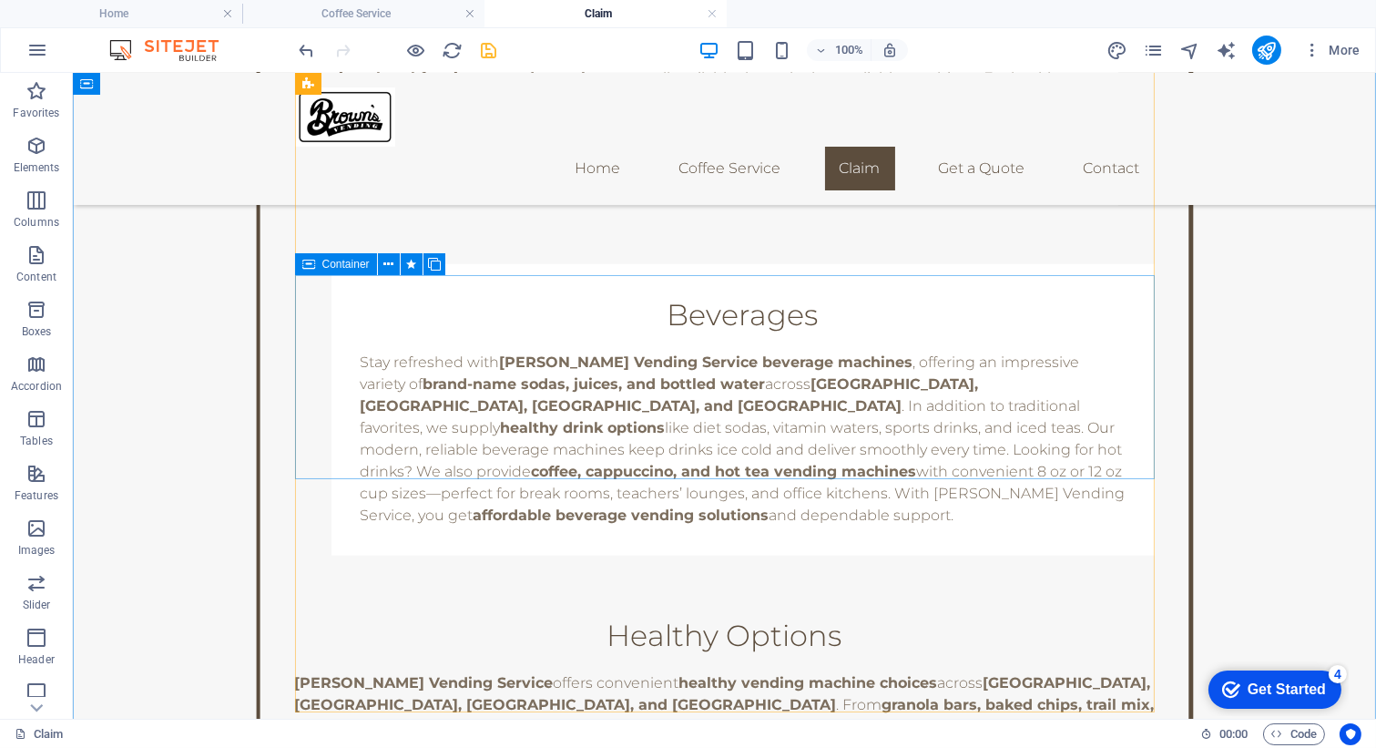
click at [314, 577] on div "Healthy Options [PERSON_NAME] Vending Service offers convenient healthy vending…" at bounding box center [725, 679] width 860 height 204
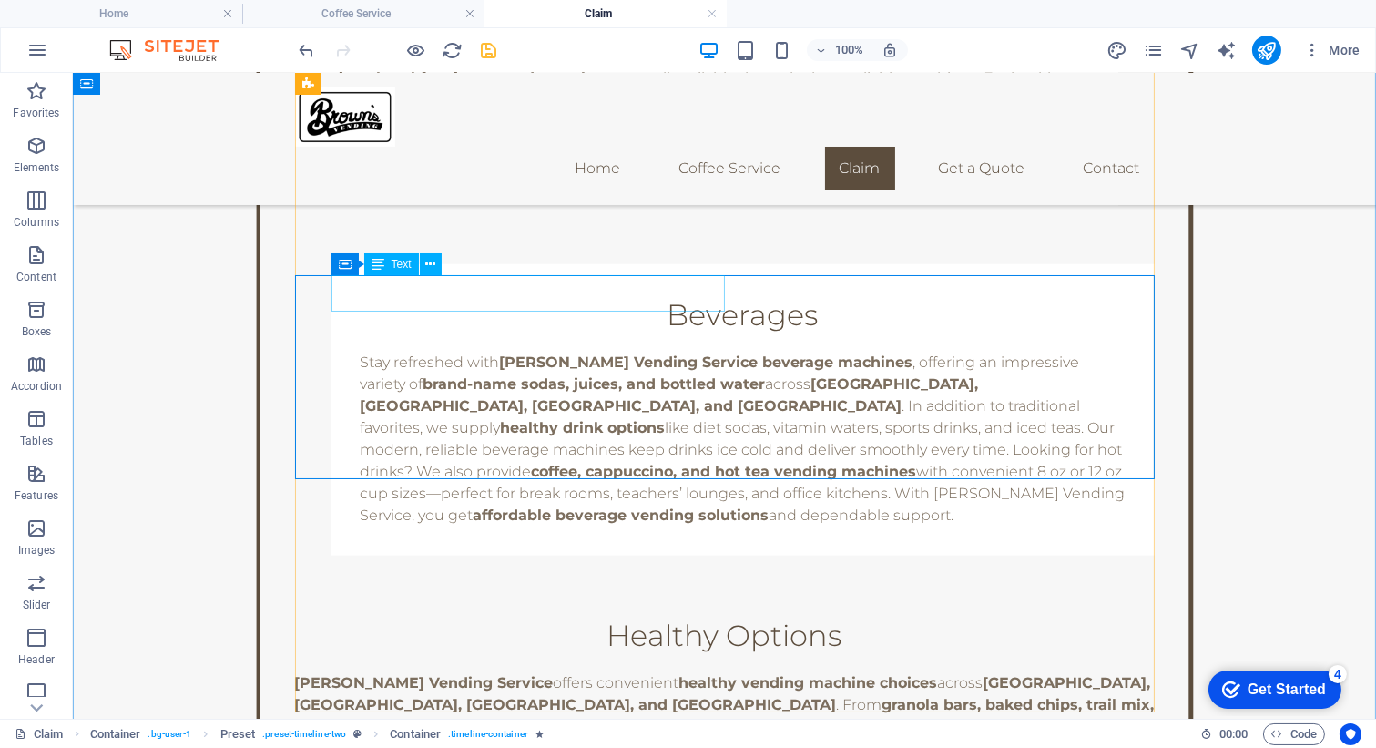
click at [365, 577] on div at bounding box center [742, 595] width 823 height 36
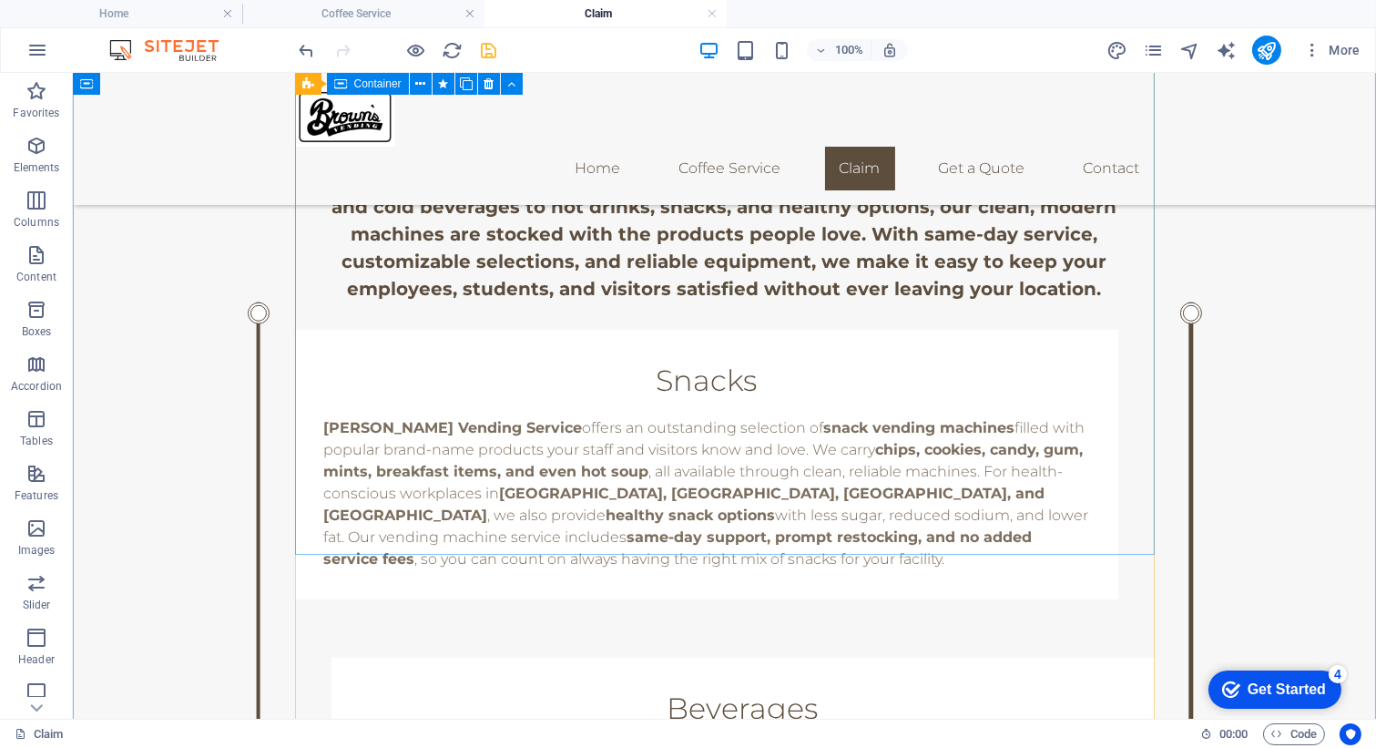
scroll to position [2688, 0]
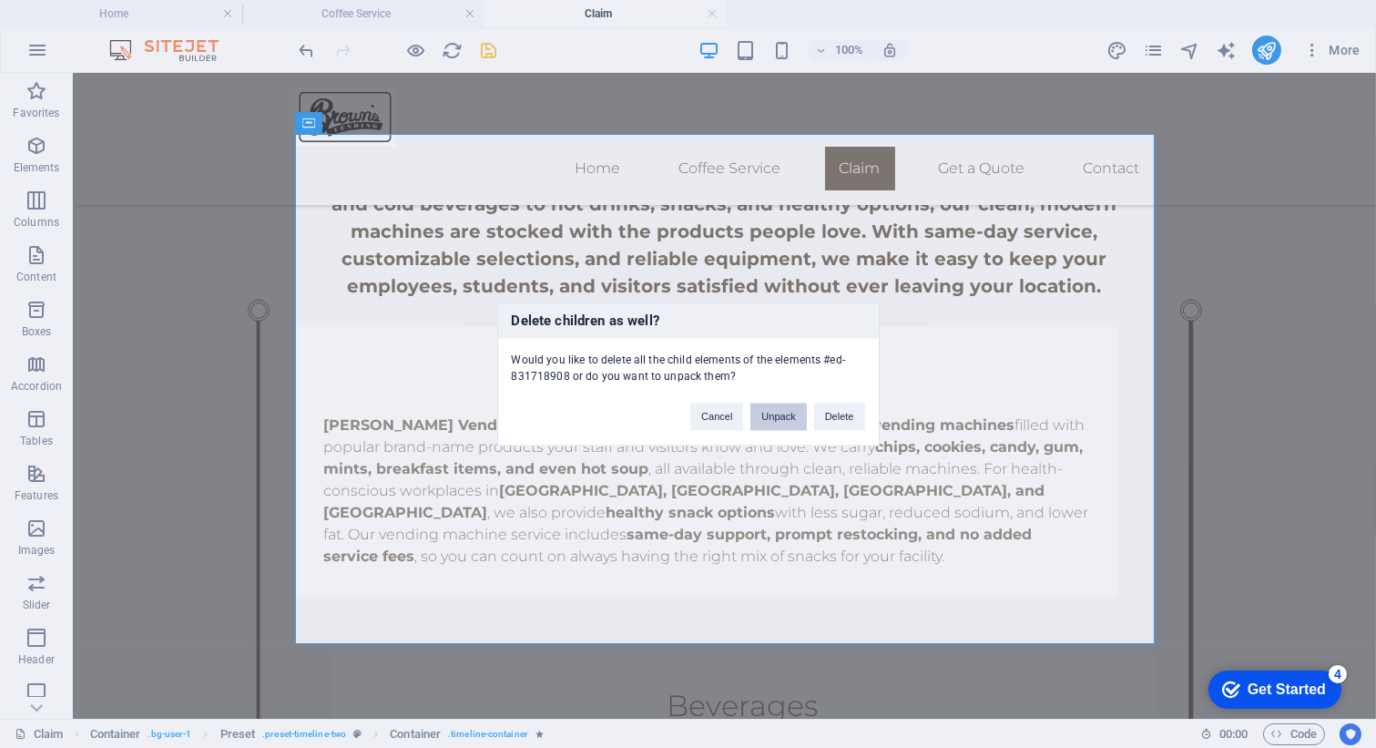
click at [779, 421] on button "Unpack" at bounding box center [778, 415] width 56 height 27
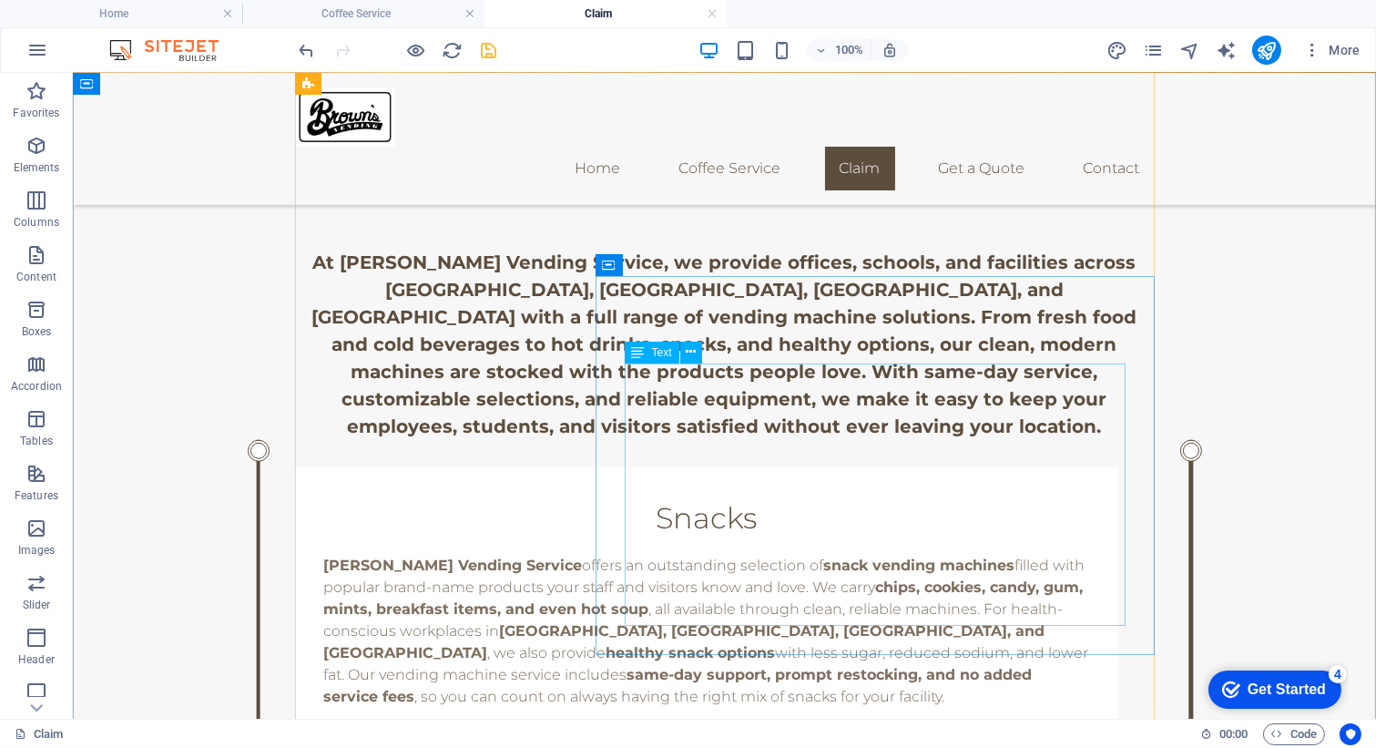
scroll to position [2547, 0]
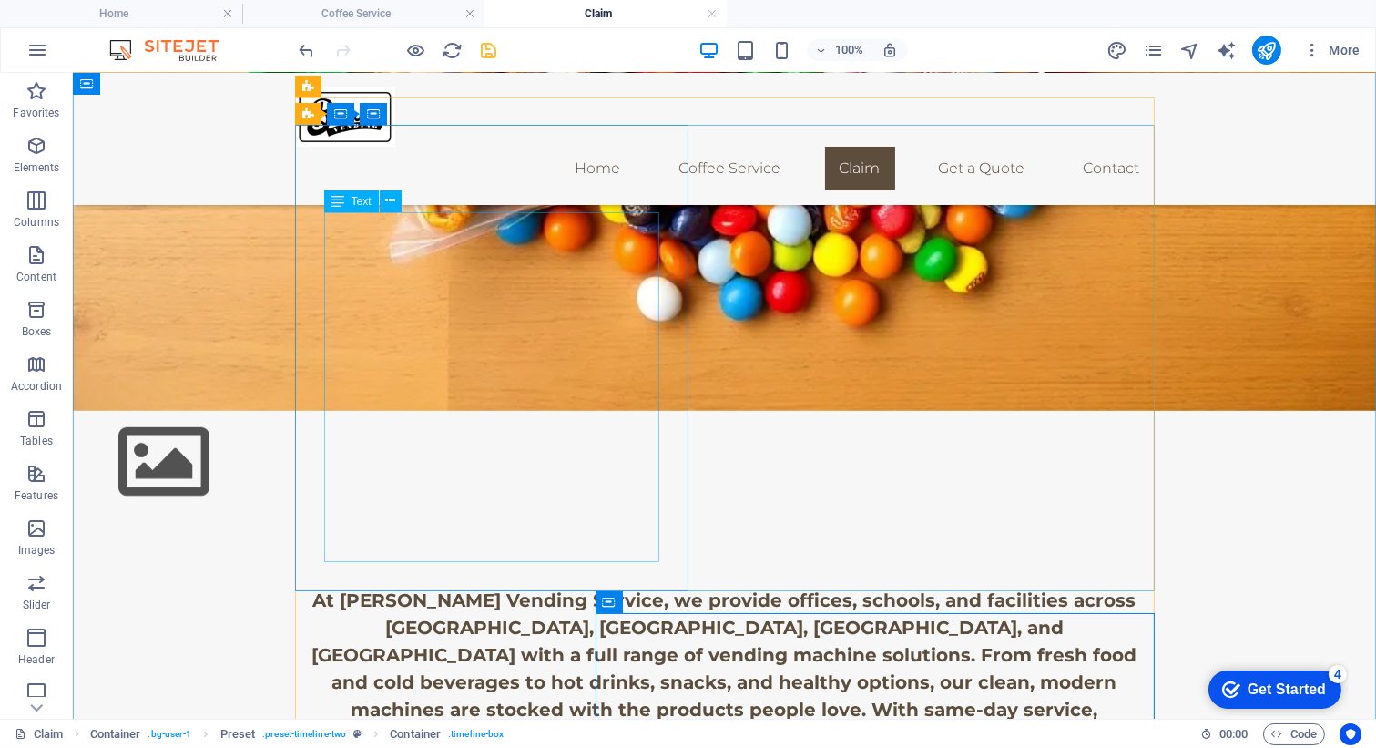
scroll to position [2014, 0]
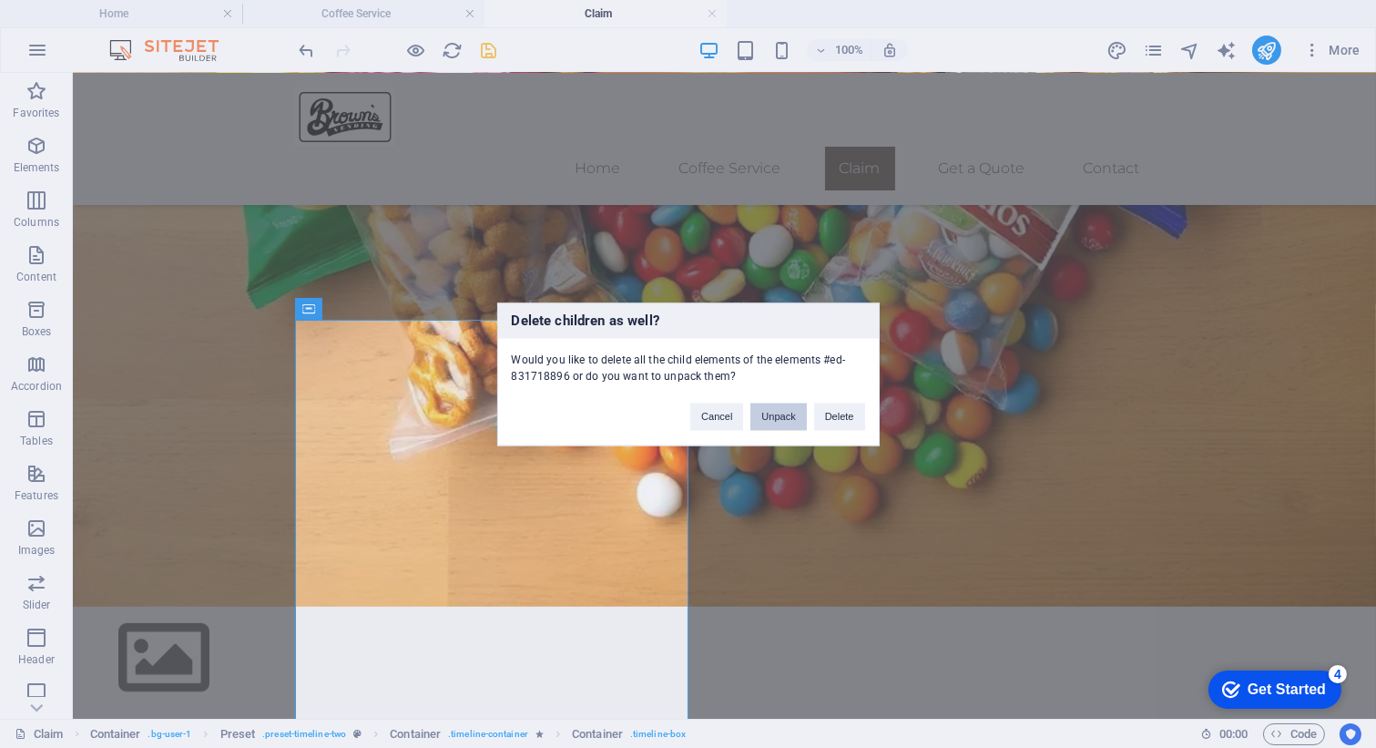
click at [775, 407] on button "Unpack" at bounding box center [778, 415] width 56 height 27
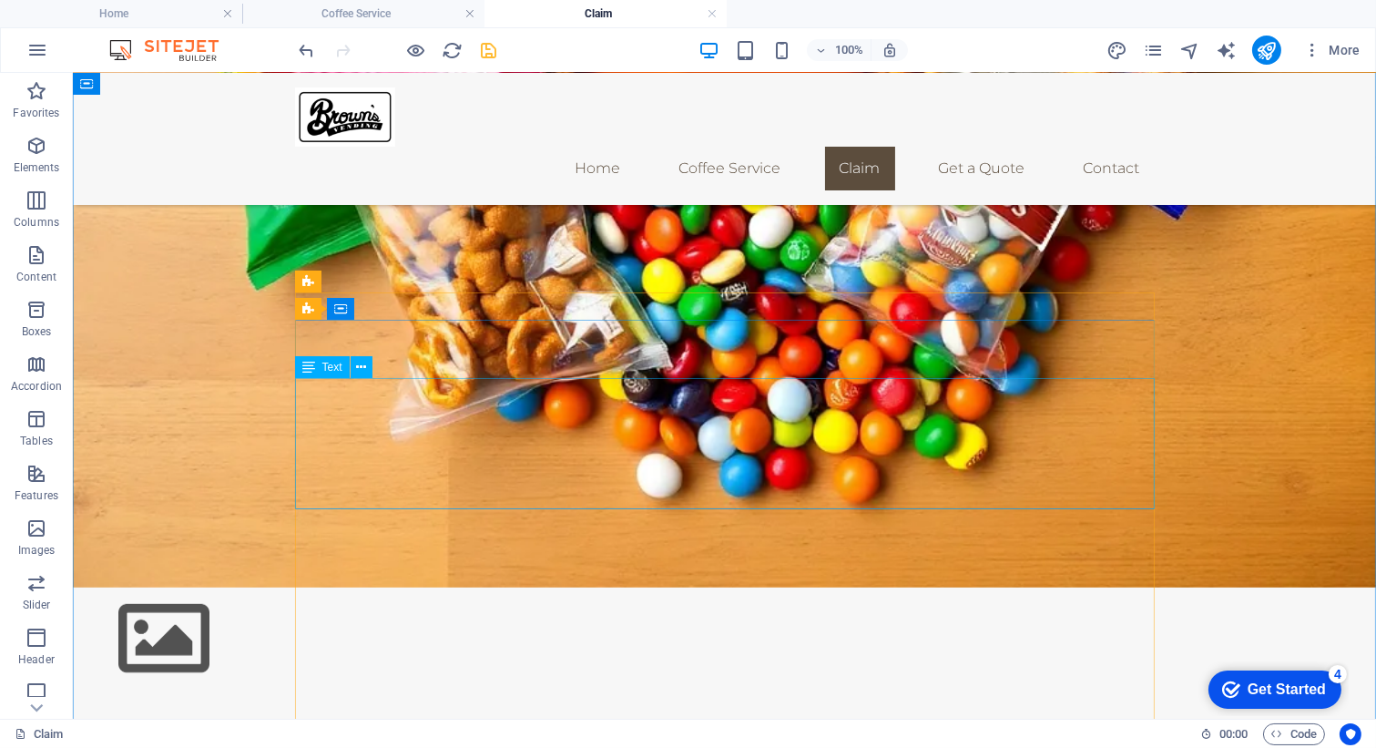
scroll to position [2037, 0]
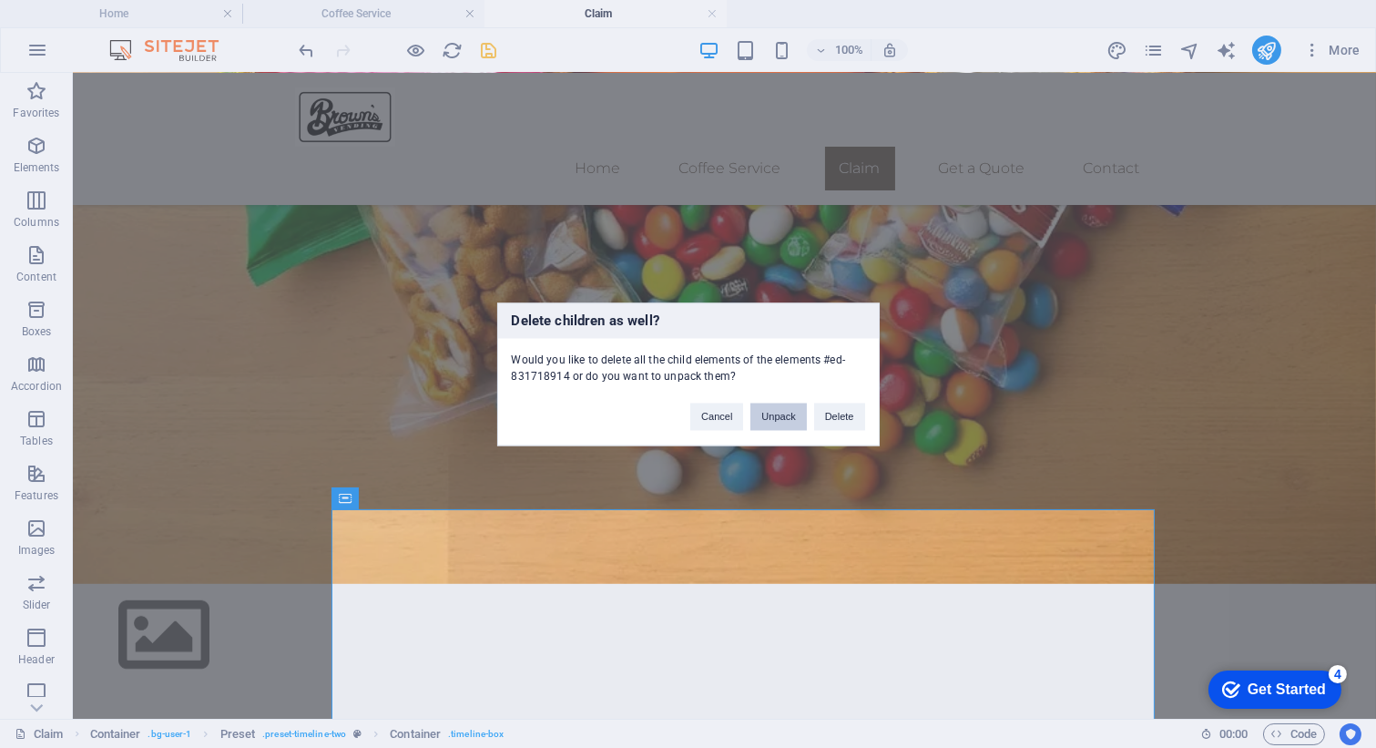
click at [772, 420] on button "Unpack" at bounding box center [778, 415] width 56 height 27
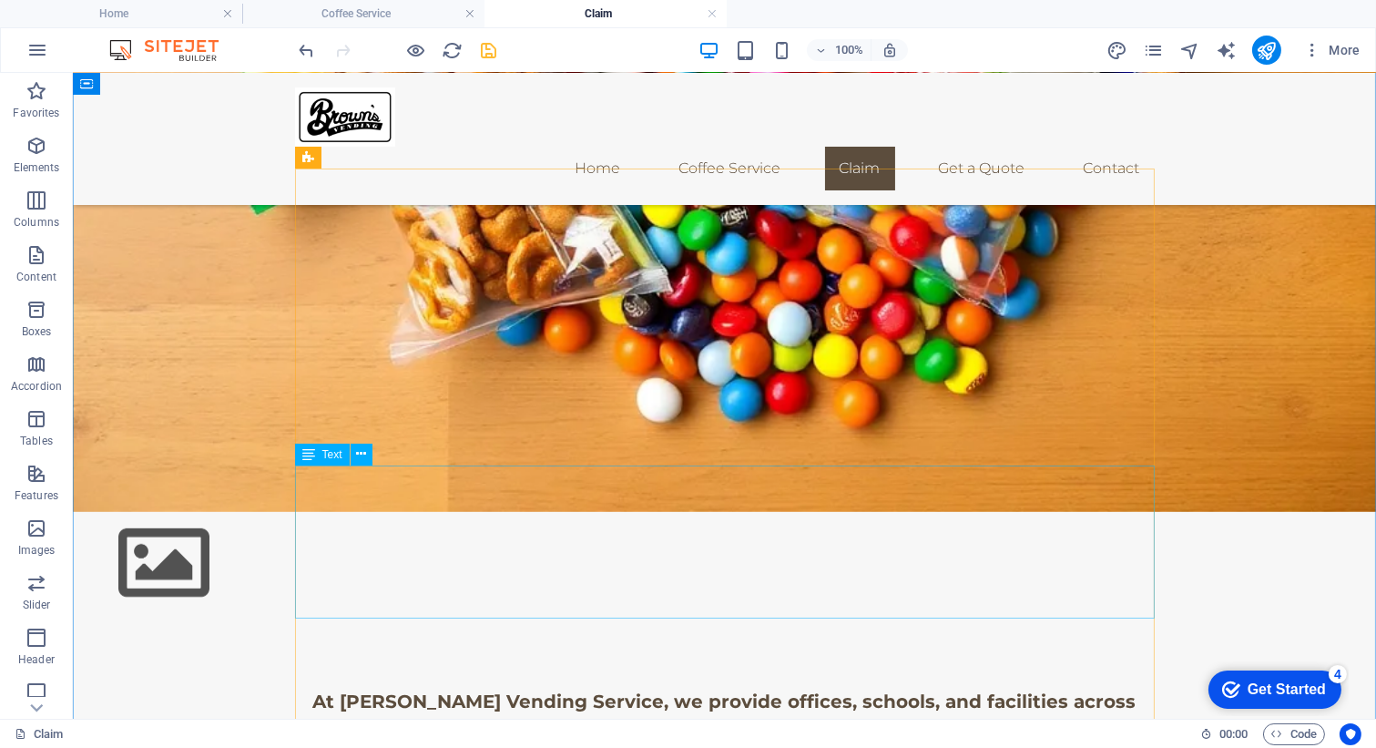
scroll to position [2049, 0]
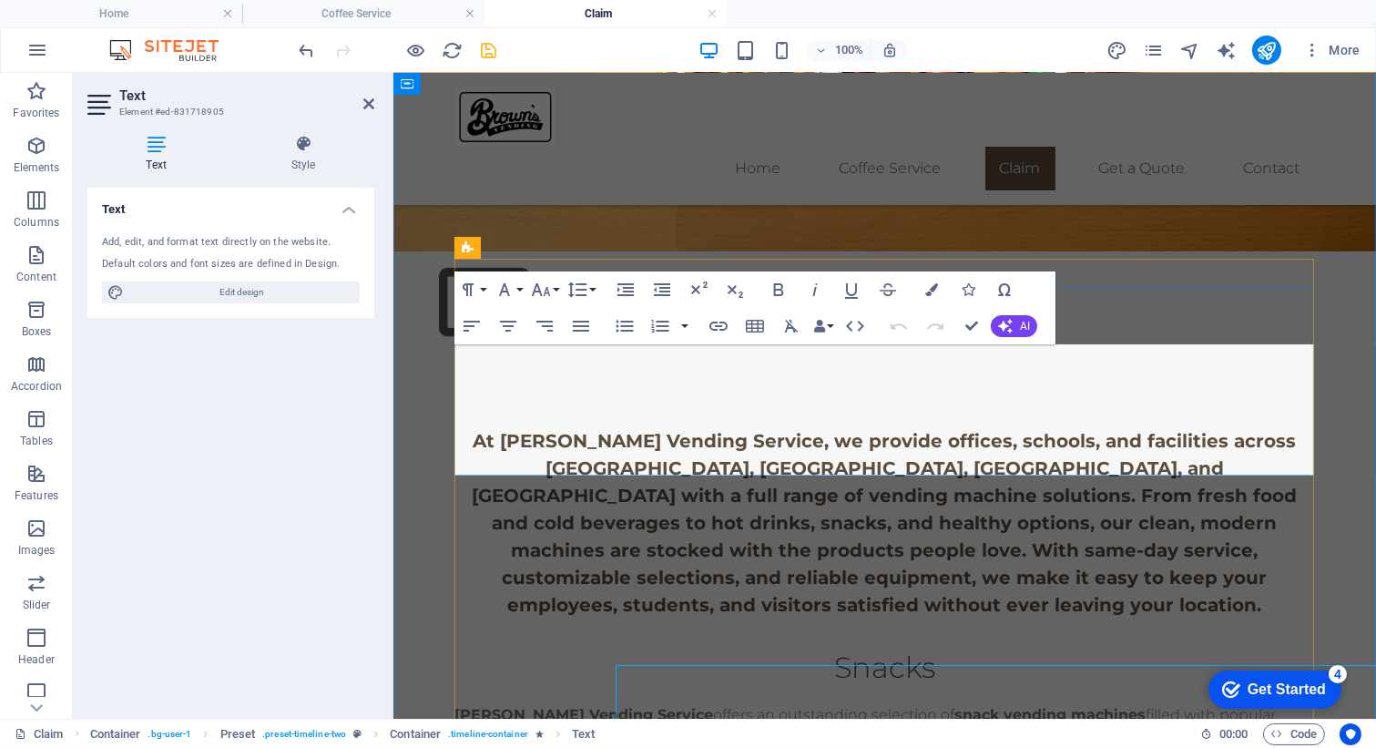
scroll to position [1728, 0]
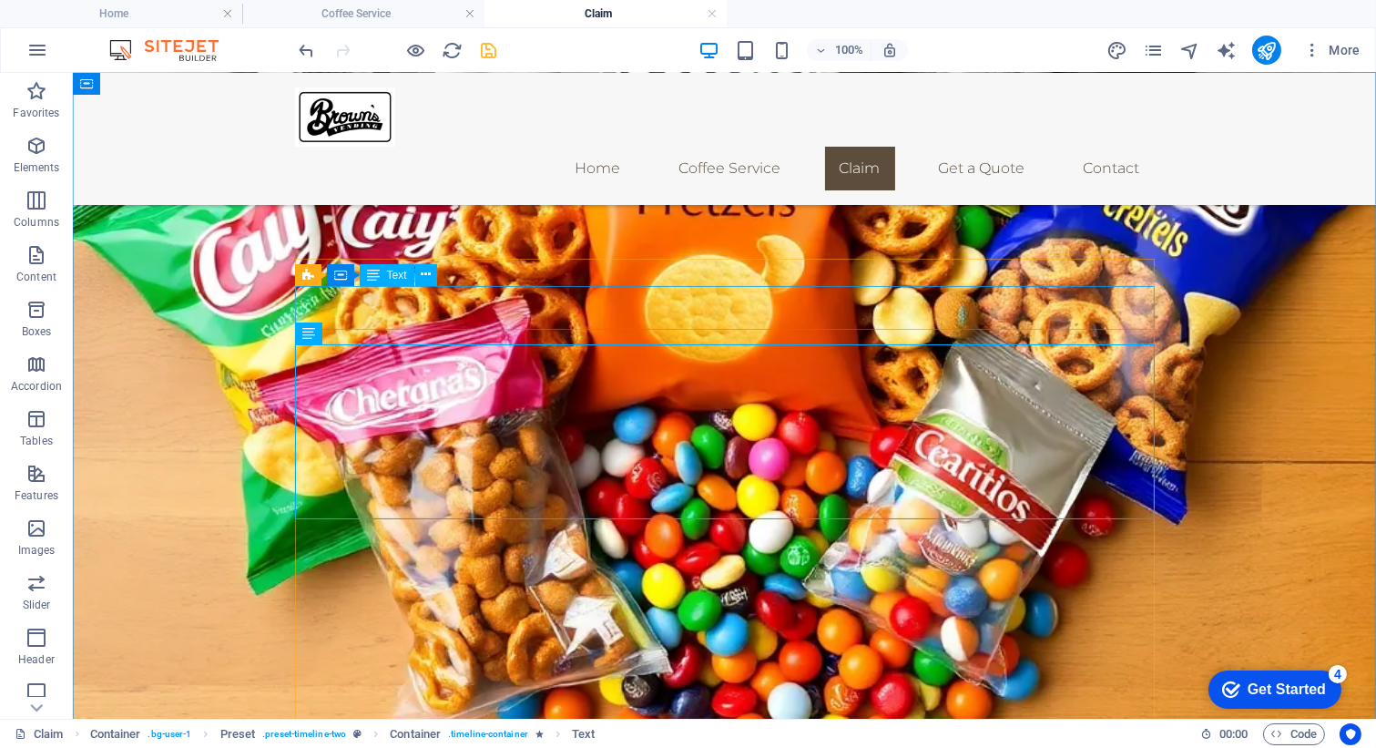
scroll to position [2049, 0]
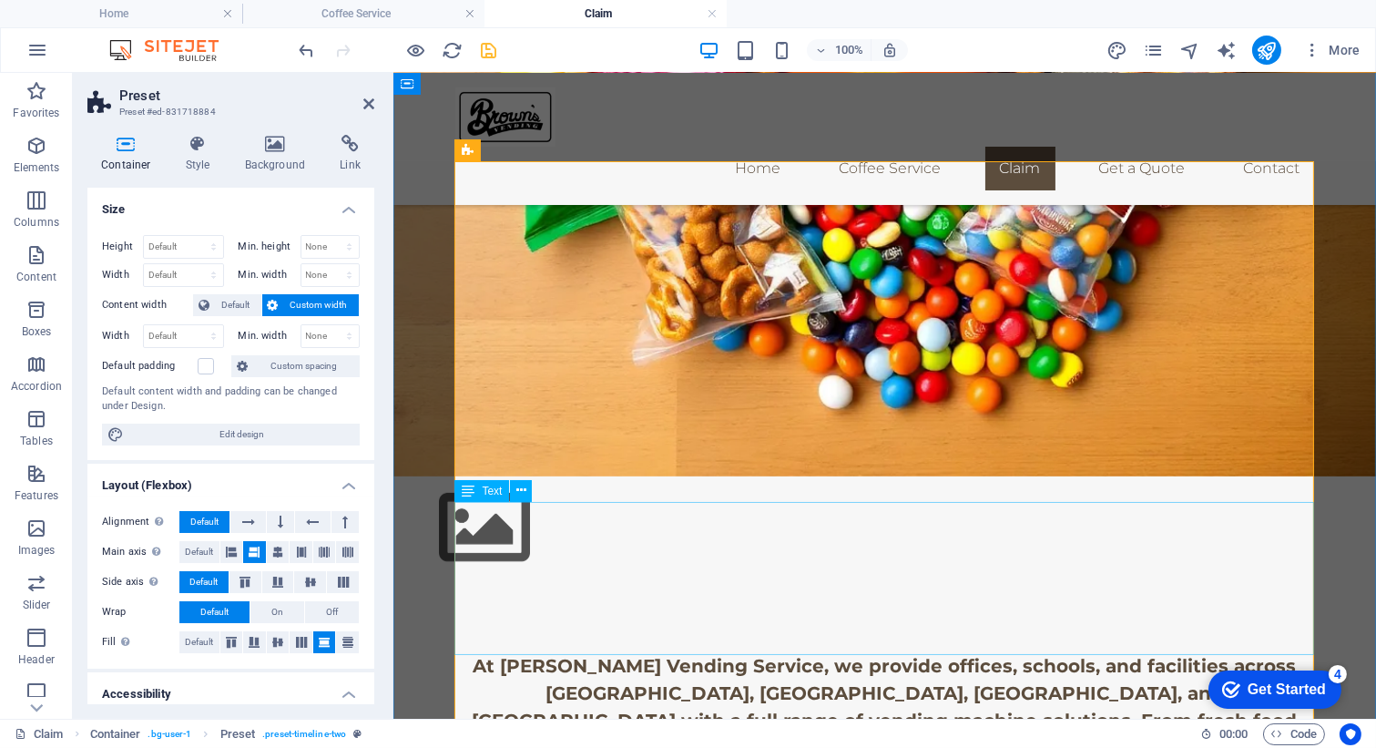
scroll to position [1826, 0]
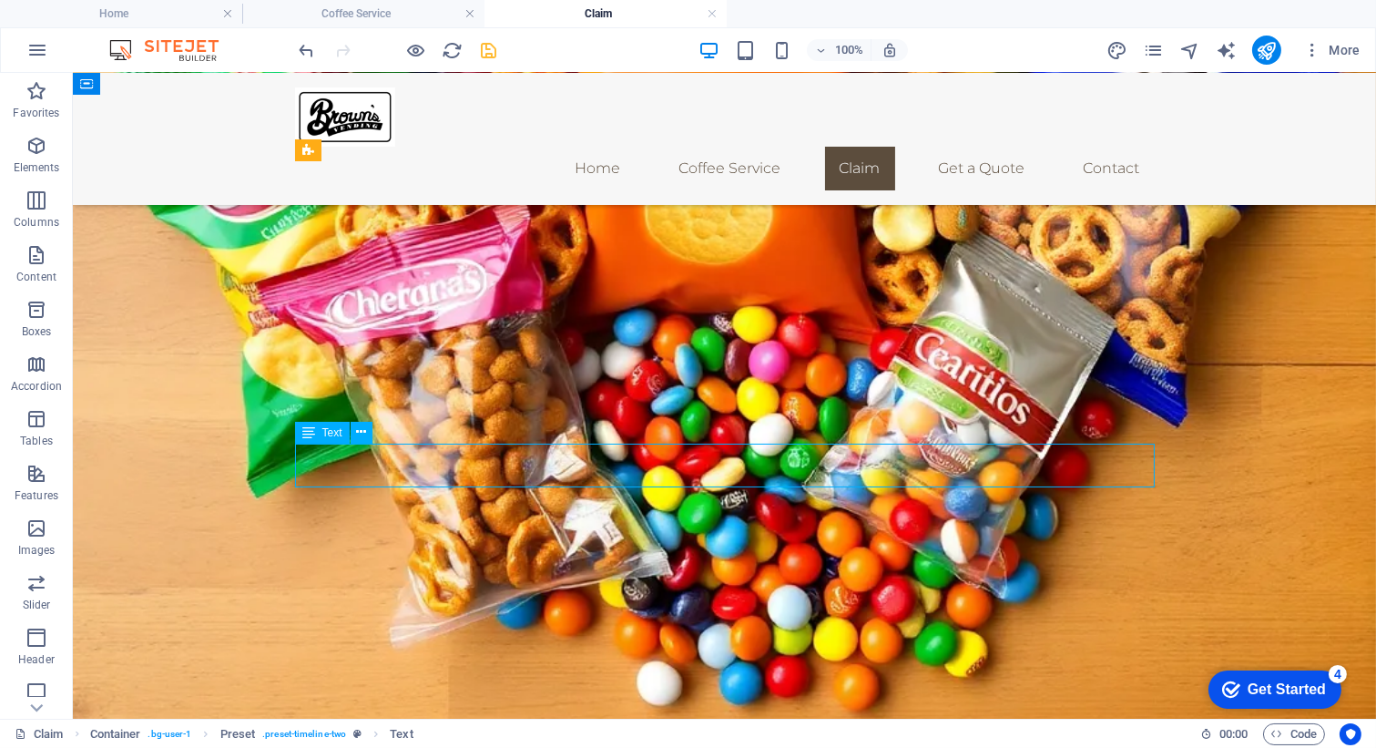
scroll to position [2146, 0]
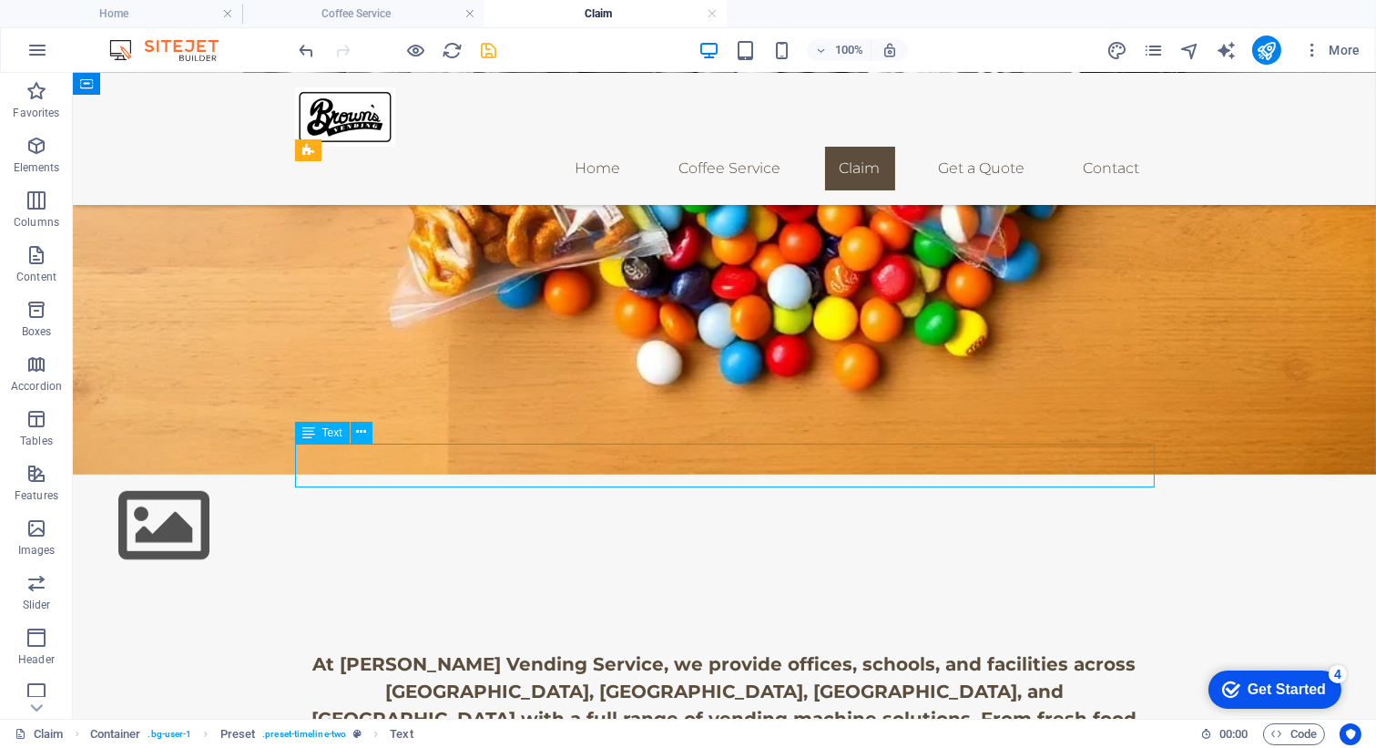
drag, startPoint x: 529, startPoint y: 474, endPoint x: 849, endPoint y: 484, distance: 319.8
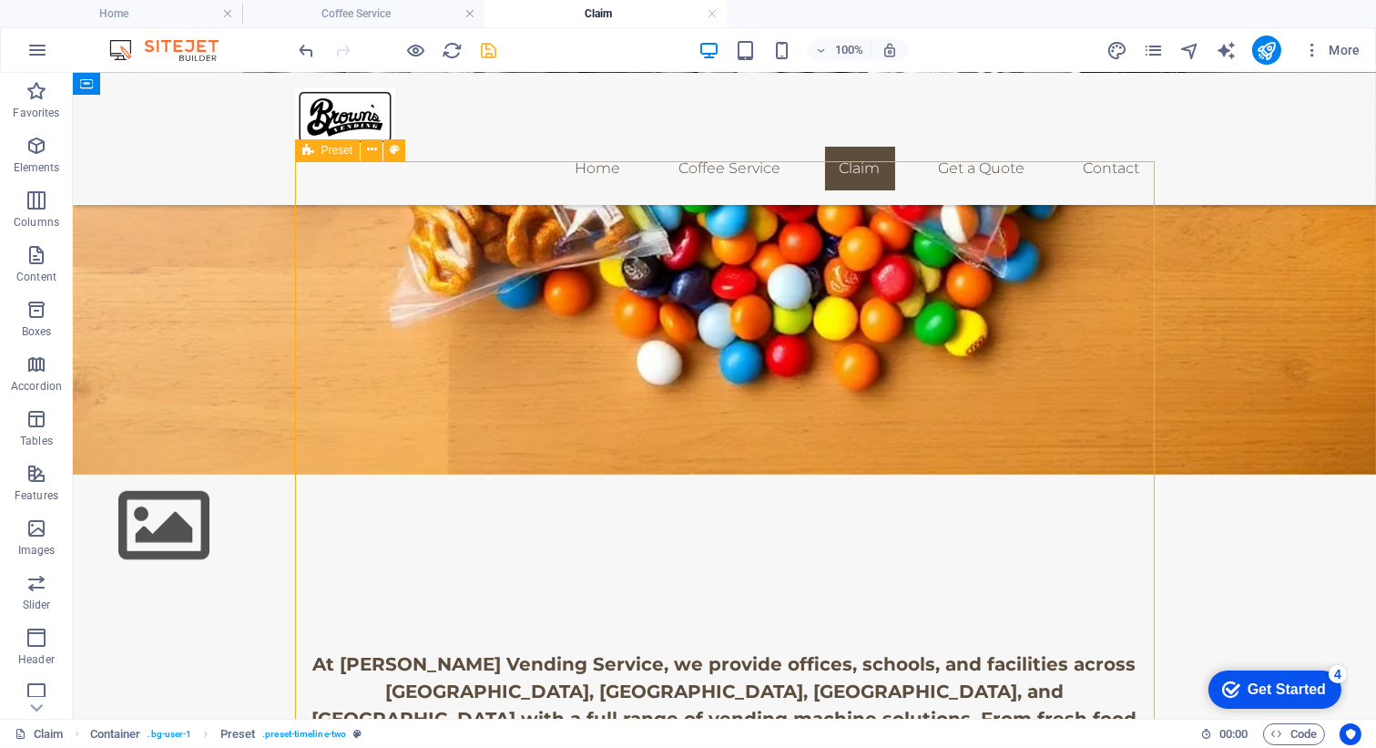
click at [38, 158] on span "Elements" at bounding box center [36, 157] width 73 height 44
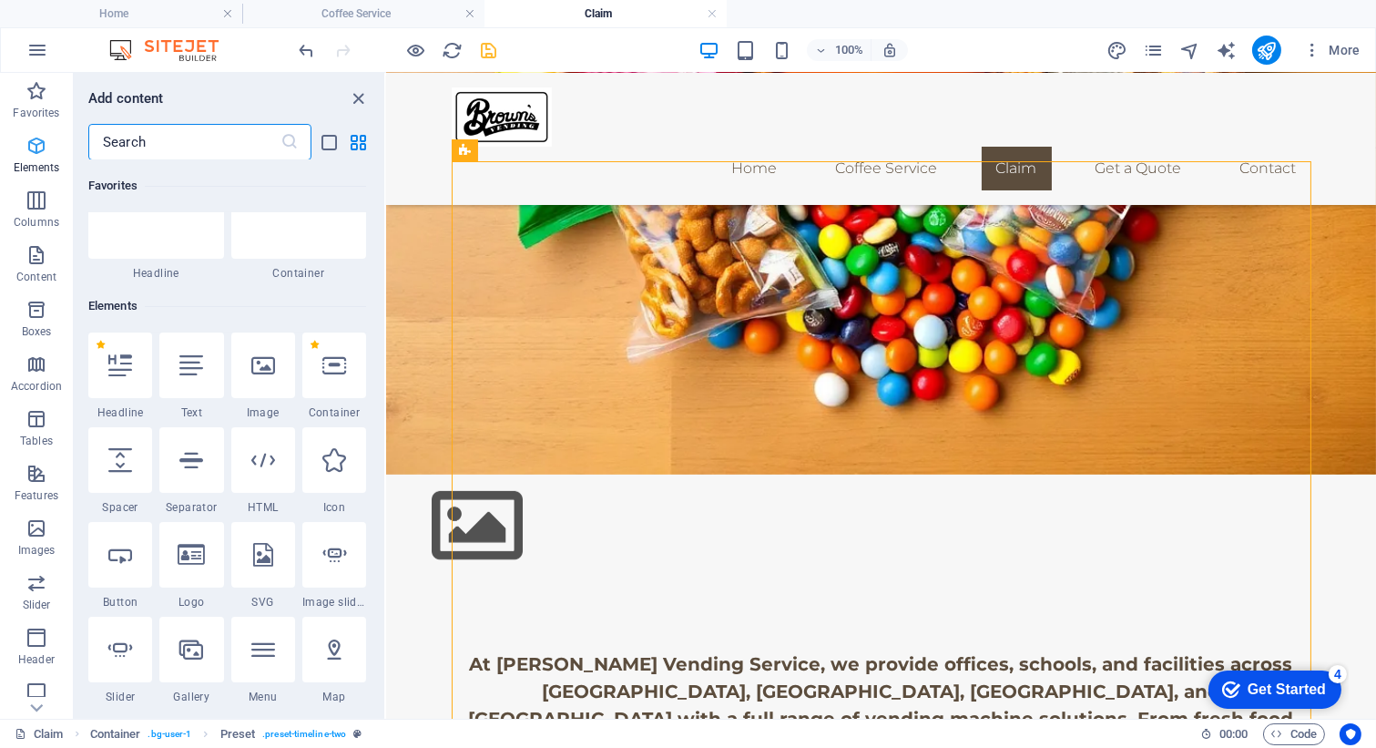
scroll to position [193, 0]
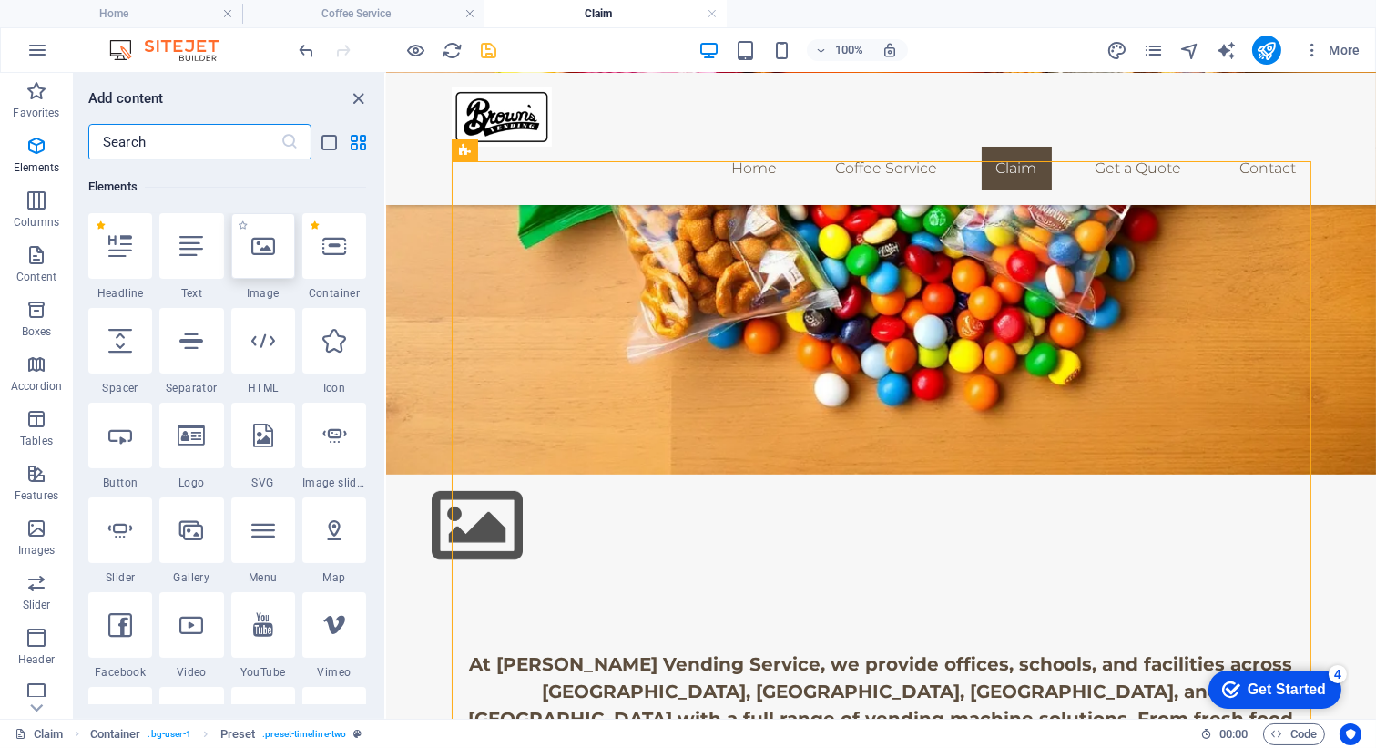
click at [240, 247] on div at bounding box center [263, 246] width 64 height 66
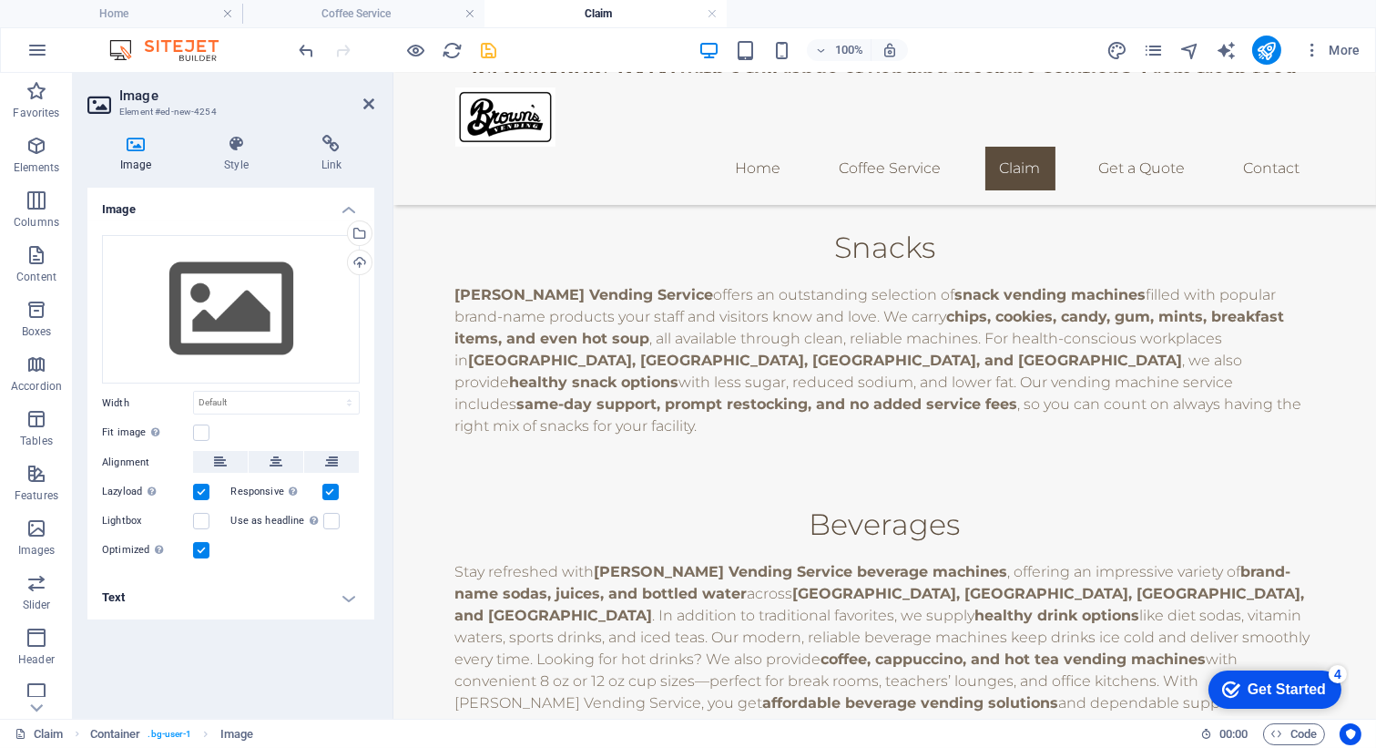
scroll to position [2672, 0]
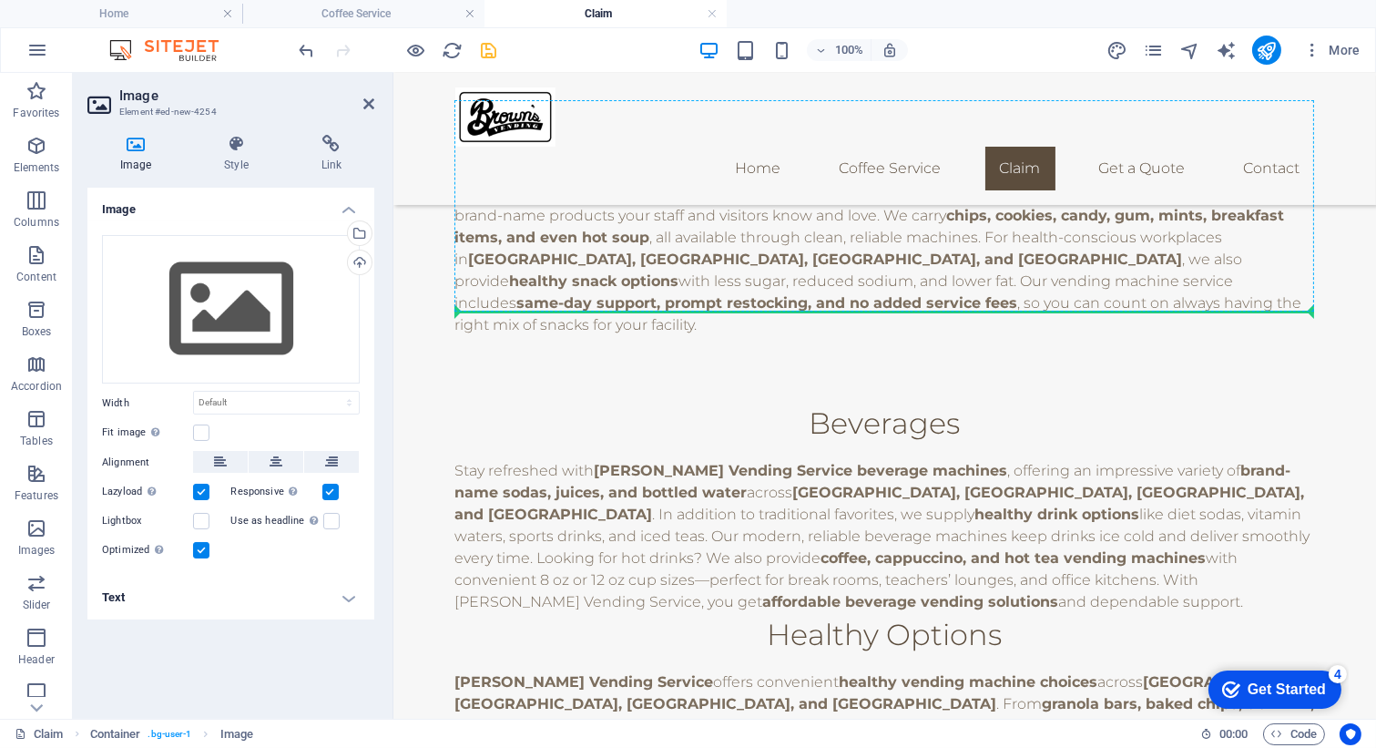
drag, startPoint x: 555, startPoint y: 369, endPoint x: 617, endPoint y: 279, distance: 109.9
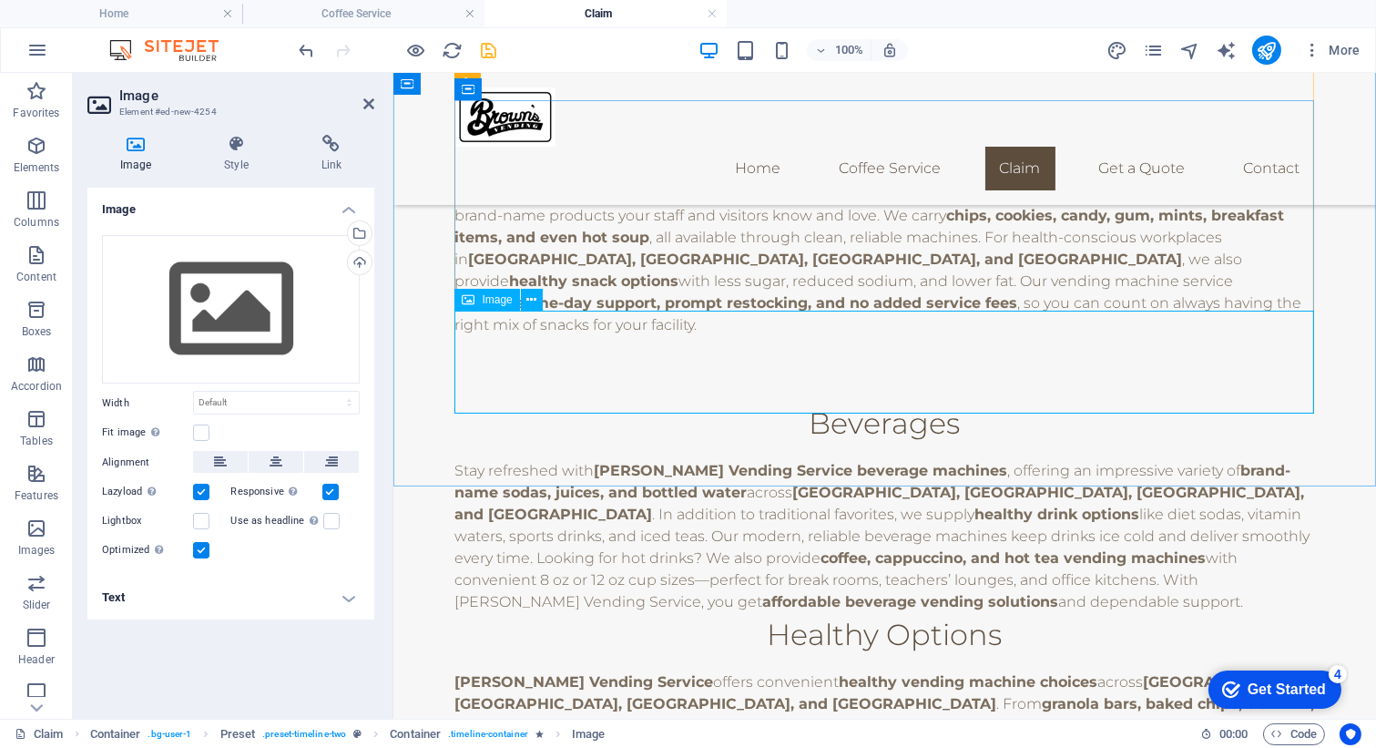
scroll to position [2426, 0]
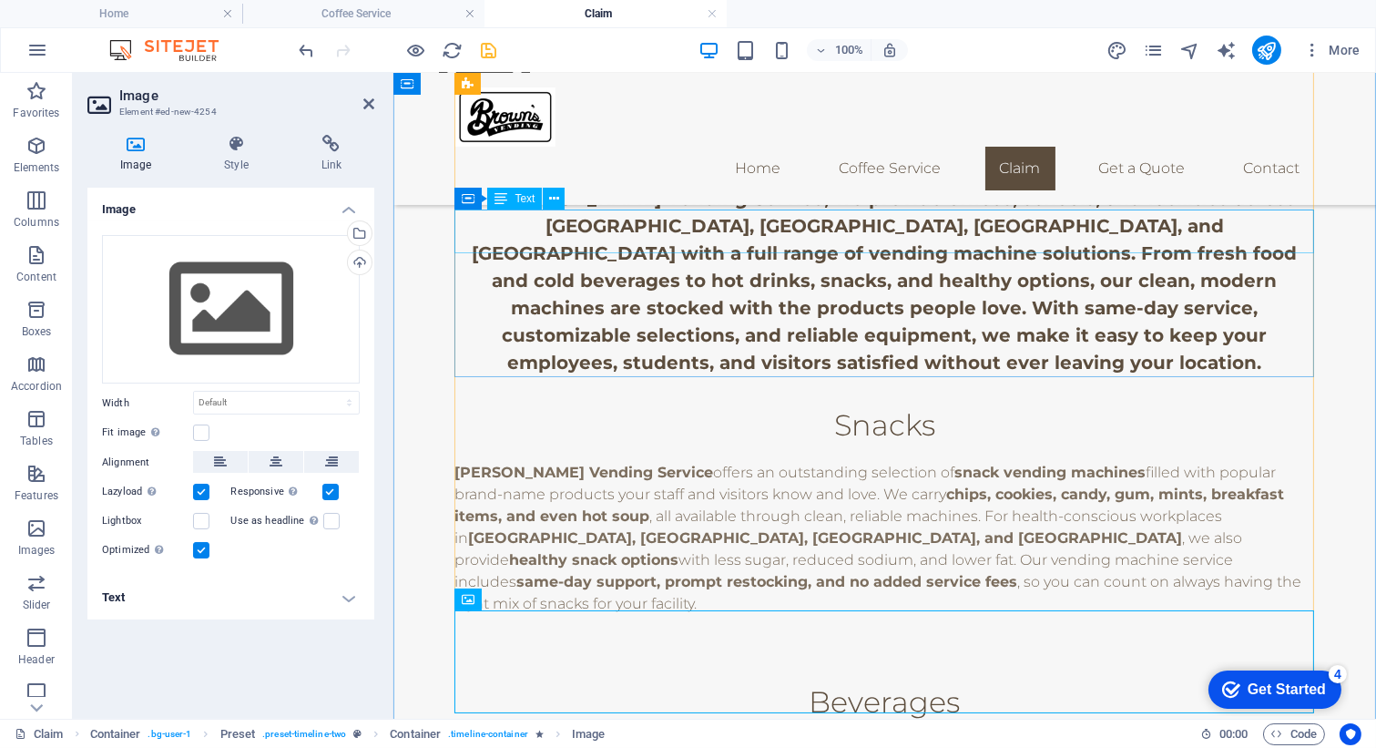
scroll to position [2270, 0]
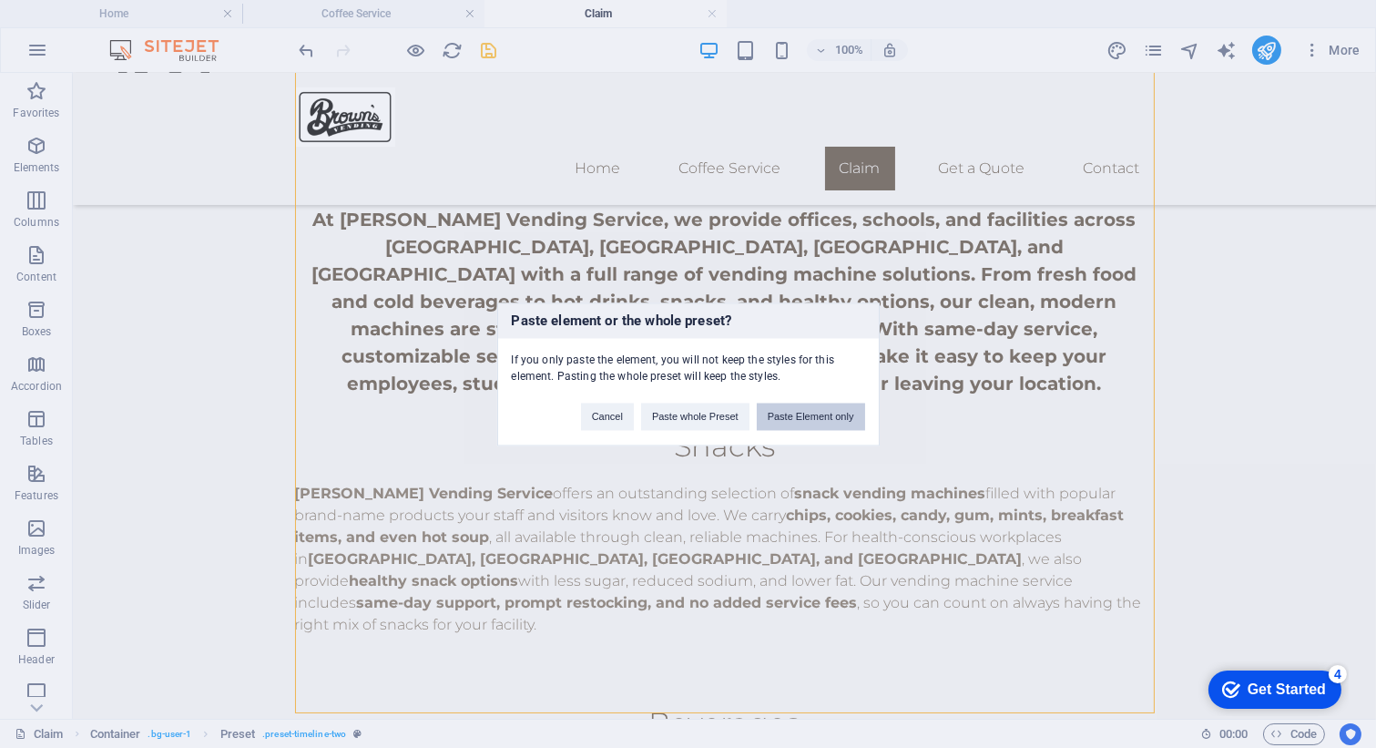
click at [769, 423] on button "Paste Element only" at bounding box center [811, 415] width 108 height 27
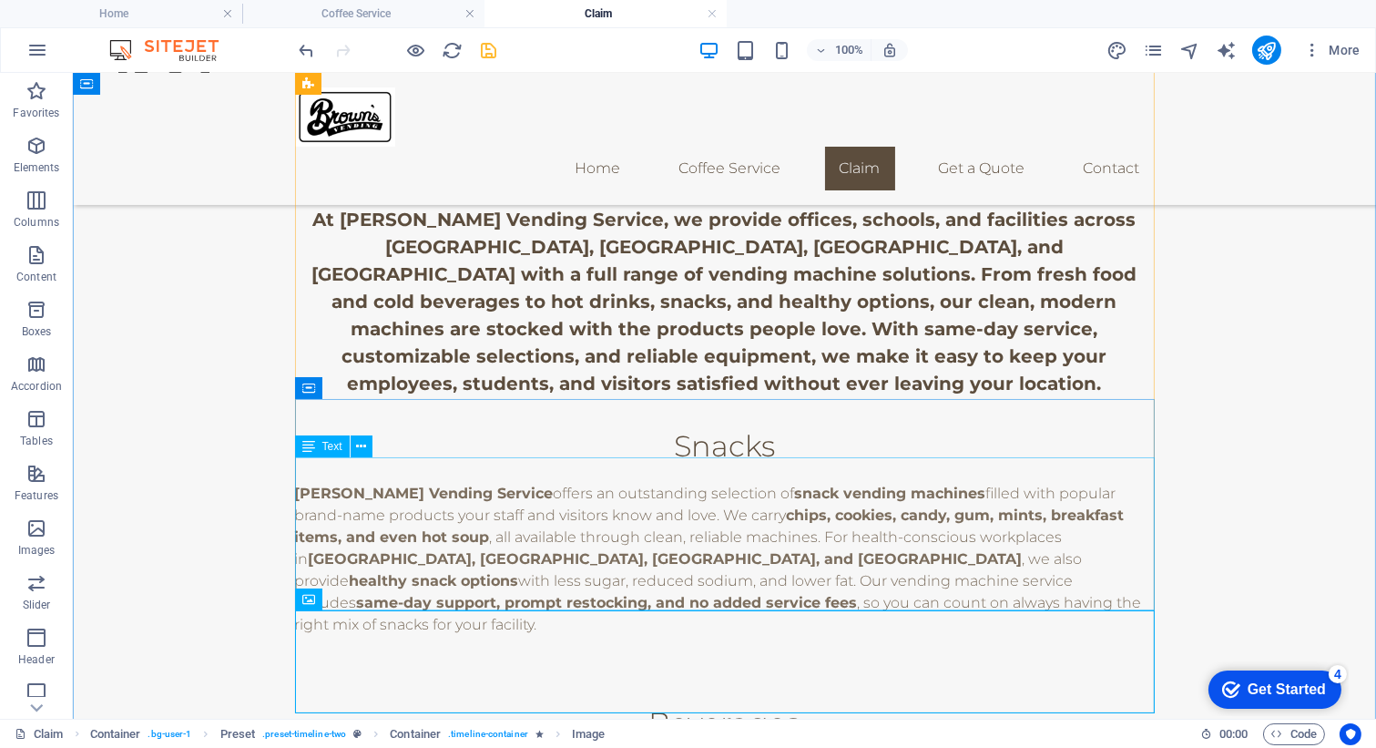
scroll to position [2050, 0]
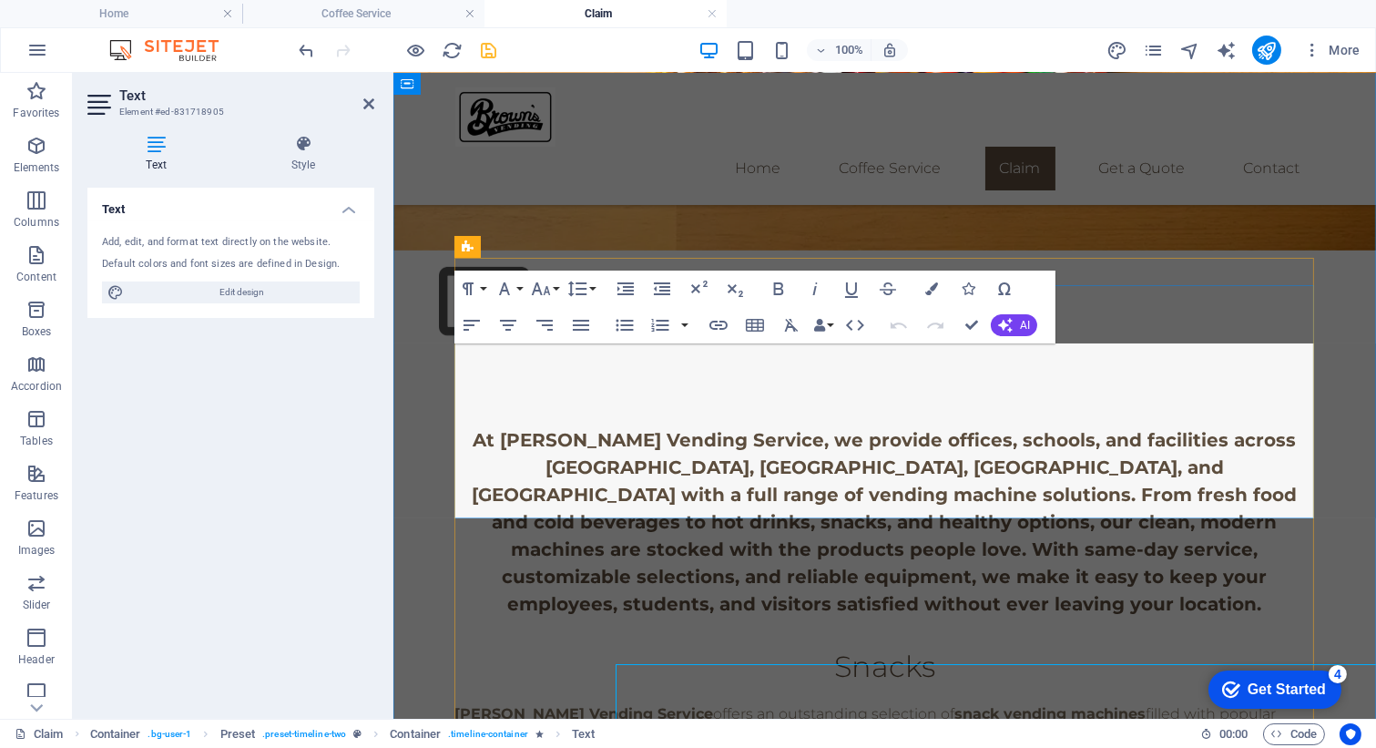
scroll to position [1728, 0]
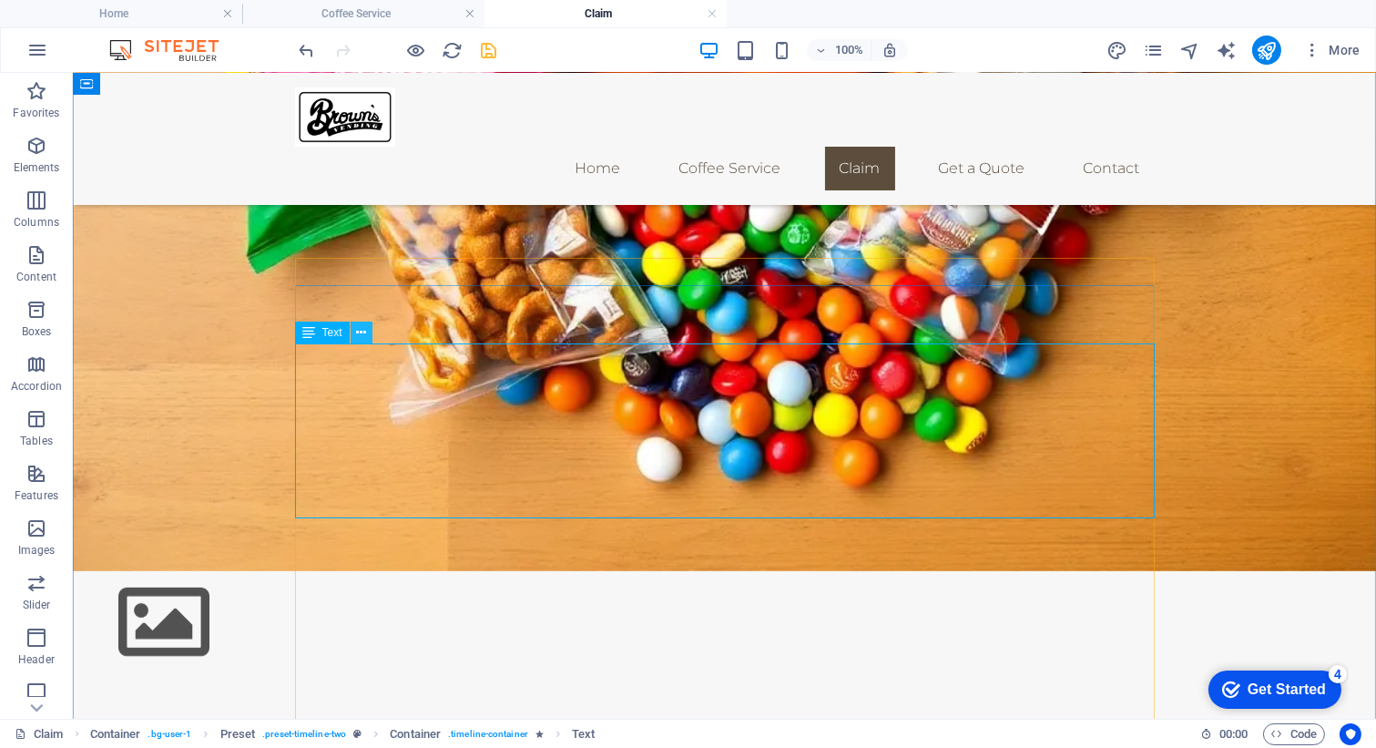
click at [362, 337] on icon at bounding box center [361, 332] width 10 height 19
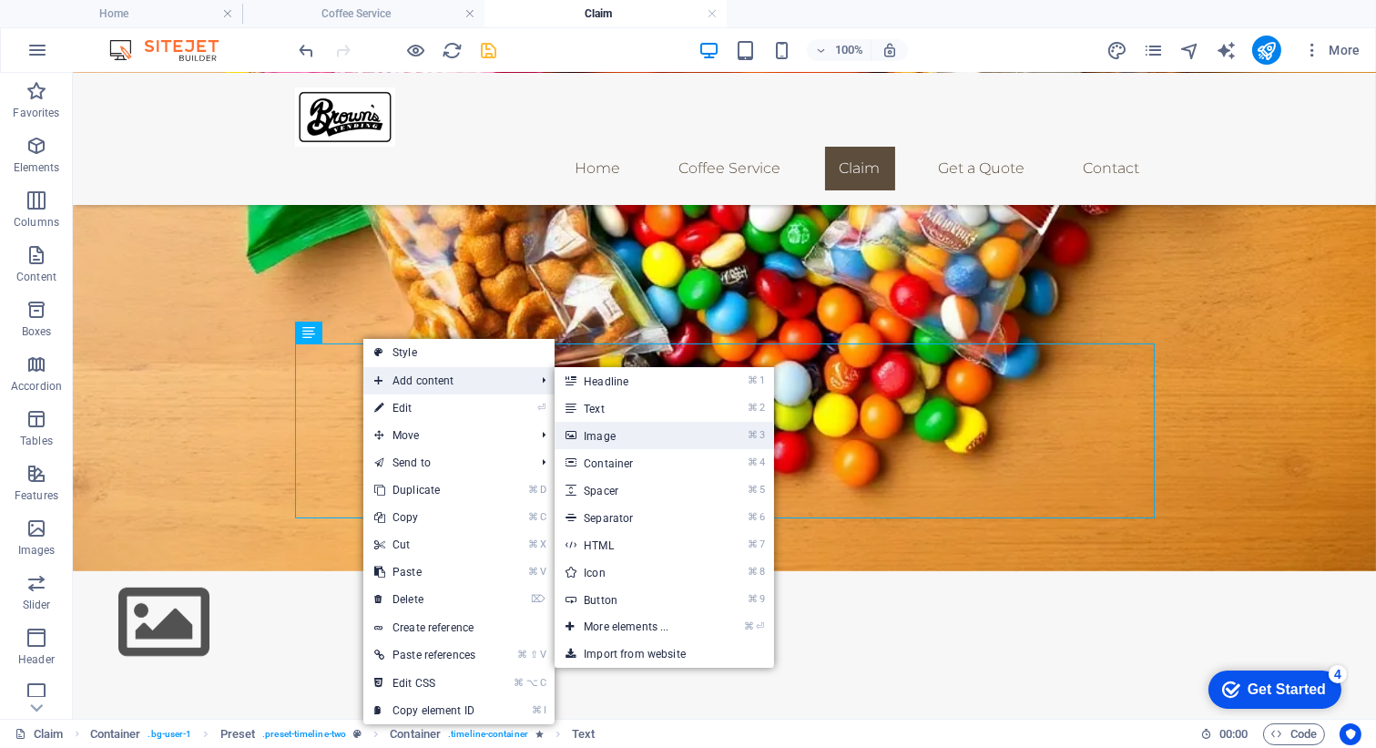
click at [607, 428] on link "⌘ 3 Image" at bounding box center [630, 435] width 150 height 27
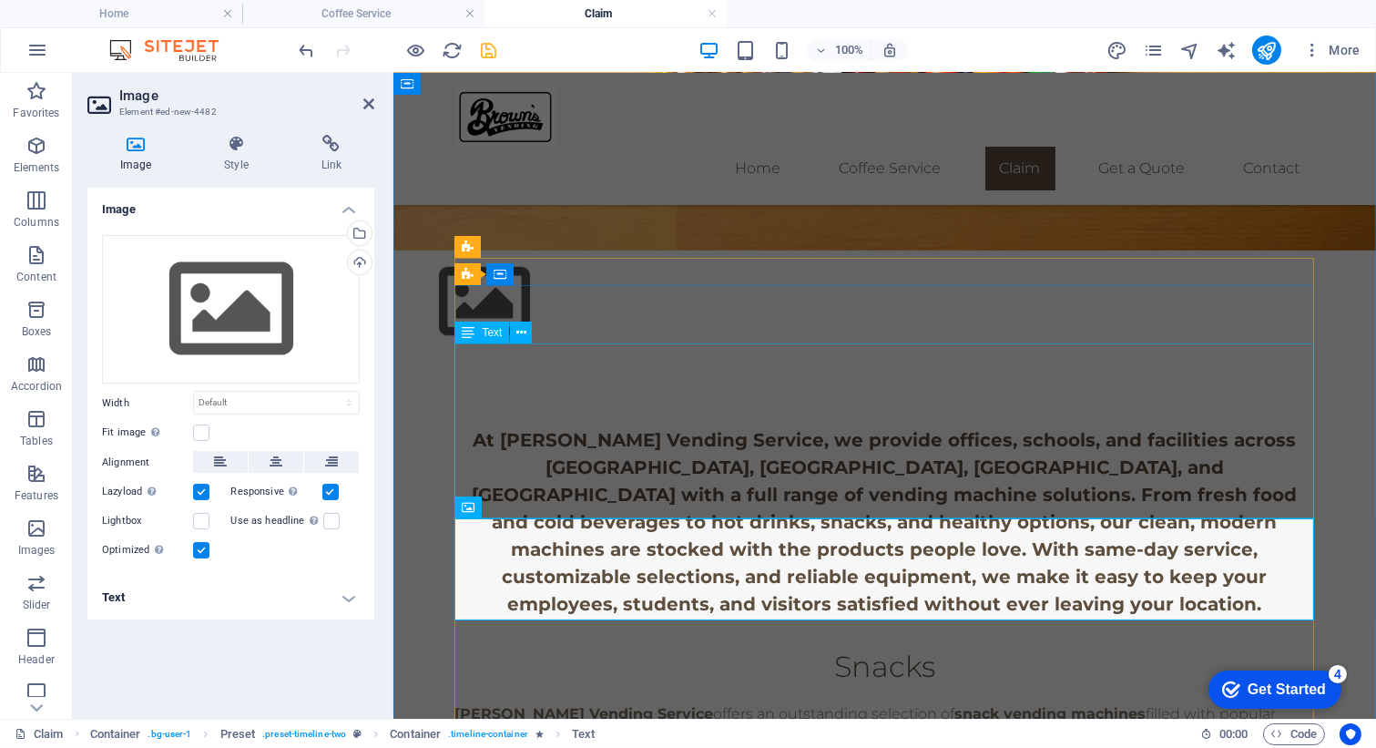
scroll to position [1728, 0]
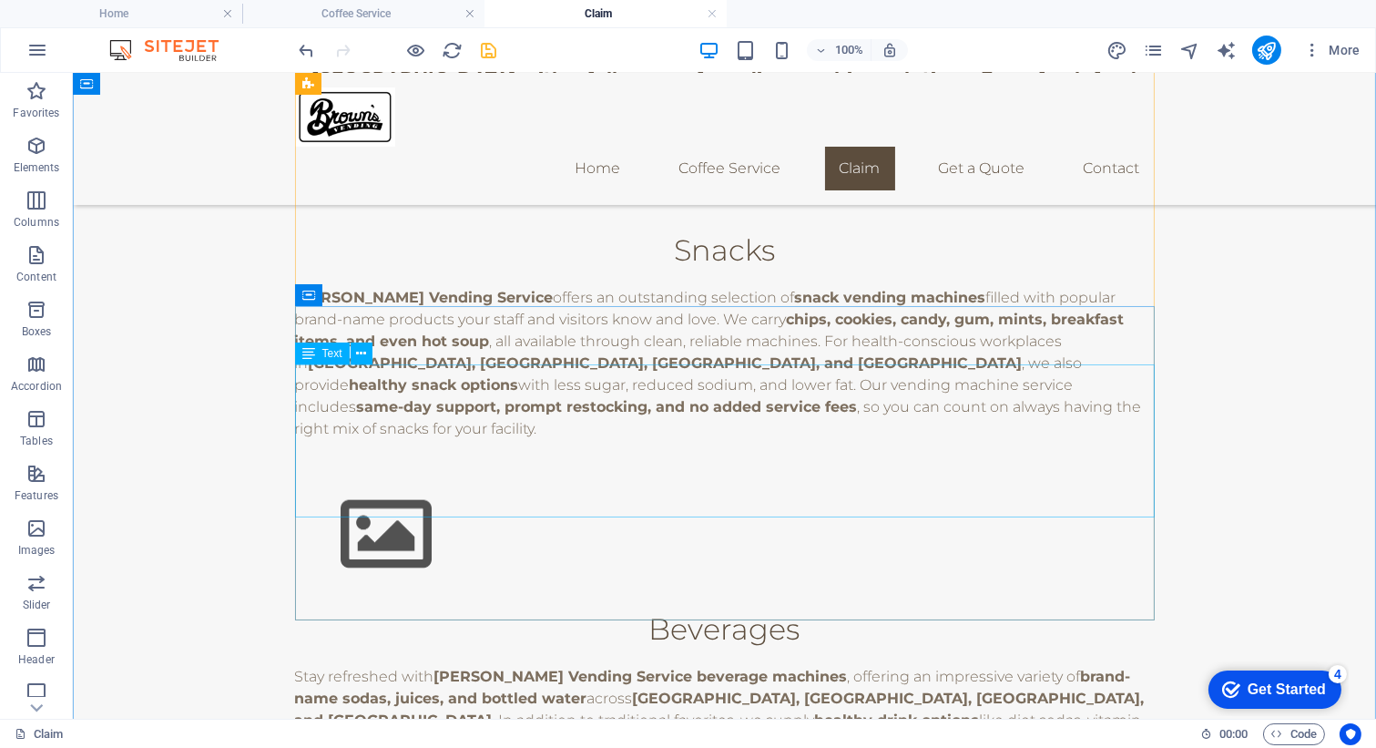
scroll to position [2921, 0]
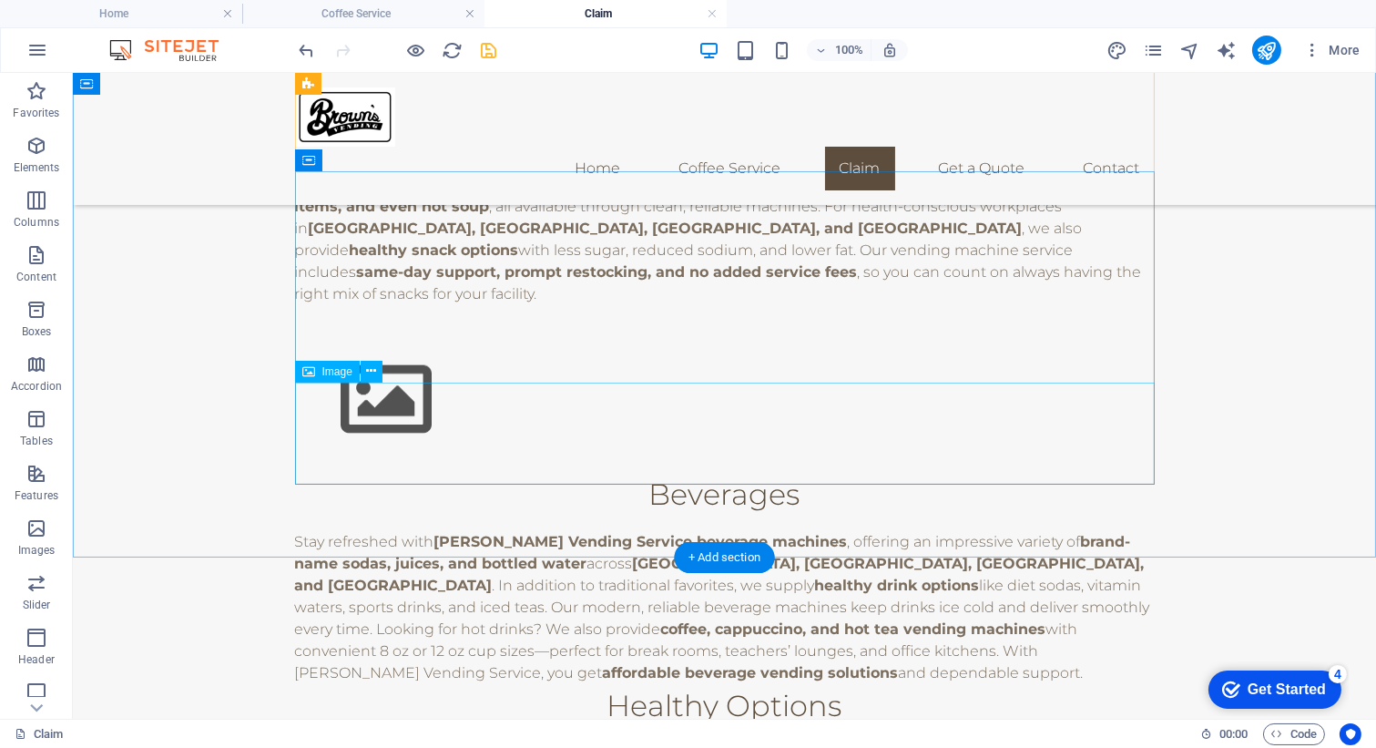
scroll to position [2710, 0]
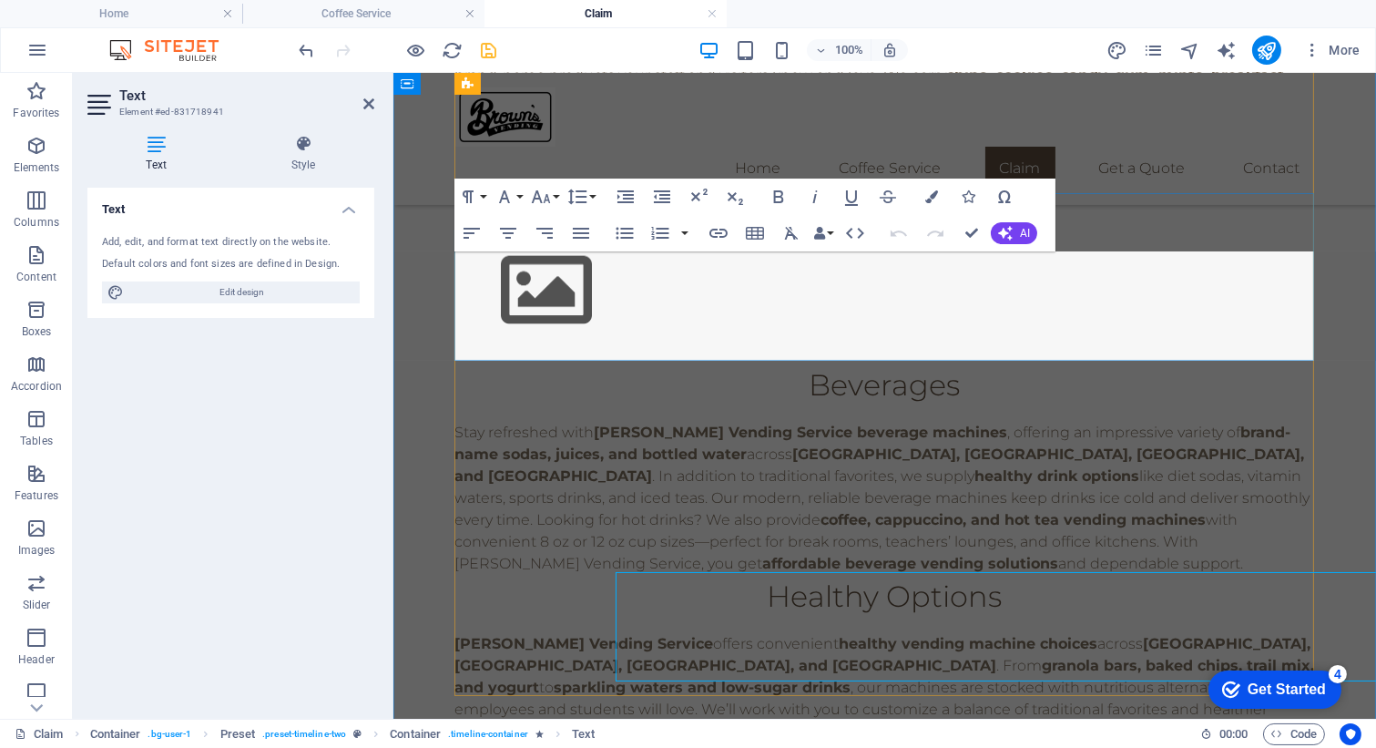
scroll to position [2389, 0]
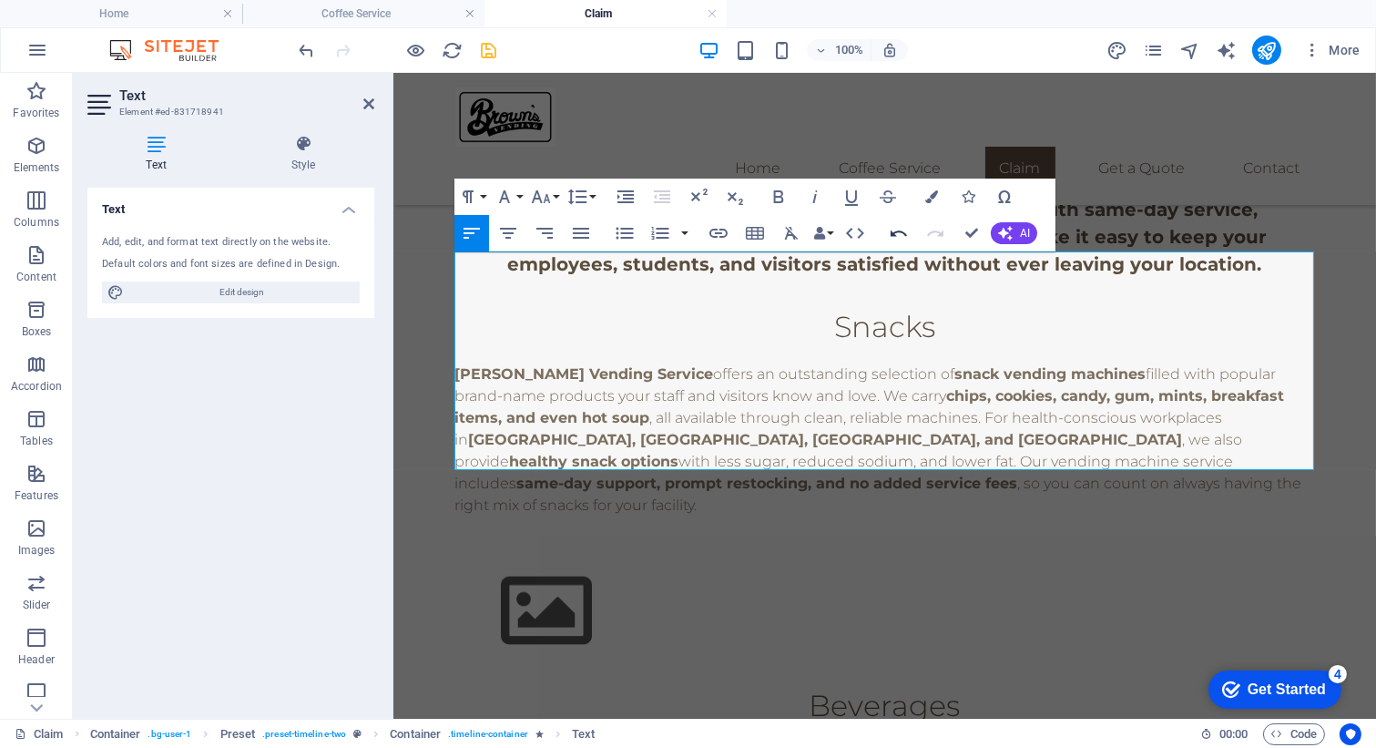
click at [900, 229] on icon "button" at bounding box center [899, 233] width 22 height 22
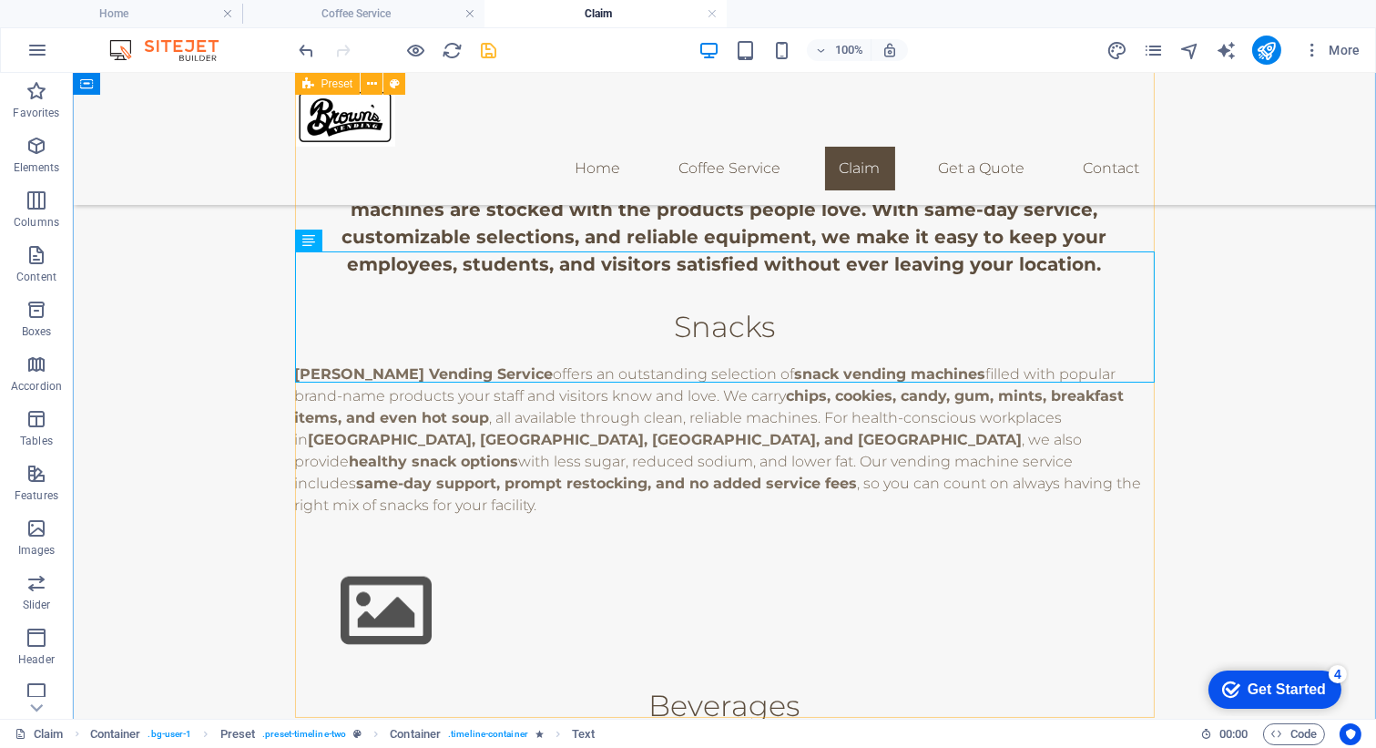
click at [361, 246] on icon at bounding box center [361, 239] width 10 height 19
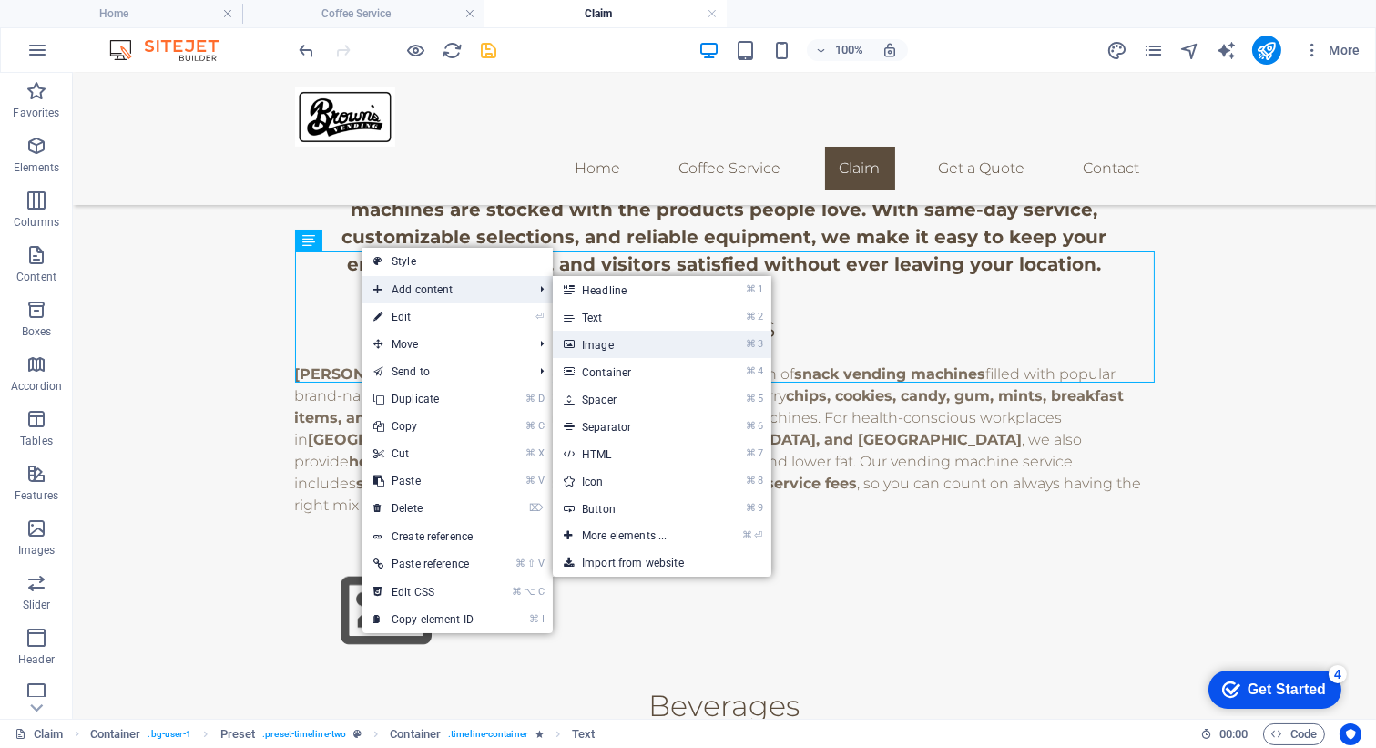
click at [637, 345] on link "⌘ 3 Image" at bounding box center [628, 344] width 150 height 27
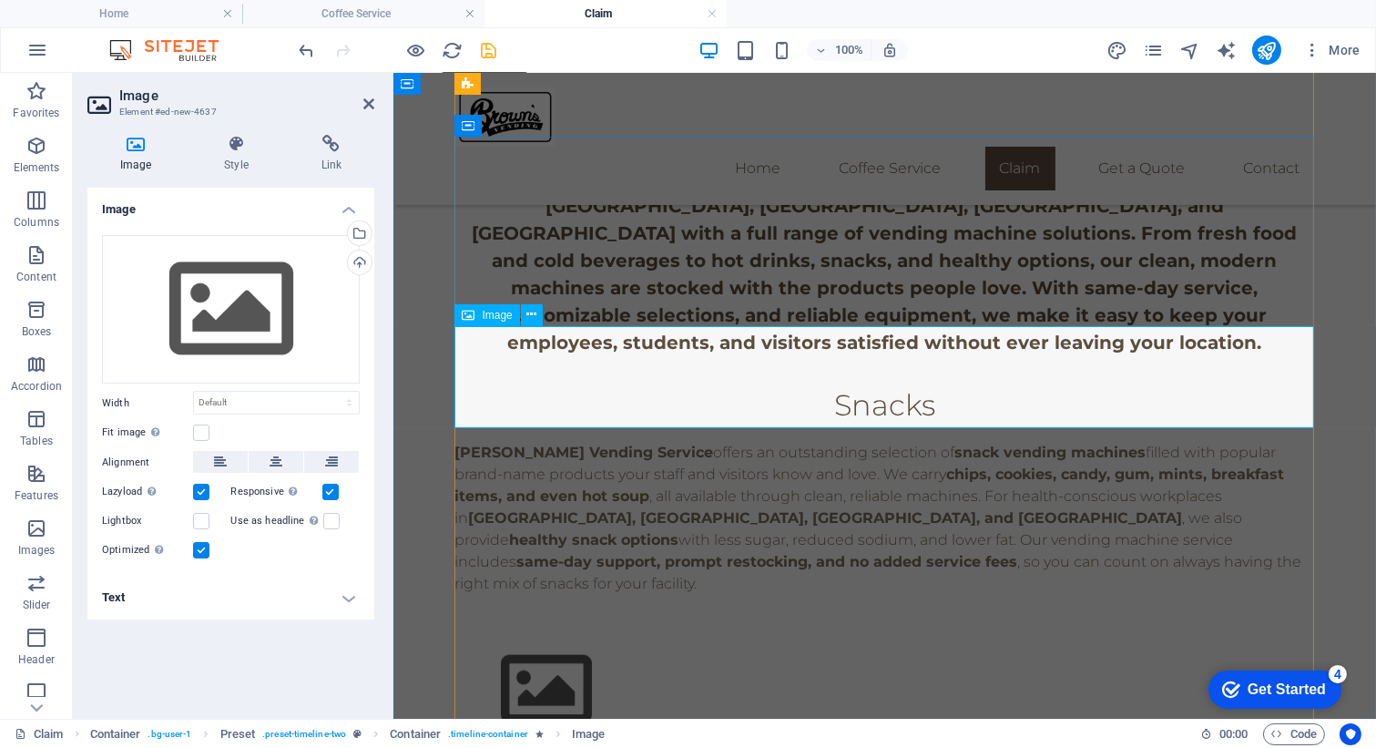
scroll to position [2263, 0]
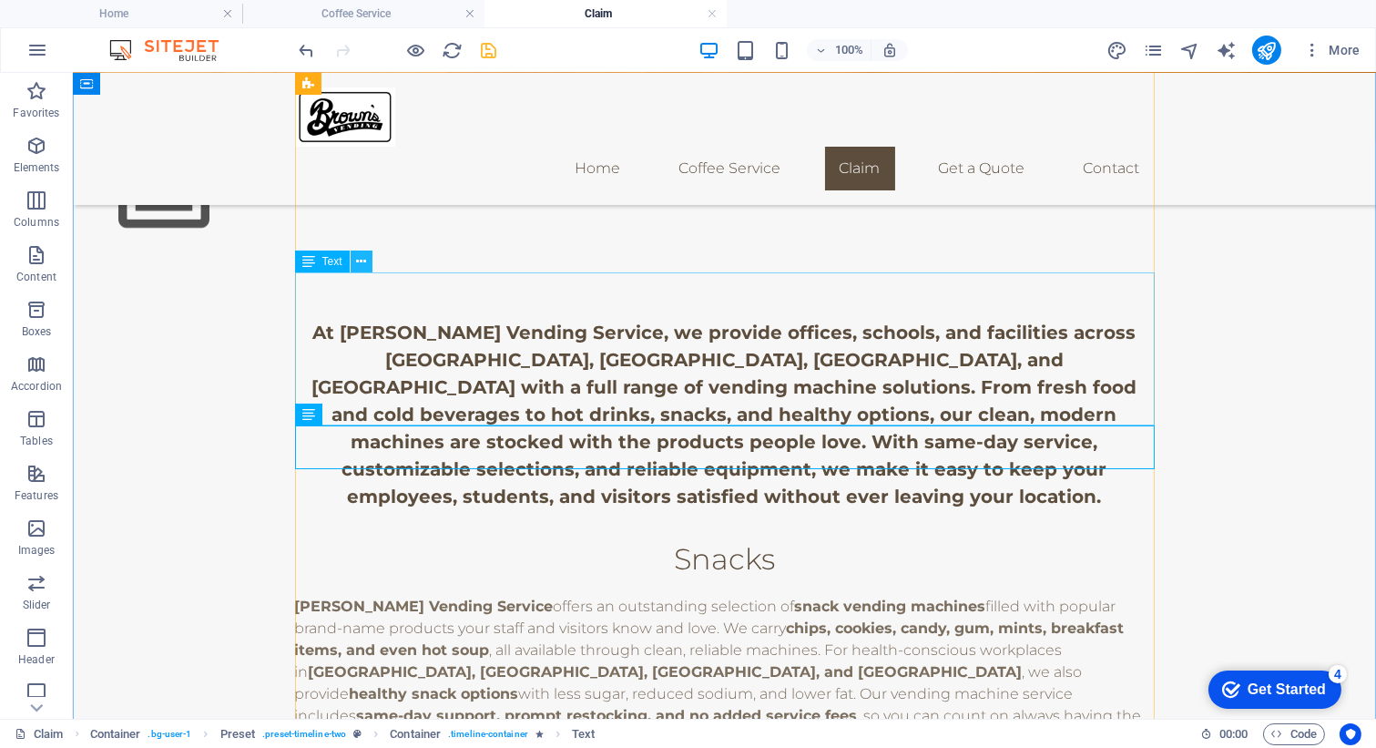
click at [367, 267] on button at bounding box center [362, 261] width 22 height 22
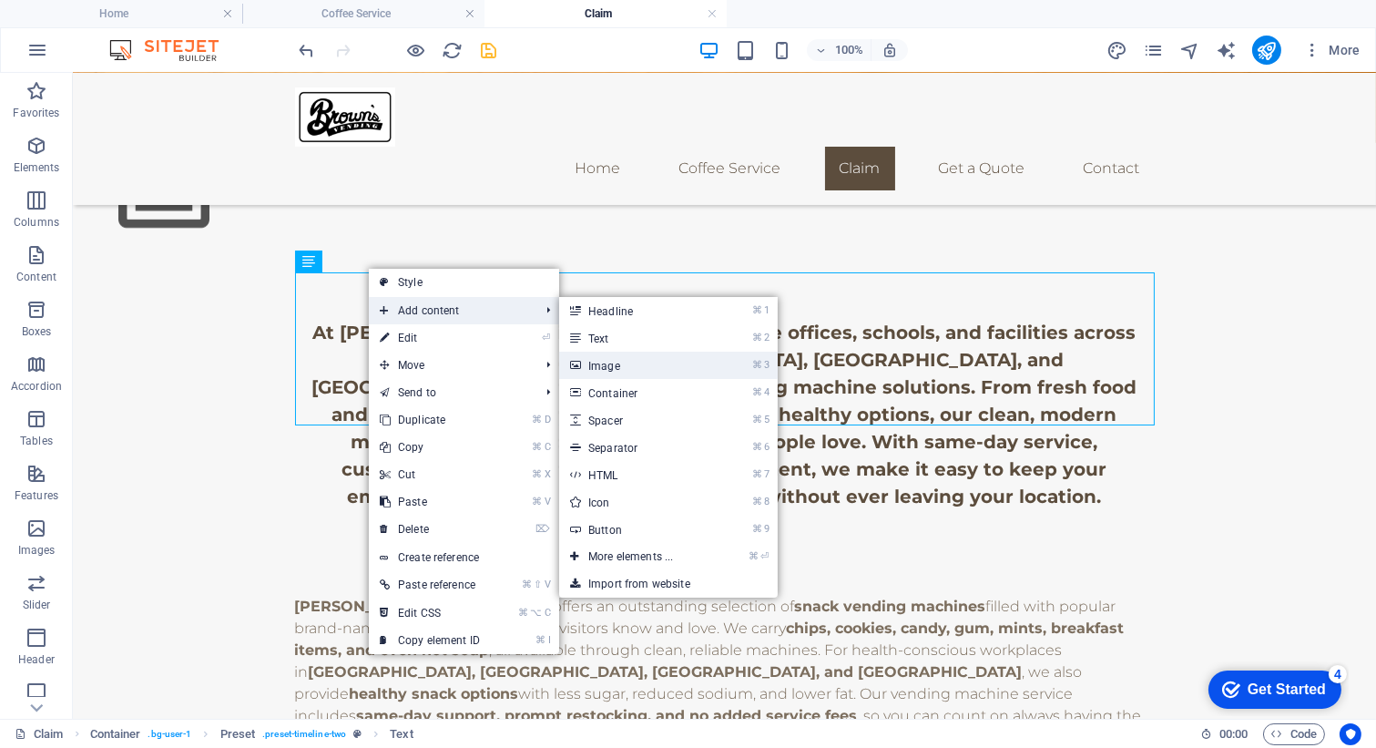
click at [633, 364] on link "⌘ 3 Image" at bounding box center [634, 364] width 150 height 27
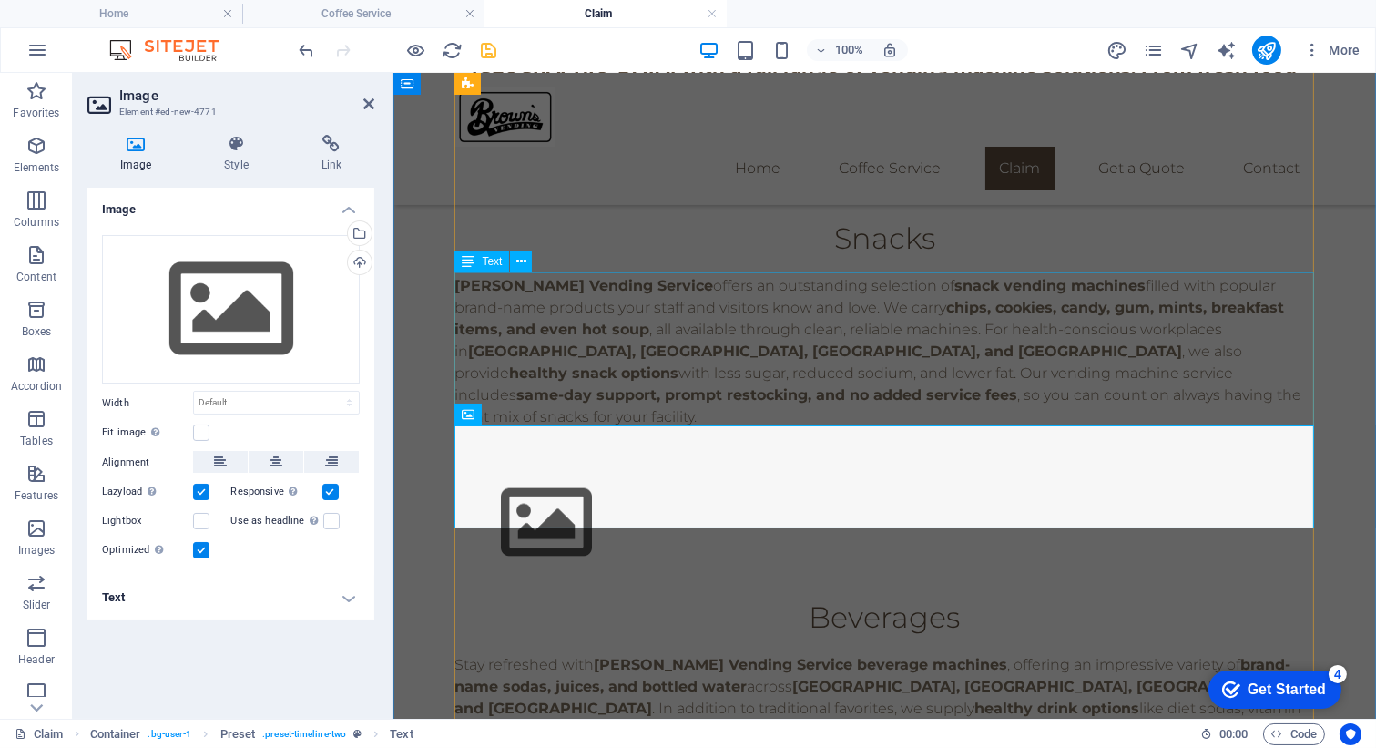
scroll to position [2156, 0]
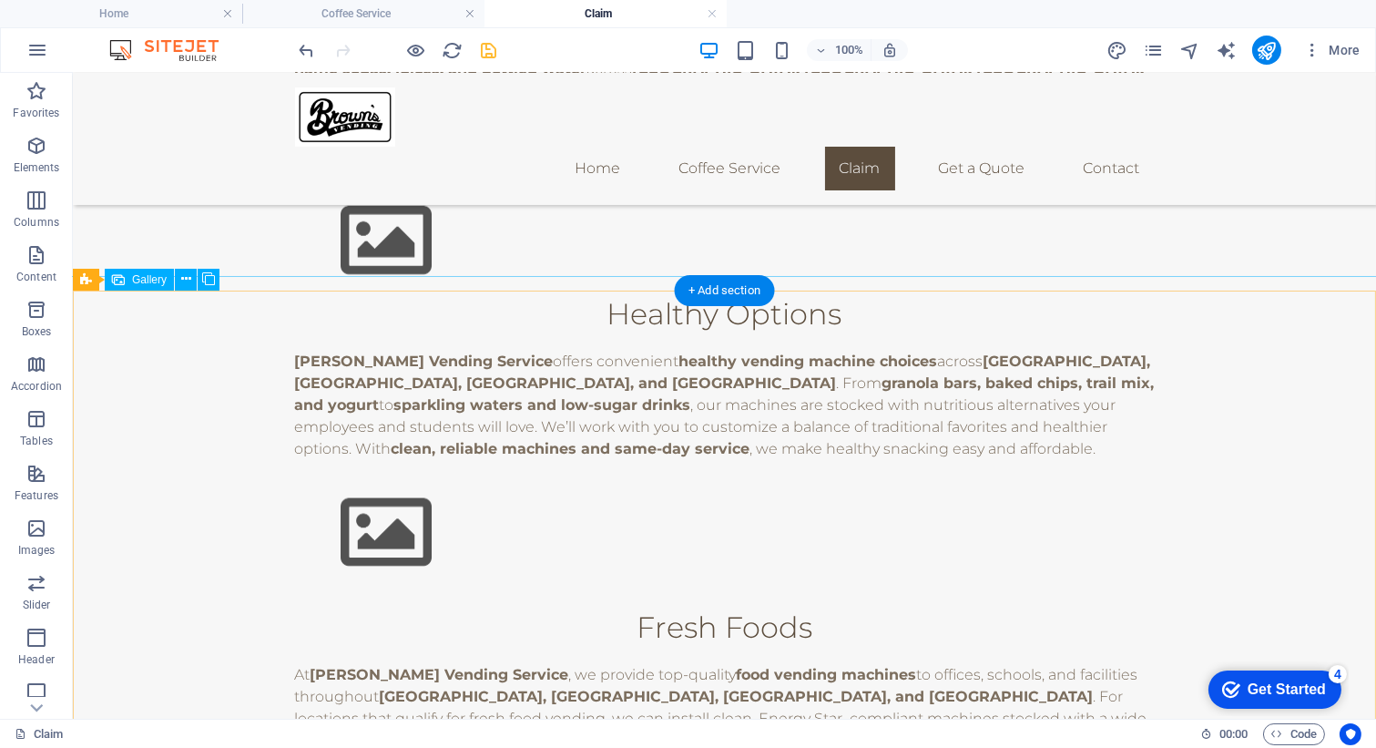
scroll to position [3413, 0]
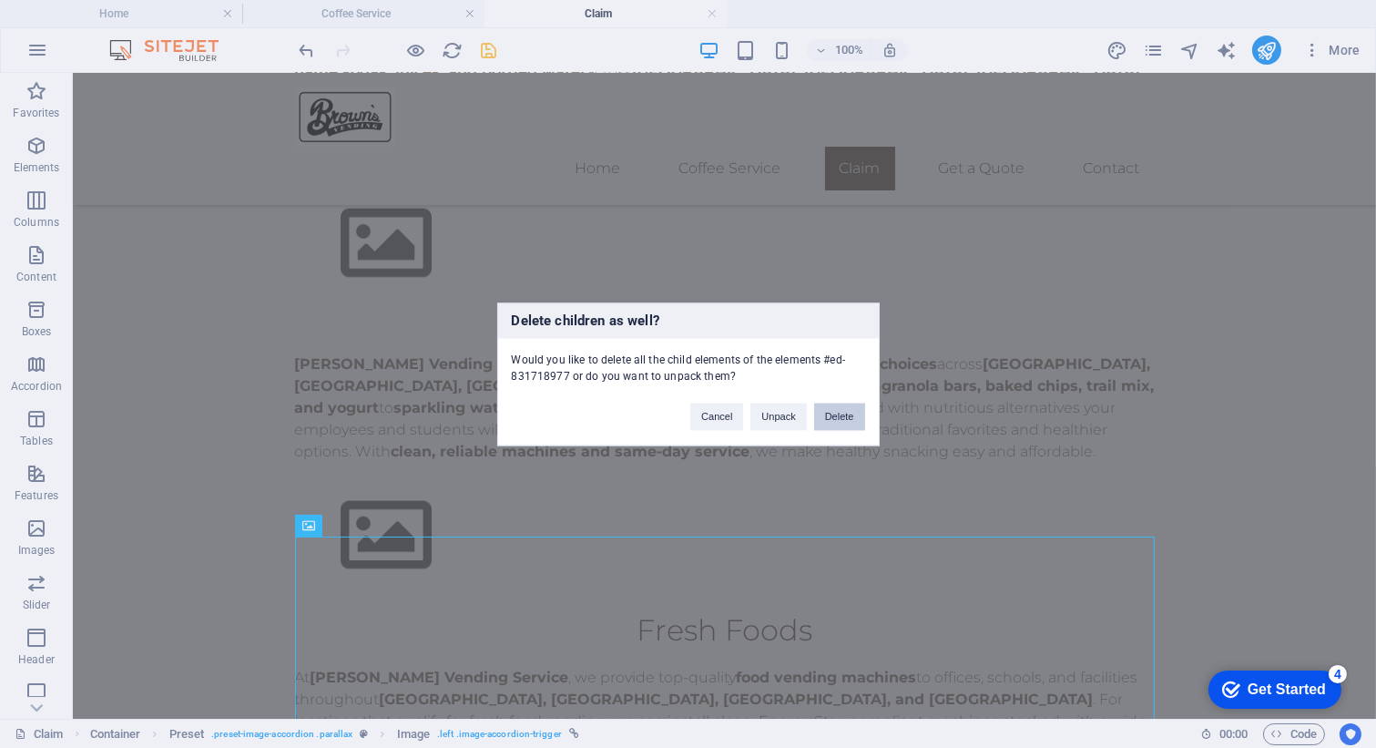
click at [834, 421] on button "Delete" at bounding box center [839, 415] width 51 height 27
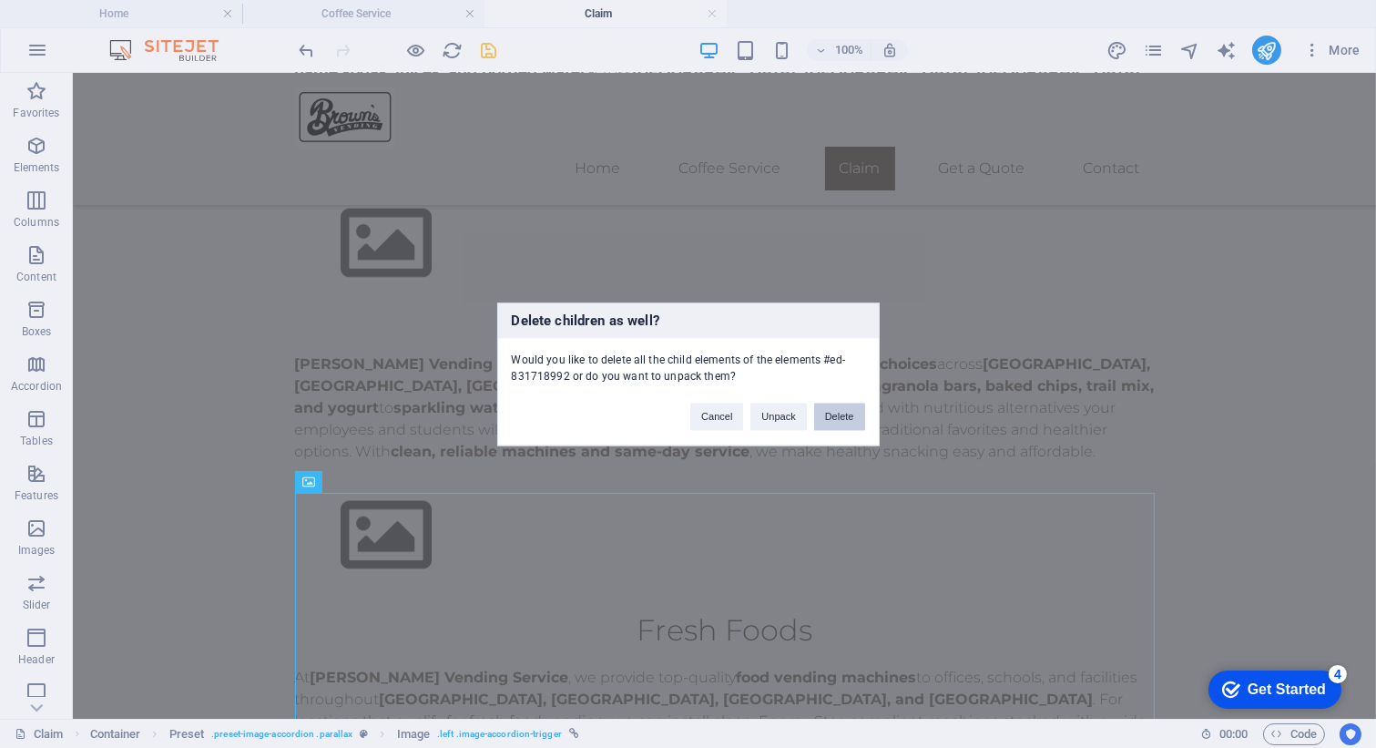
click at [855, 416] on button "Delete" at bounding box center [839, 415] width 51 height 27
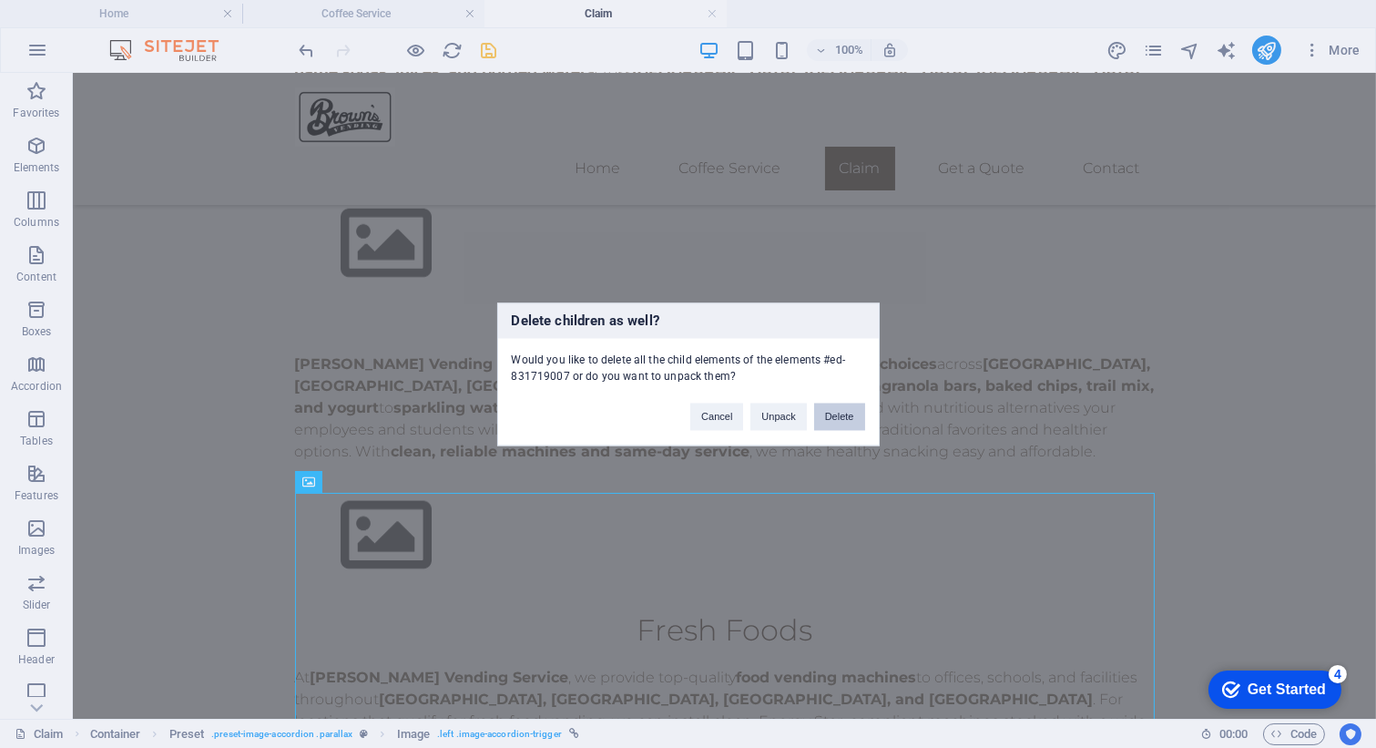
drag, startPoint x: 835, startPoint y: 408, endPoint x: 762, endPoint y: 335, distance: 103.0
click at [835, 408] on button "Delete" at bounding box center [839, 415] width 51 height 27
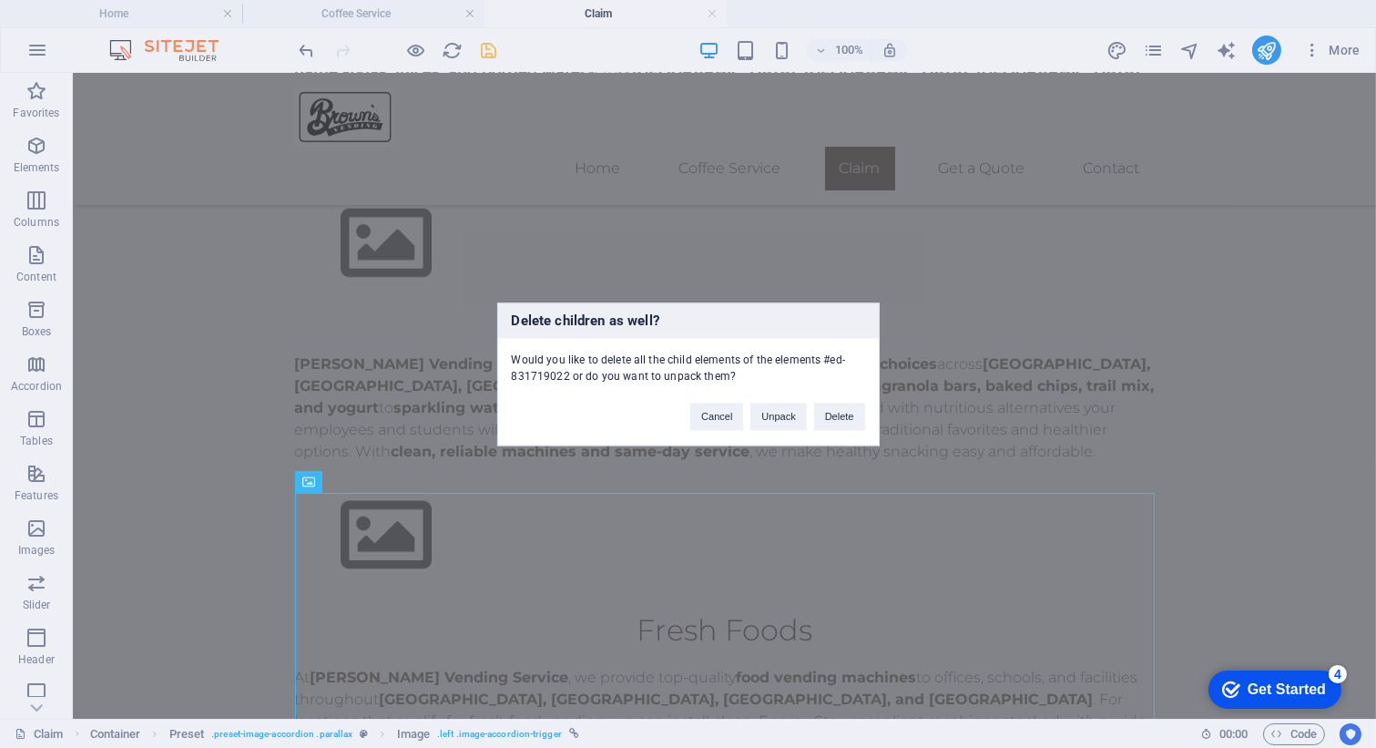
click at [830, 437] on div "Delete children as well? Would you like to delete all the child elements of the…" at bounding box center [688, 373] width 382 height 143
click at [836, 395] on div "Cancel Unpack Delete" at bounding box center [777, 407] width 201 height 46
click at [836, 418] on button "Delete" at bounding box center [839, 415] width 51 height 27
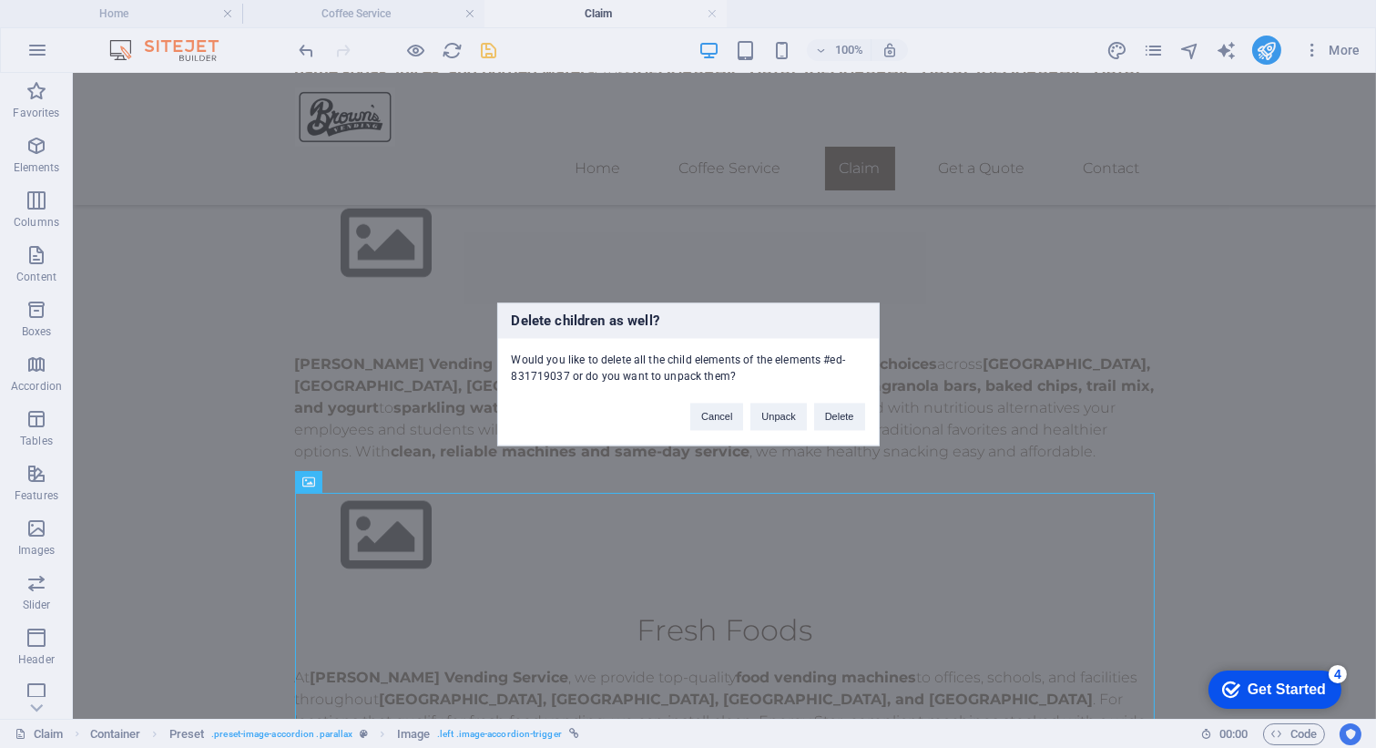
click at [840, 401] on div "Cancel Unpack Delete" at bounding box center [777, 407] width 201 height 46
click at [840, 417] on button "Delete" at bounding box center [839, 415] width 51 height 27
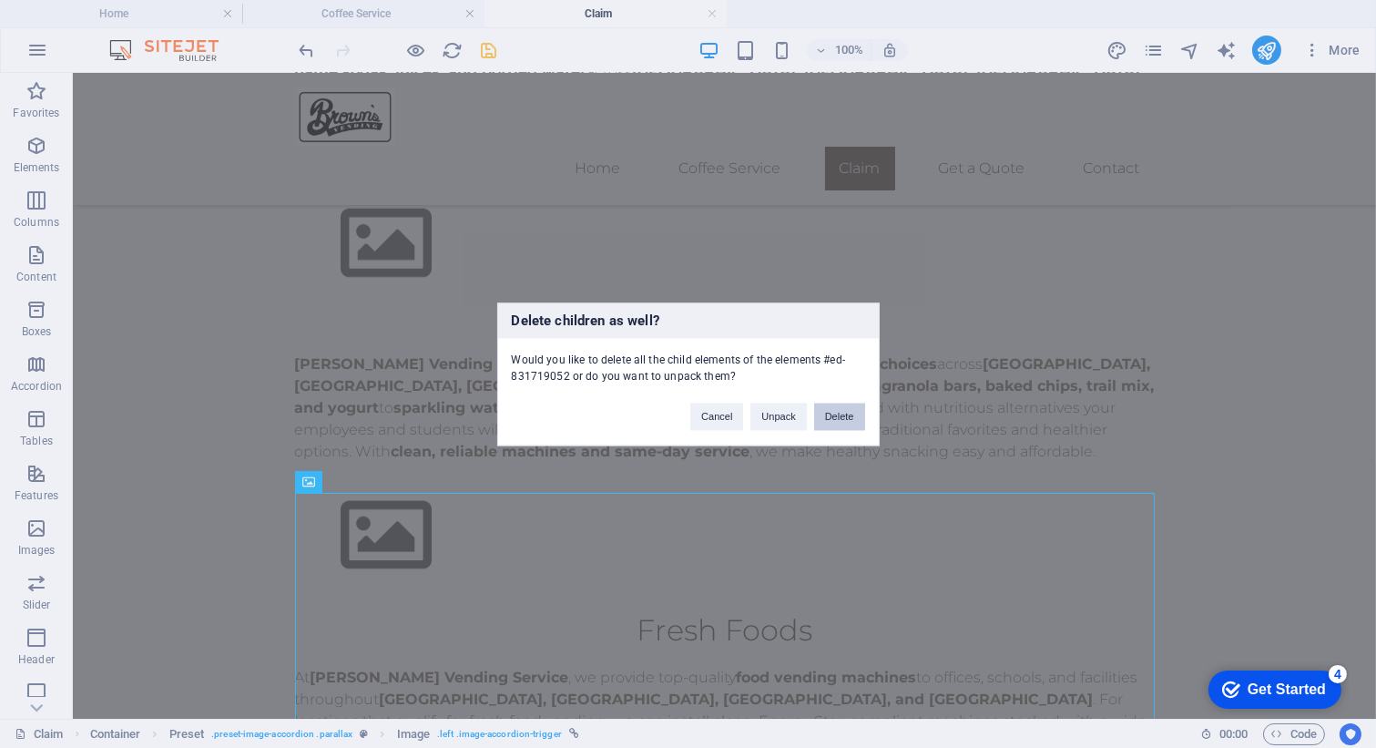
click at [837, 411] on button "Delete" at bounding box center [839, 415] width 51 height 27
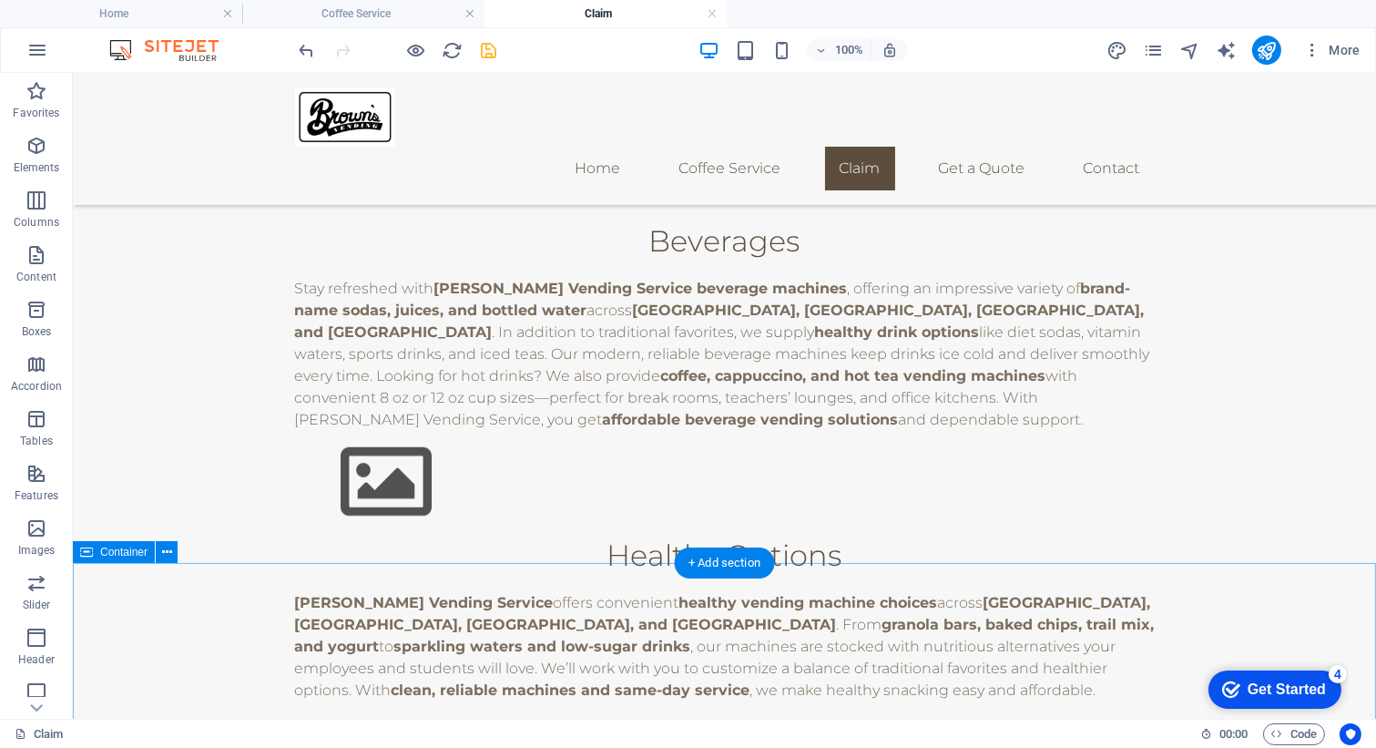
scroll to position [3174, 0]
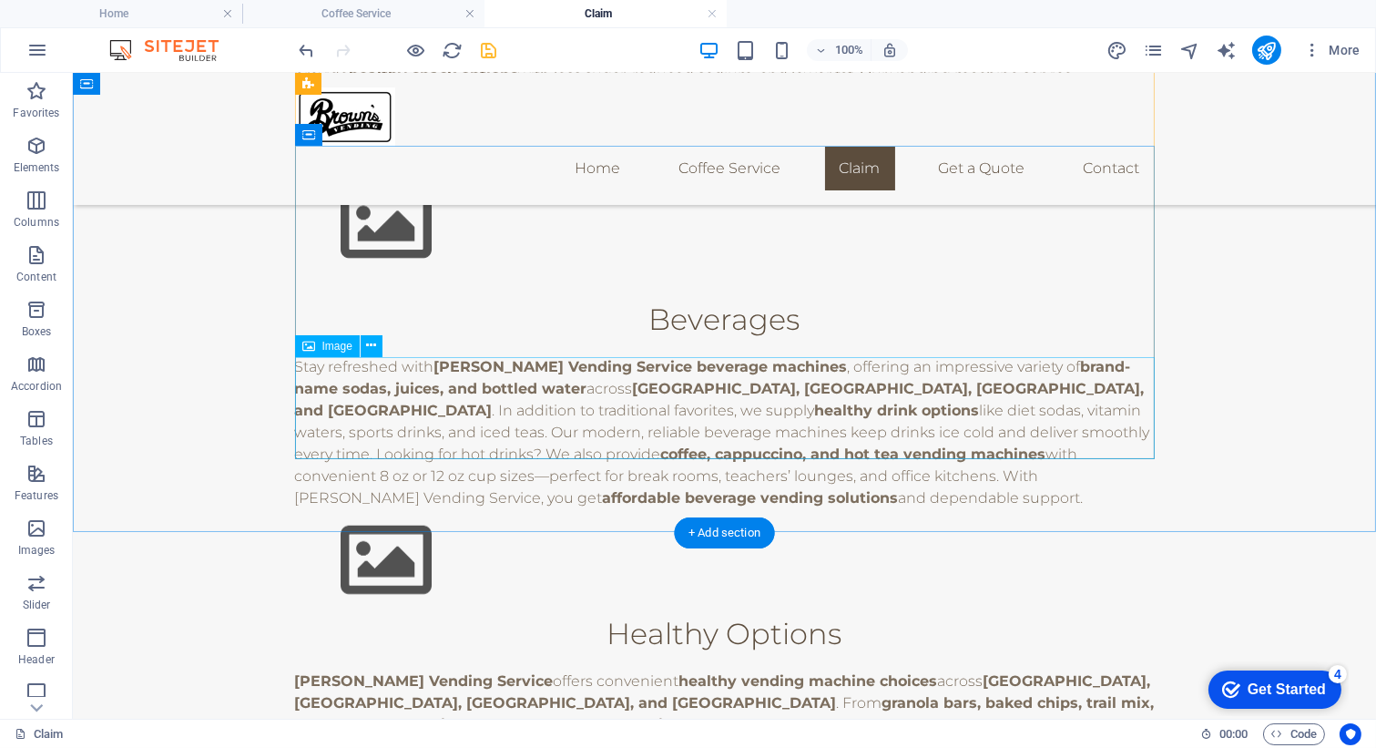
scroll to position [3071, 0]
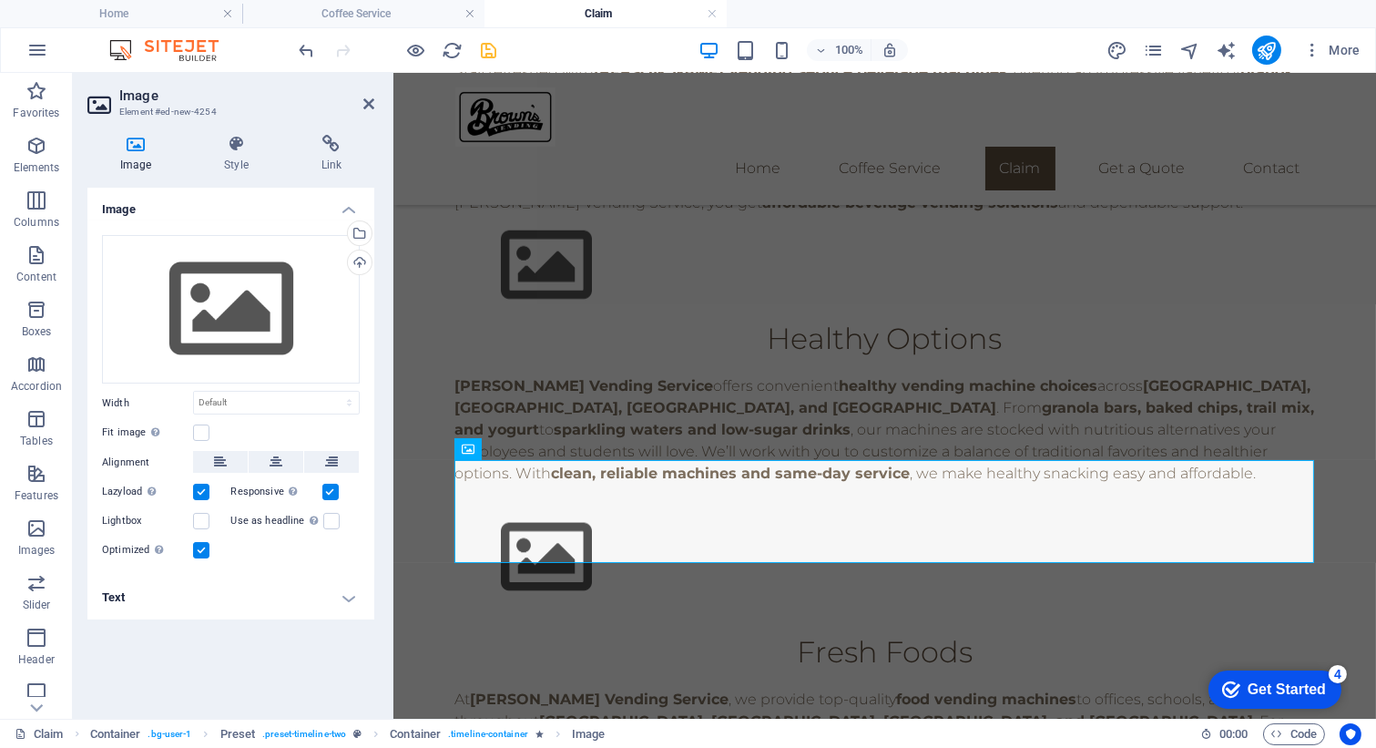
scroll to position [2750, 0]
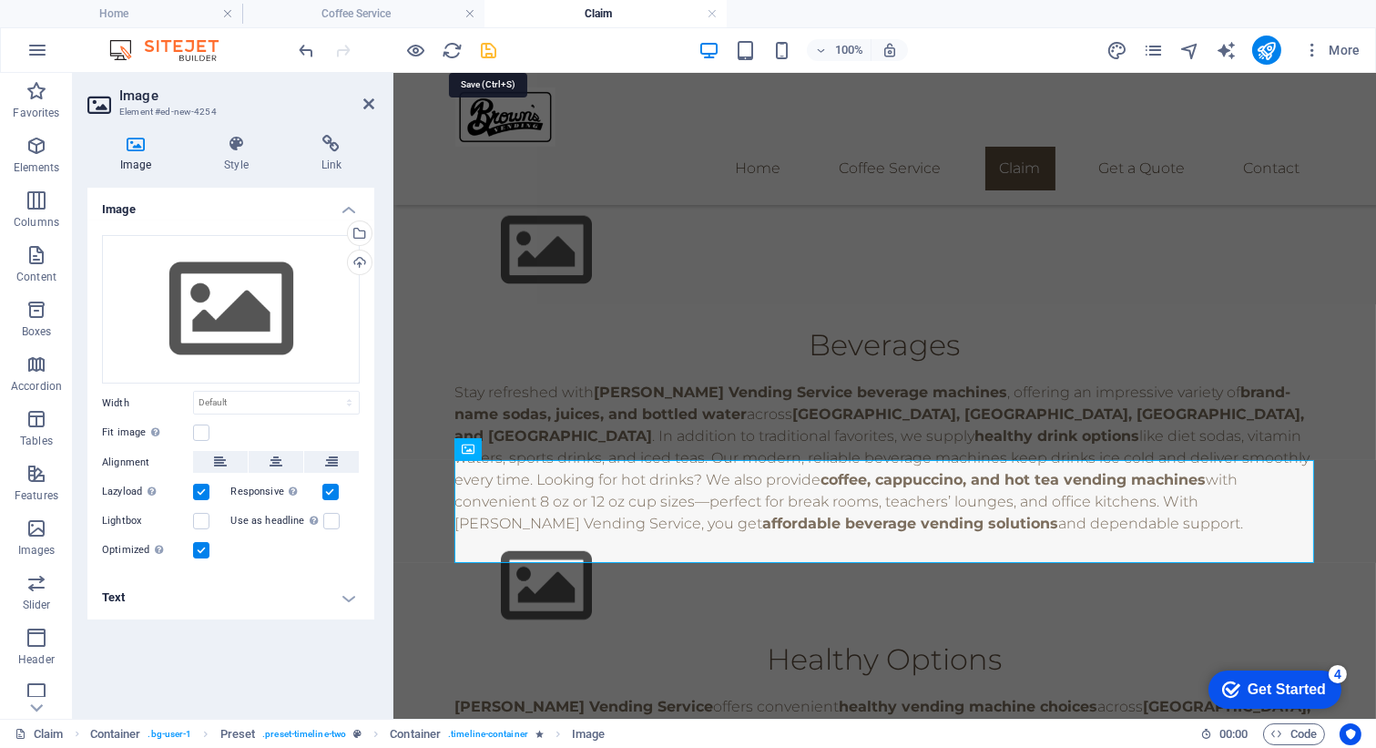
click at [491, 45] on icon "save" at bounding box center [489, 50] width 21 height 21
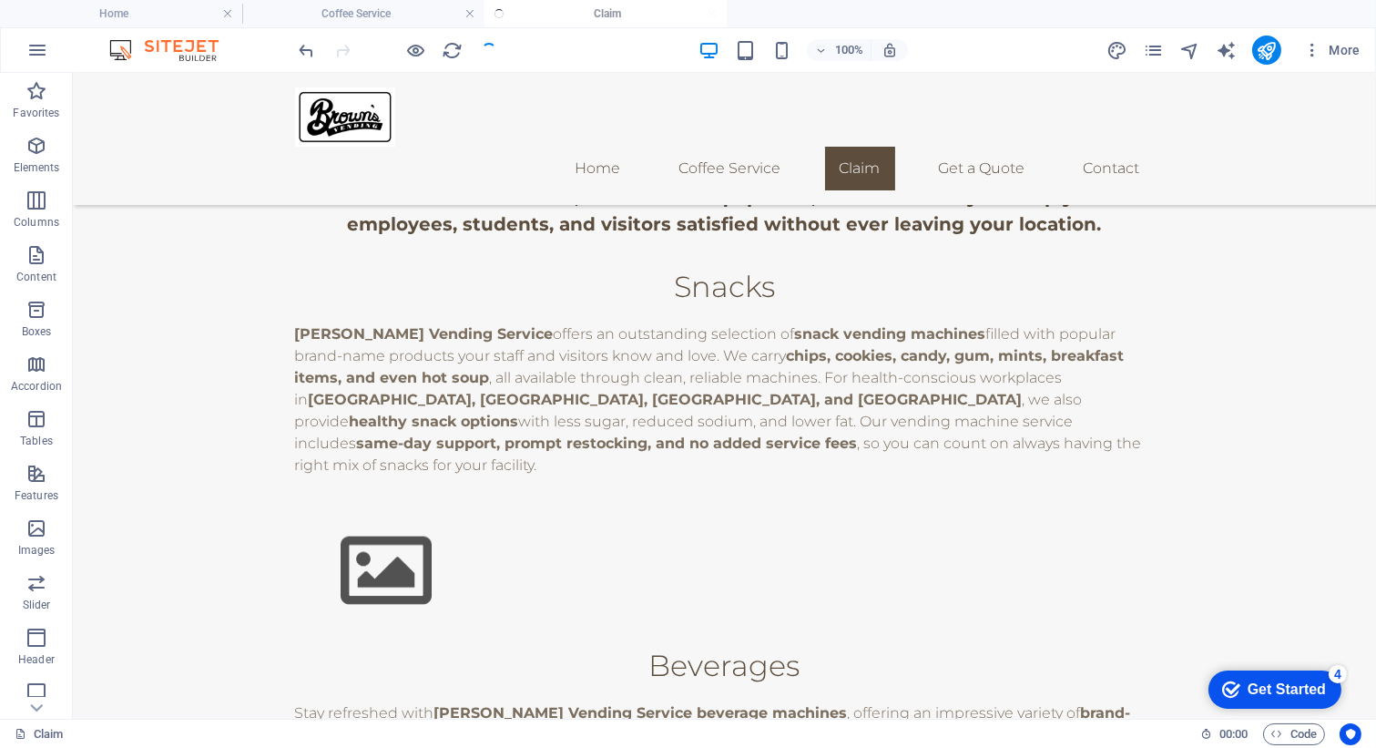
scroll to position [3071, 0]
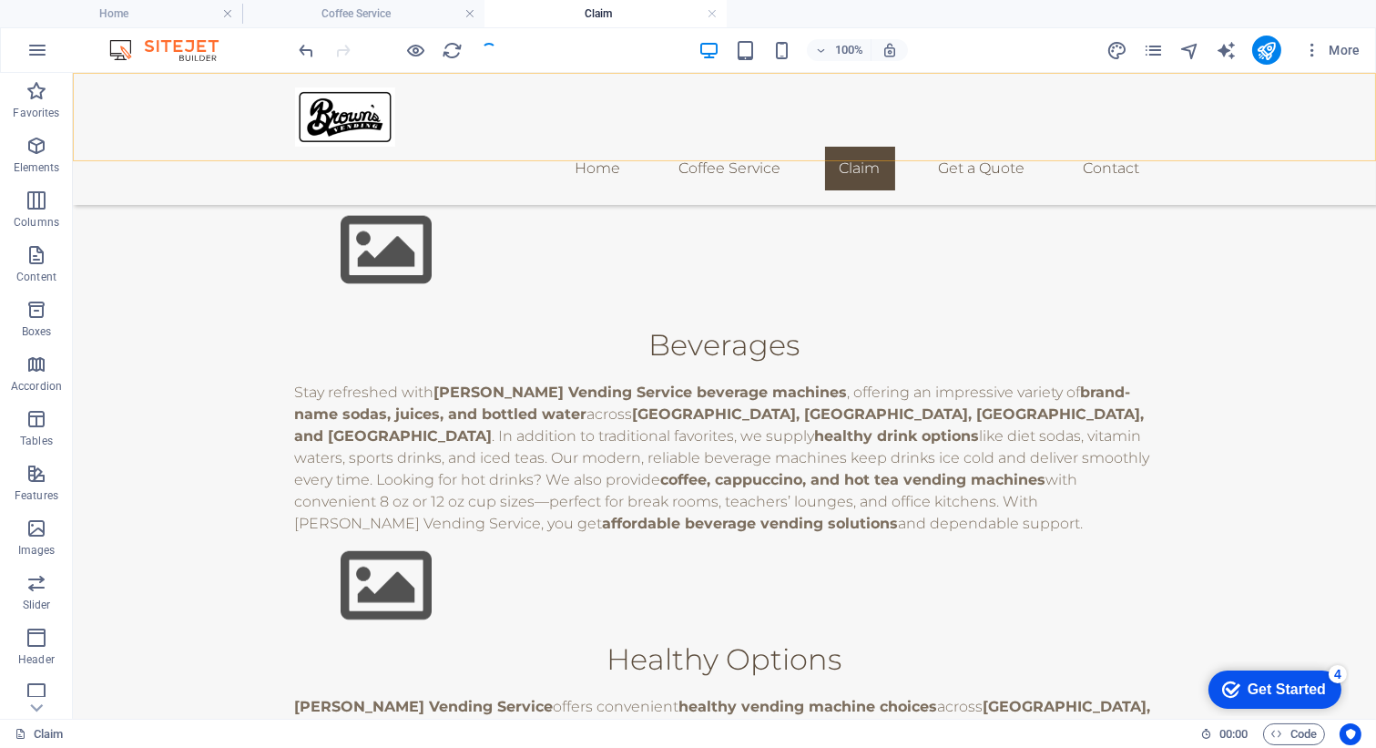
click at [973, 147] on nav "Home Coffee Service Claim Get a Quote Contact" at bounding box center [725, 169] width 860 height 44
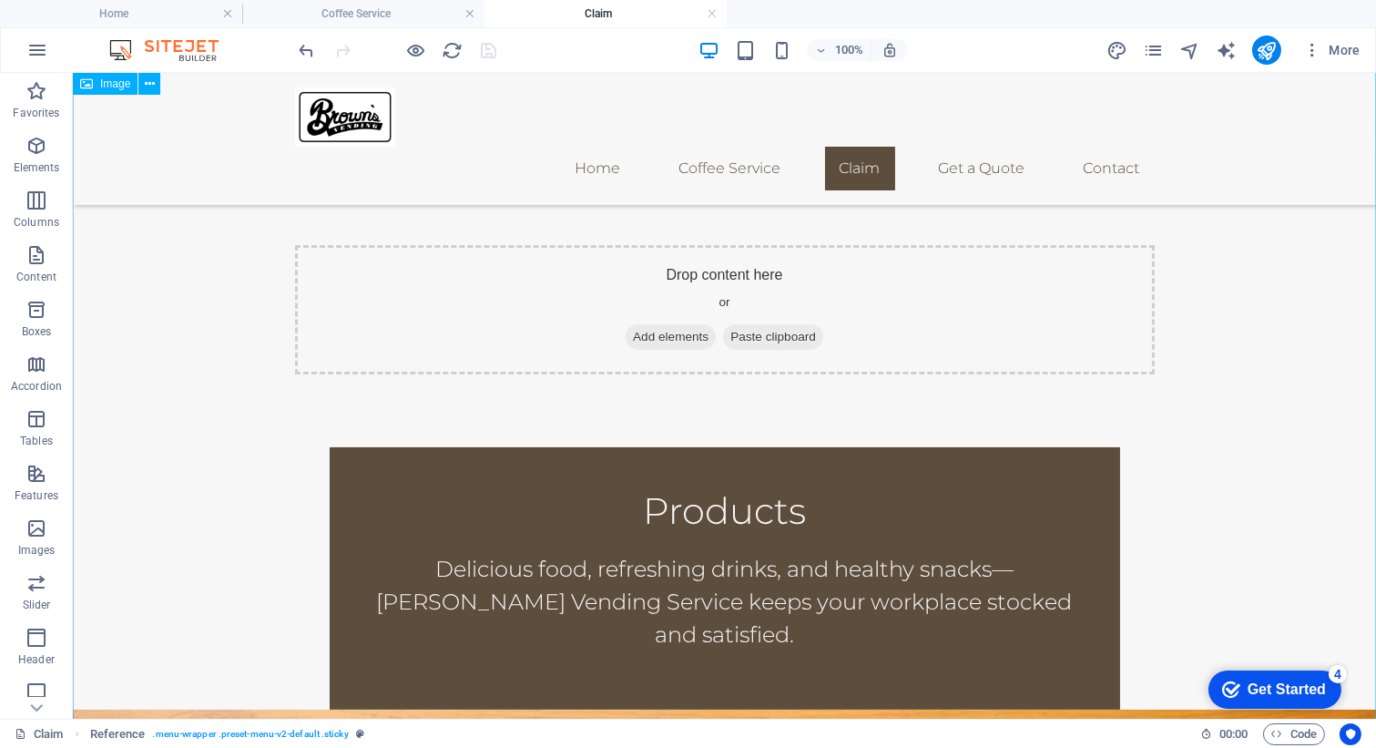
scroll to position [436, 0]
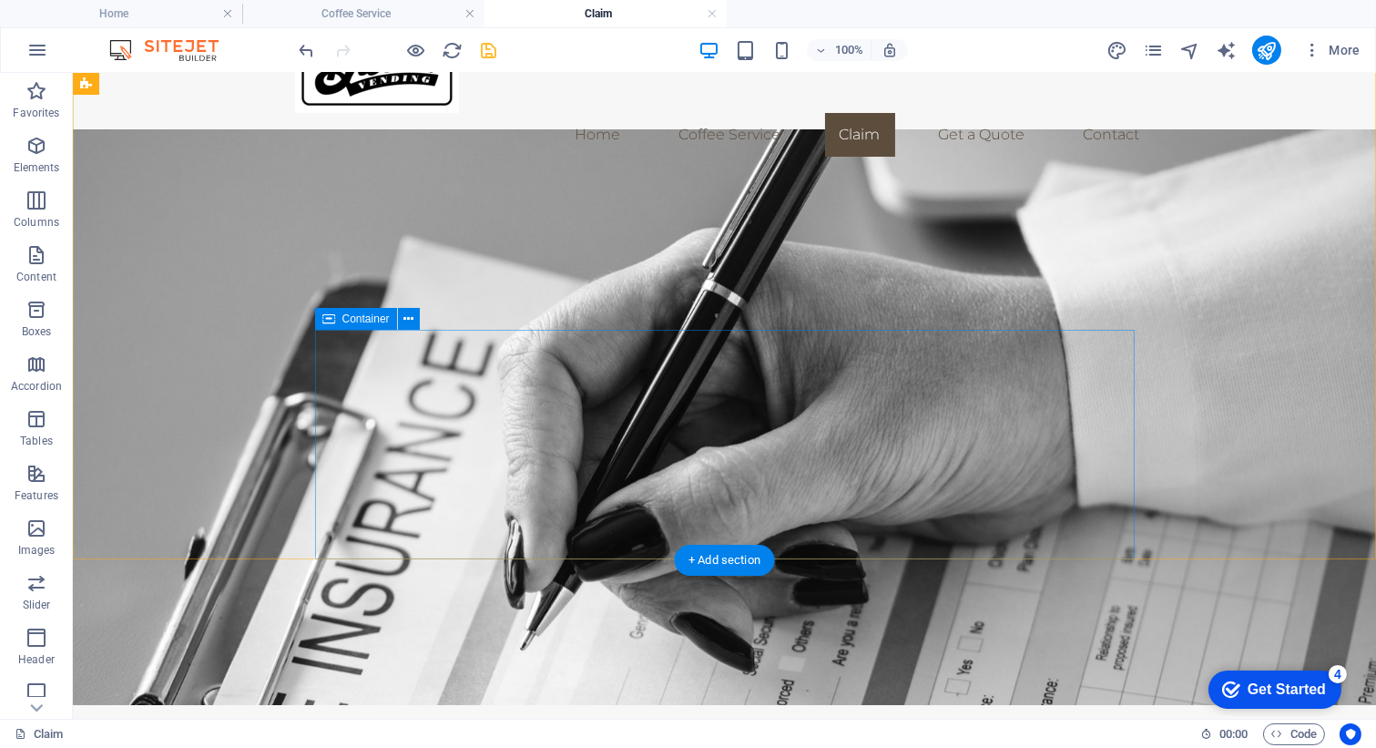
scroll to position [36, 0]
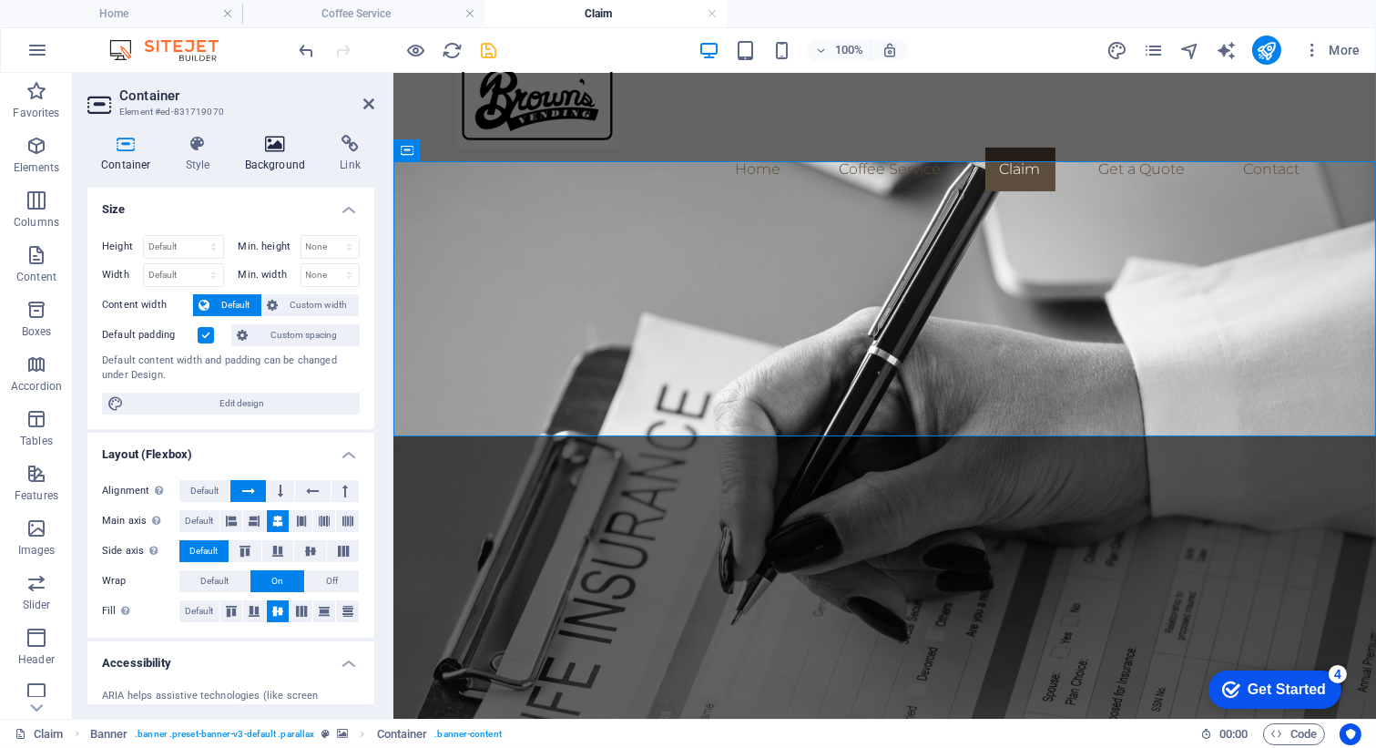
click at [270, 158] on h4 "Background" at bounding box center [279, 154] width 96 height 38
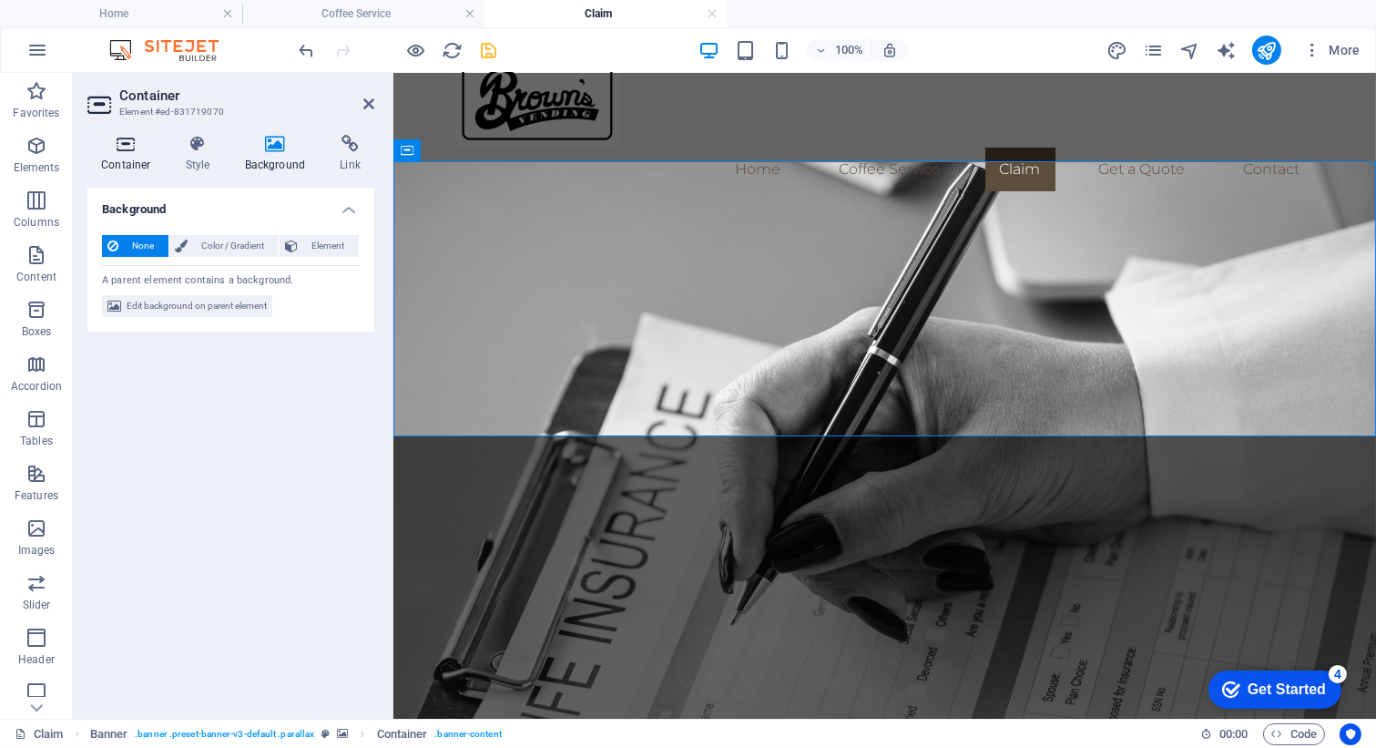
click at [102, 148] on icon at bounding box center [125, 144] width 77 height 18
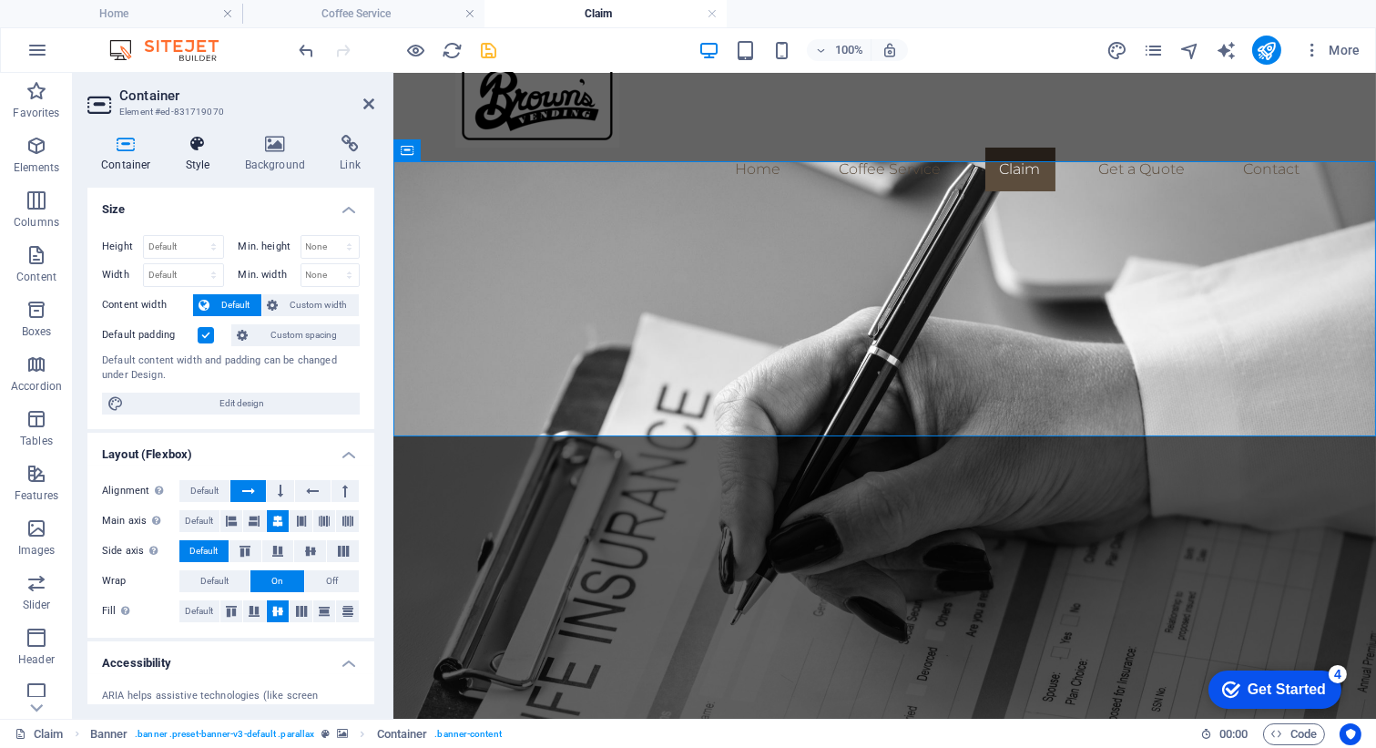
click at [200, 153] on h4 "Style" at bounding box center [201, 154] width 59 height 38
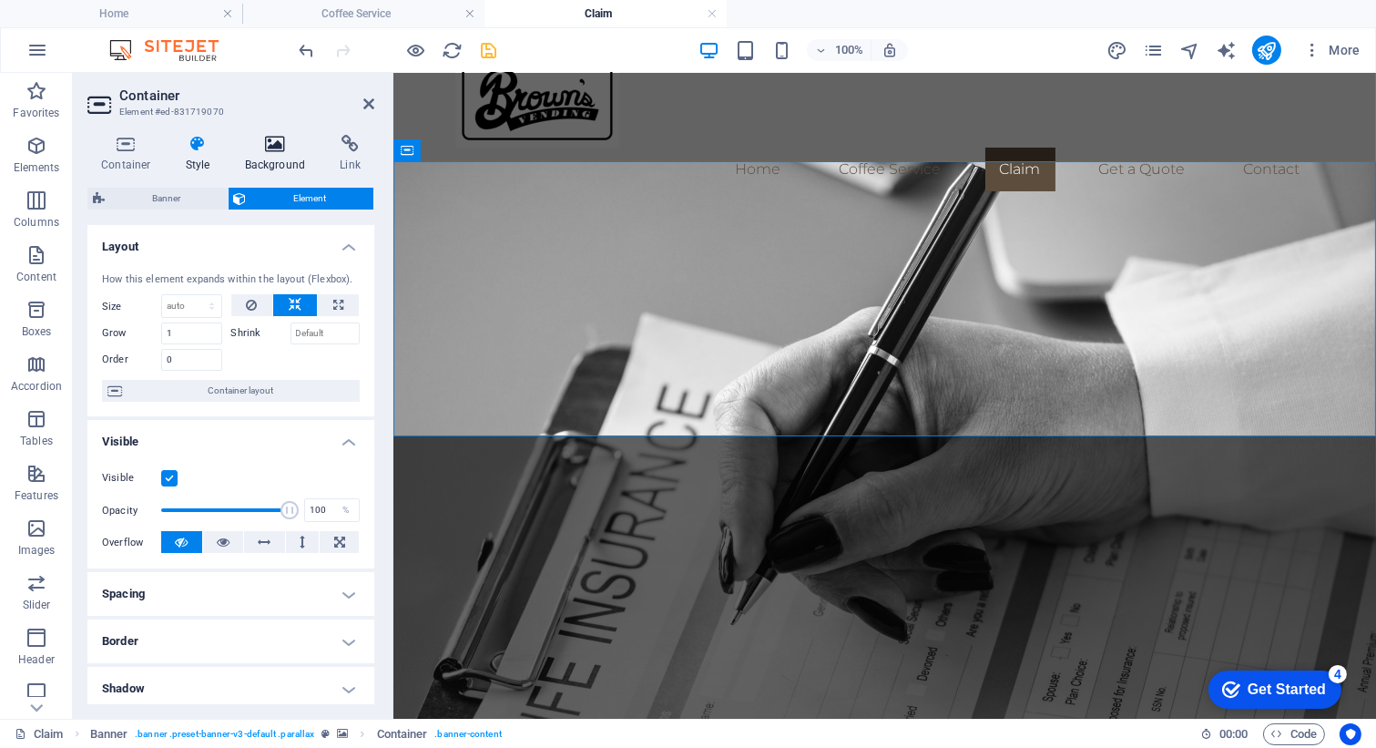
click at [296, 144] on icon at bounding box center [275, 144] width 88 height 18
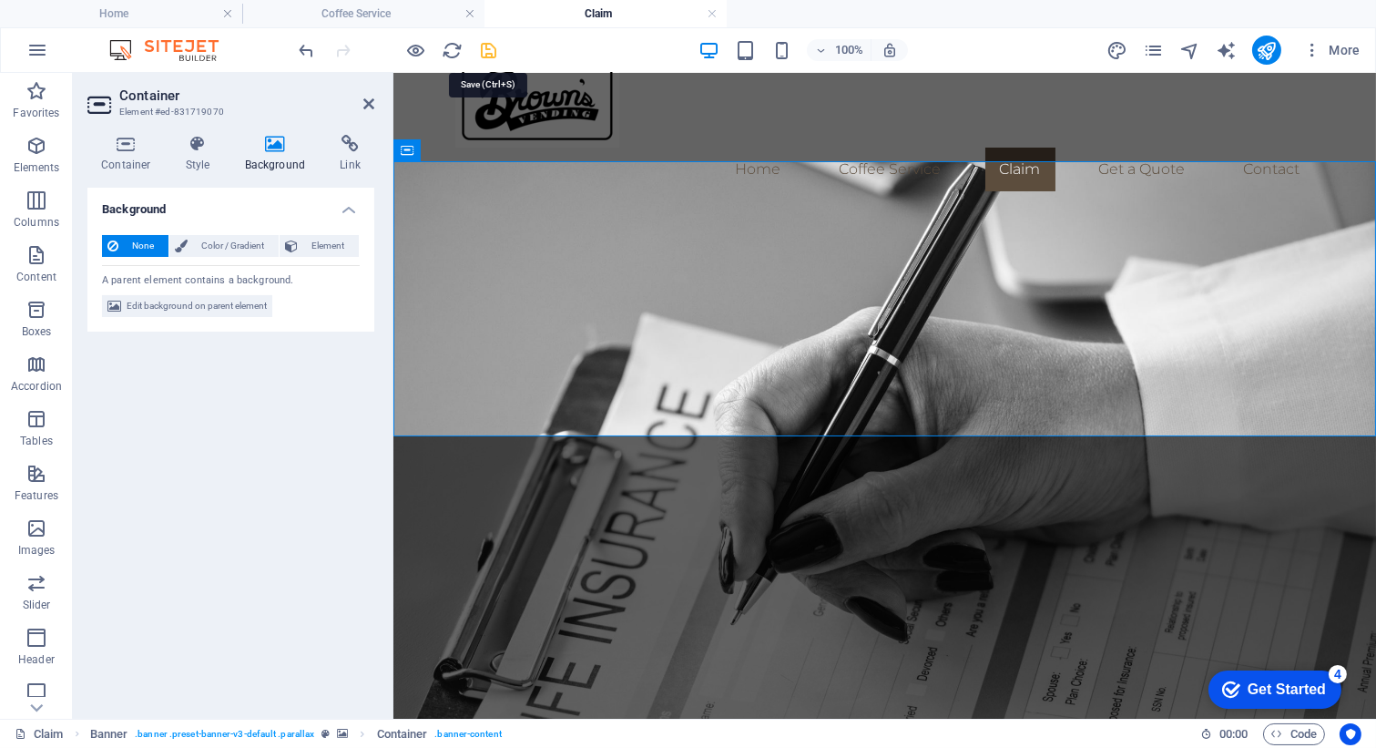
click at [485, 52] on icon "save" at bounding box center [489, 50] width 21 height 21
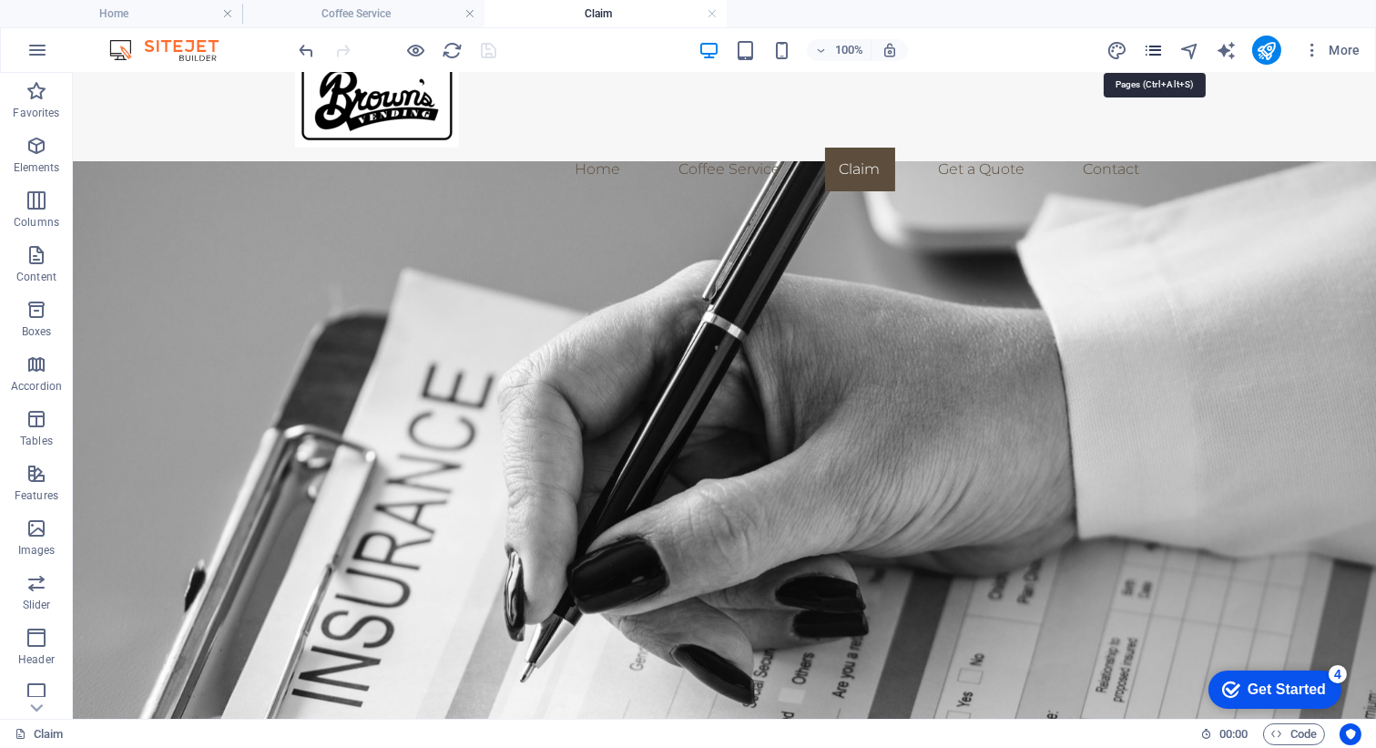
click at [973, 53] on icon "pages" at bounding box center [1153, 50] width 21 height 21
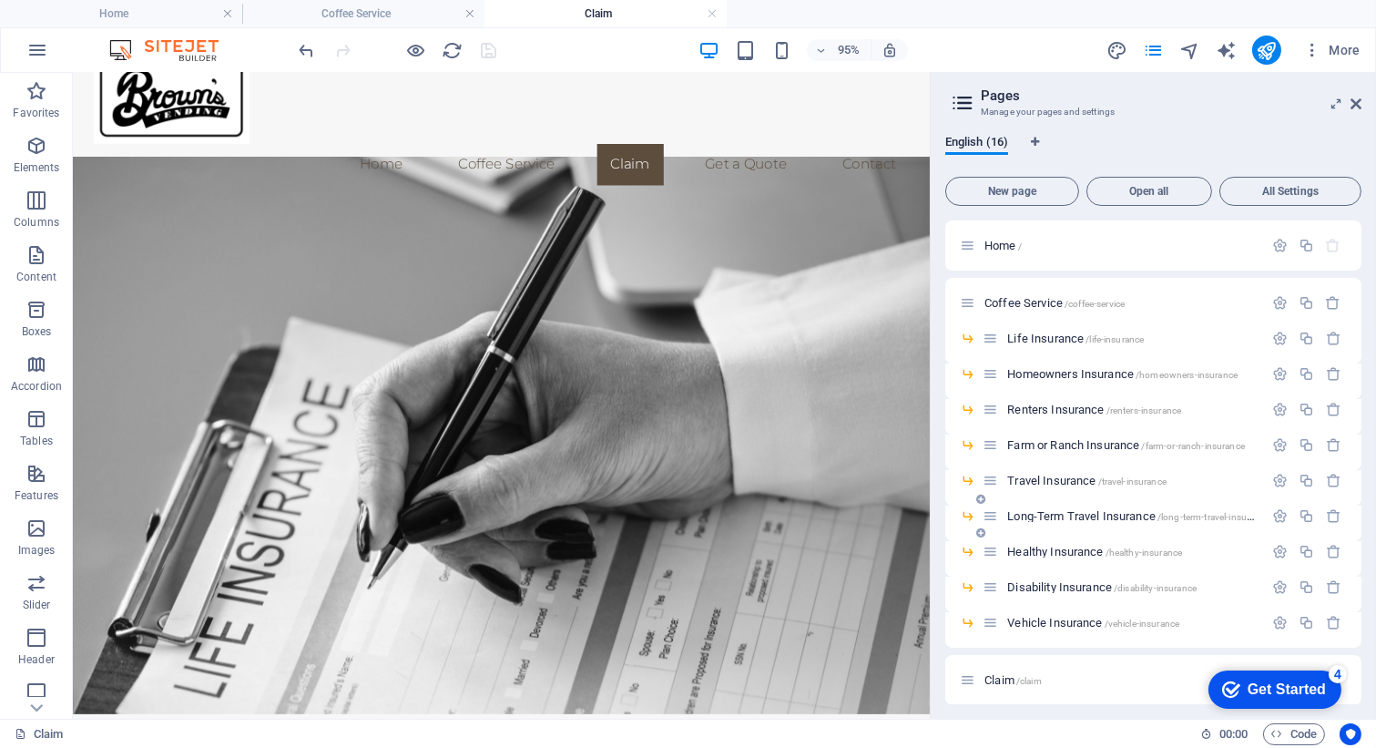
scroll to position [237, 0]
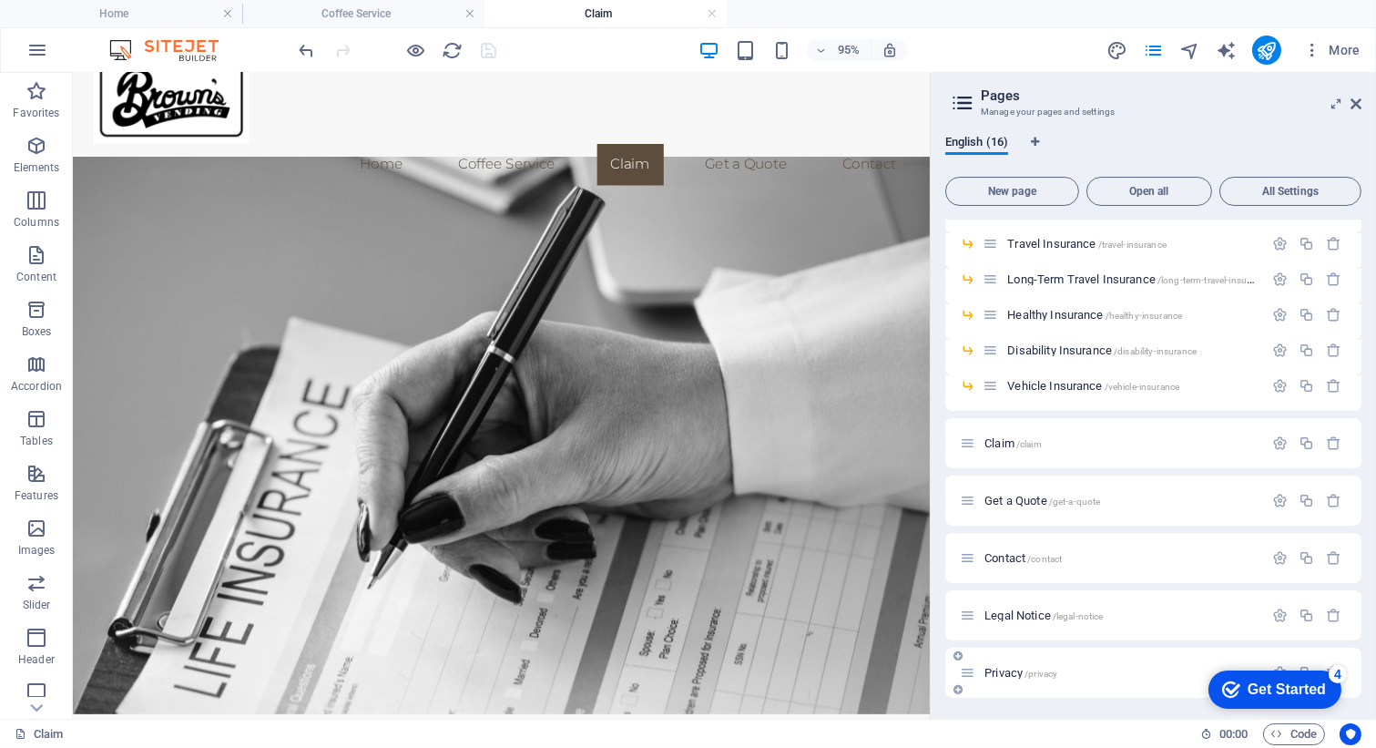
click at [969, 669] on icon at bounding box center [967, 672] width 15 height 15
drag, startPoint x: 1252, startPoint y: 687, endPoint x: 786, endPoint y: 745, distance: 469.9
click at [973, 715] on html "checkmark Get Started 4 First Steps in the Editor Let's guide you through the t…" at bounding box center [1270, 687] width 155 height 55
click at [973, 674] on div "4" at bounding box center [1337, 673] width 18 height 18
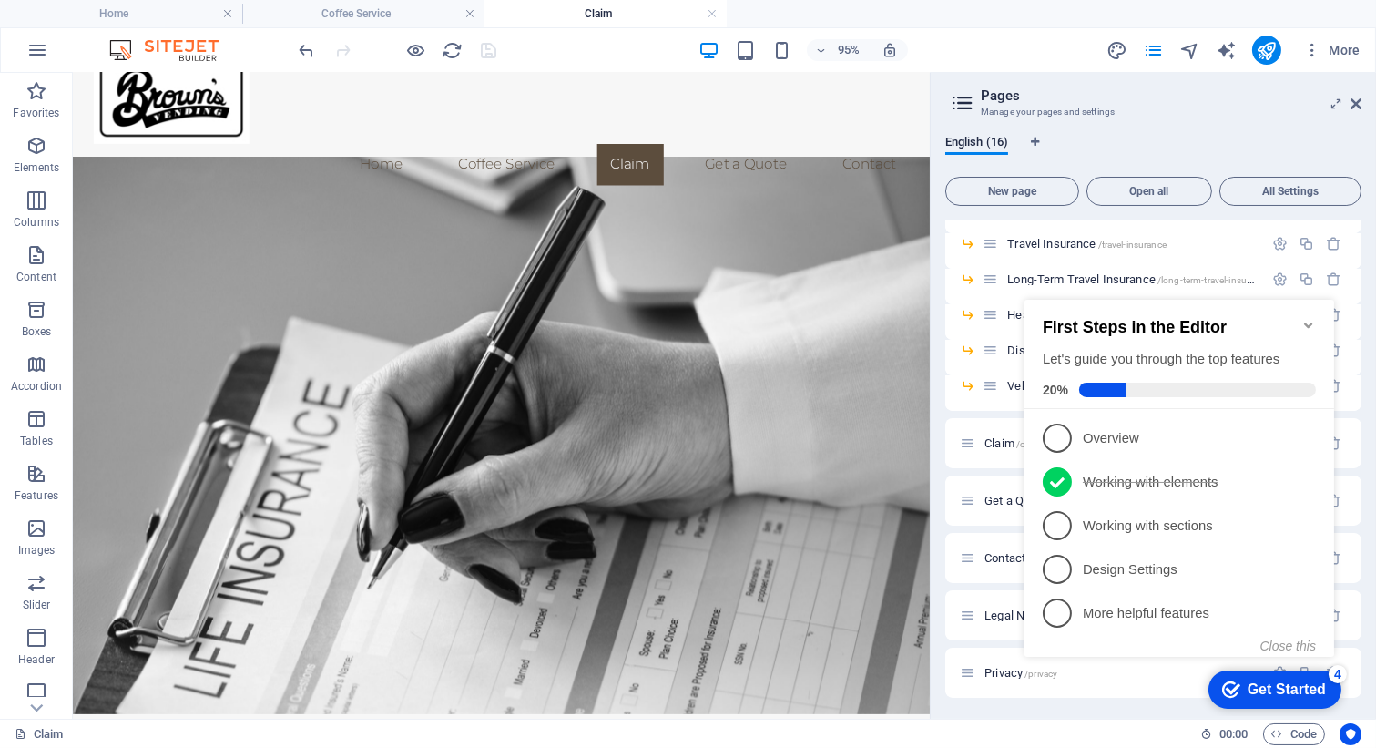
click at [973, 321] on icon "Minimize checklist" at bounding box center [1307, 324] width 15 height 15
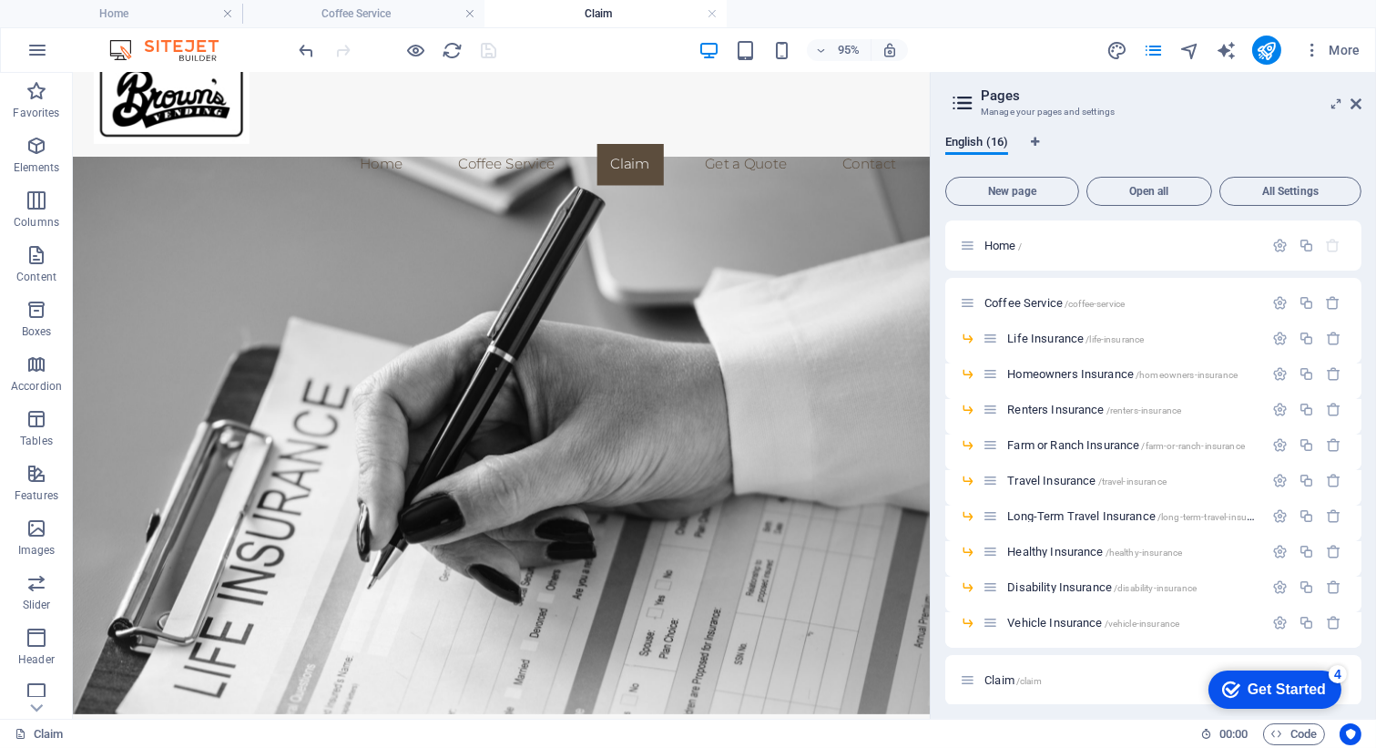
scroll to position [158, 0]
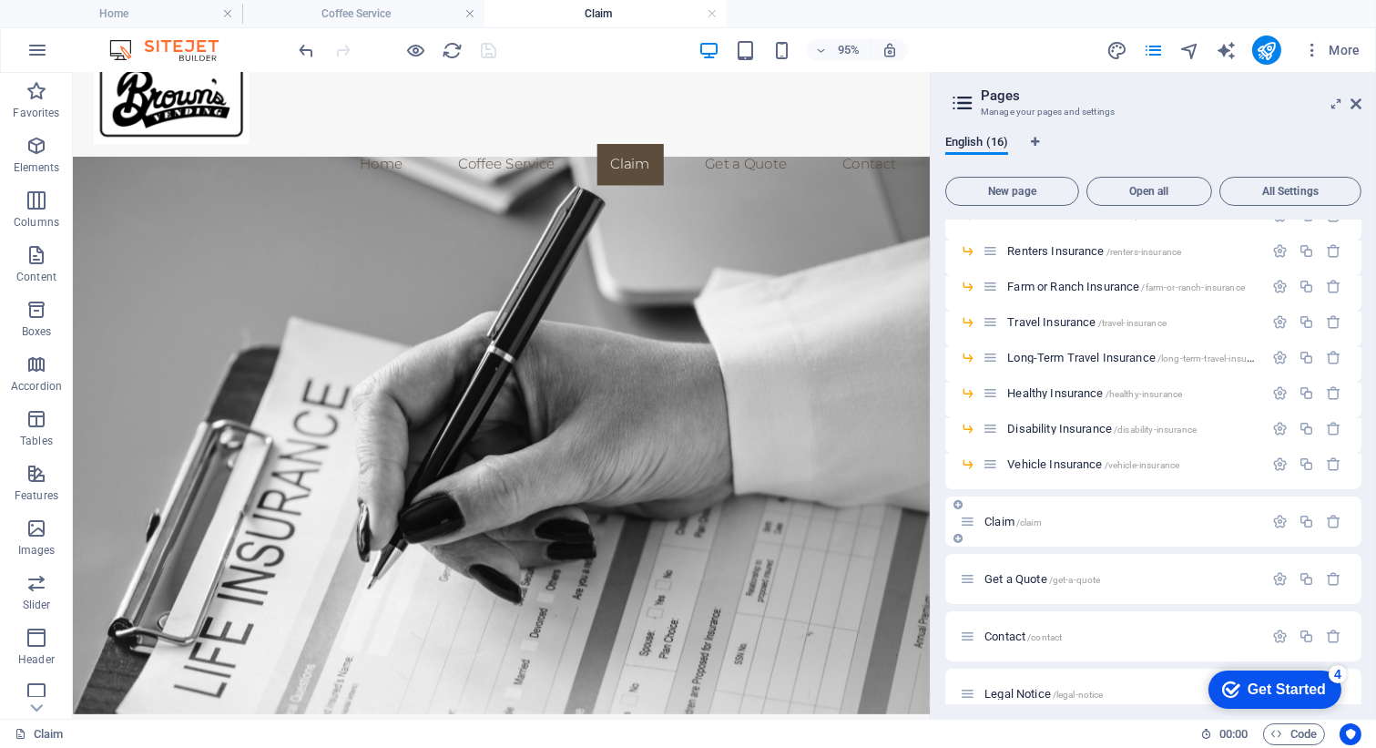
click at [973, 521] on span "Claim /claim" at bounding box center [1012, 521] width 57 height 14
click at [973, 521] on icon "button" at bounding box center [1279, 521] width 15 height 15
click at [973, 586] on input "Claim" at bounding box center [1153, 590] width 387 height 29
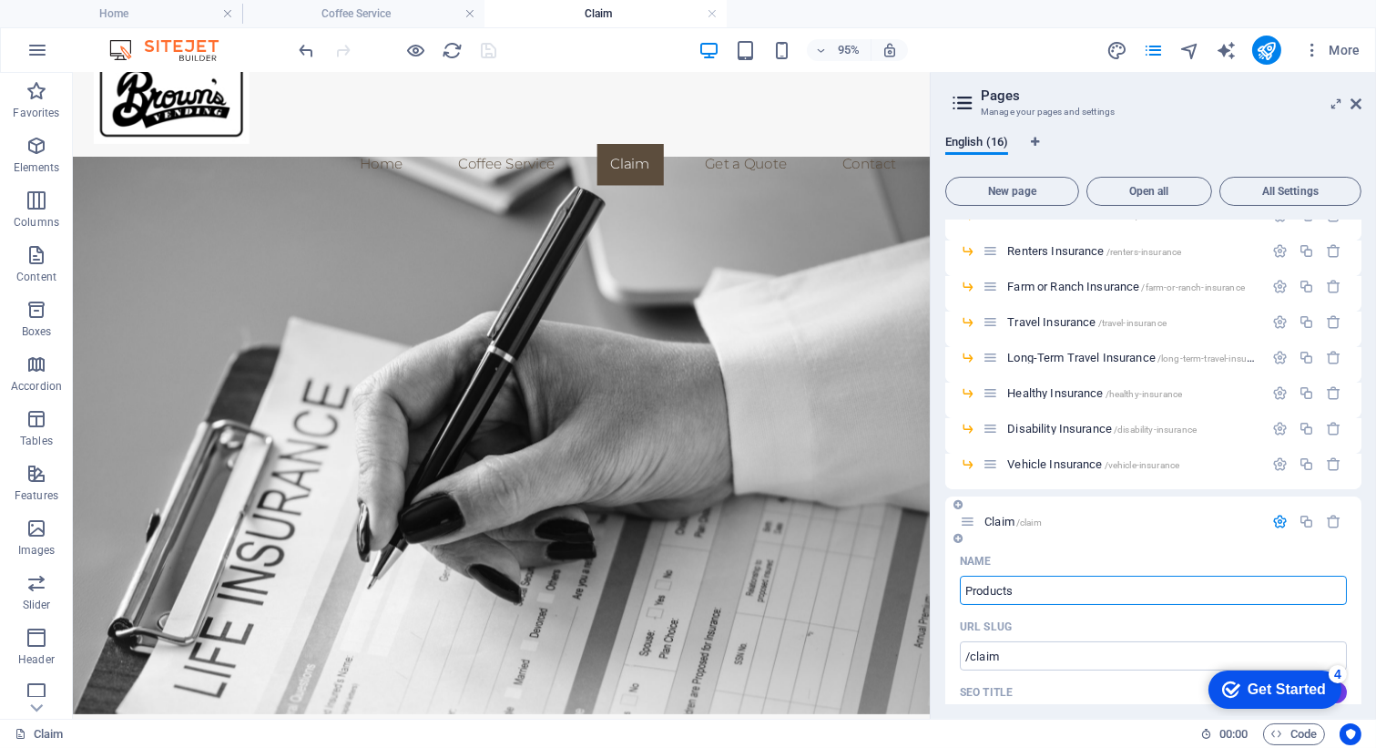
type input "Products"
type input "/products"
type input "Products"
click at [973, 564] on div "Name" at bounding box center [1153, 560] width 387 height 29
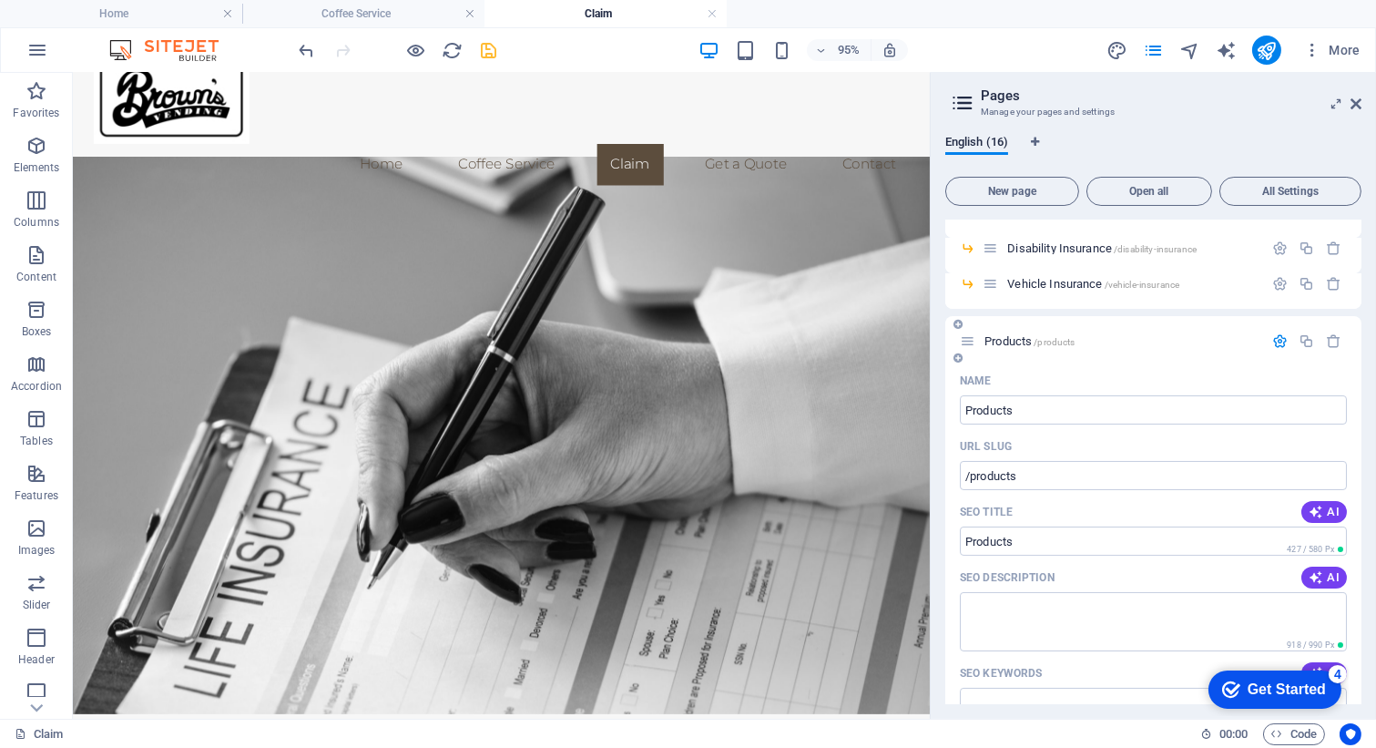
scroll to position [422, 0]
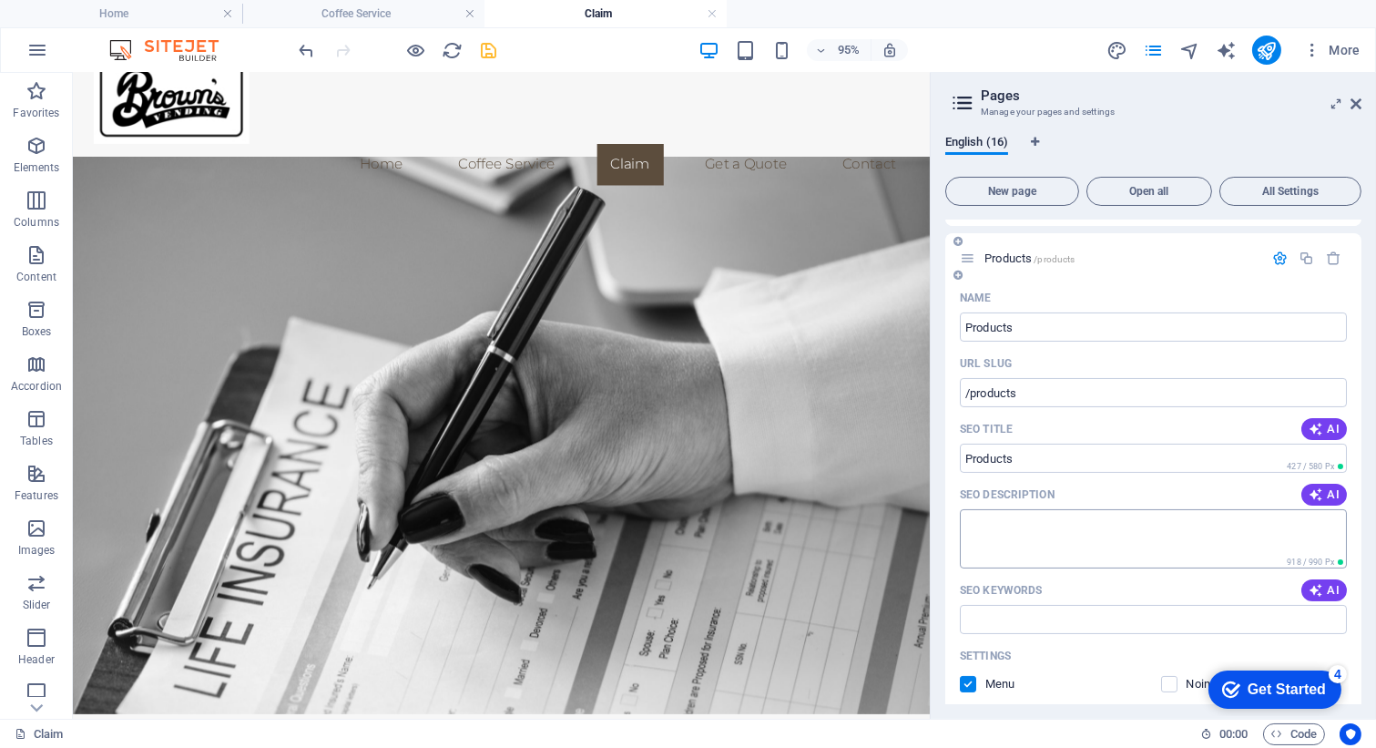
click at [973, 533] on textarea "SEO Description" at bounding box center [1153, 538] width 387 height 59
paste textarea "At [PERSON_NAME] Vending Service, we provide offices, schools, and facilities a…"
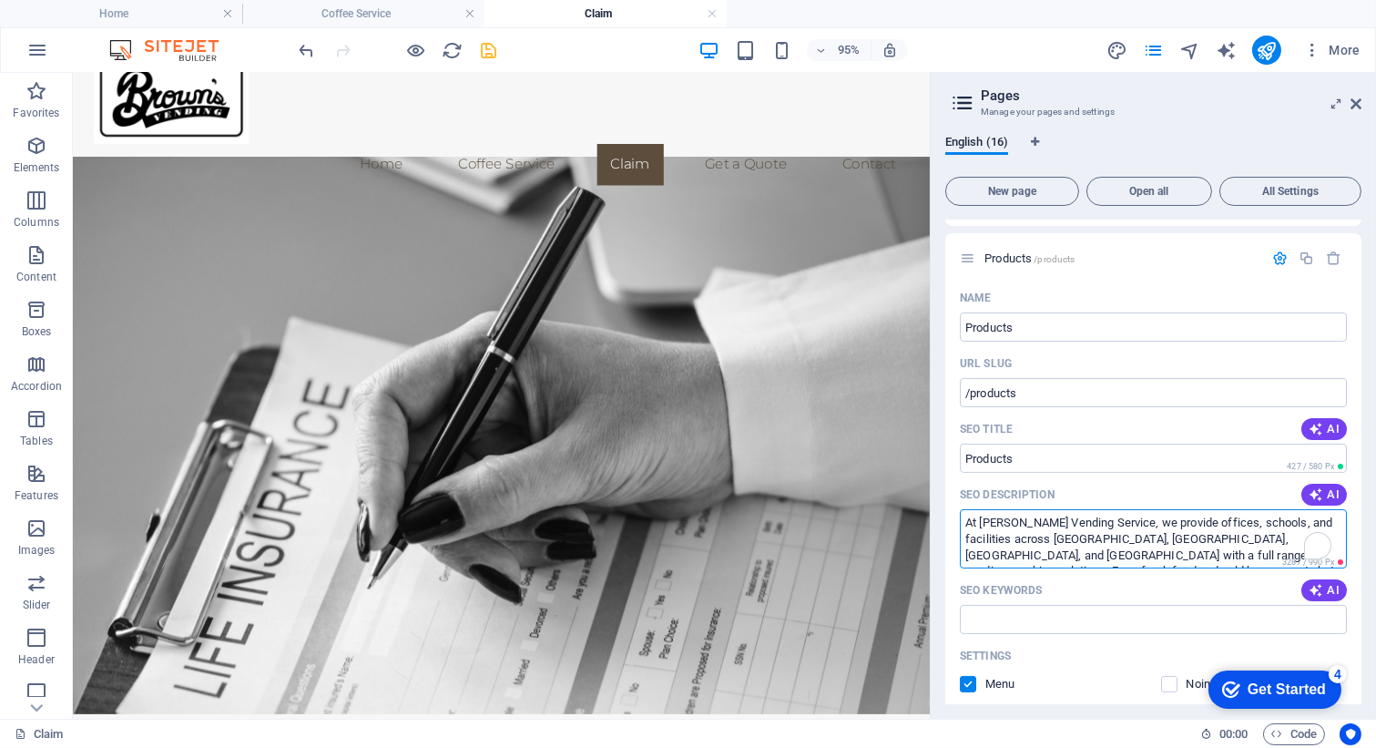
type textarea "At [PERSON_NAME] Vending Service, we provide offices, schools, and facilities a…"
click at [973, 623] on input "SEO Keywords" at bounding box center [1153, 619] width 387 height 29
paste input "vending machines, vending machine service, vending company [GEOGRAPHIC_DATA], v…"
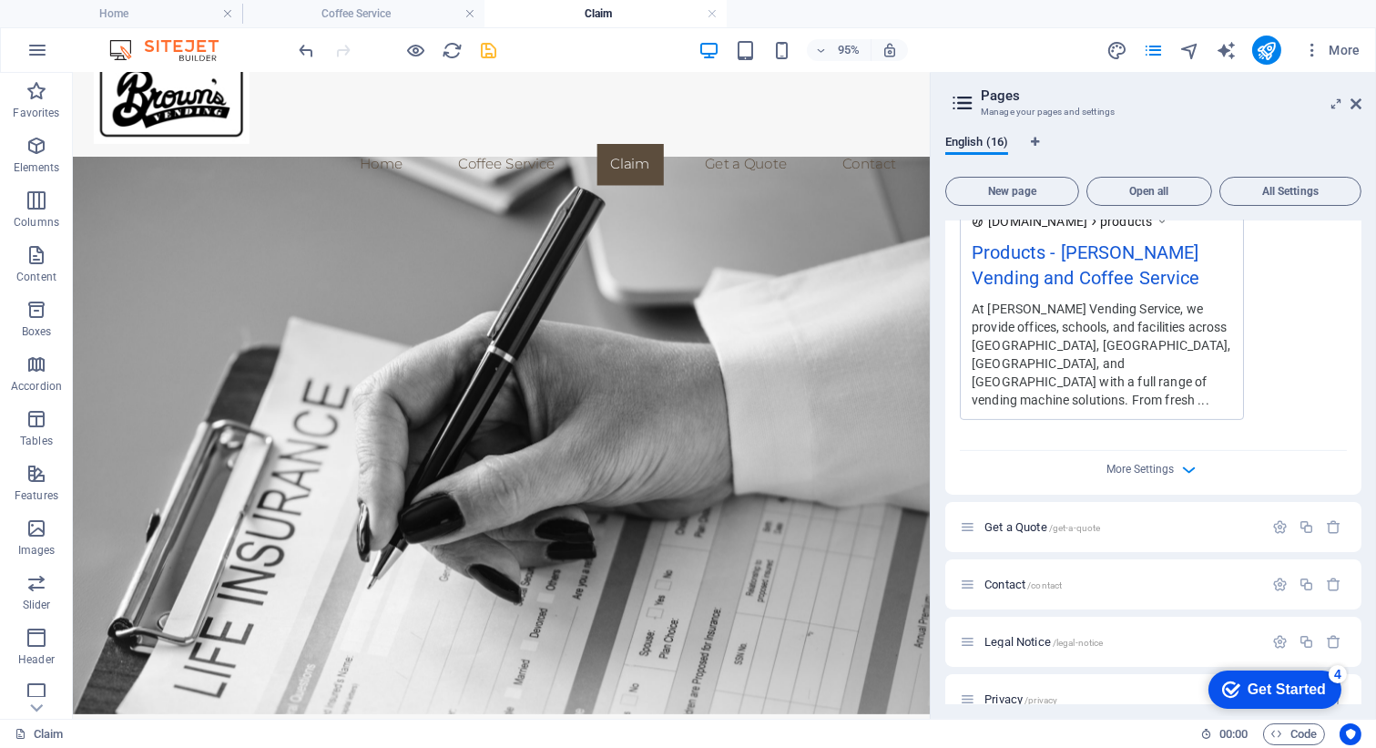
scroll to position [1013, 0]
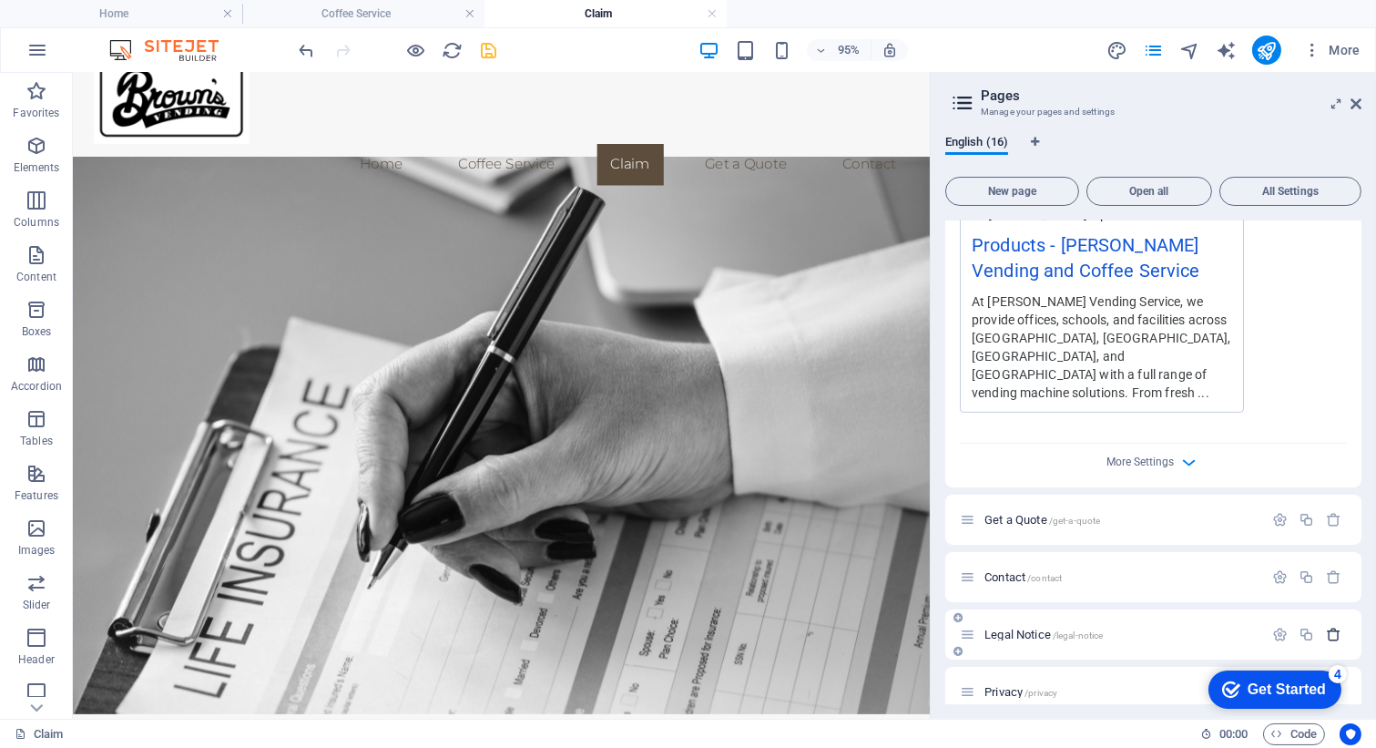
type input "vending machines, vending machine service, vending company [GEOGRAPHIC_DATA], v…"
click at [973, 627] on icon "button" at bounding box center [1333, 634] width 15 height 15
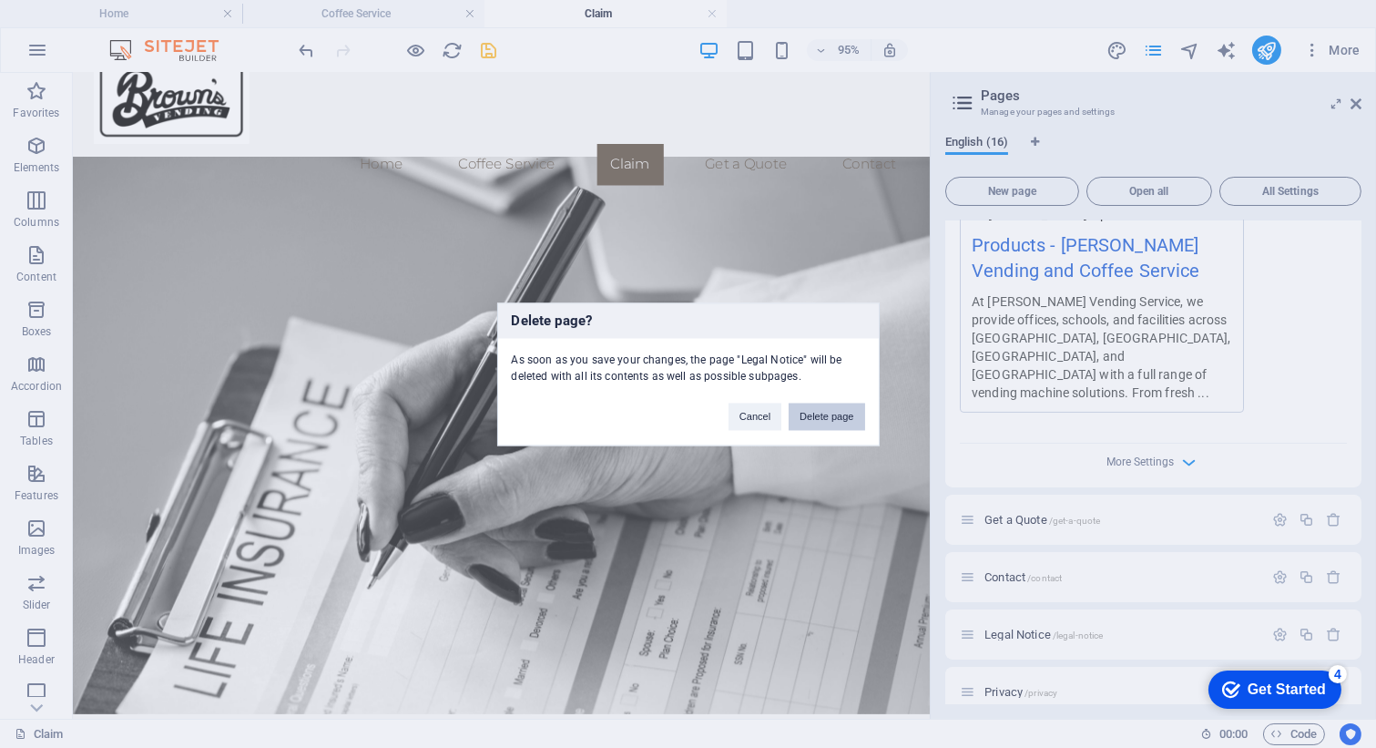
click at [836, 416] on button "Delete page" at bounding box center [827, 415] width 76 height 27
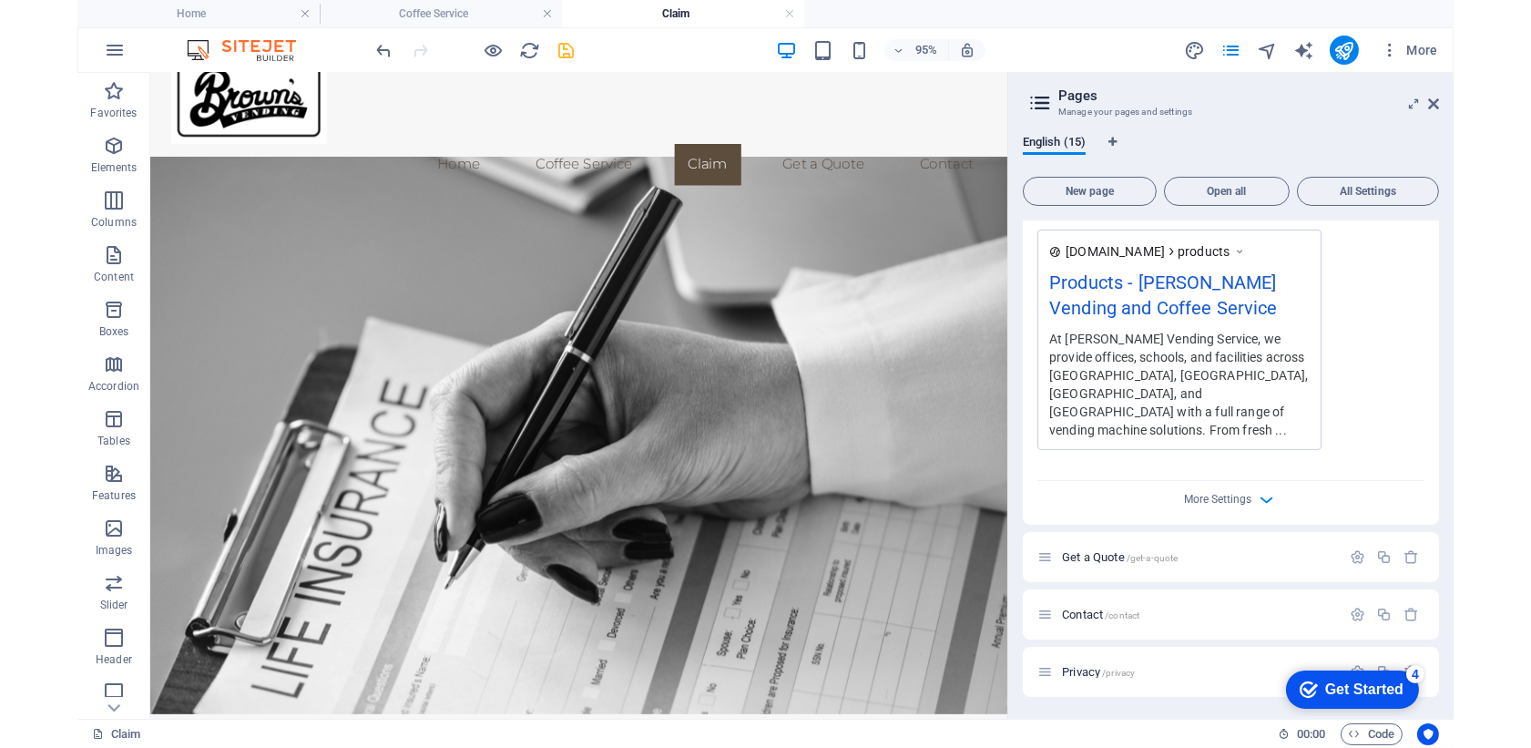
scroll to position [956, 0]
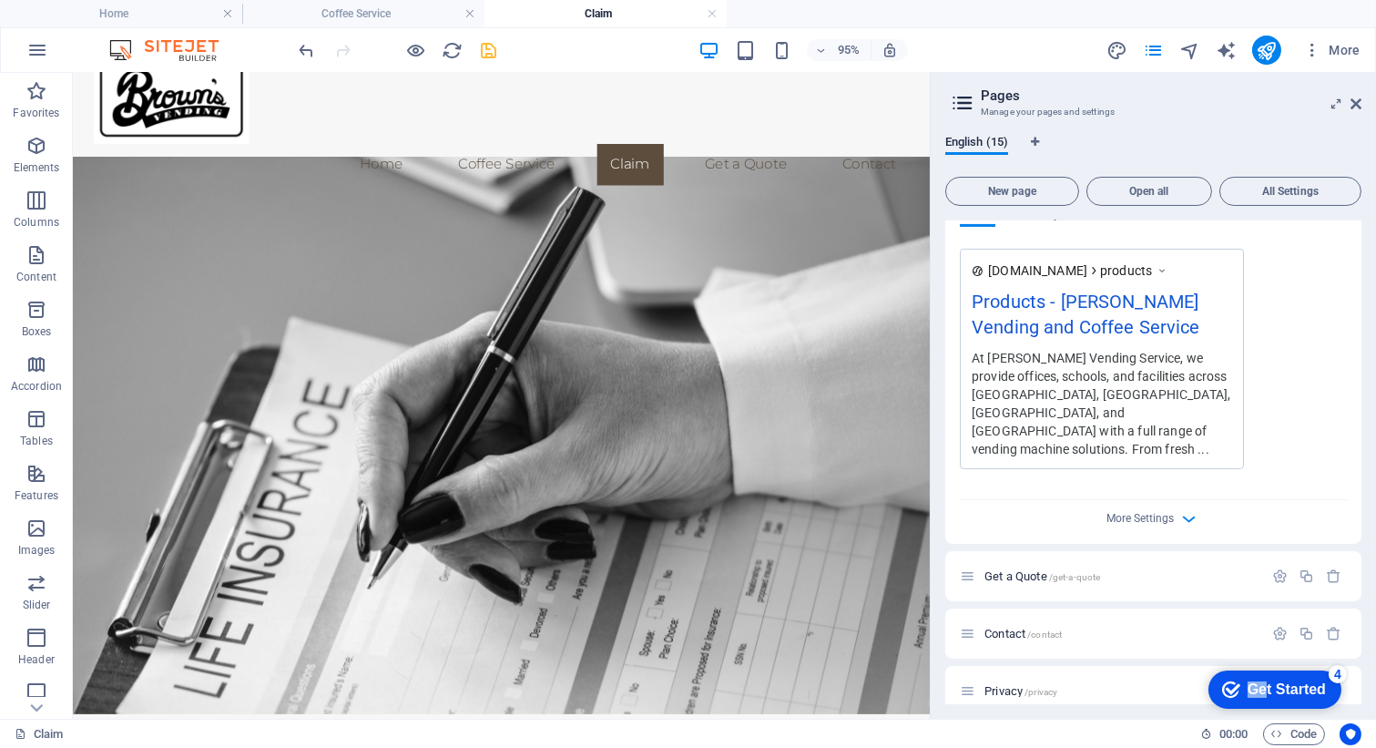
drag, startPoint x: 1258, startPoint y: 690, endPoint x: 1003, endPoint y: 690, distance: 255.9
click at [973, 690] on html "checkmark Get Started 4 First Steps in the Editor Let's guide you through the t…" at bounding box center [1270, 687] width 155 height 55
click at [973, 664] on div "checkmark Get Started 4 First Steps in the Editor Let's guide you through the t…" at bounding box center [1270, 687] width 155 height 55
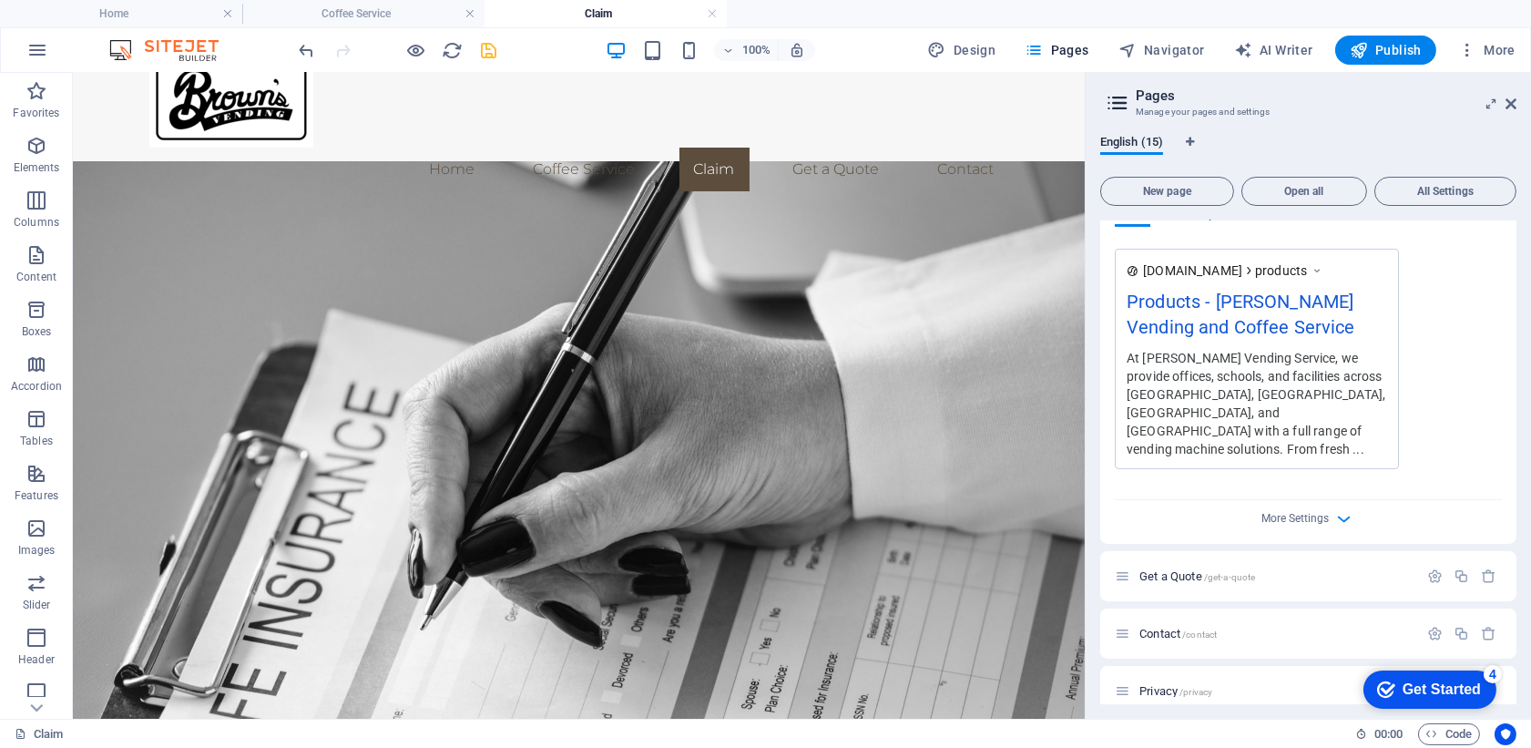
click at [973, 680] on div "Get Started" at bounding box center [1440, 688] width 78 height 16
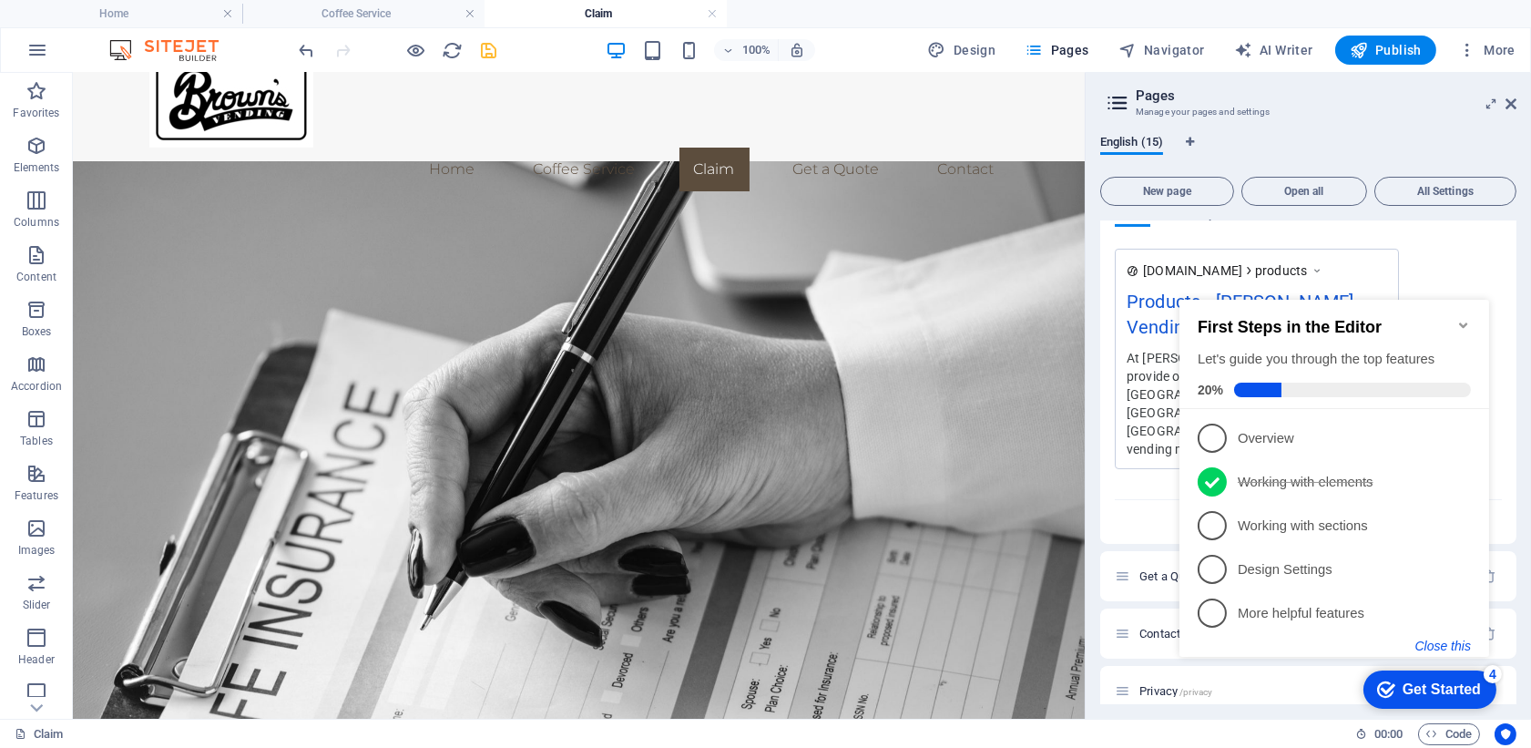
click at [973, 646] on button "Close this" at bounding box center [1442, 644] width 56 height 15
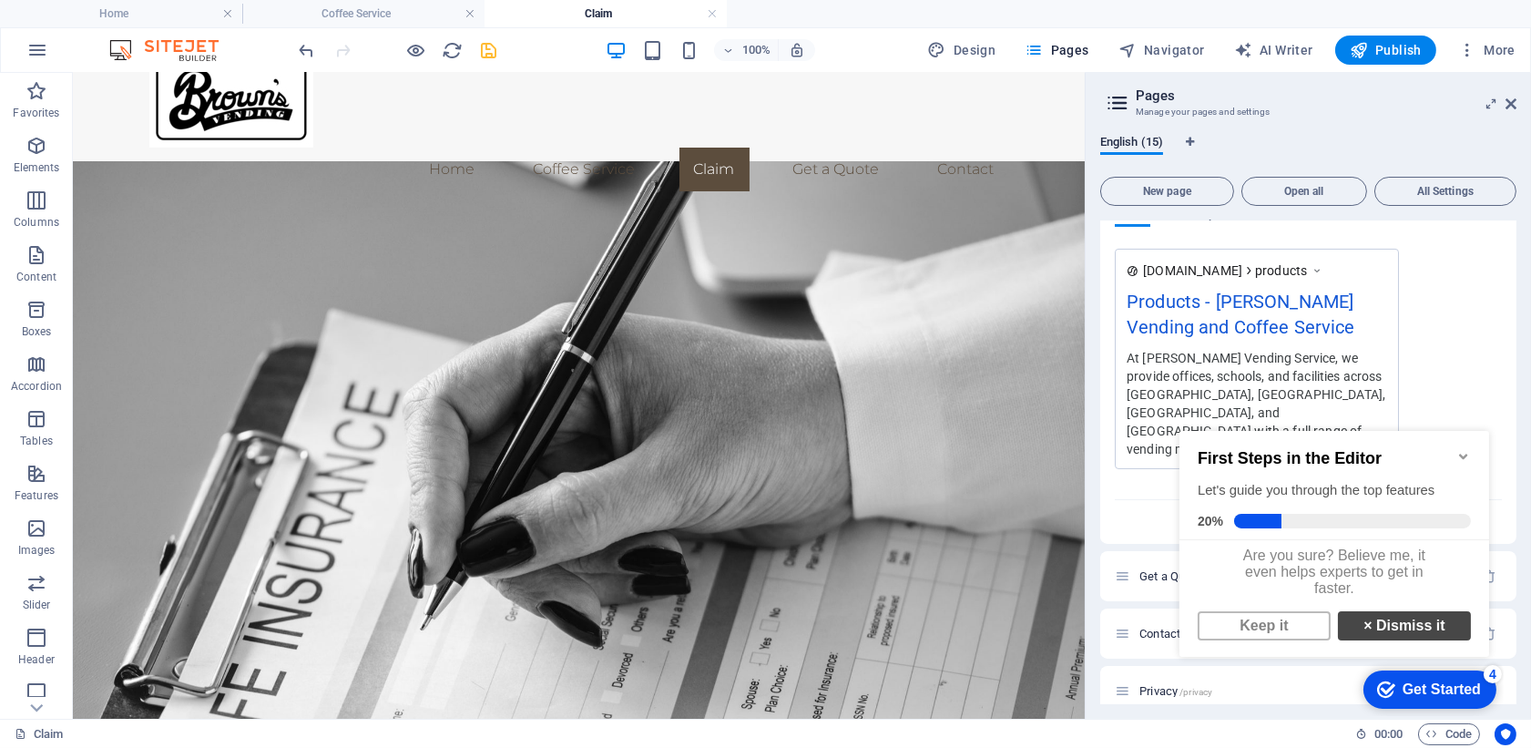
click at [973, 639] on link "× Dismiss it" at bounding box center [1403, 624] width 133 height 29
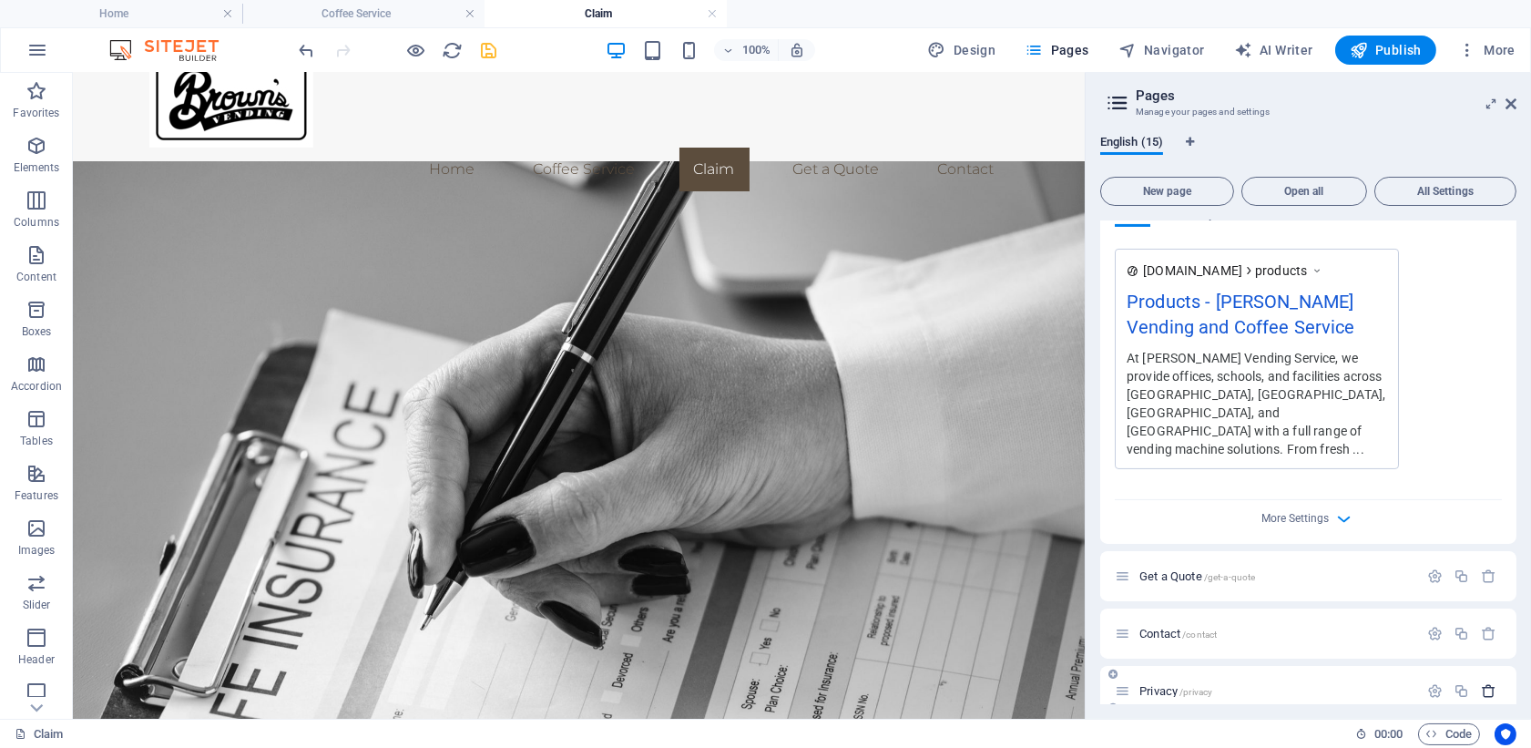
click at [973, 683] on icon "button" at bounding box center [1488, 690] width 15 height 15
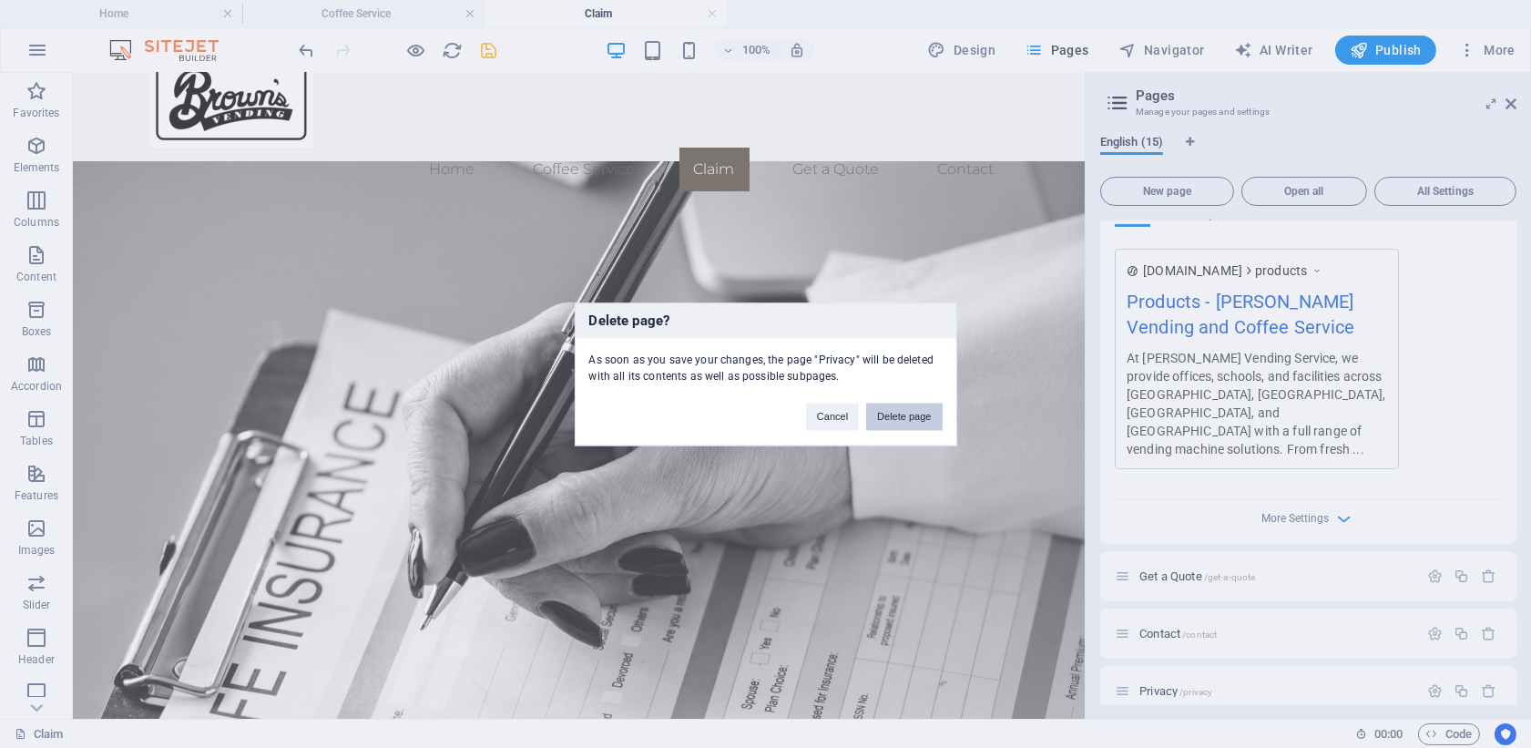
click at [897, 413] on button "Delete page" at bounding box center [904, 415] width 76 height 27
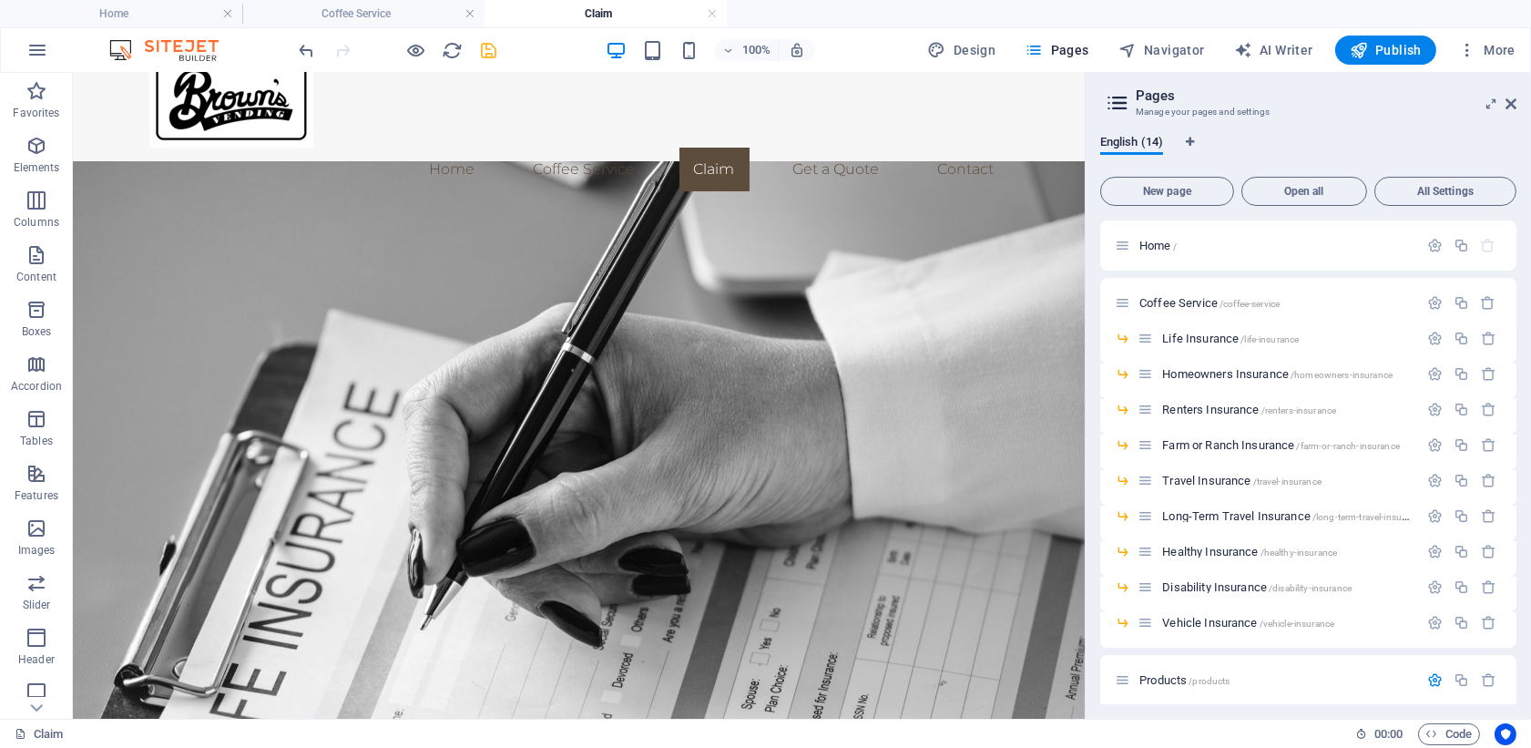
scroll to position [1, 0]
click at [973, 548] on span "Healthy Insurance /healthy-insurance" at bounding box center [1249, 551] width 175 height 14
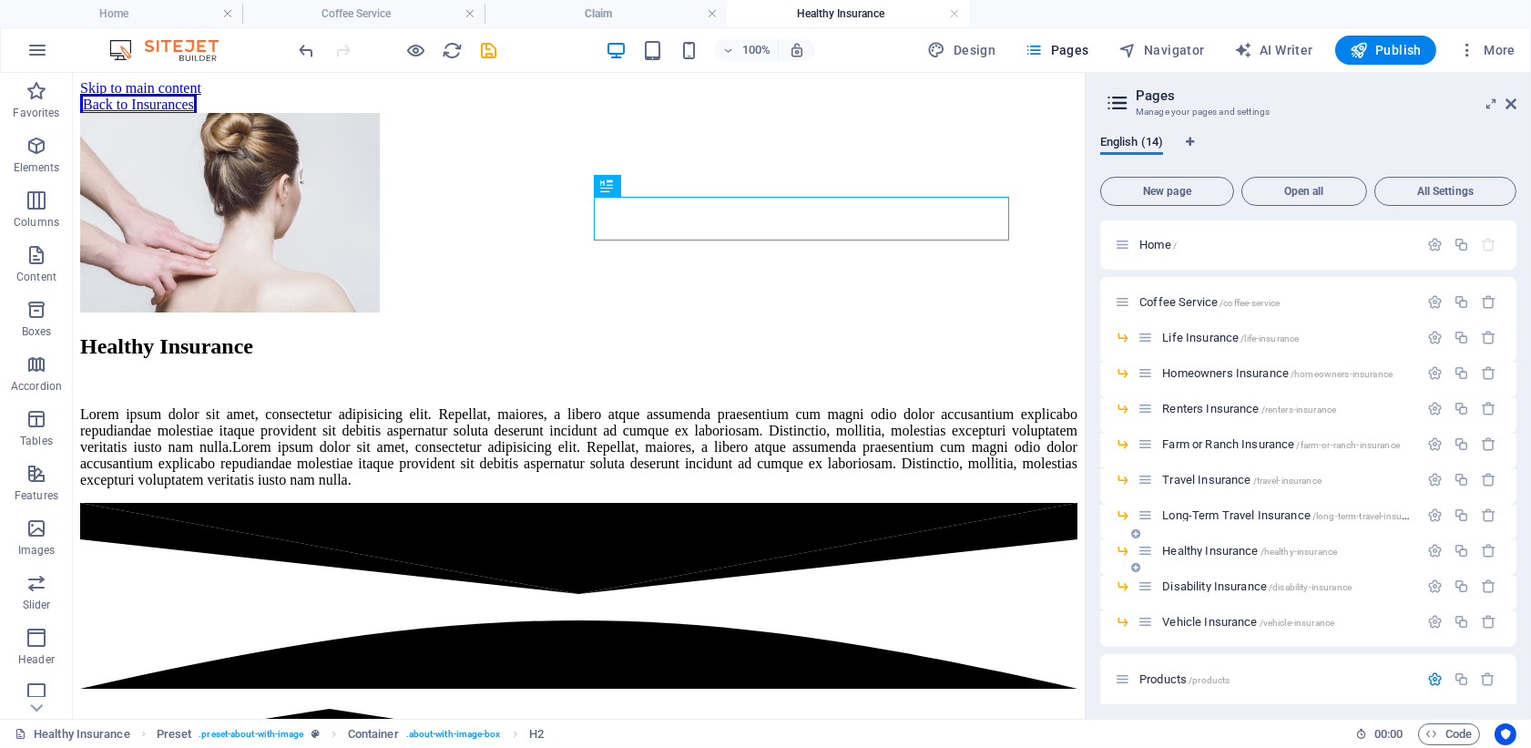
scroll to position [0, 0]
click at [973, 620] on icon "button" at bounding box center [1488, 621] width 15 height 15
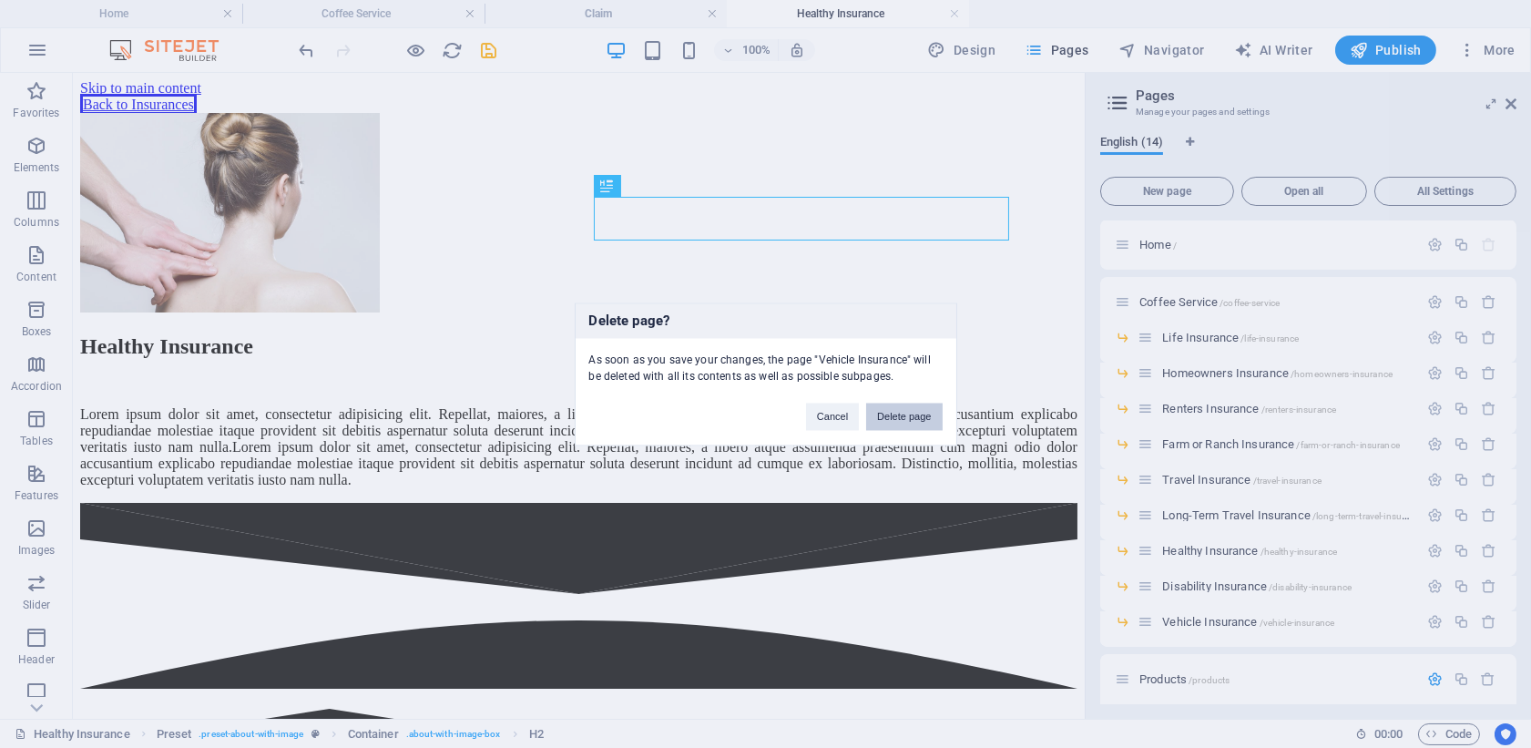
click at [913, 418] on button "Delete page" at bounding box center [904, 415] width 76 height 27
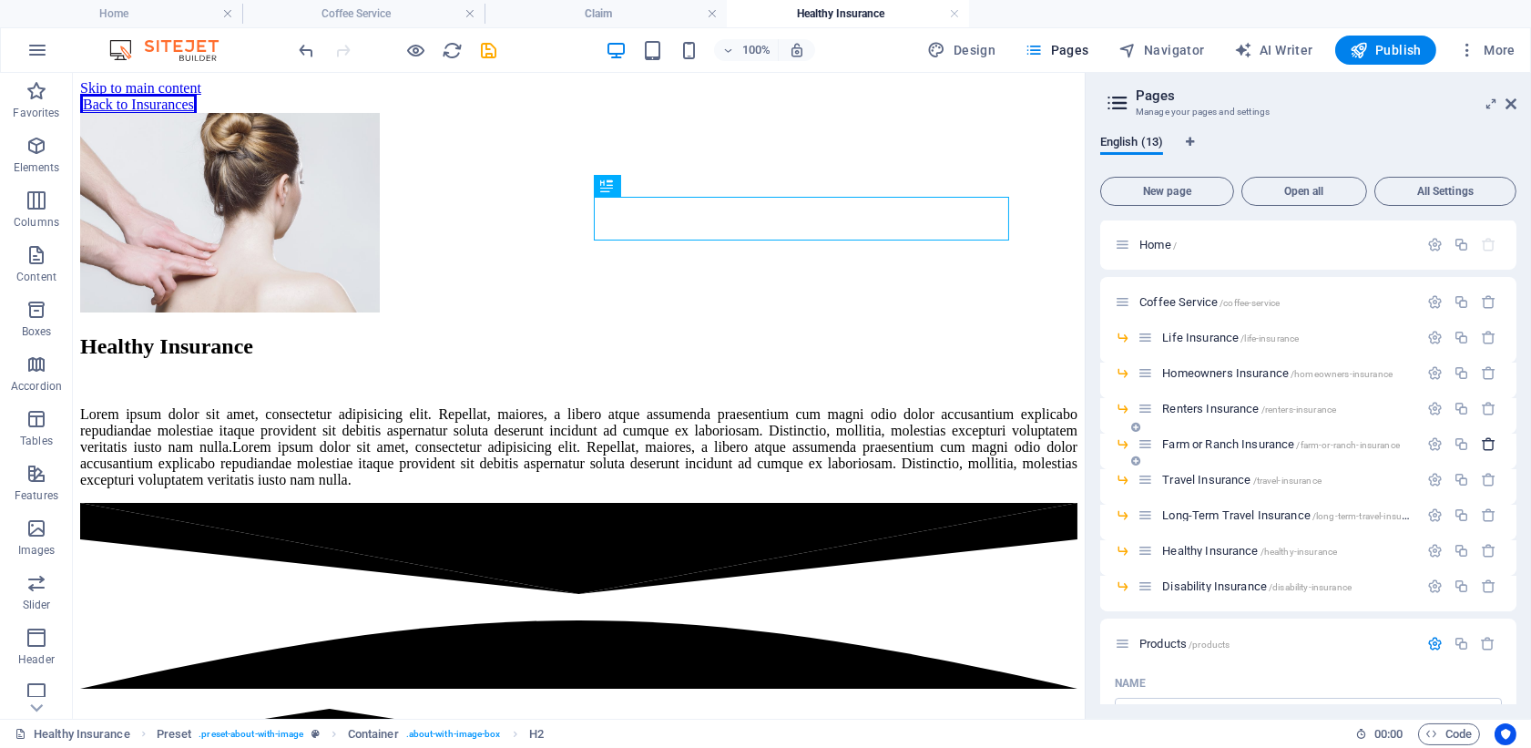
click at [973, 446] on icon "button" at bounding box center [1488, 443] width 15 height 15
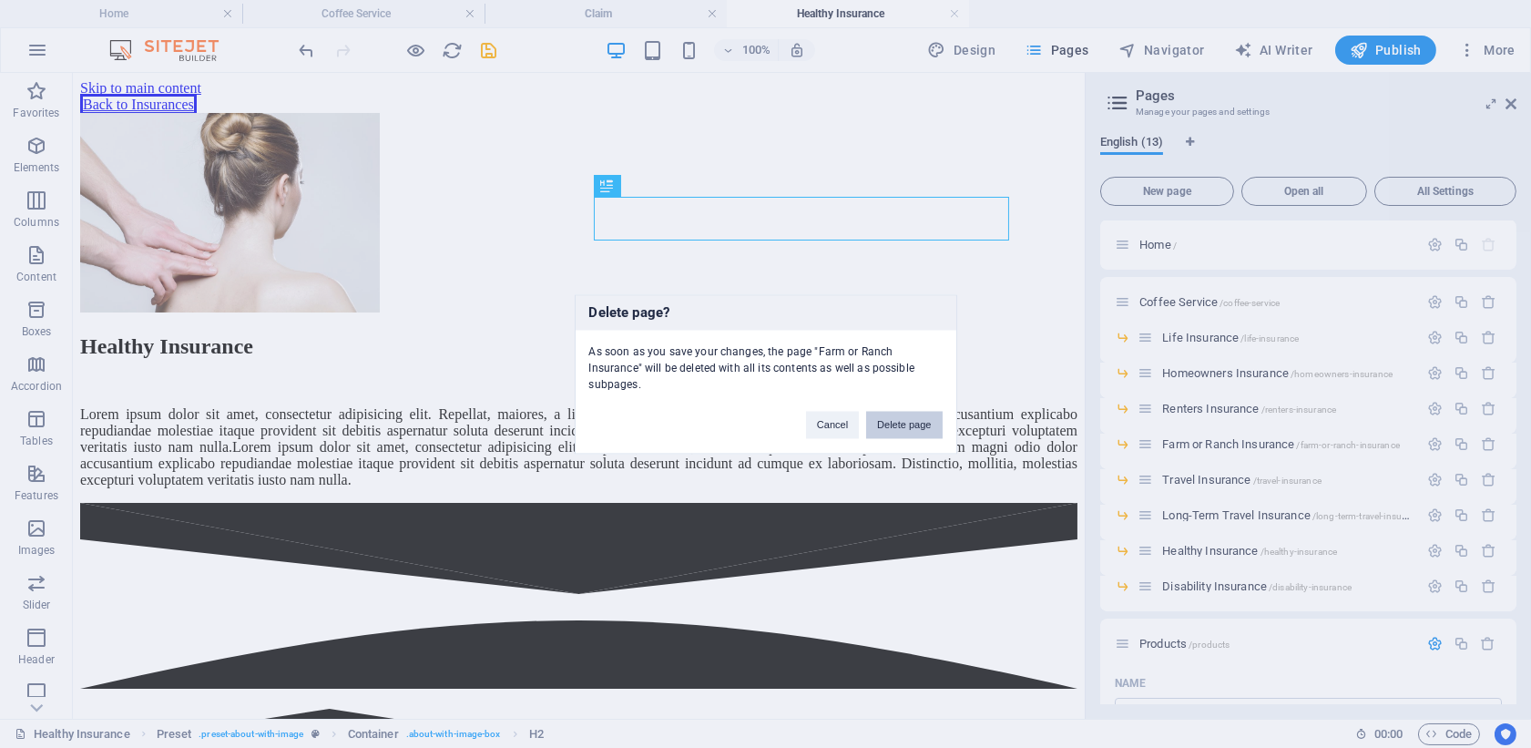
click at [910, 421] on button "Delete page" at bounding box center [904, 424] width 76 height 27
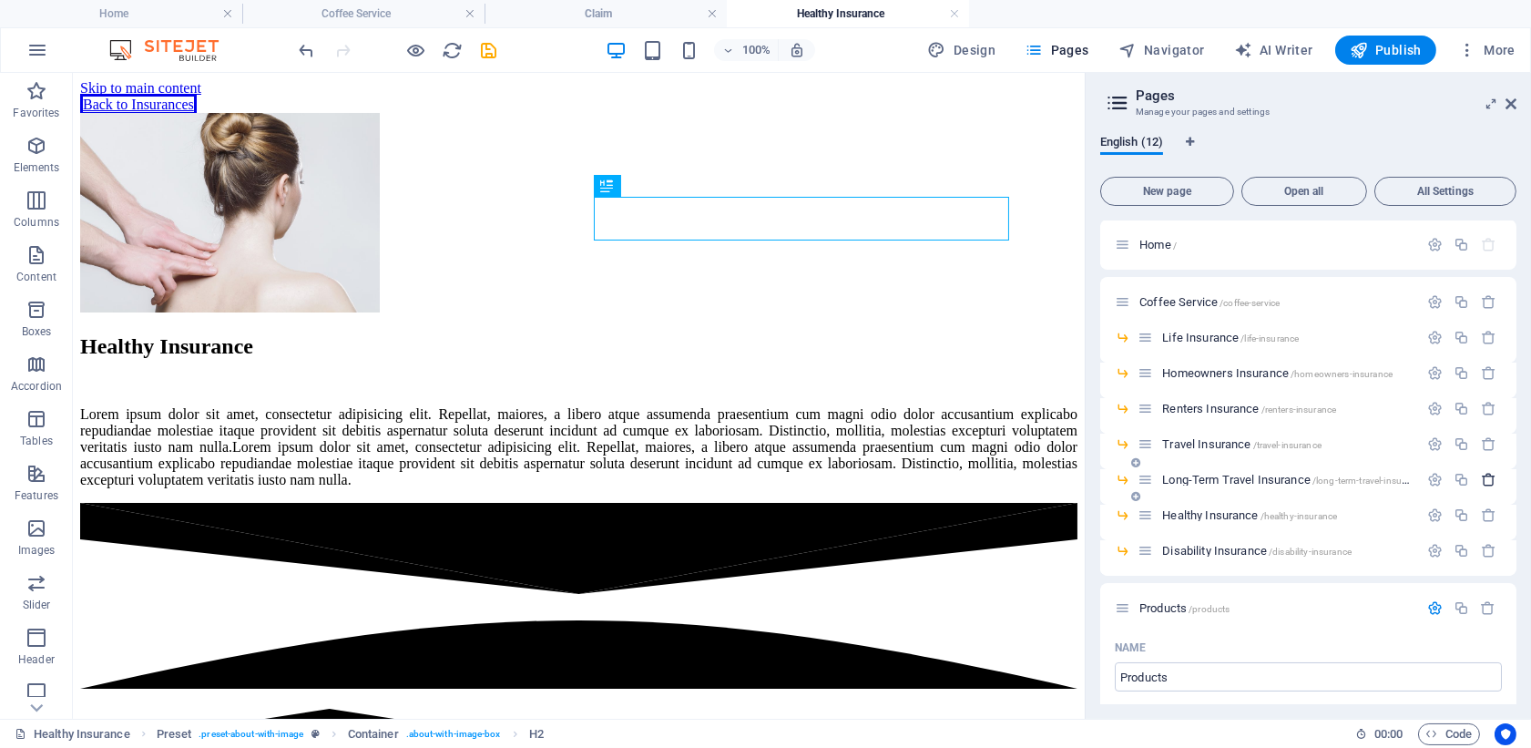
click at [973, 481] on button "button" at bounding box center [1488, 479] width 26 height 15
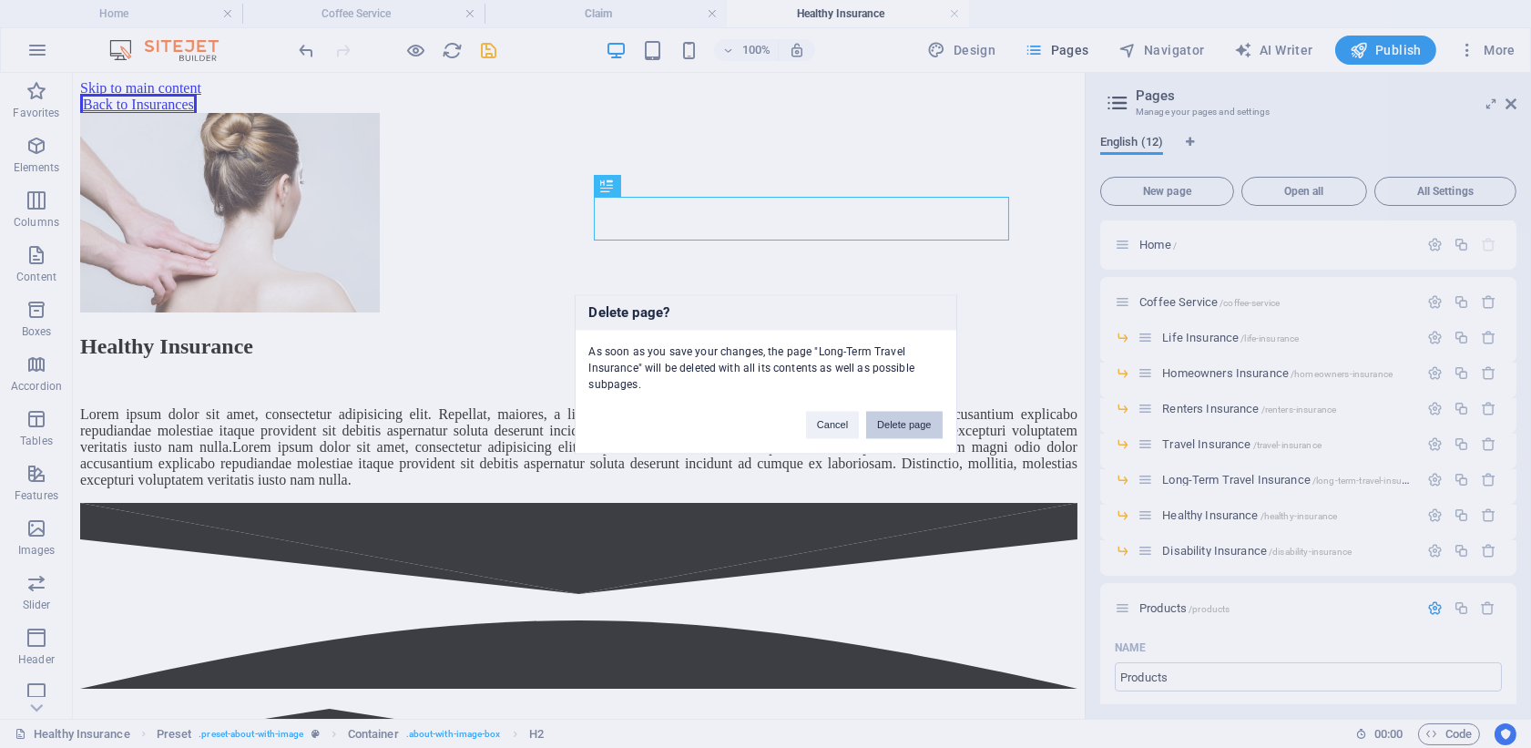
click at [911, 424] on button "Delete page" at bounding box center [904, 424] width 76 height 27
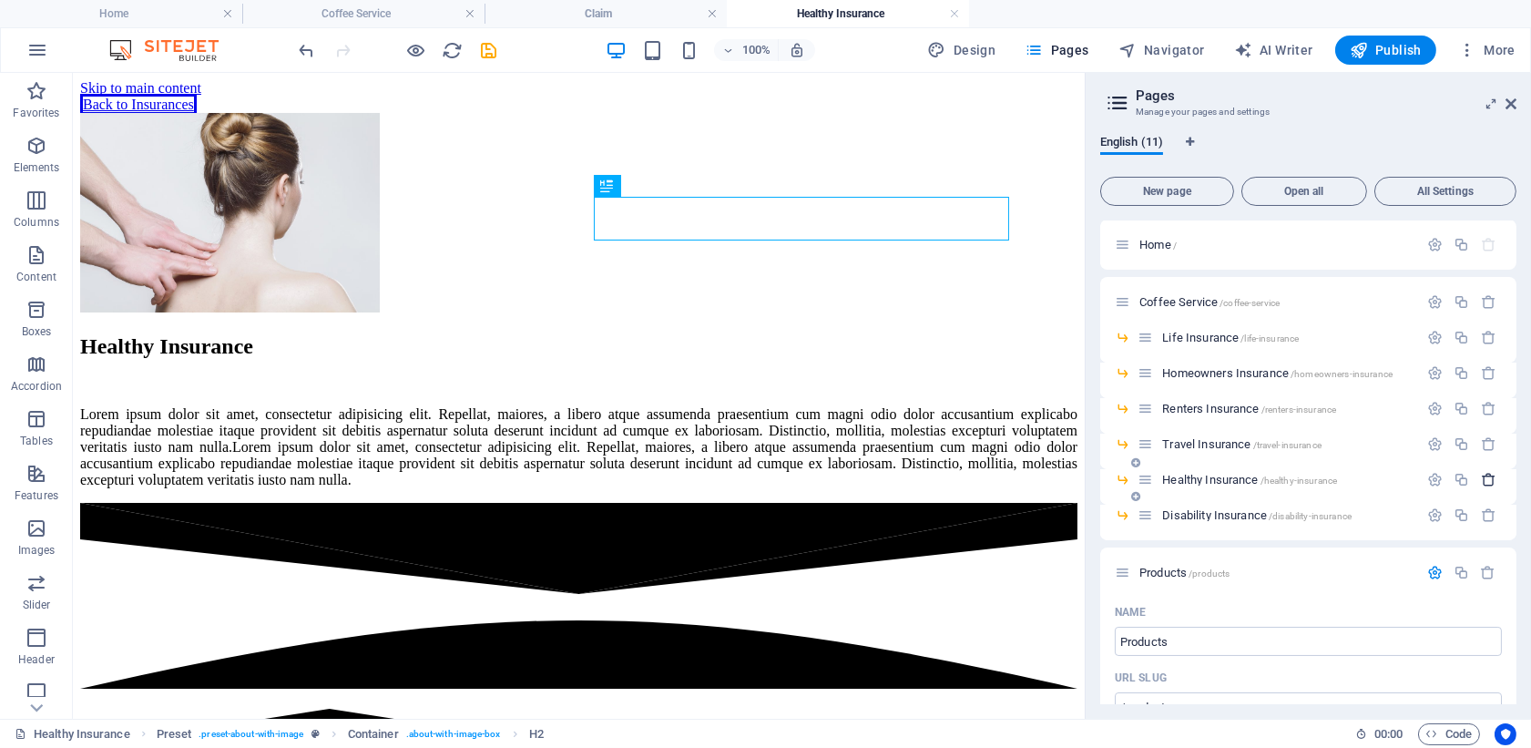
click at [973, 478] on icon "button" at bounding box center [1488, 479] width 15 height 15
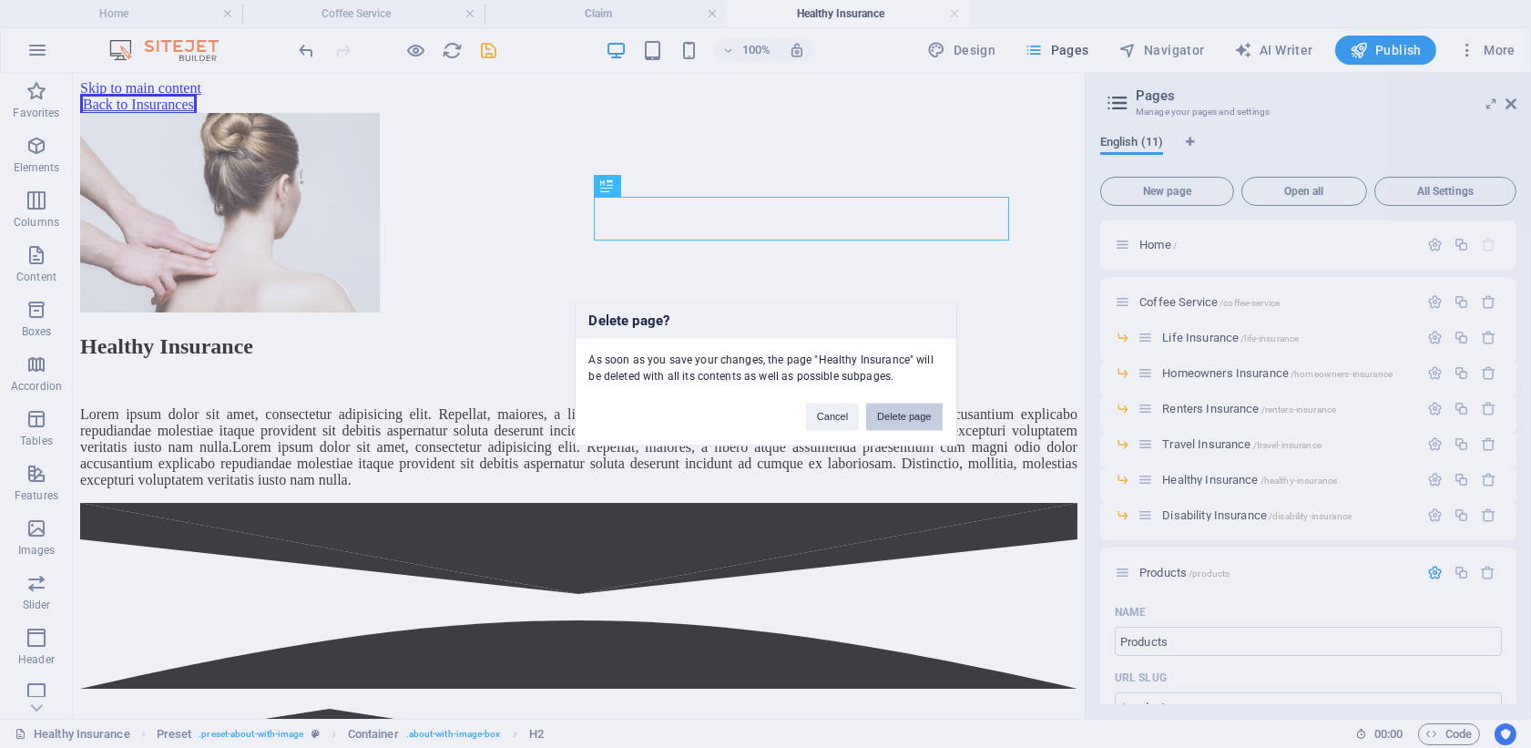
click at [913, 413] on button "Delete page" at bounding box center [904, 415] width 76 height 27
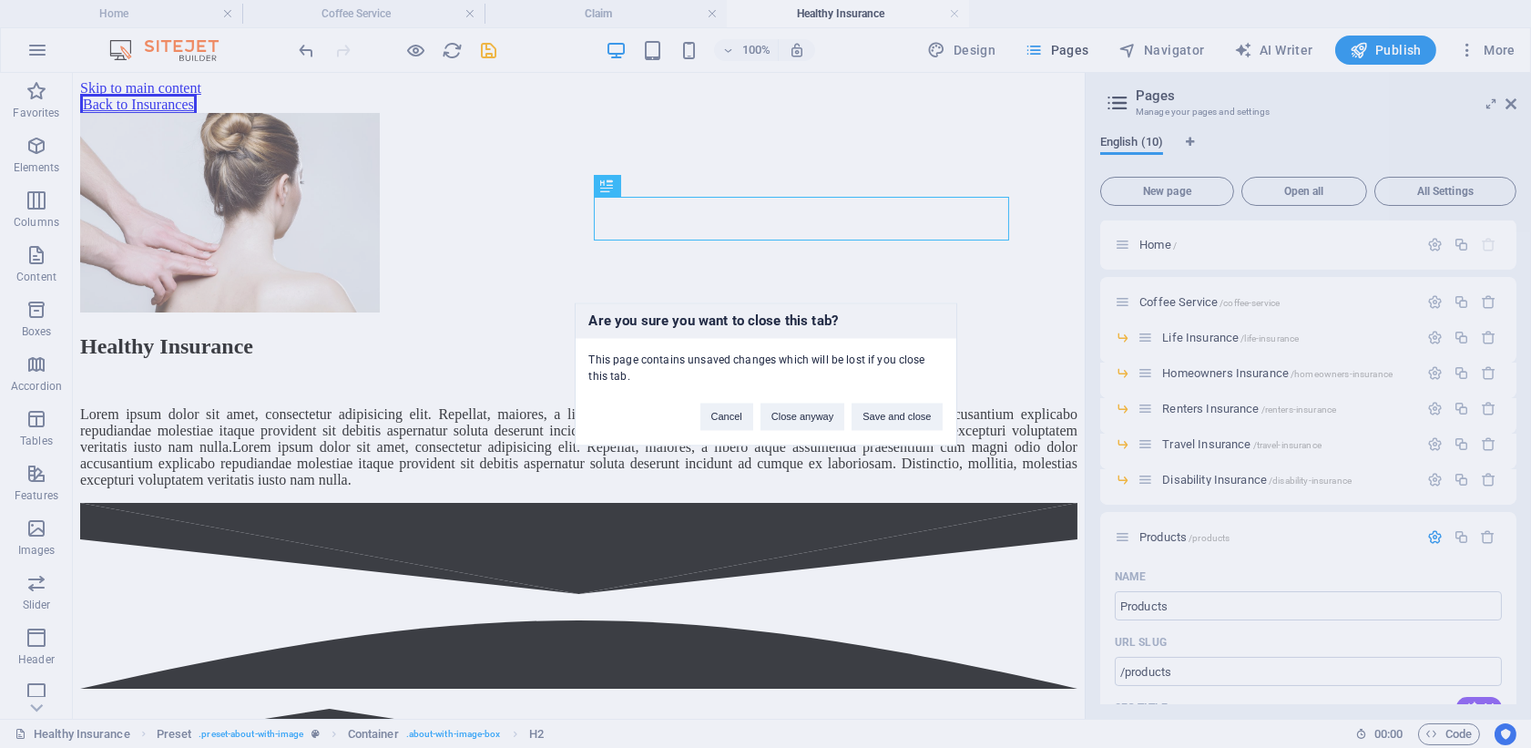
click at [973, 478] on div "Are you sure you want to close this tab? This page contains unsaved changes whi…" at bounding box center [765, 374] width 1531 height 748
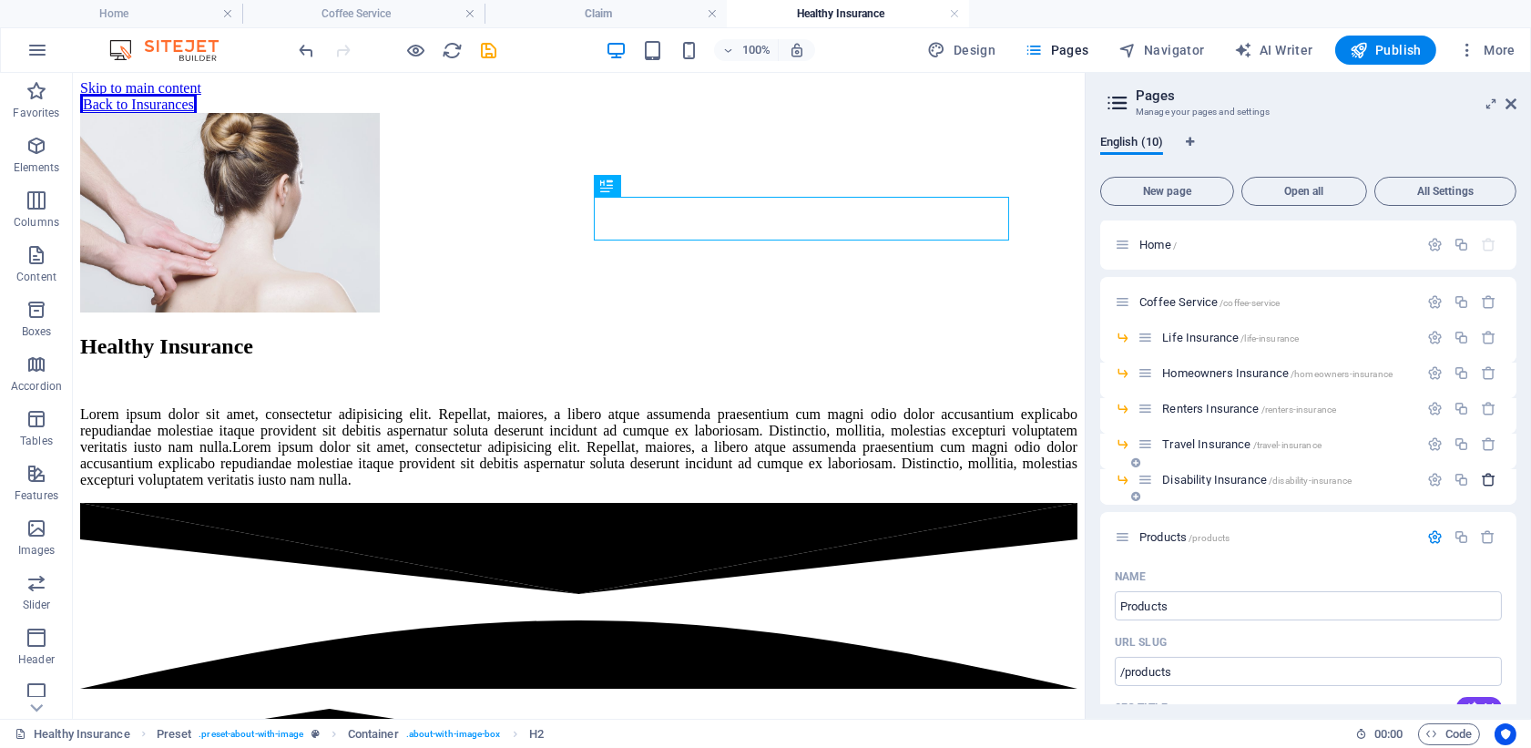
click at [973, 483] on icon "button" at bounding box center [1488, 479] width 15 height 15
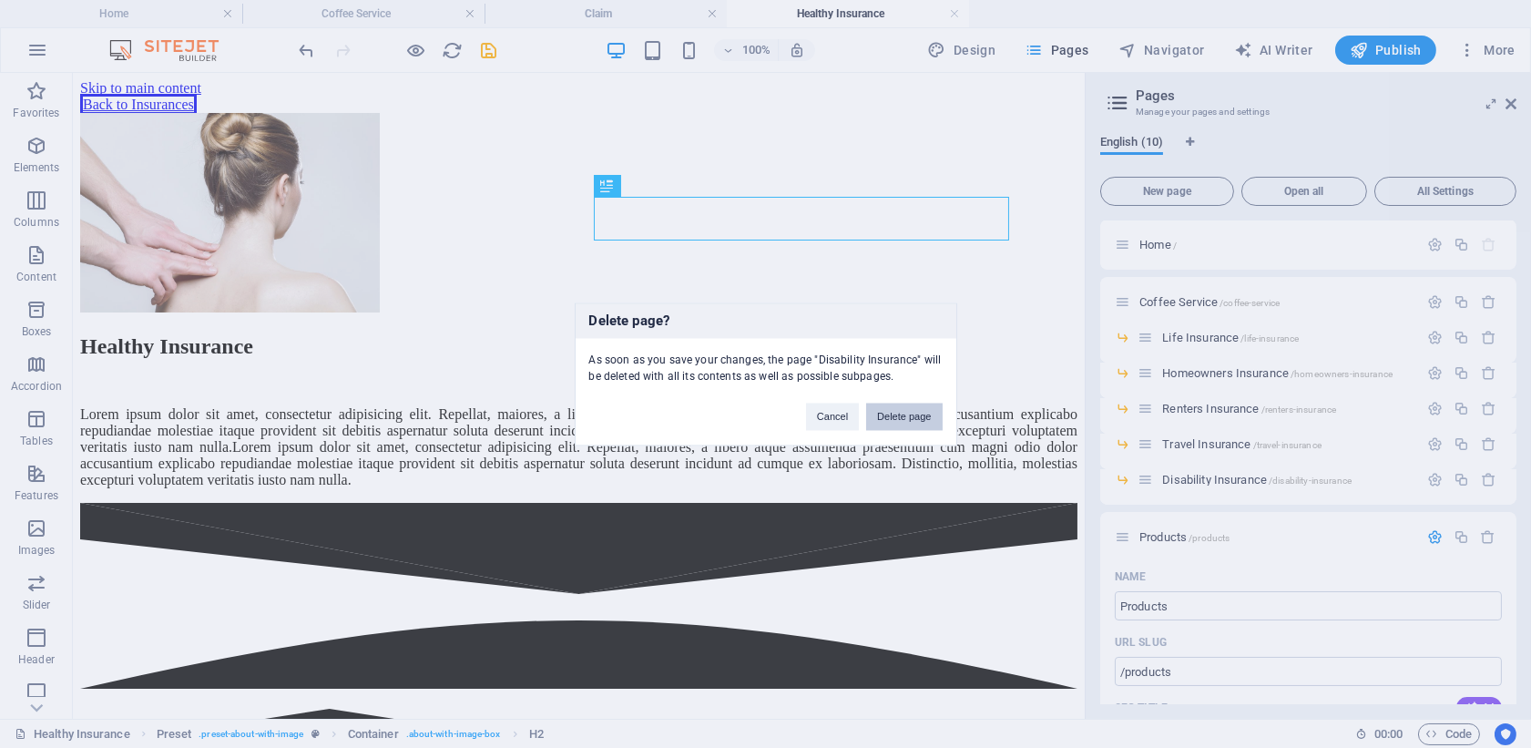
click at [891, 402] on button "Delete page" at bounding box center [904, 415] width 76 height 27
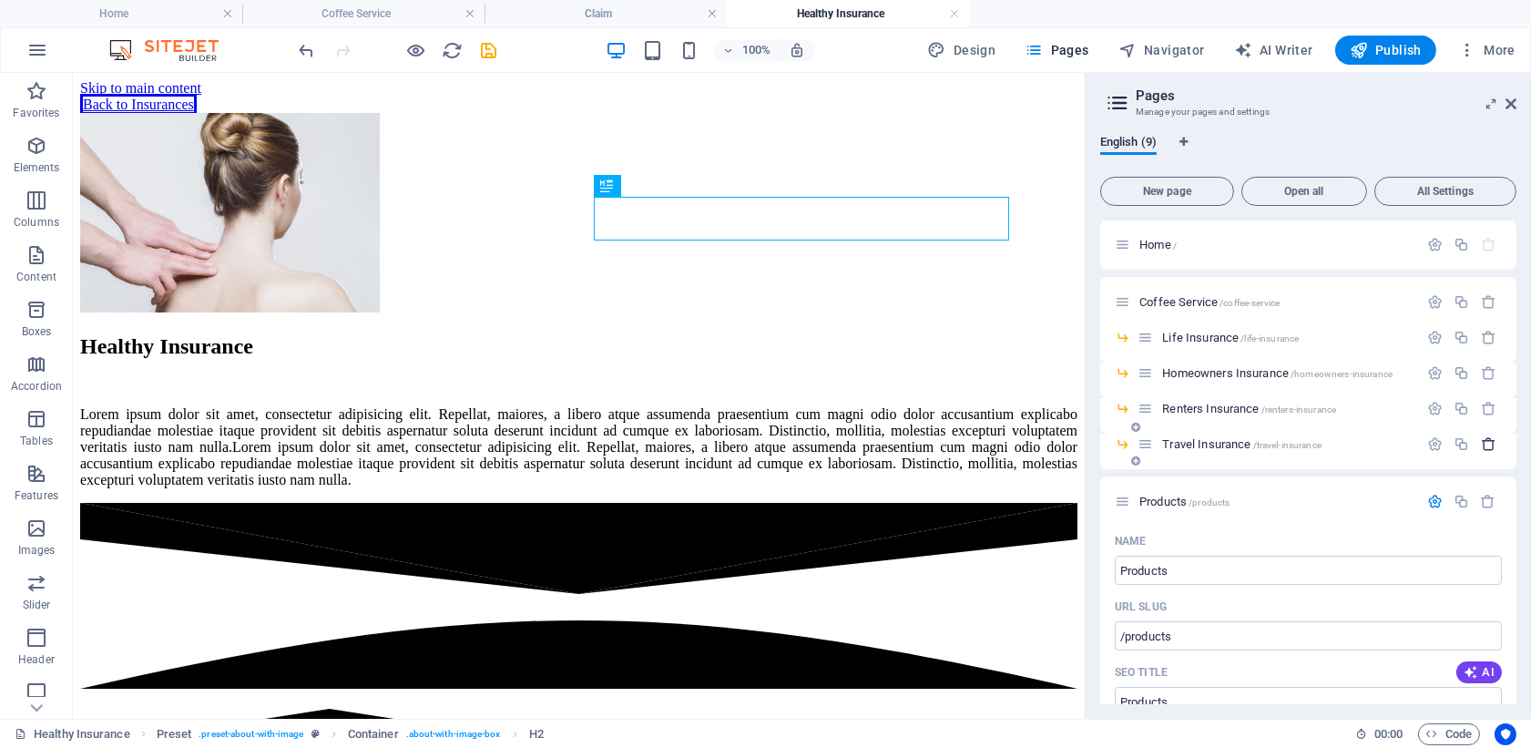
click at [973, 449] on icon "button" at bounding box center [1488, 443] width 15 height 15
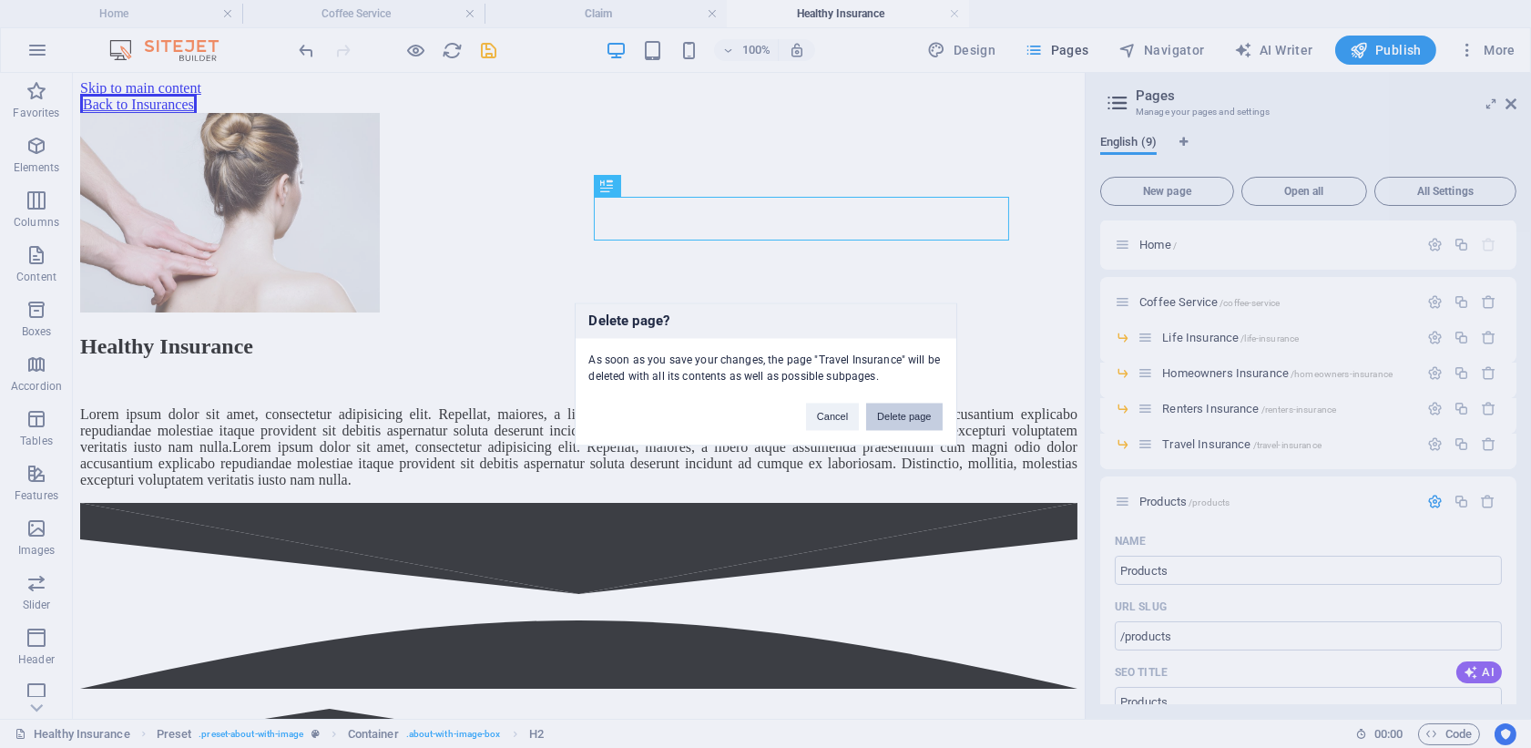
click at [907, 415] on button "Delete page" at bounding box center [904, 415] width 76 height 27
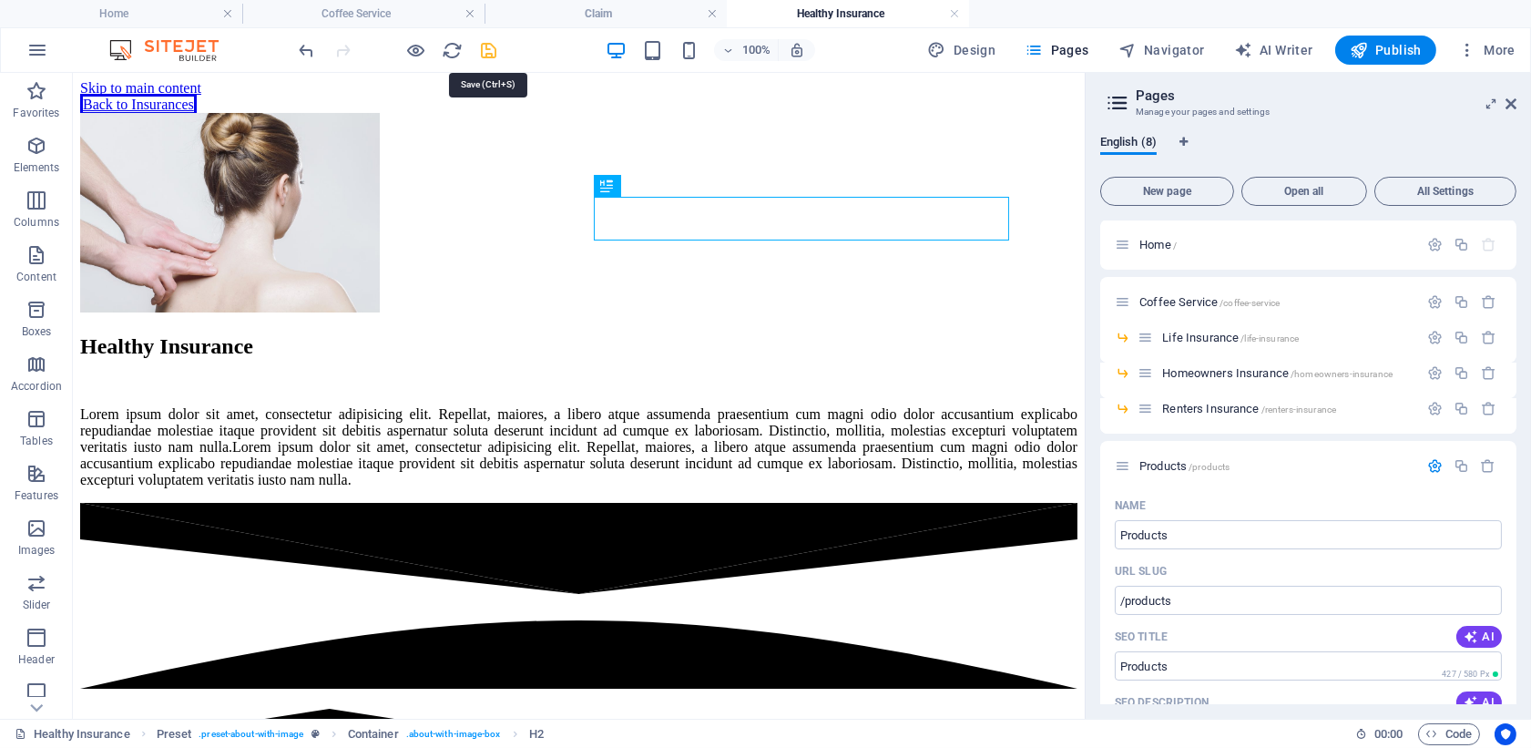
click at [493, 51] on icon "save" at bounding box center [489, 50] width 21 height 21
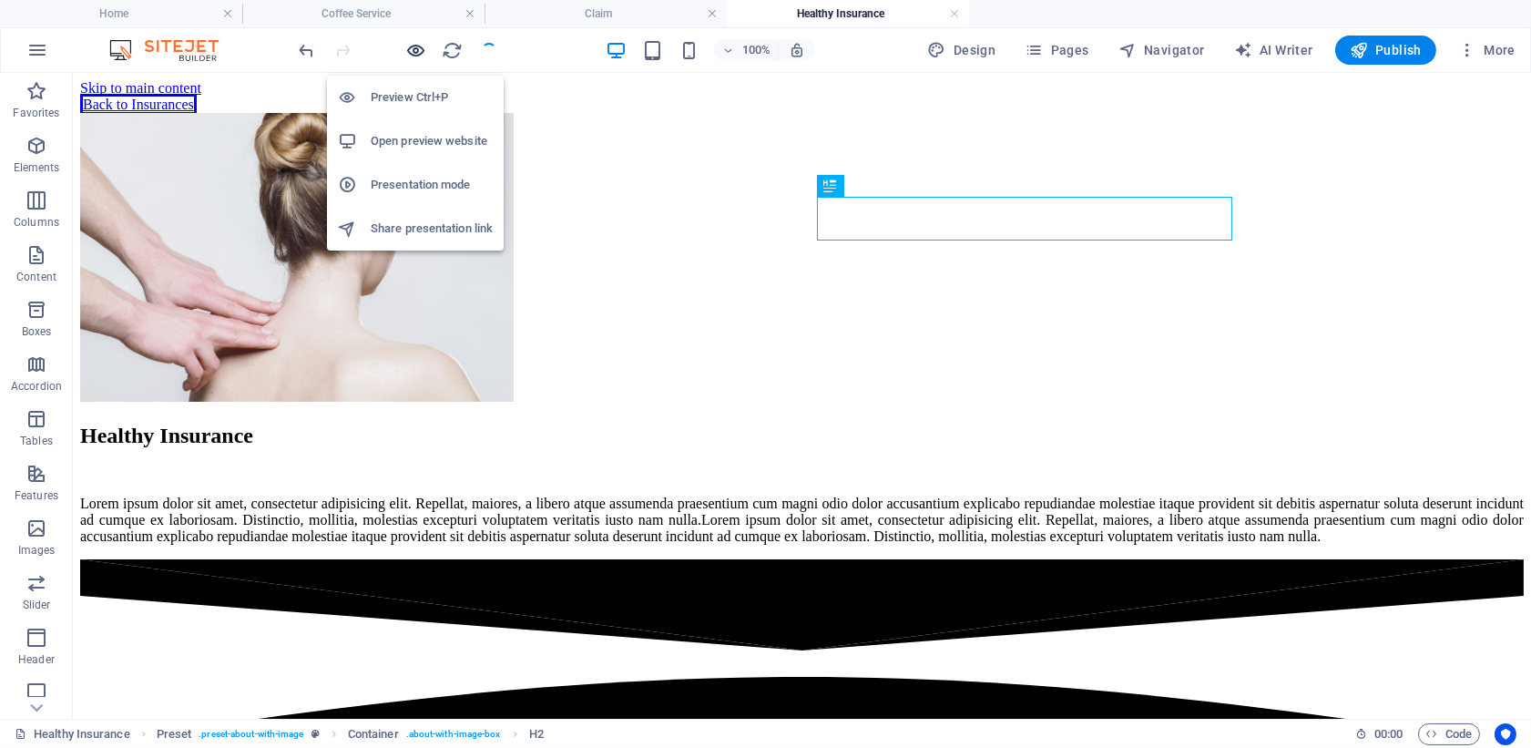
click at [418, 49] on icon "button" at bounding box center [416, 50] width 21 height 21
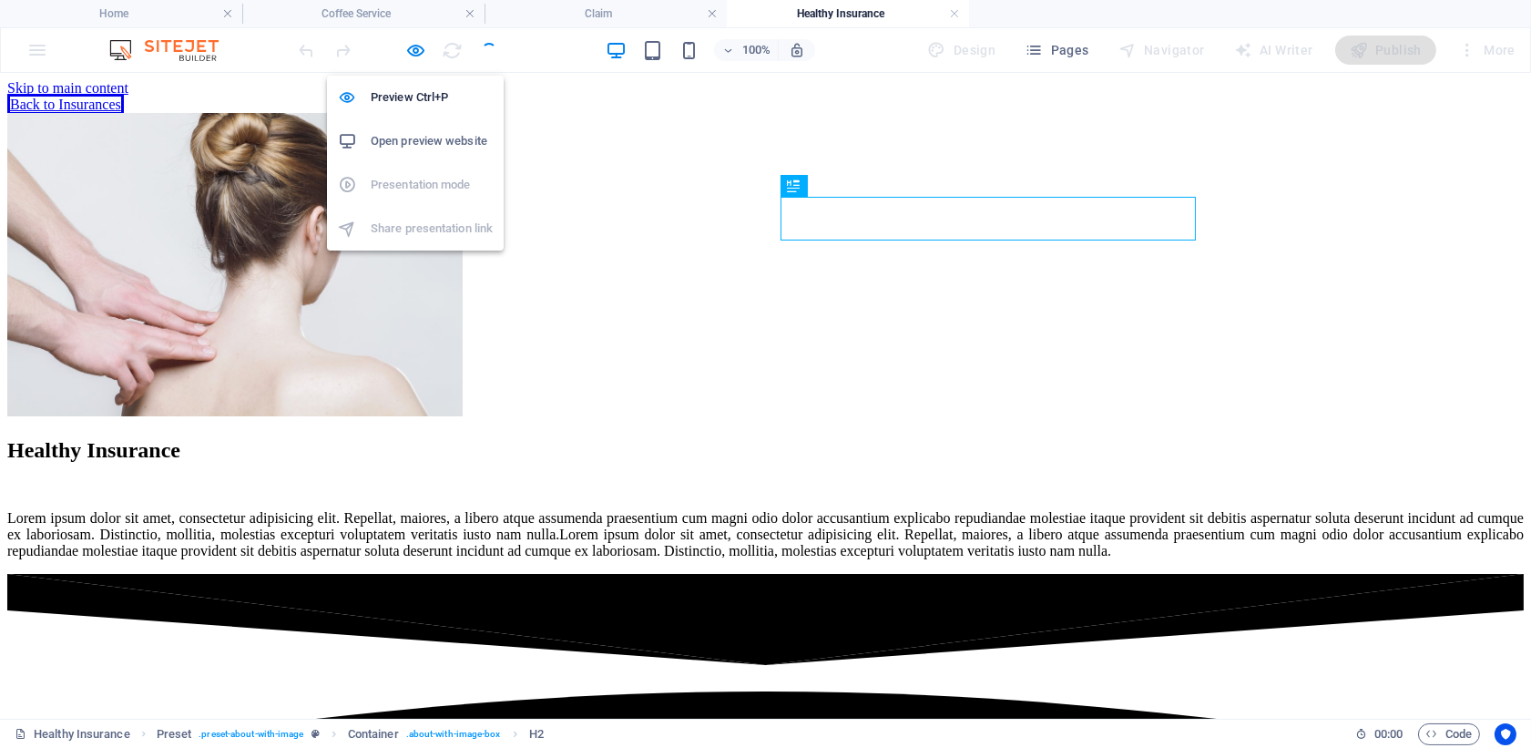
click at [424, 138] on h6 "Open preview website" at bounding box center [432, 141] width 122 height 22
